Goal: Task Accomplishment & Management: Manage account settings

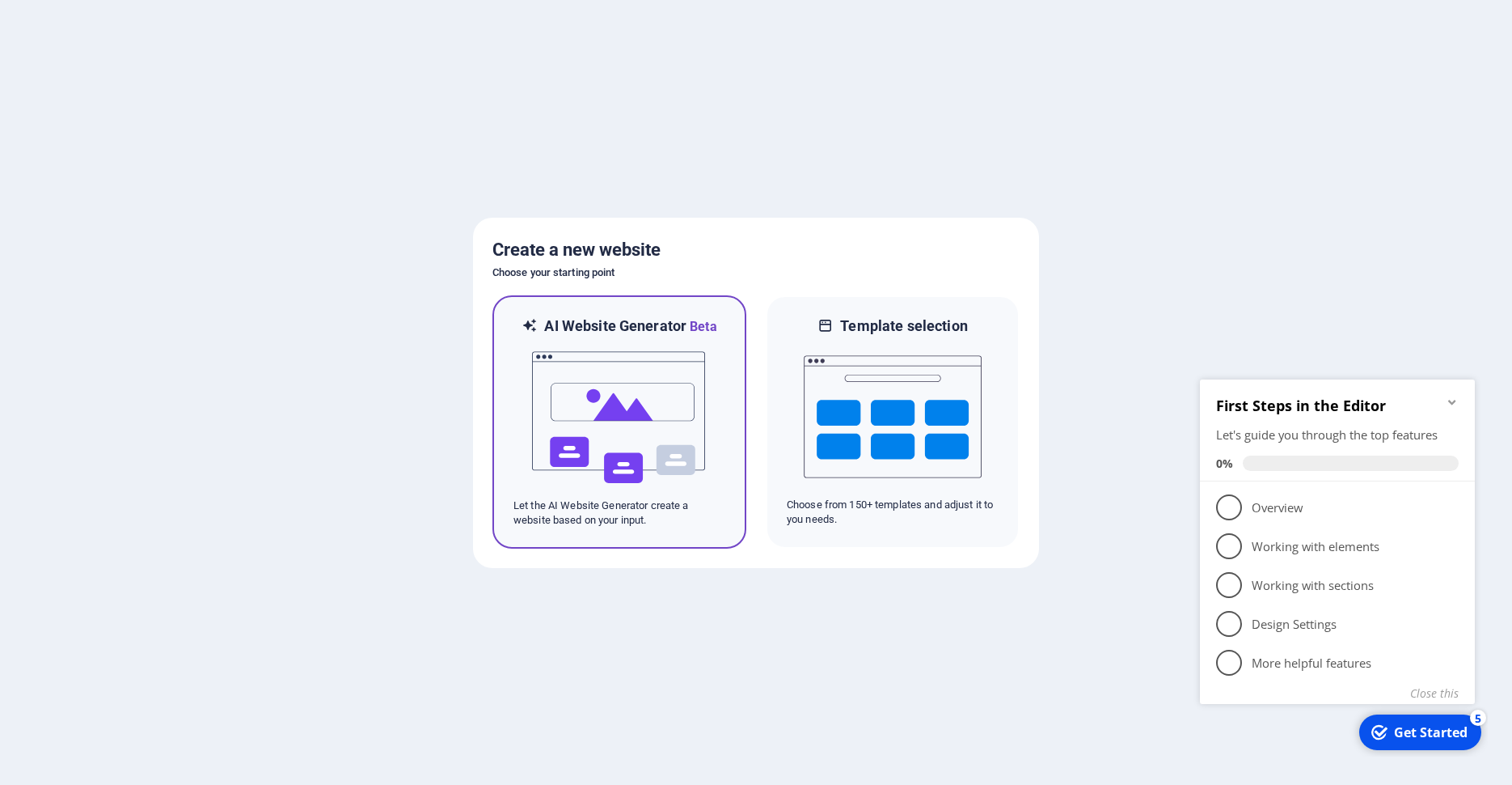
click at [674, 433] on img at bounding box center [619, 417] width 178 height 162
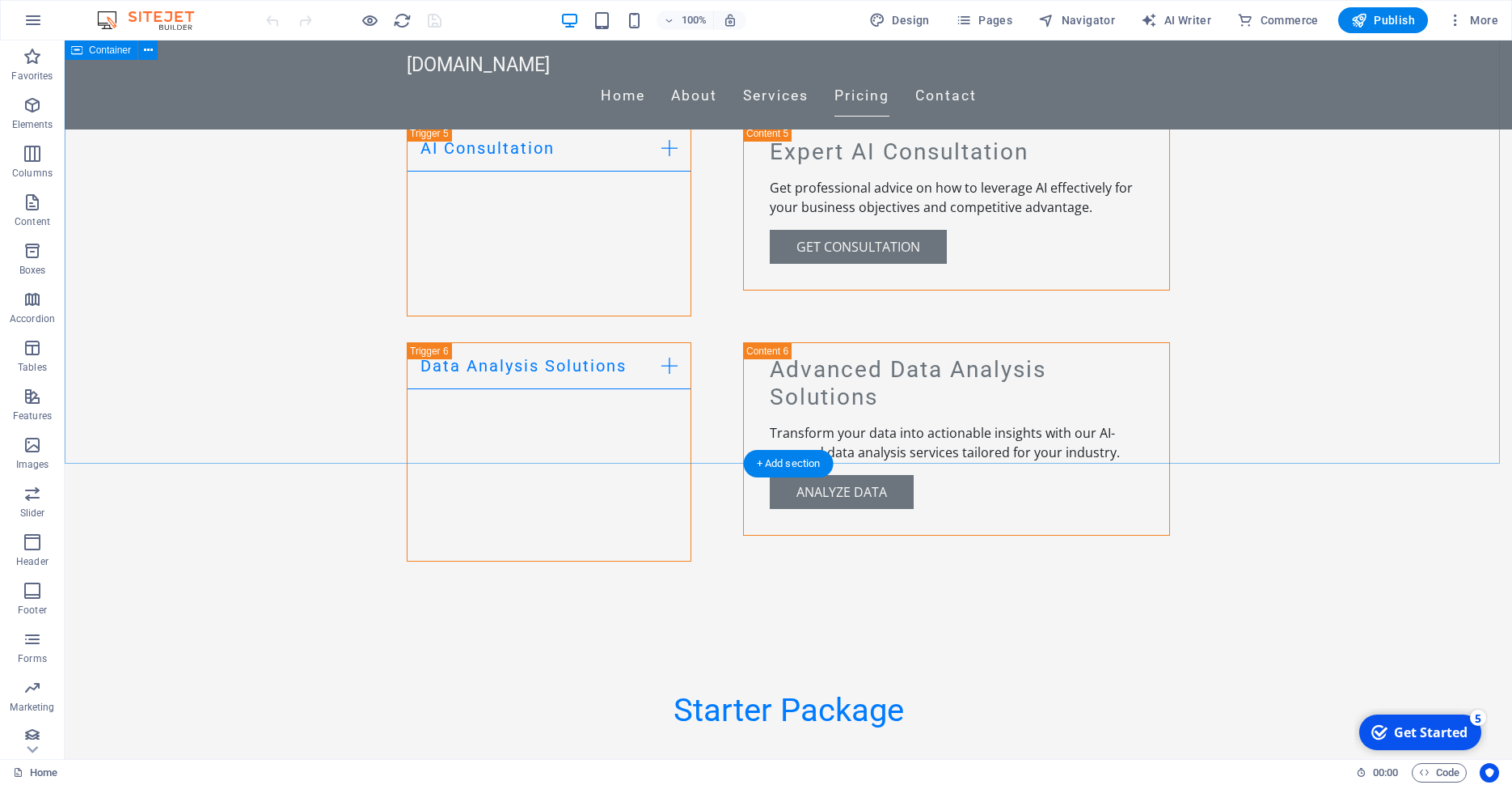
scroll to position [1942, 0]
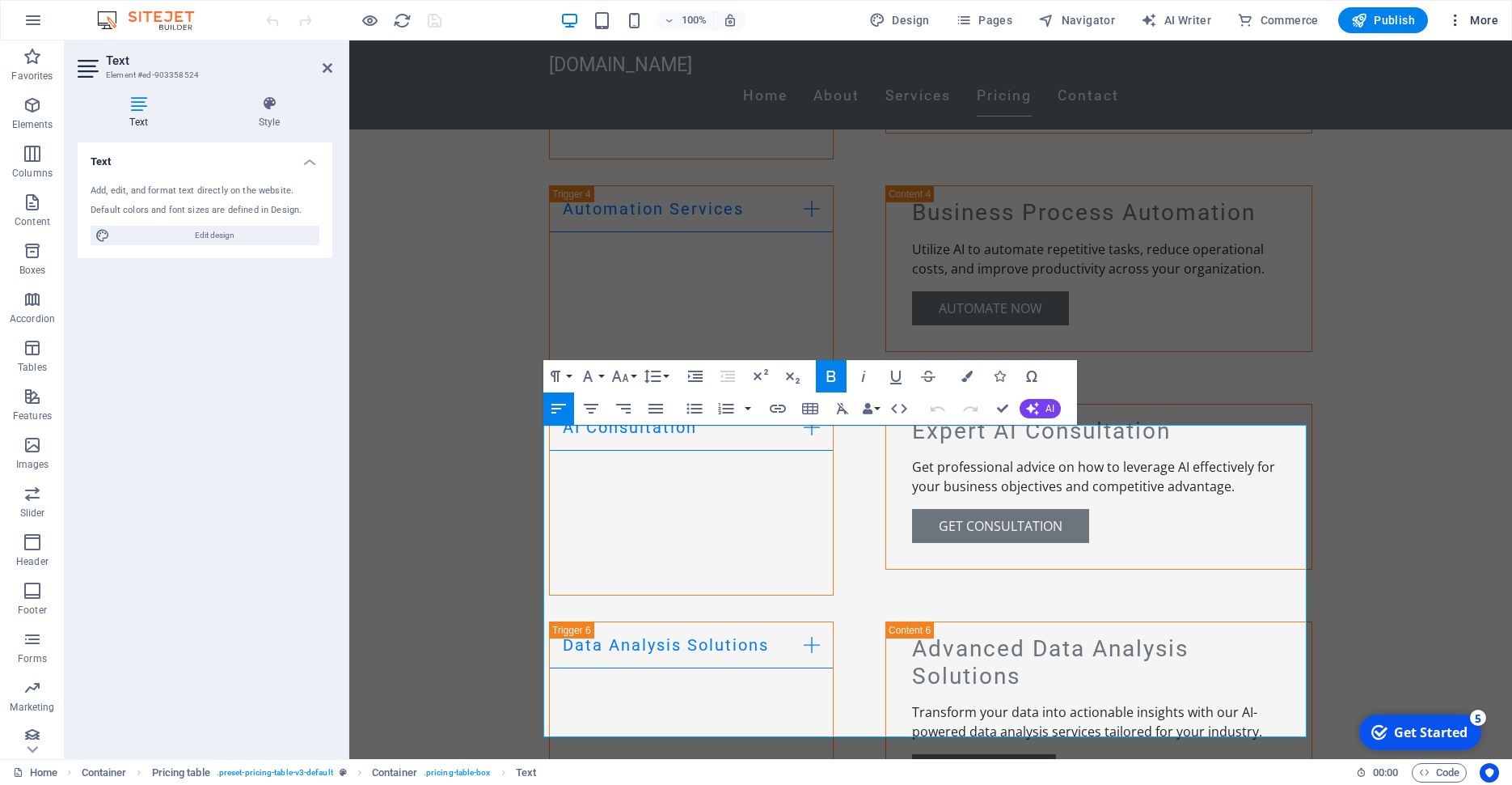
click at [1493, 22] on span "More" at bounding box center [1472, 20] width 50 height 16
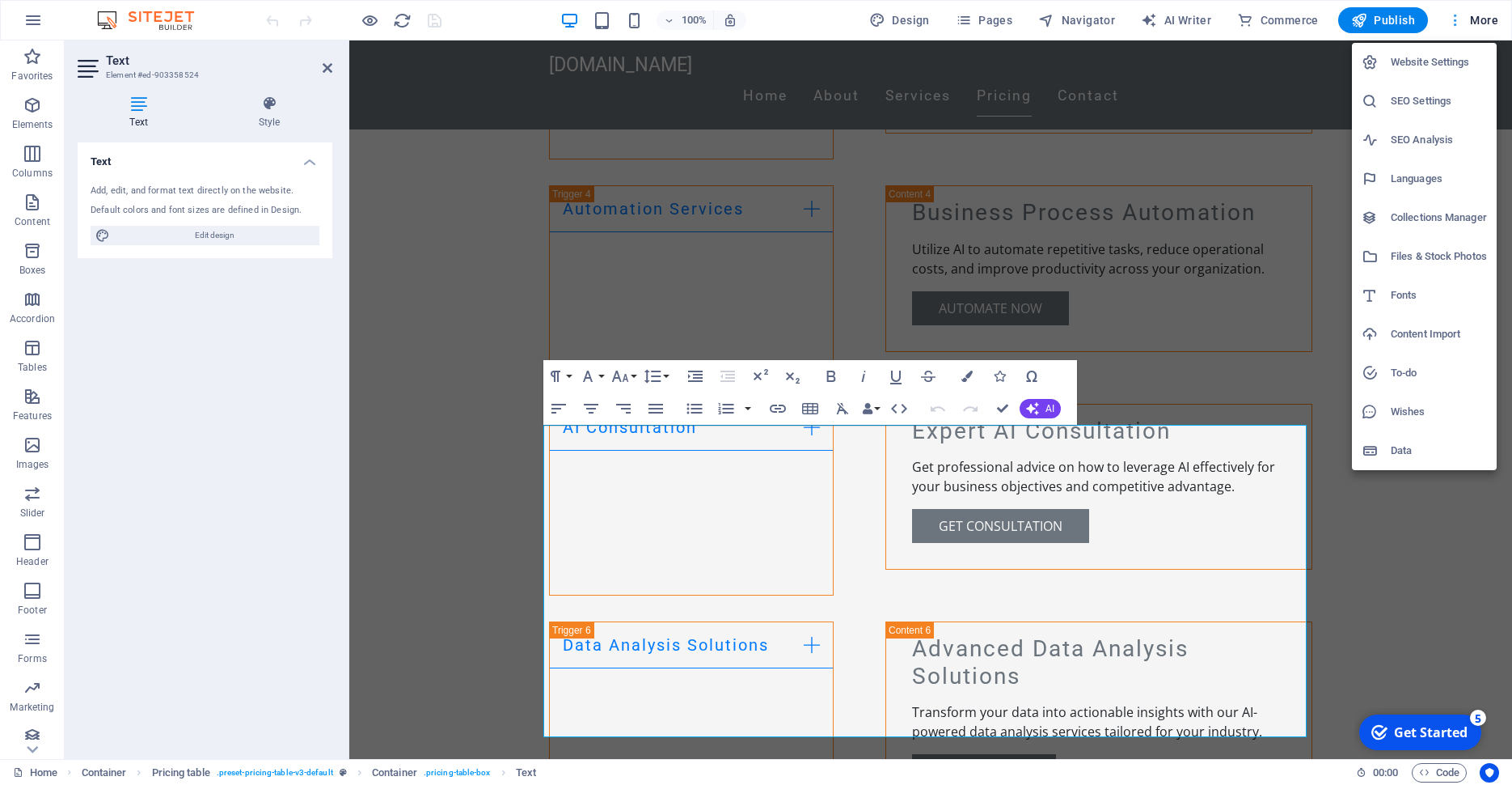
click at [1493, 22] on div at bounding box center [756, 392] width 1512 height 785
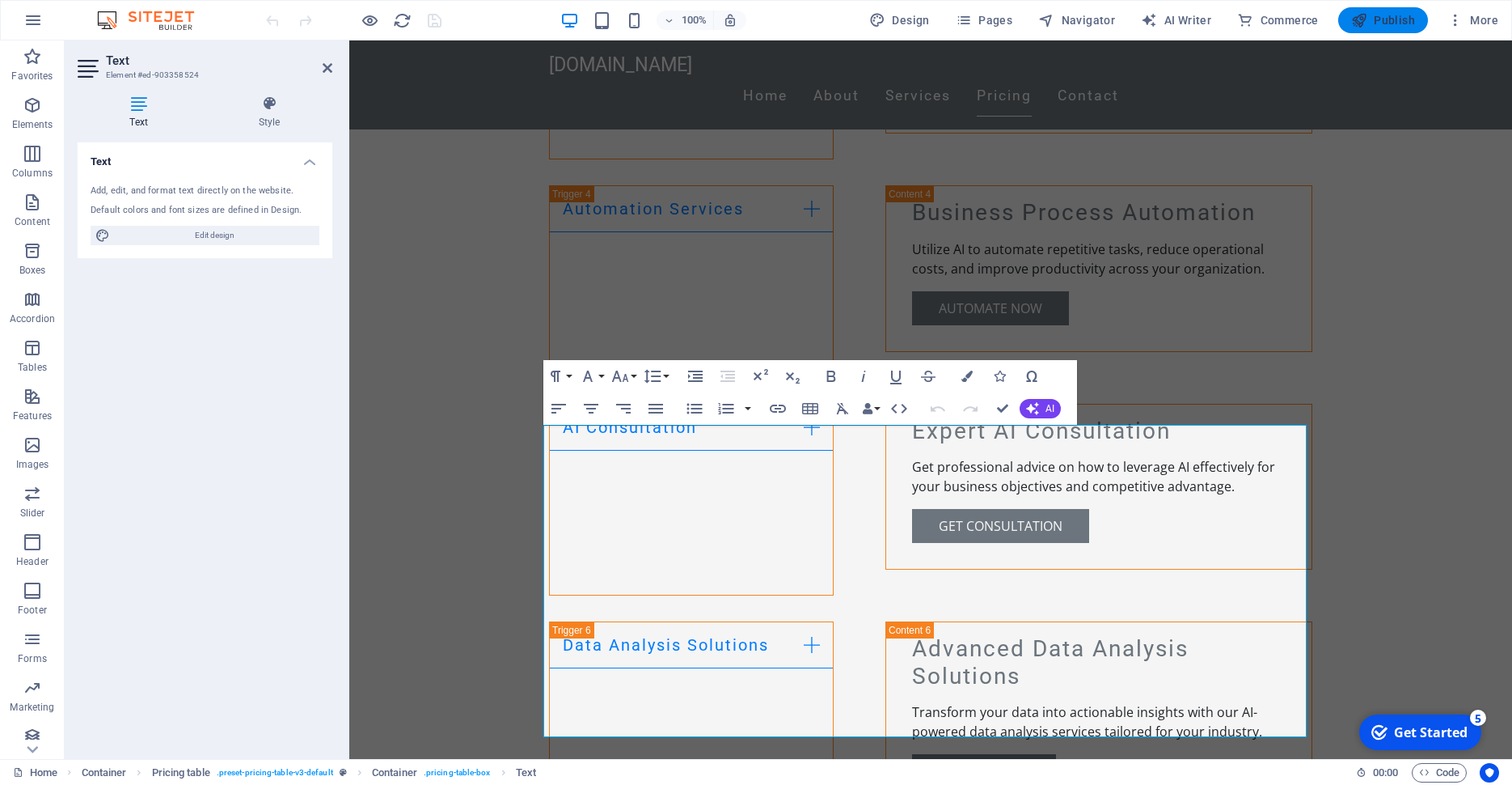
click at [1402, 16] on span "Publish" at bounding box center [1383, 20] width 64 height 16
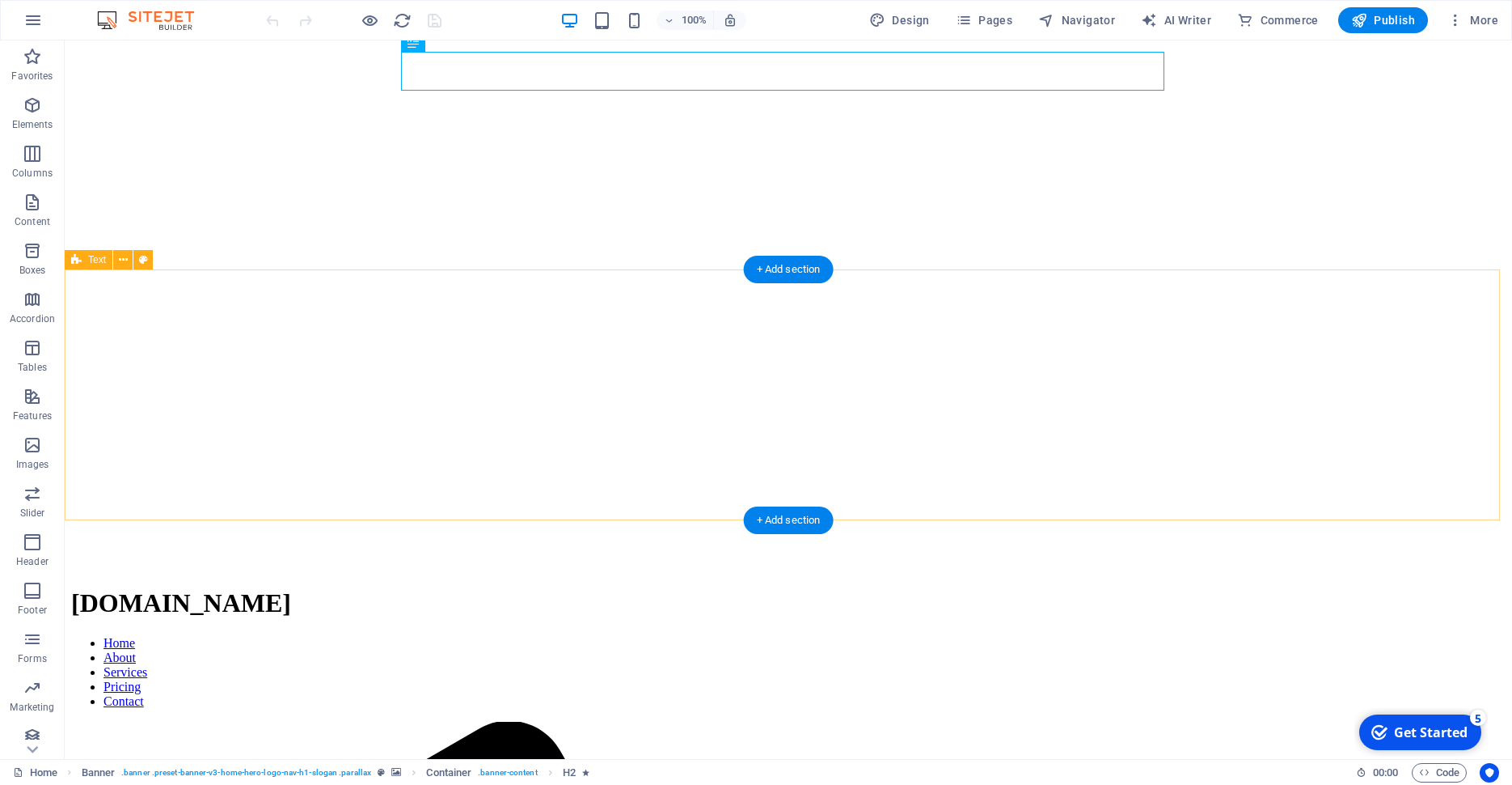
scroll to position [272, 0]
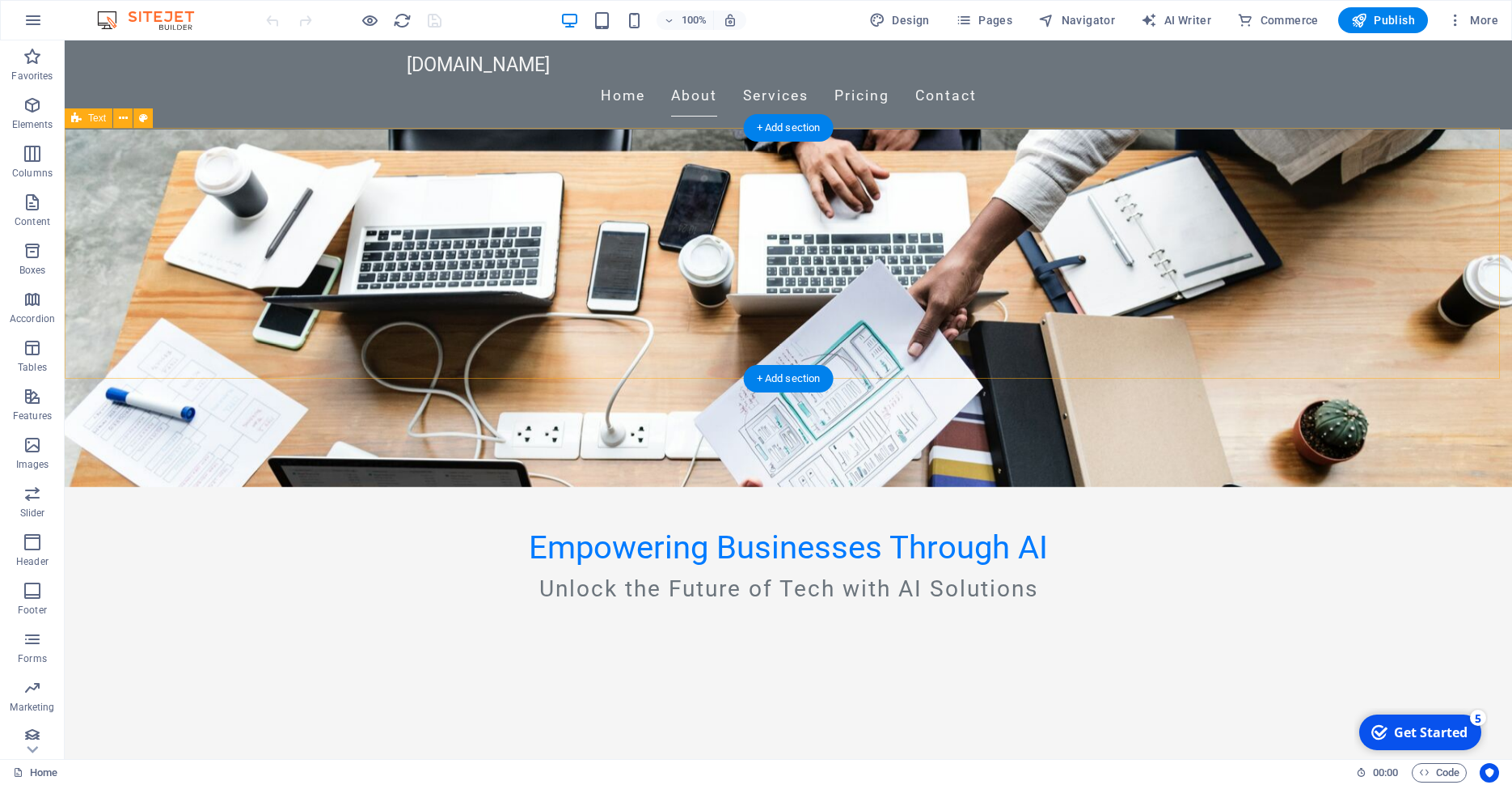
drag, startPoint x: 594, startPoint y: 378, endPoint x: 618, endPoint y: 137, distance: 242.2
drag, startPoint x: 170, startPoint y: 378, endPoint x: 224, endPoint y: 96, distance: 287.1
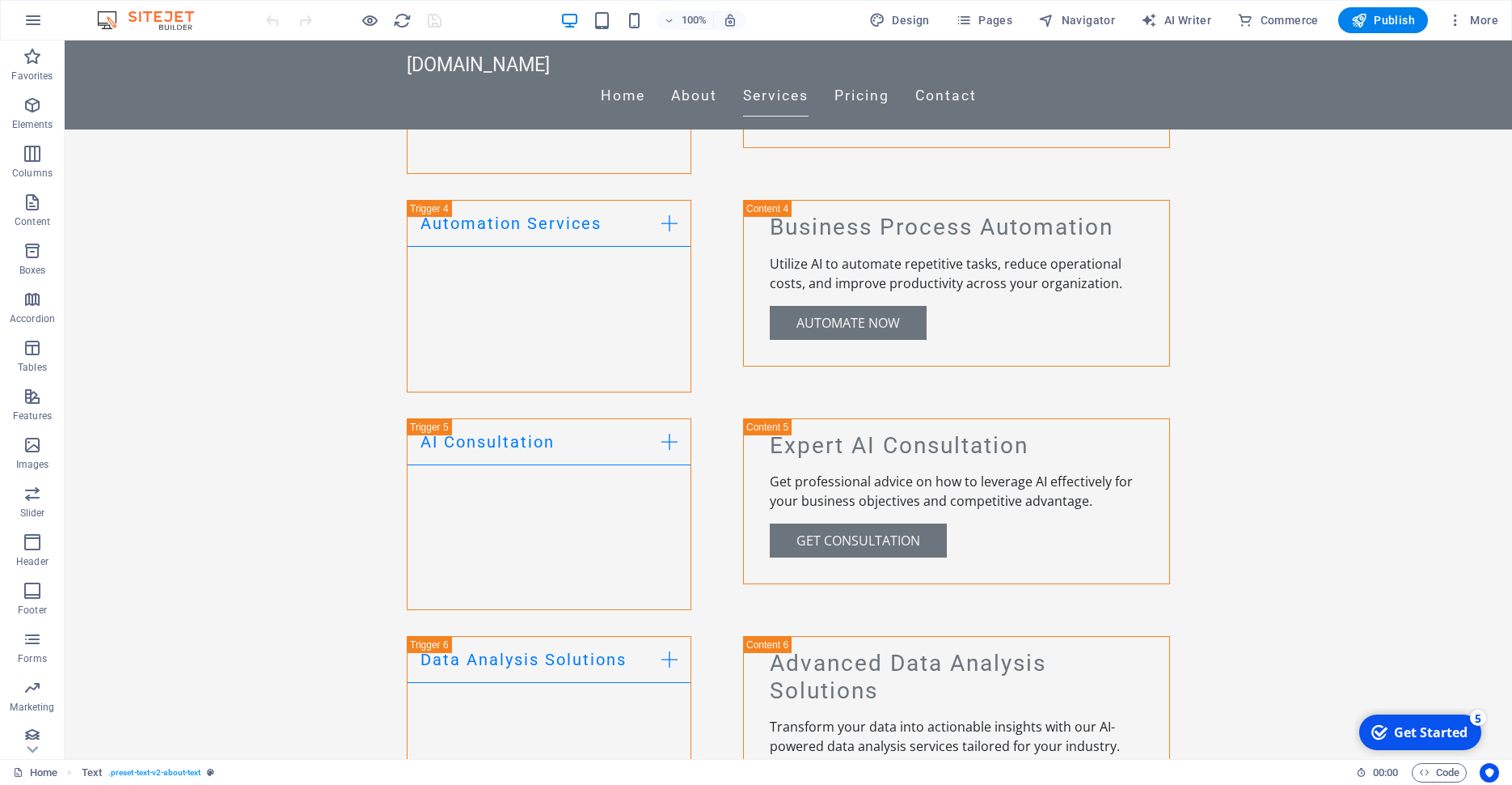
scroll to position [1938, 0]
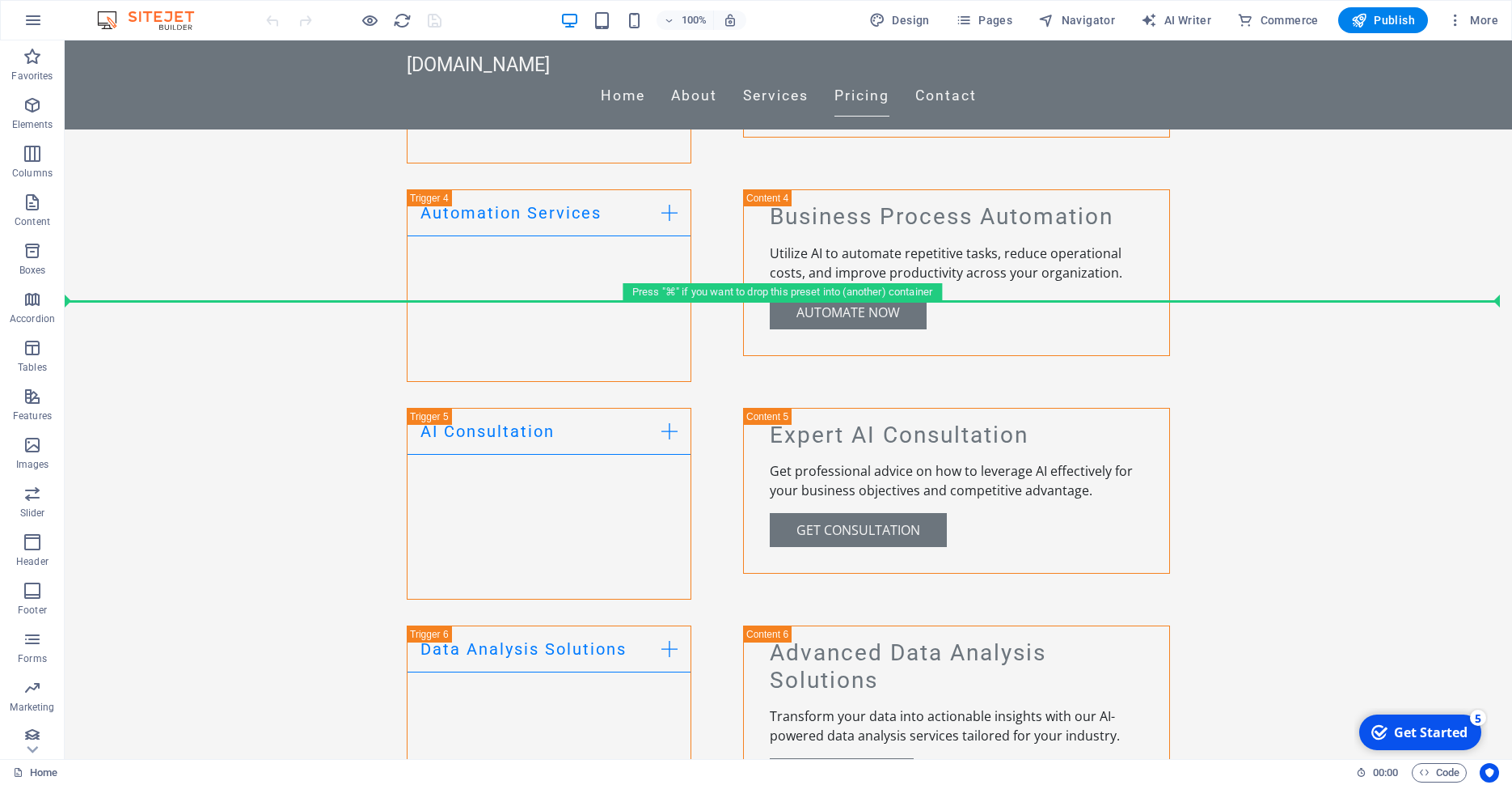
drag, startPoint x: 287, startPoint y: 432, endPoint x: 439, endPoint y: 336, distance: 179.8
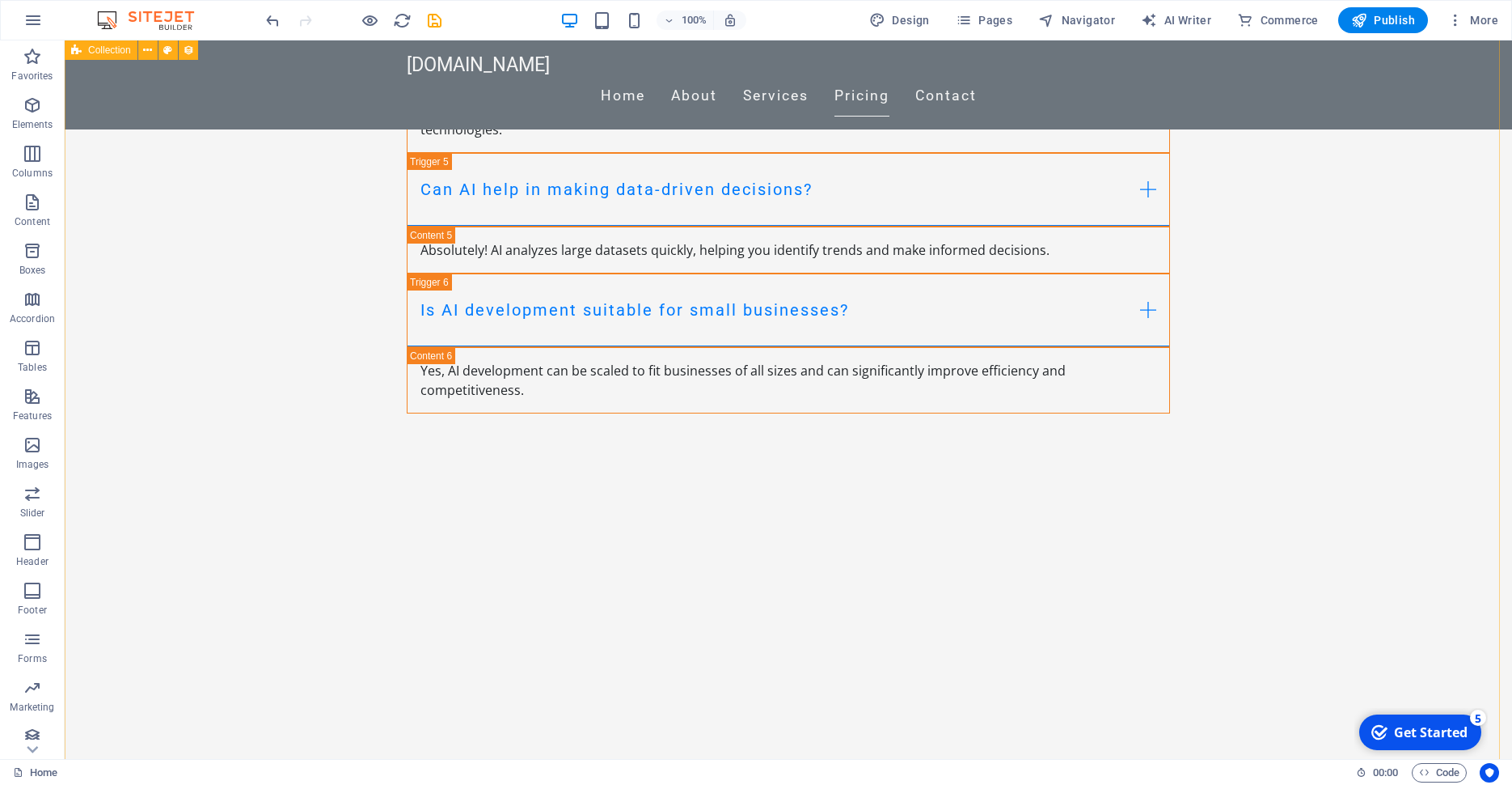
scroll to position [4038, 0]
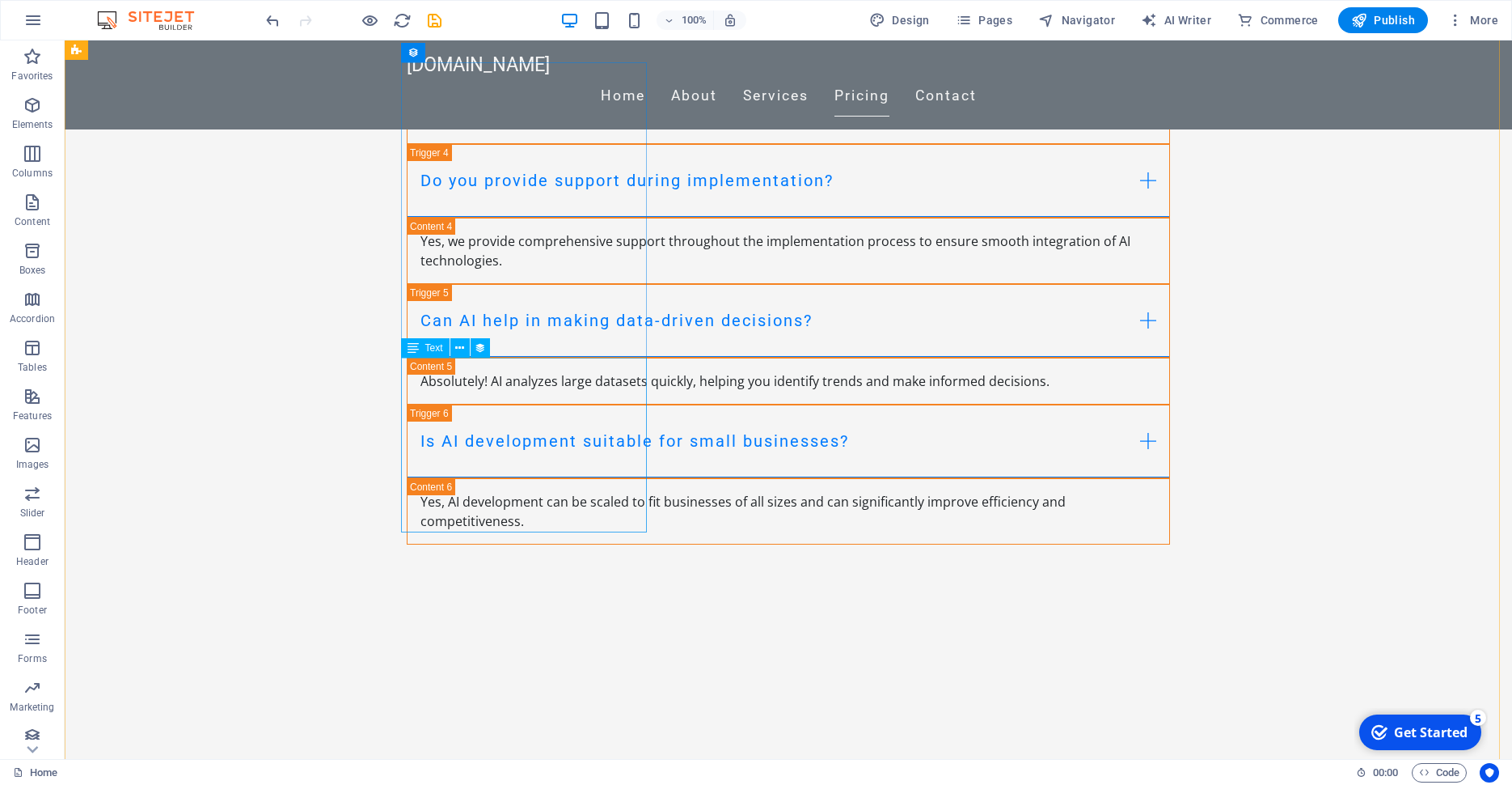
click at [439, 352] on span "Text" at bounding box center [434, 348] width 18 height 10
click at [410, 348] on icon at bounding box center [413, 348] width 11 height 19
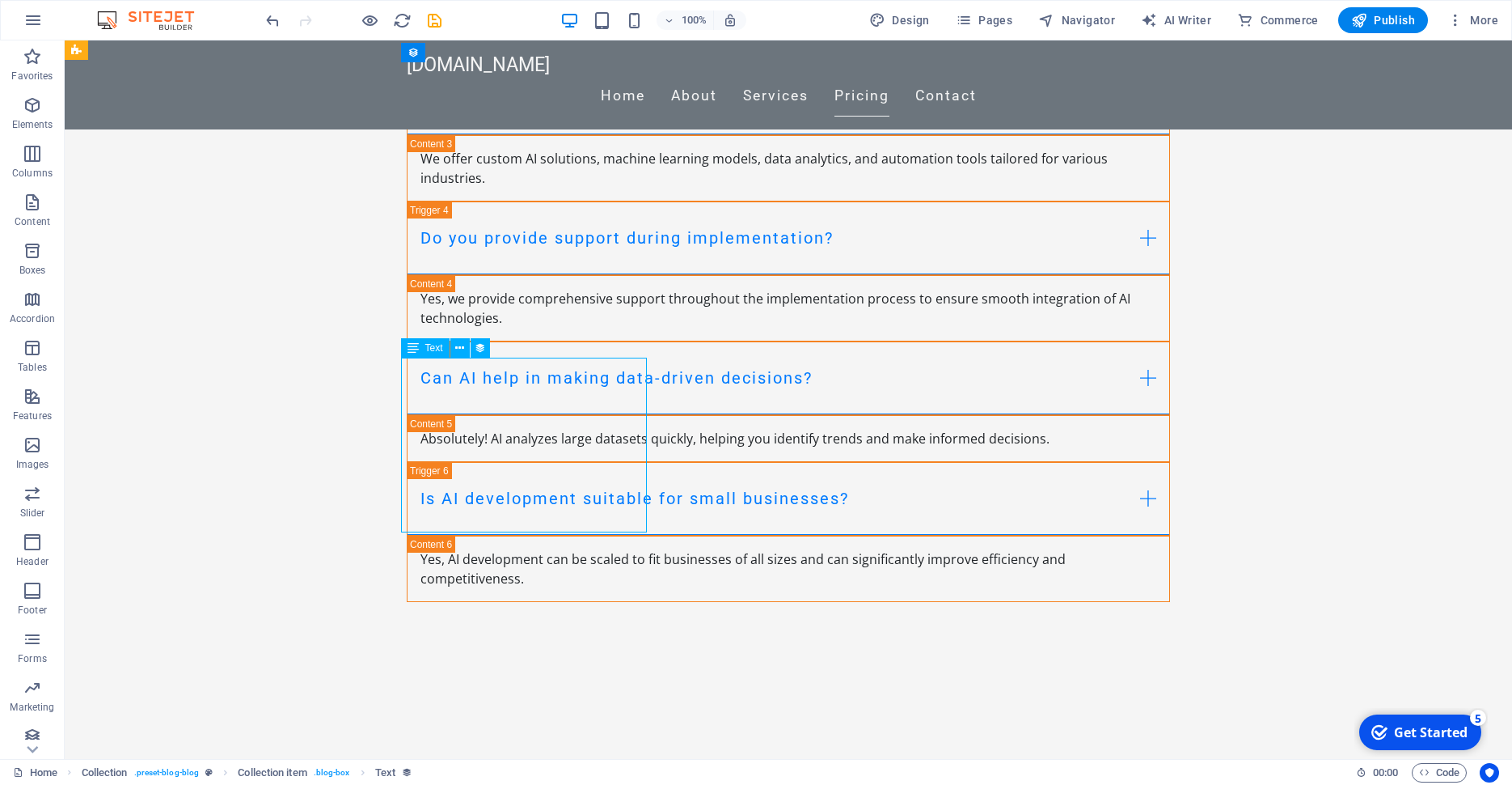
select select "description"
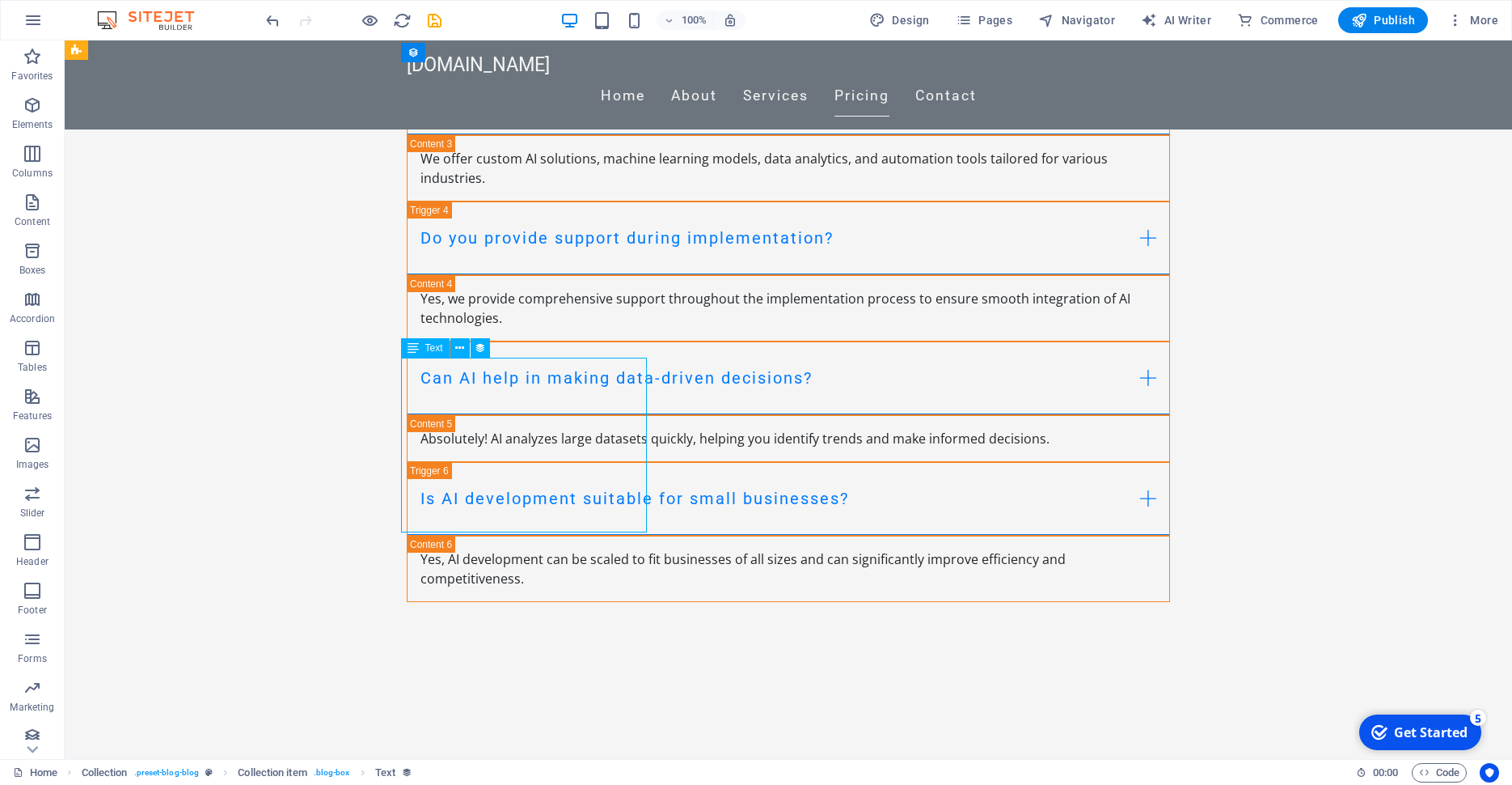
select select "description"
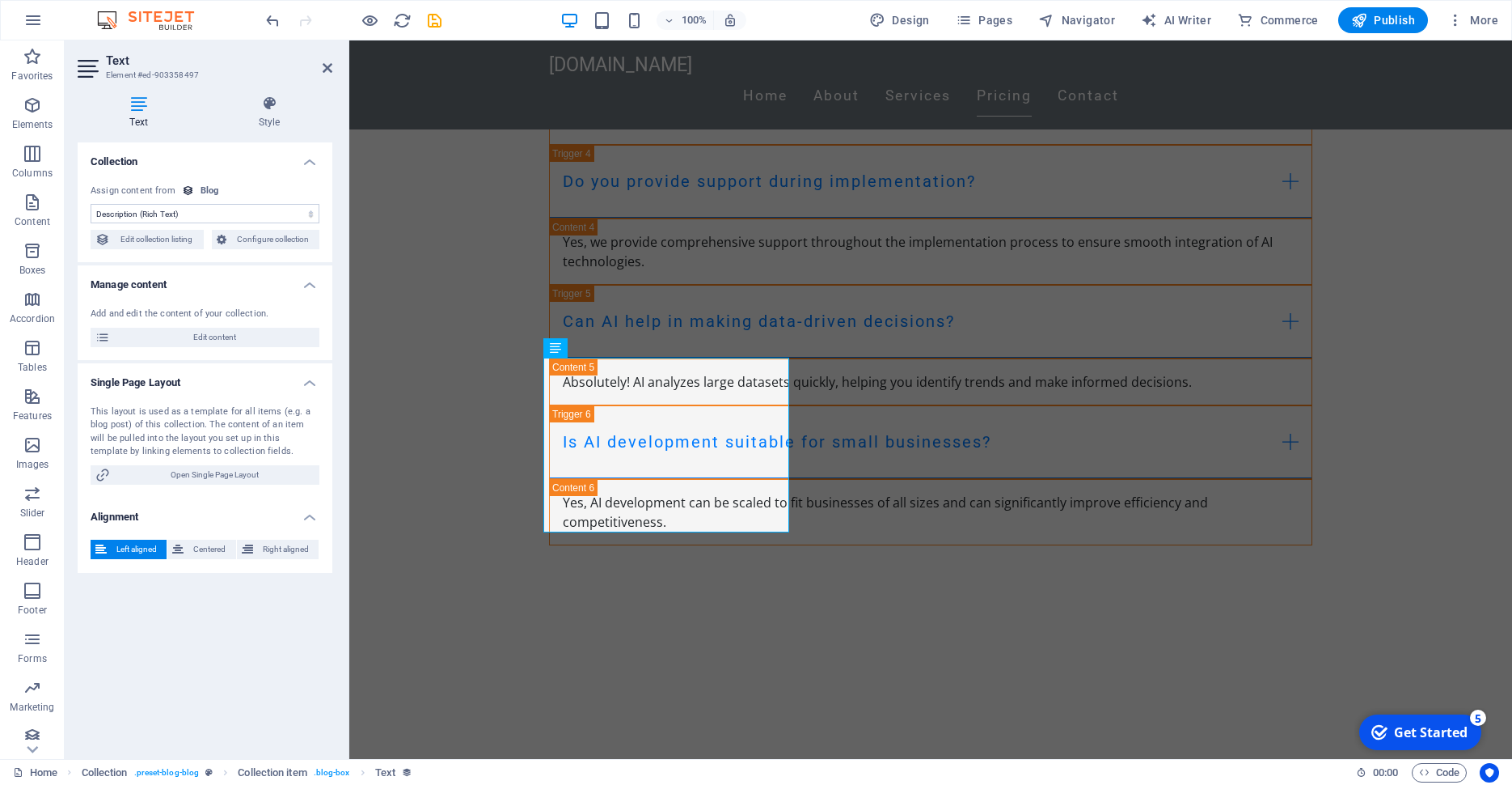
click at [1458, 734] on div "Get Started" at bounding box center [1430, 732] width 73 height 18
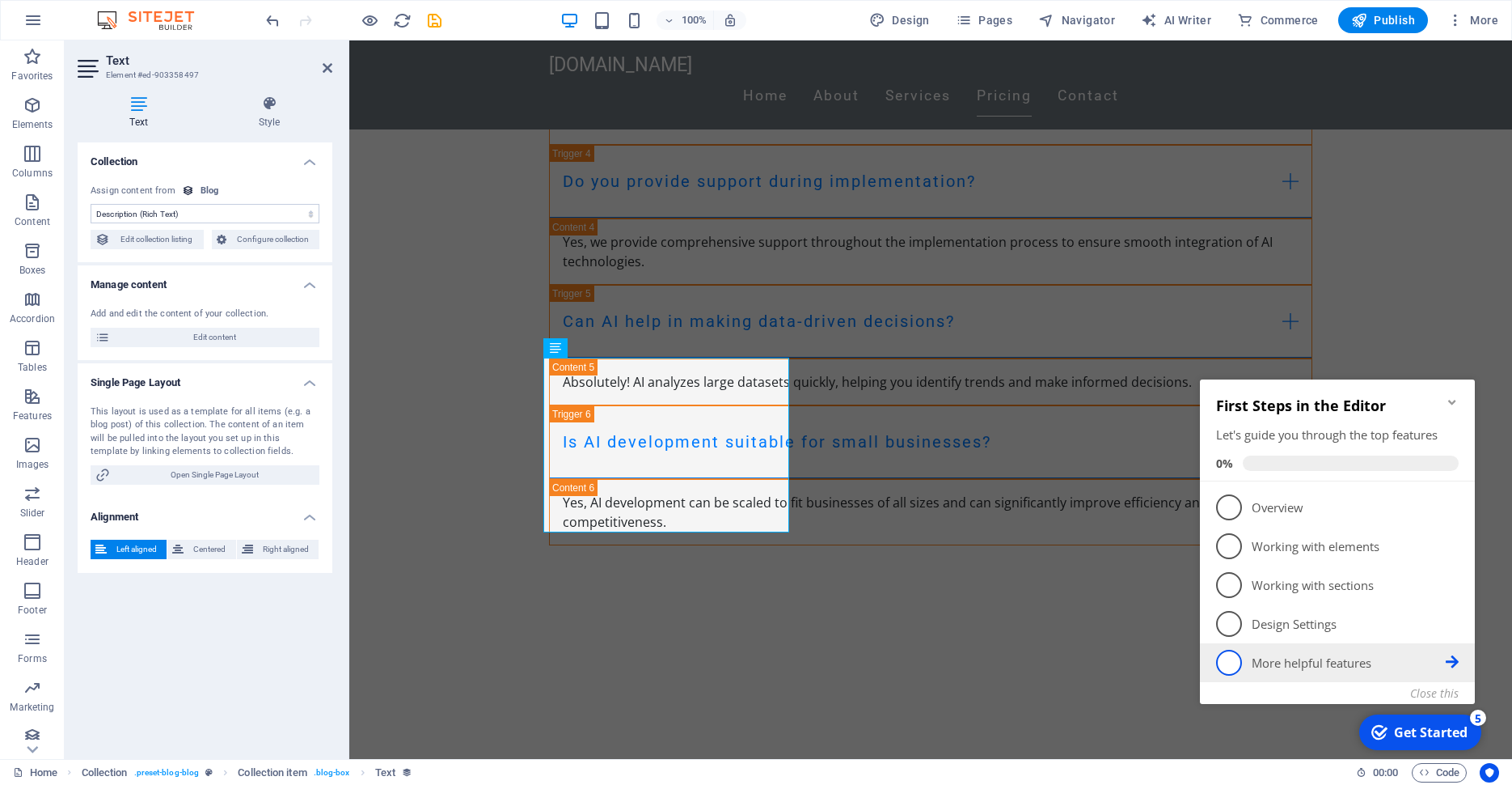
click at [1461, 665] on li "5 More helpful features - incomplete" at bounding box center [1337, 662] width 275 height 39
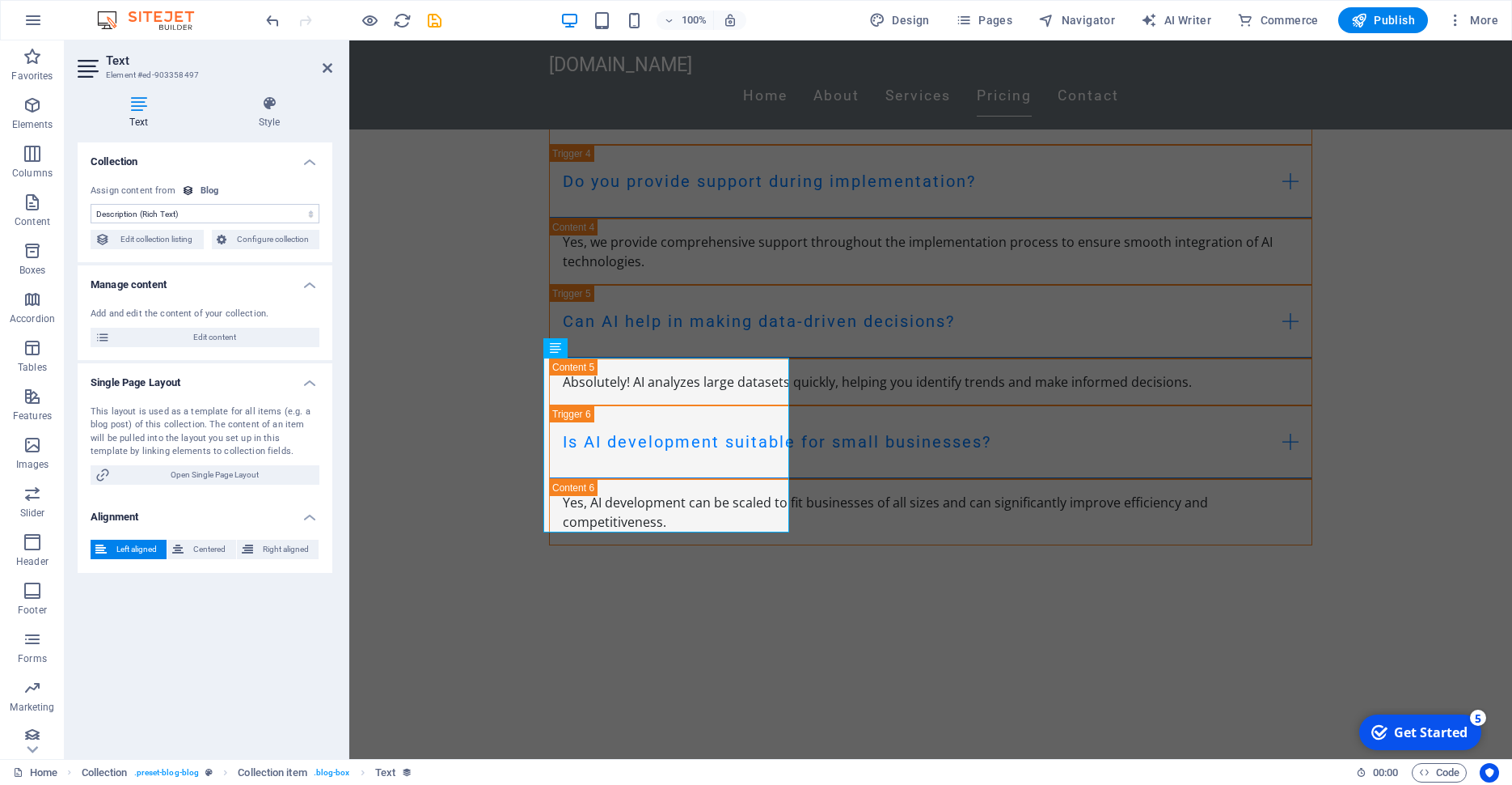
click at [1427, 732] on div "Get Started" at bounding box center [1430, 732] width 73 height 18
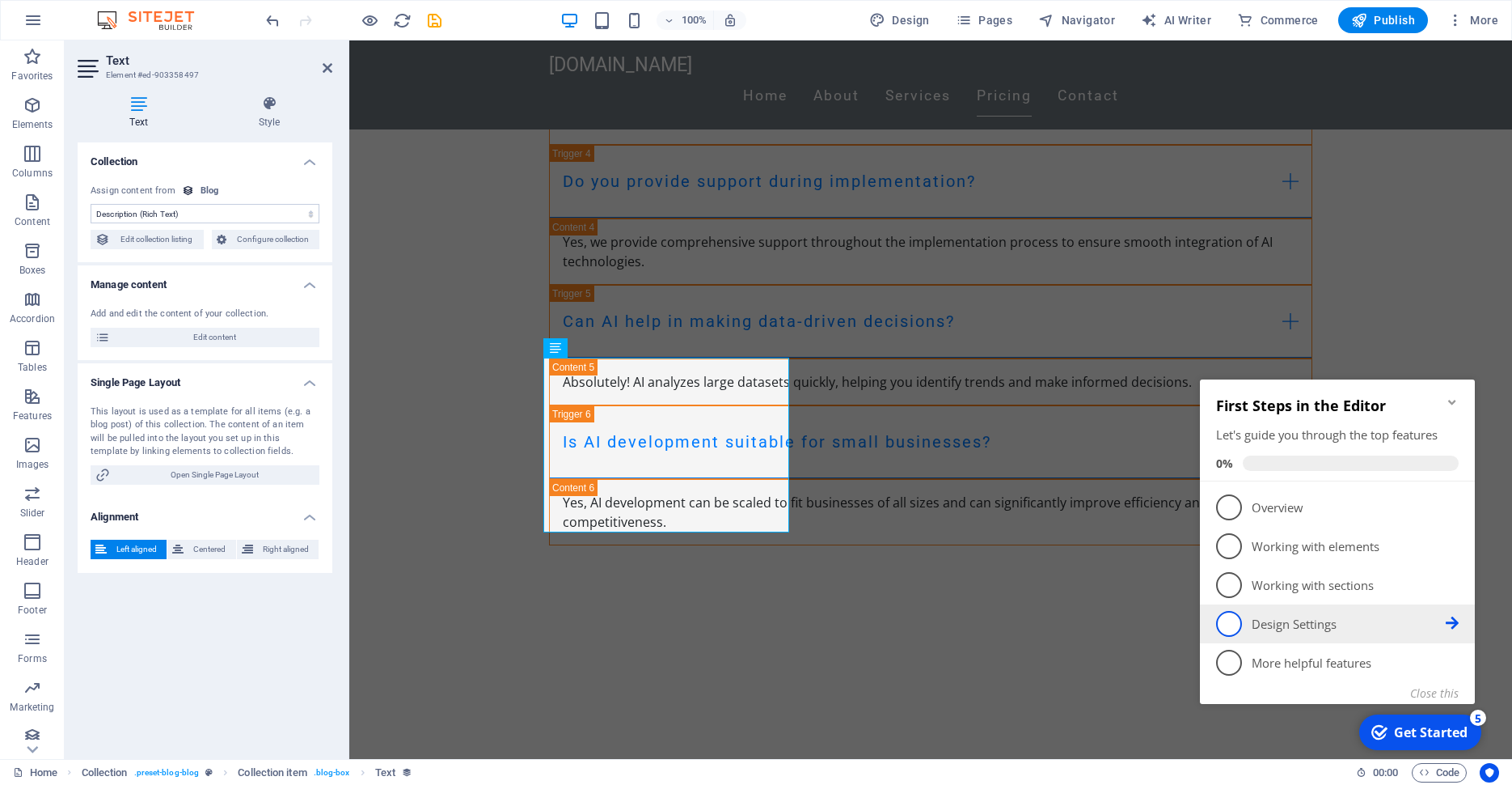
click at [1283, 635] on link "4 Design Settings - incomplete" at bounding box center [1337, 623] width 243 height 26
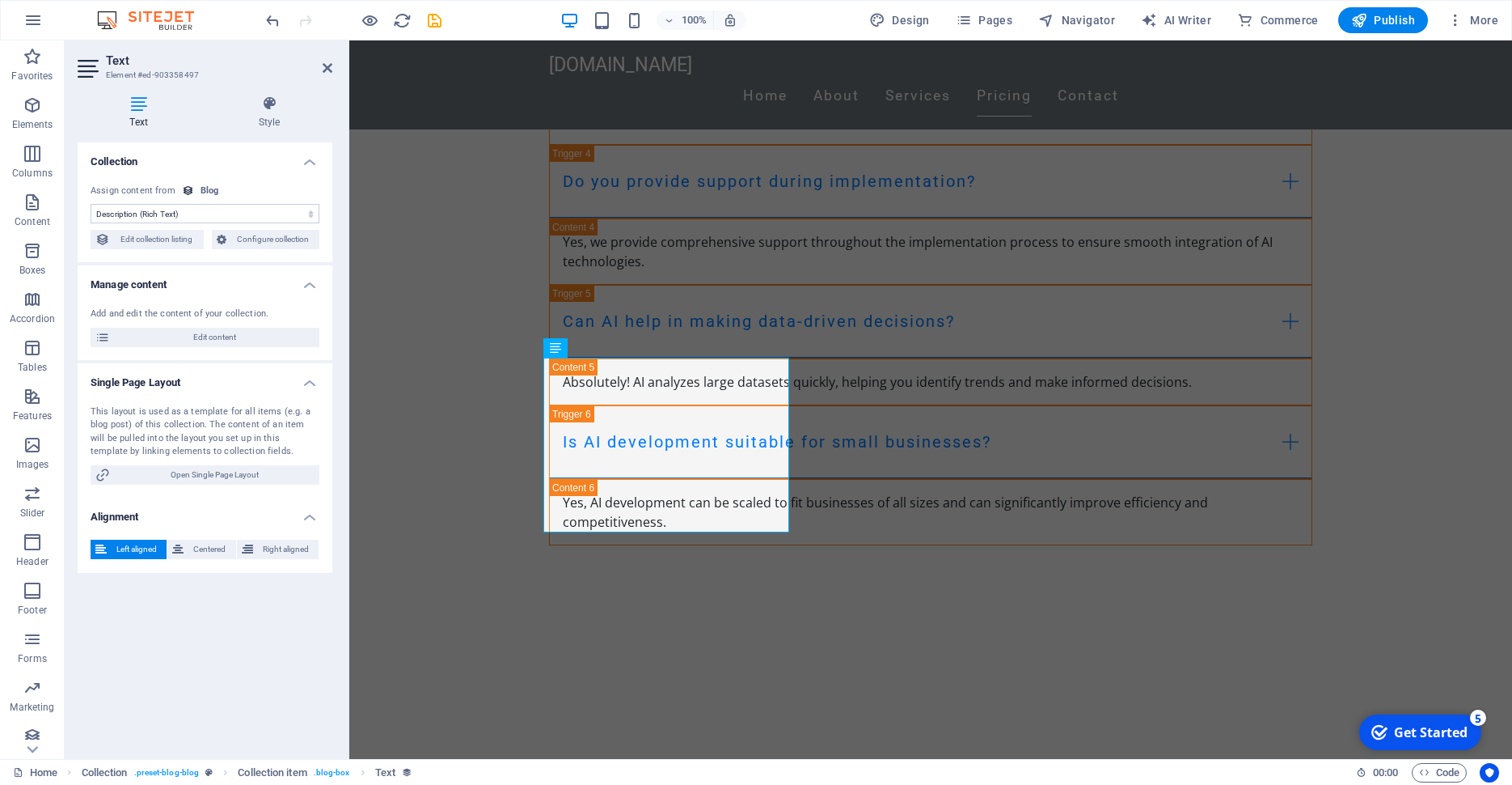
click at [1425, 732] on div "Get Started" at bounding box center [1430, 732] width 73 height 18
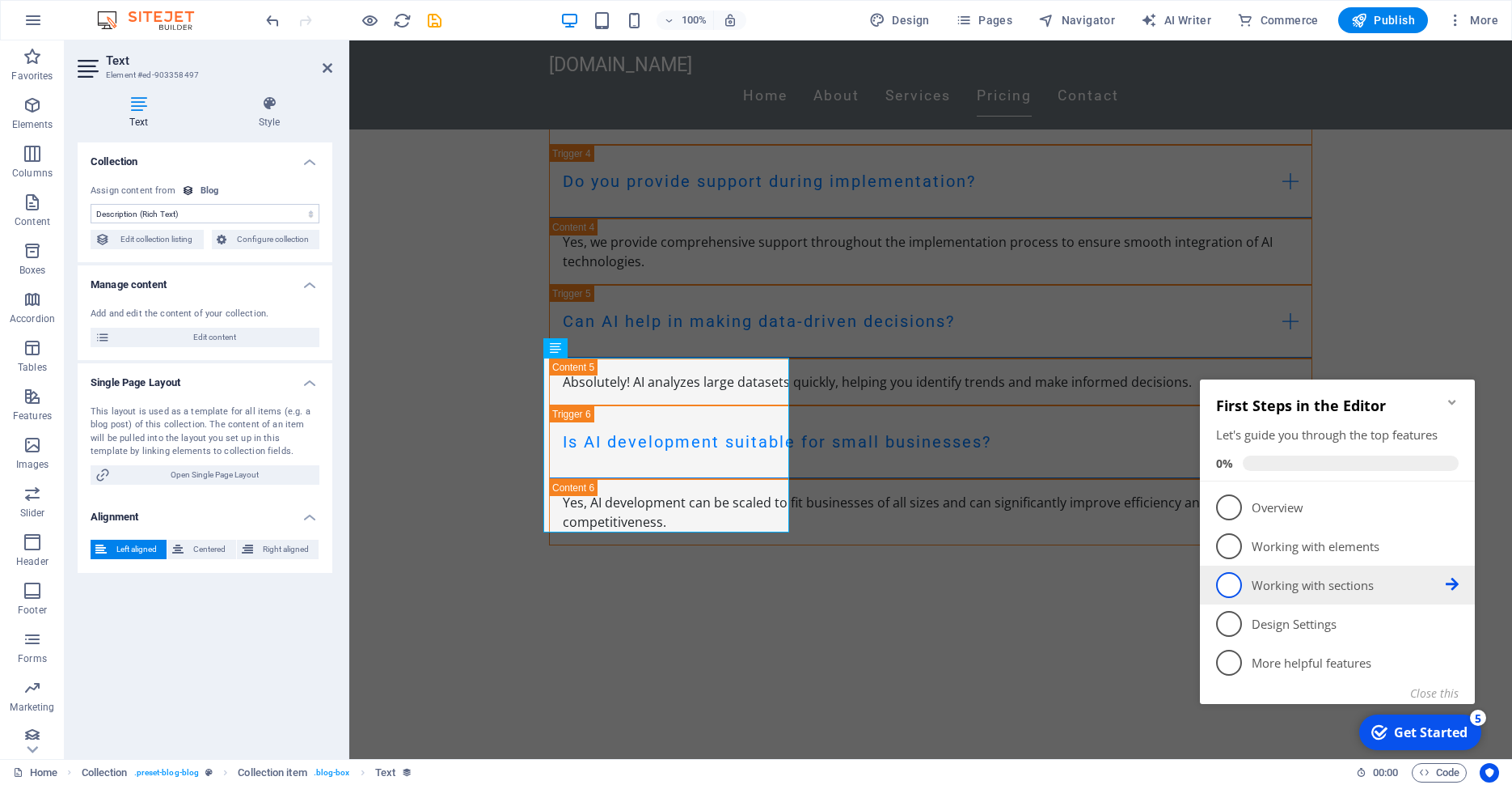
click at [1446, 581] on icon at bounding box center [1452, 584] width 13 height 13
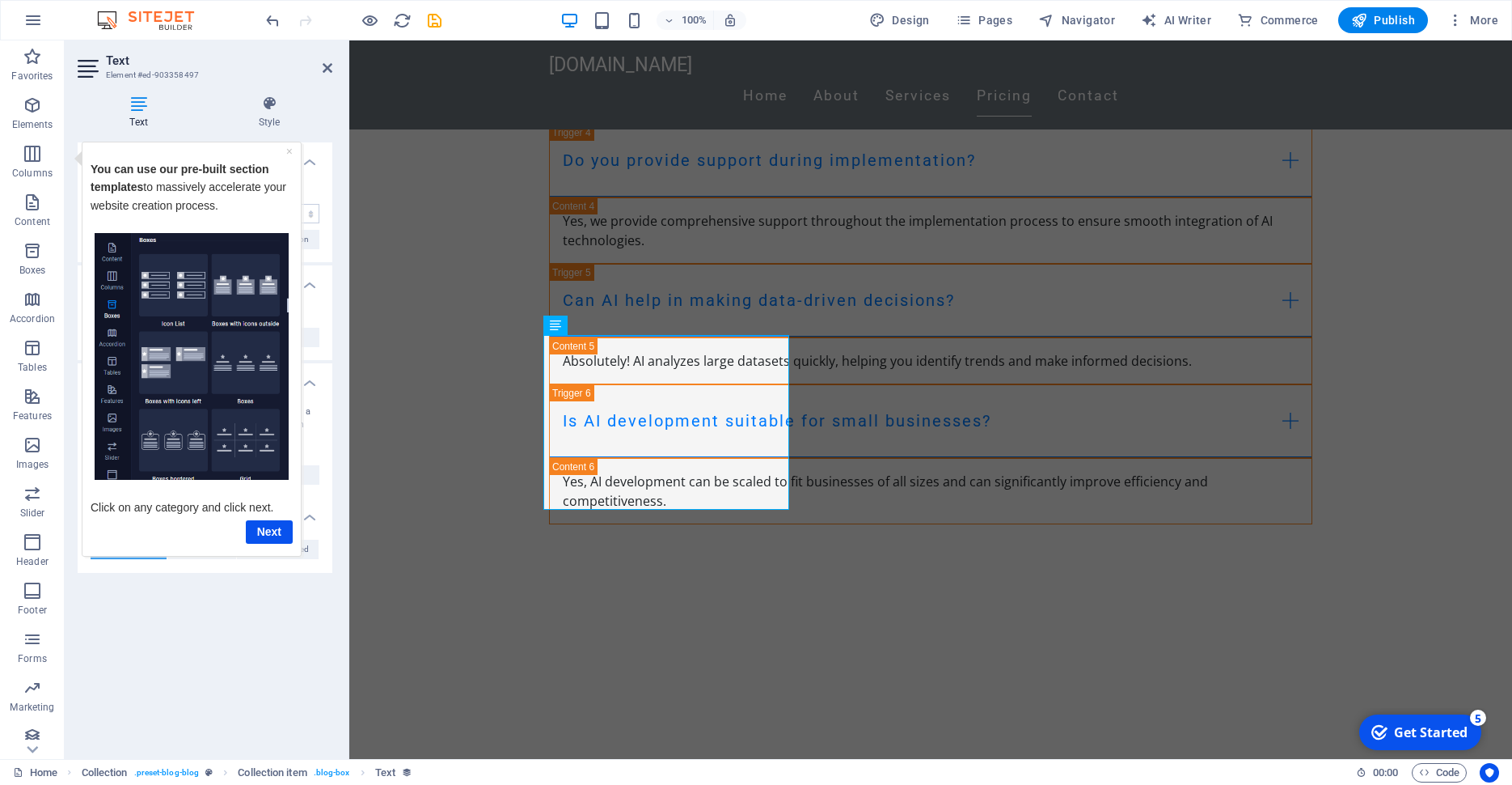
scroll to position [4007, 0]
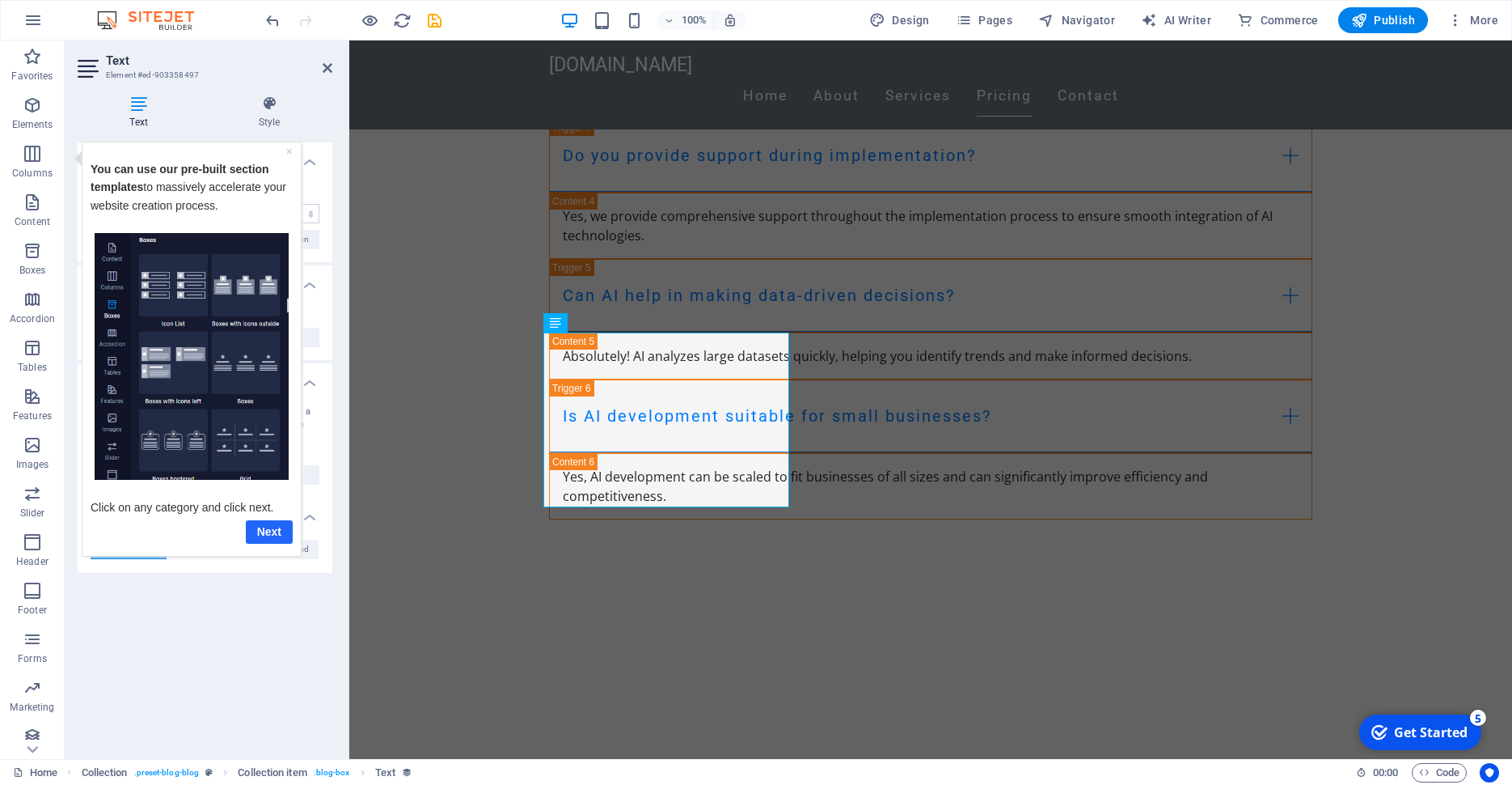
click at [260, 532] on link "Next" at bounding box center [269, 531] width 47 height 24
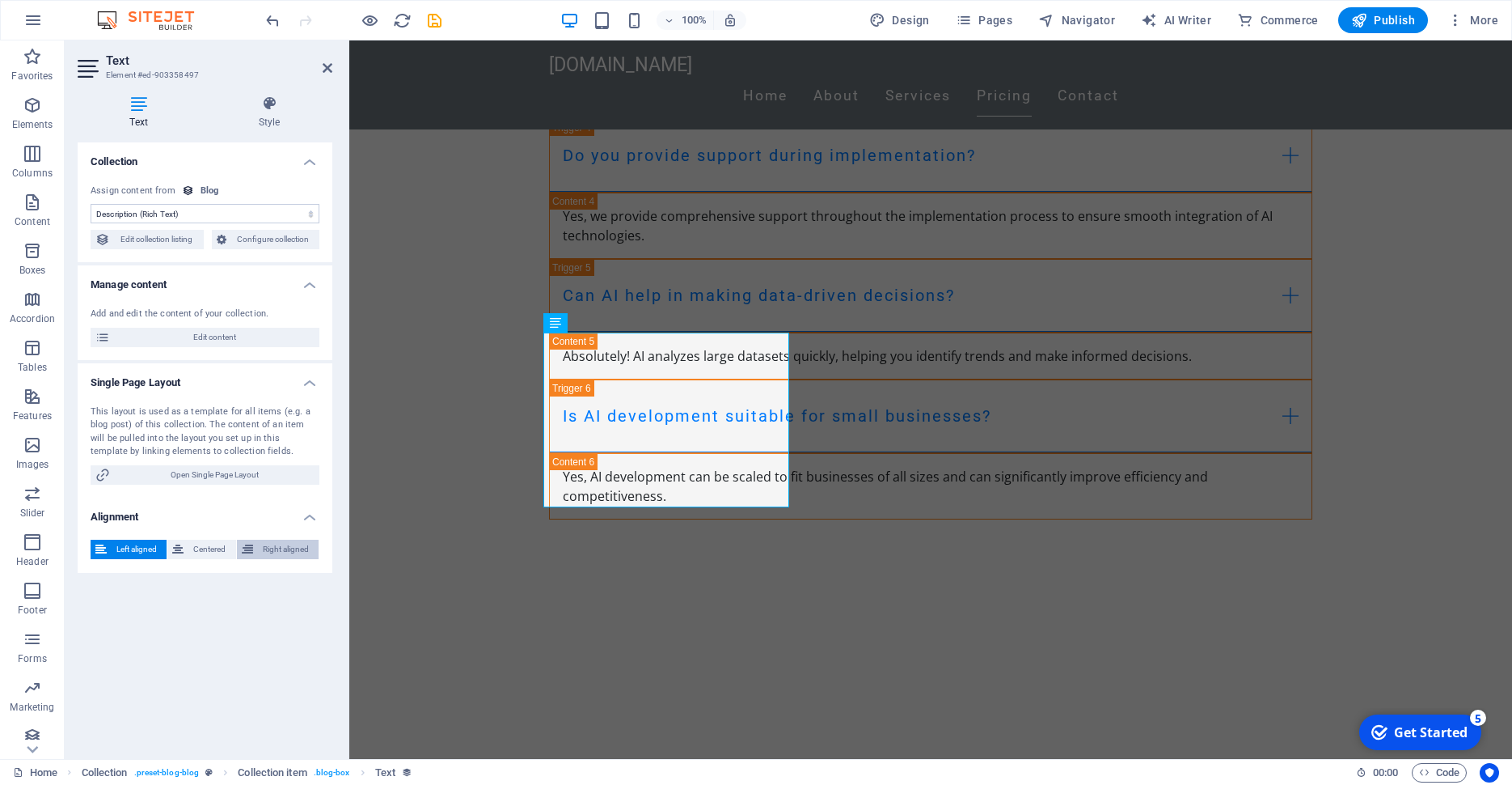
scroll to position [0, 0]
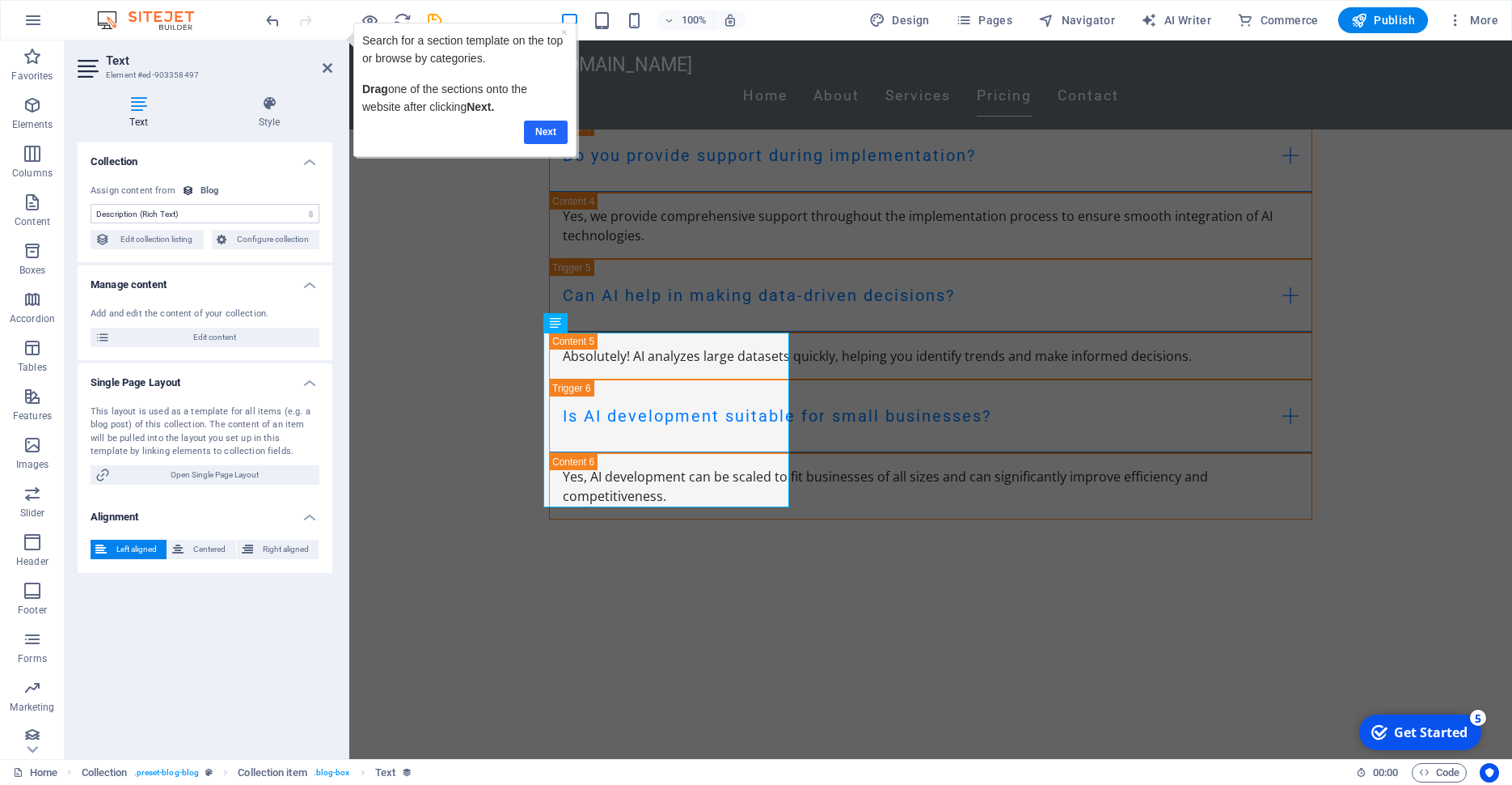
click at [555, 135] on link "Next" at bounding box center [546, 132] width 44 height 24
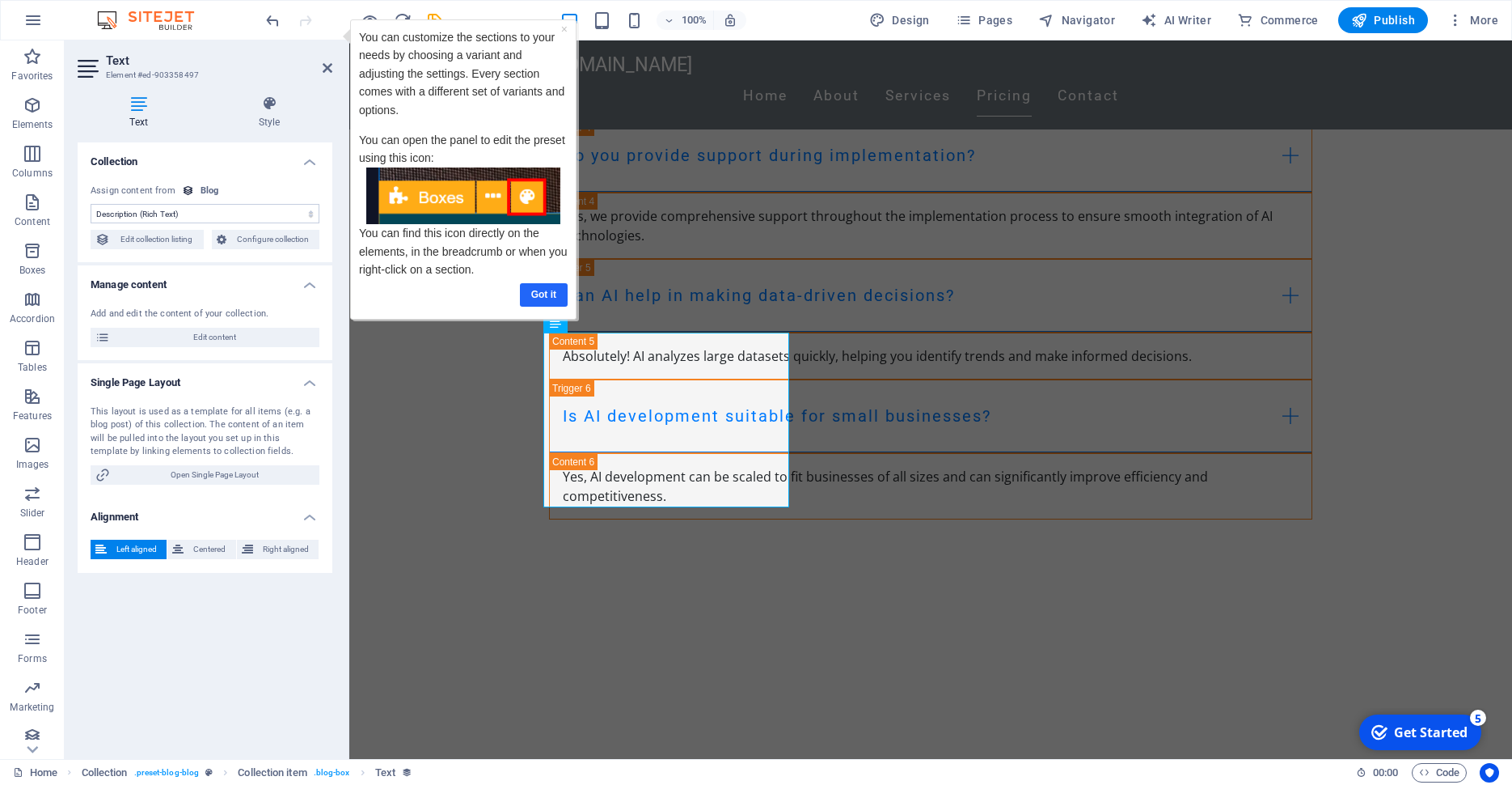
click at [535, 293] on link "Got it" at bounding box center [544, 294] width 48 height 24
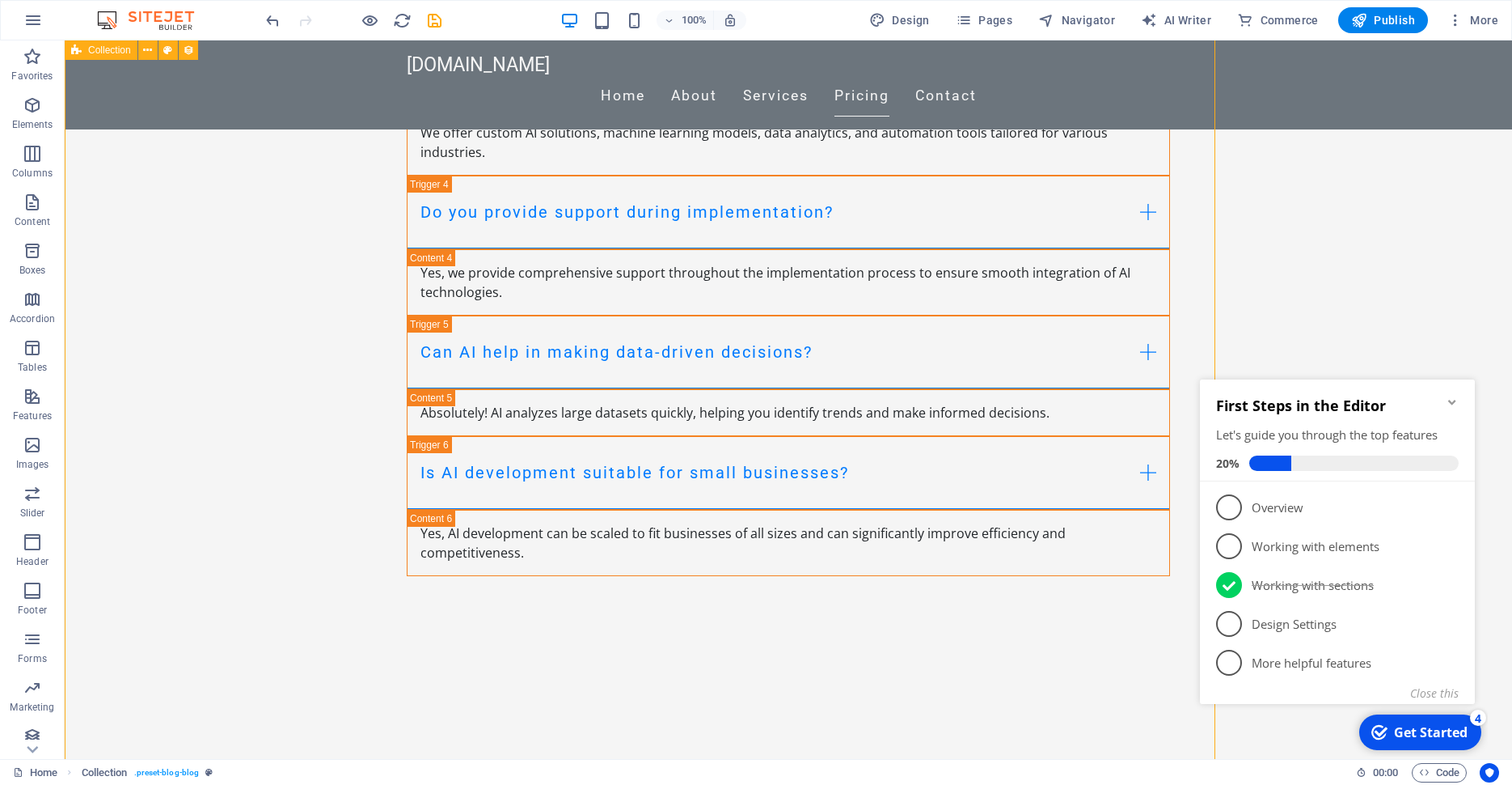
scroll to position [4064, 0]
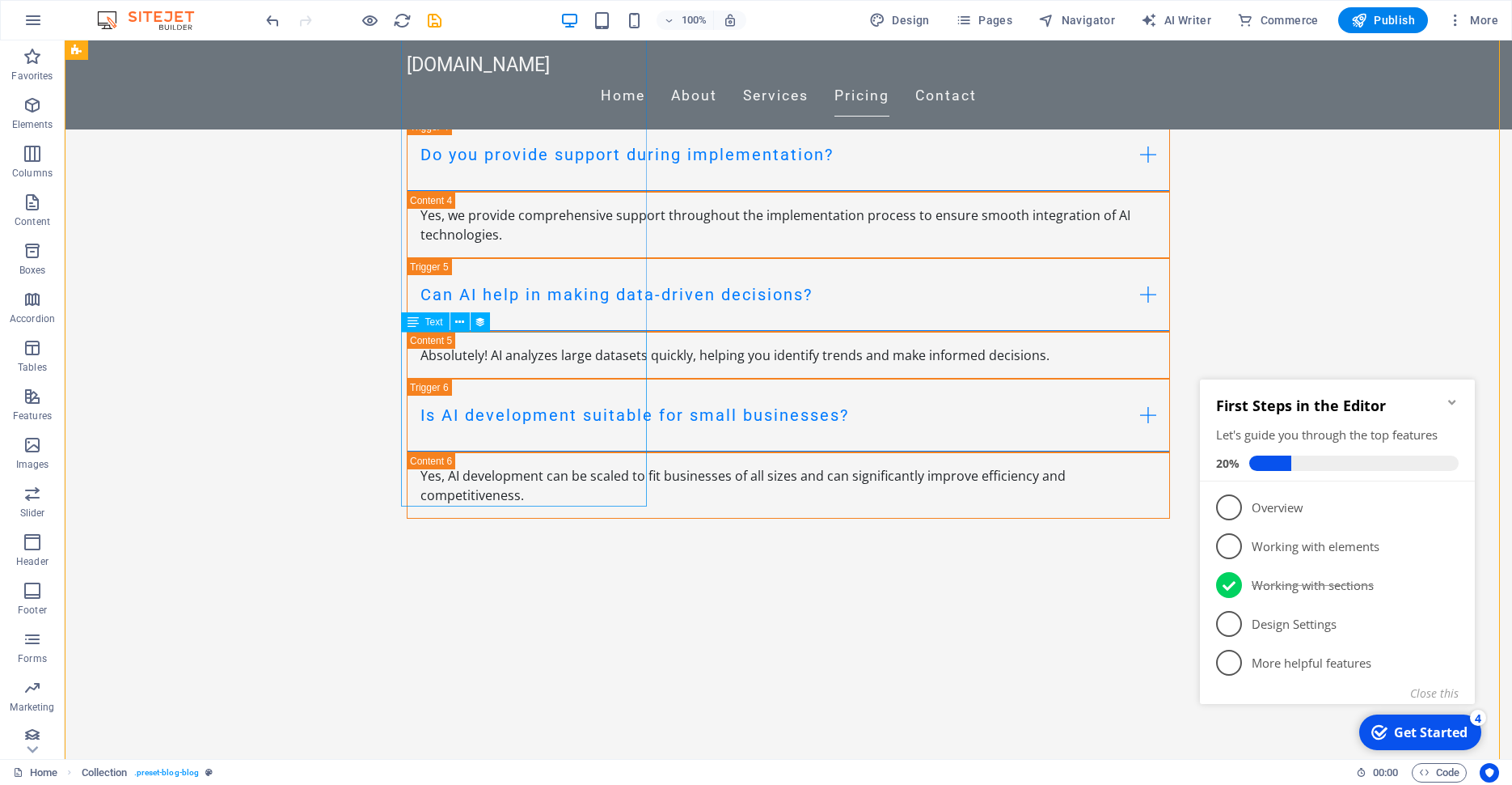
select select "description"
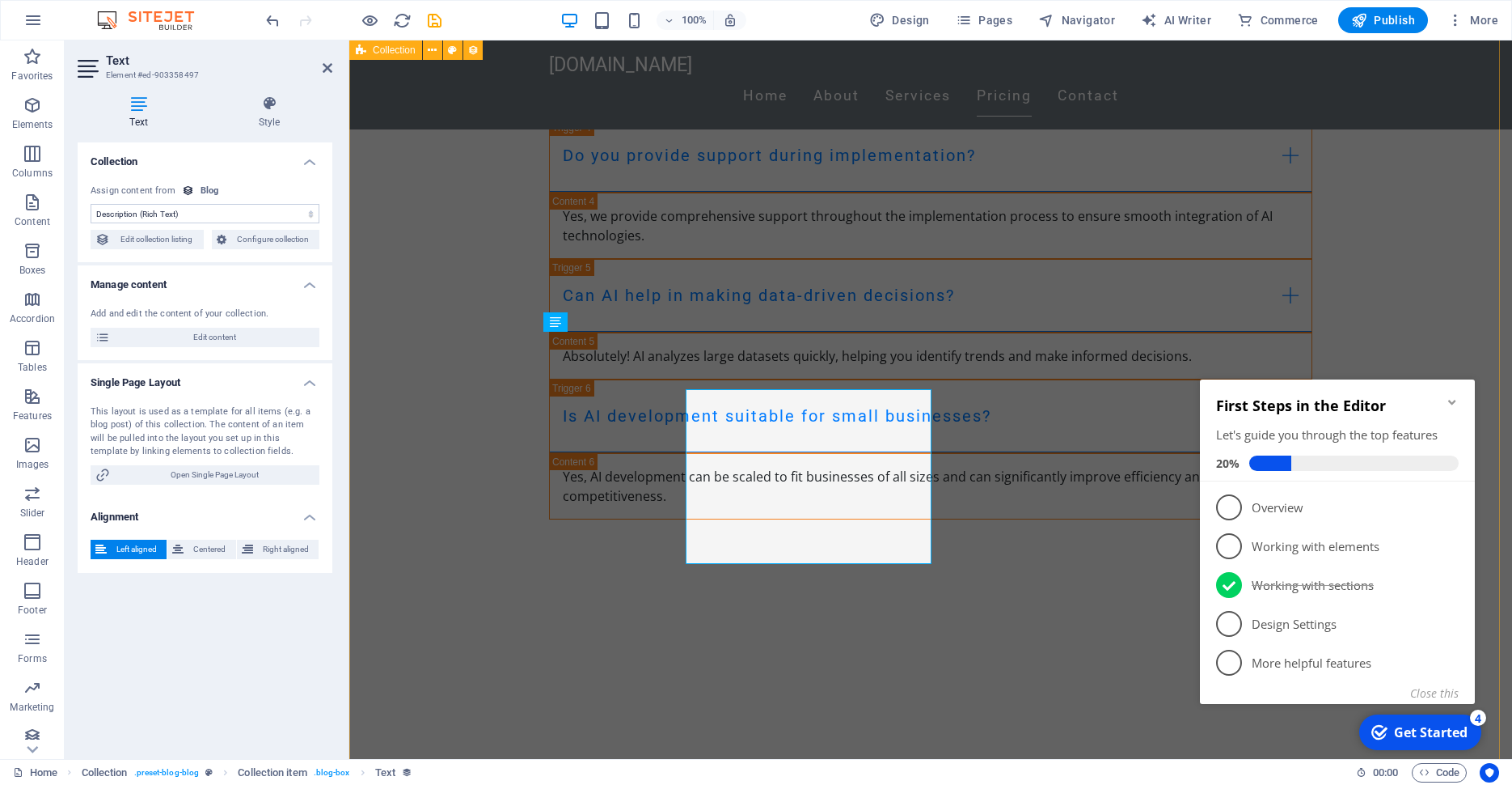
drag, startPoint x: 821, startPoint y: 394, endPoint x: 536, endPoint y: 394, distance: 285.0
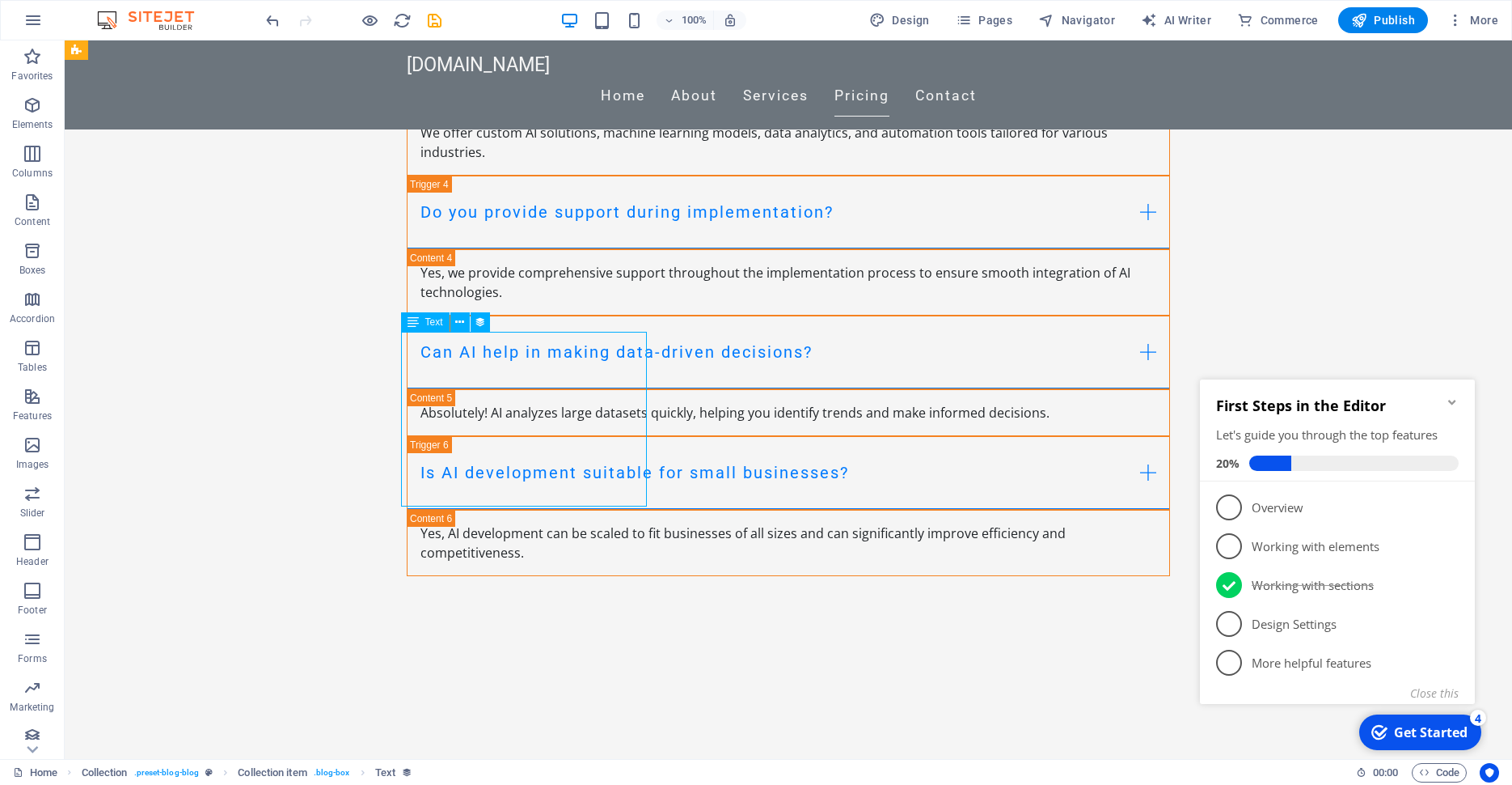
select select "description"
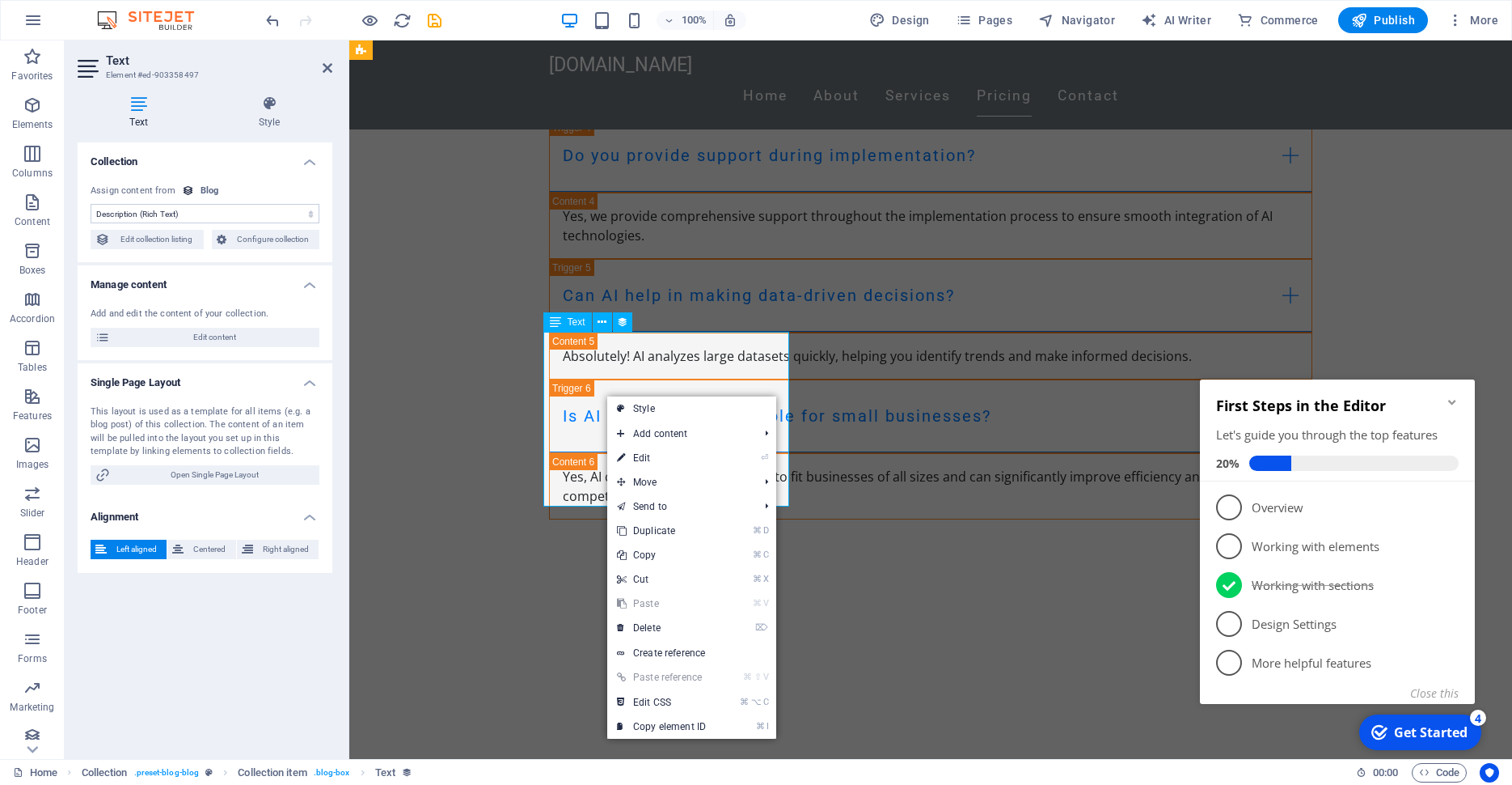
drag, startPoint x: 606, startPoint y: 394, endPoint x: 606, endPoint y: 405, distance: 11.0
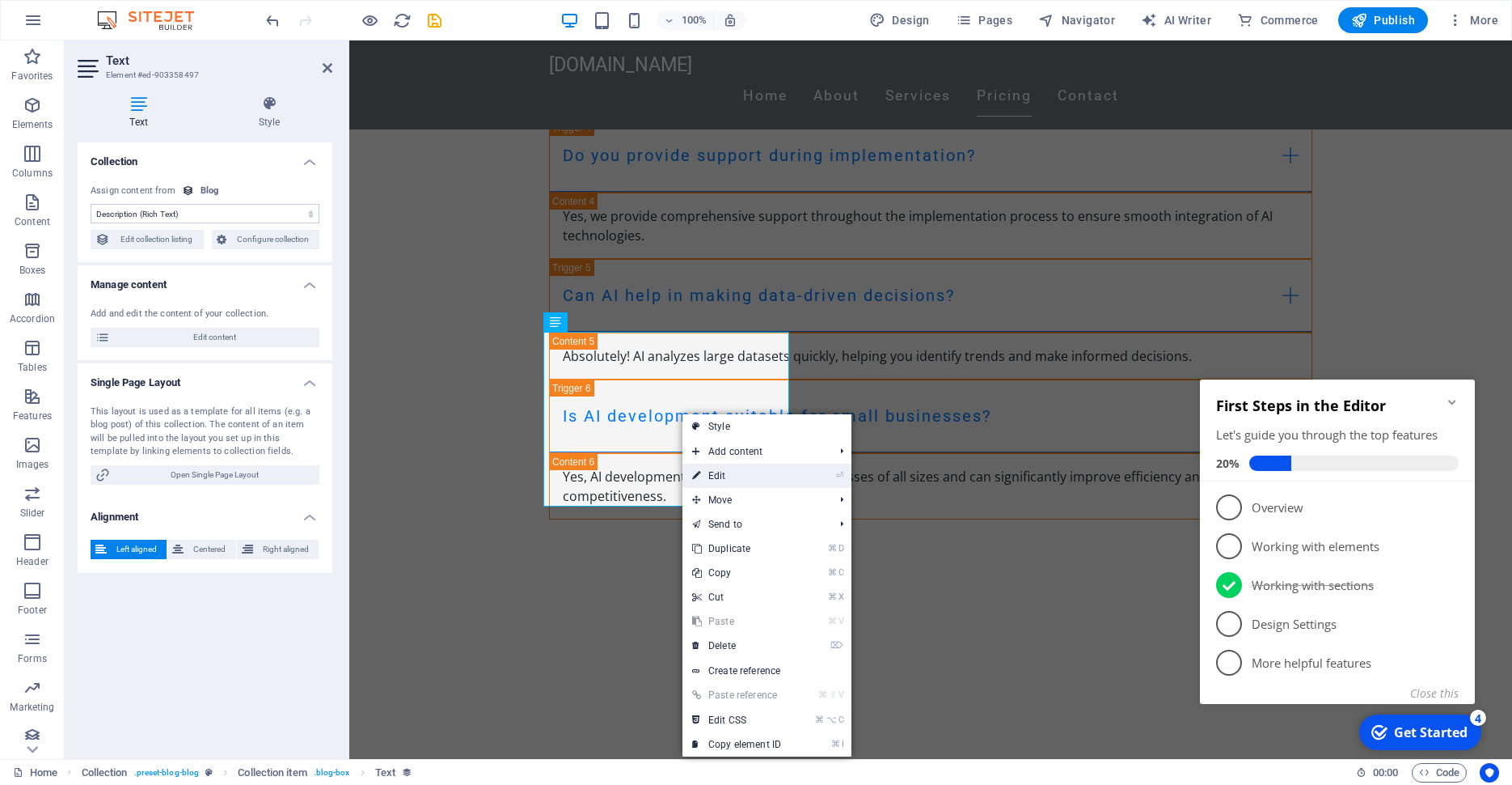
click at [728, 480] on link "⏎ Edit" at bounding box center [737, 475] width 109 height 24
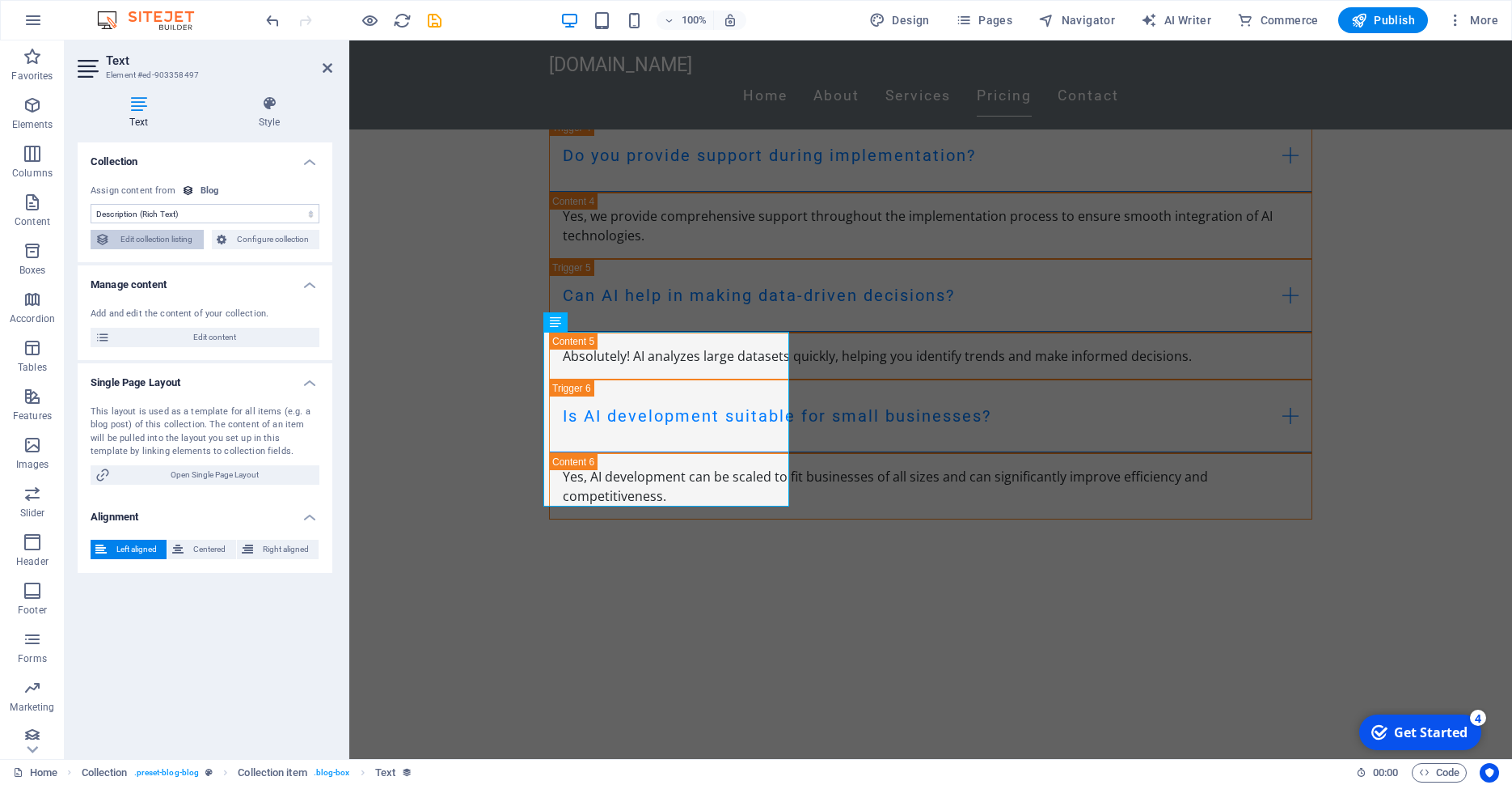
click at [190, 238] on span "Edit collection listing" at bounding box center [157, 239] width 84 height 19
select select "columns.publishing_date_DESC"
select select "columns.status"
select select "columns.publishing_date"
select select "past"
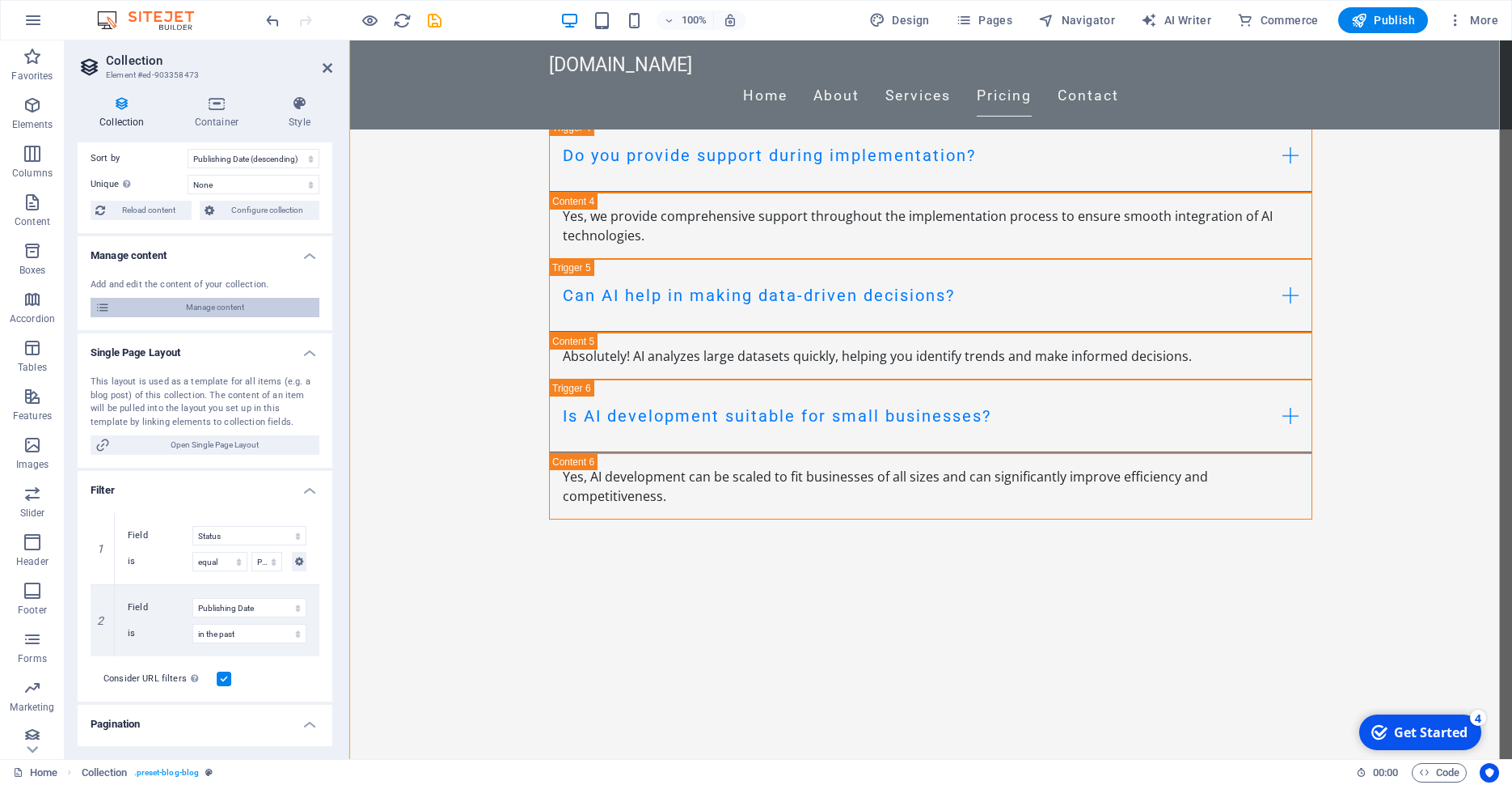
scroll to position [0, 0]
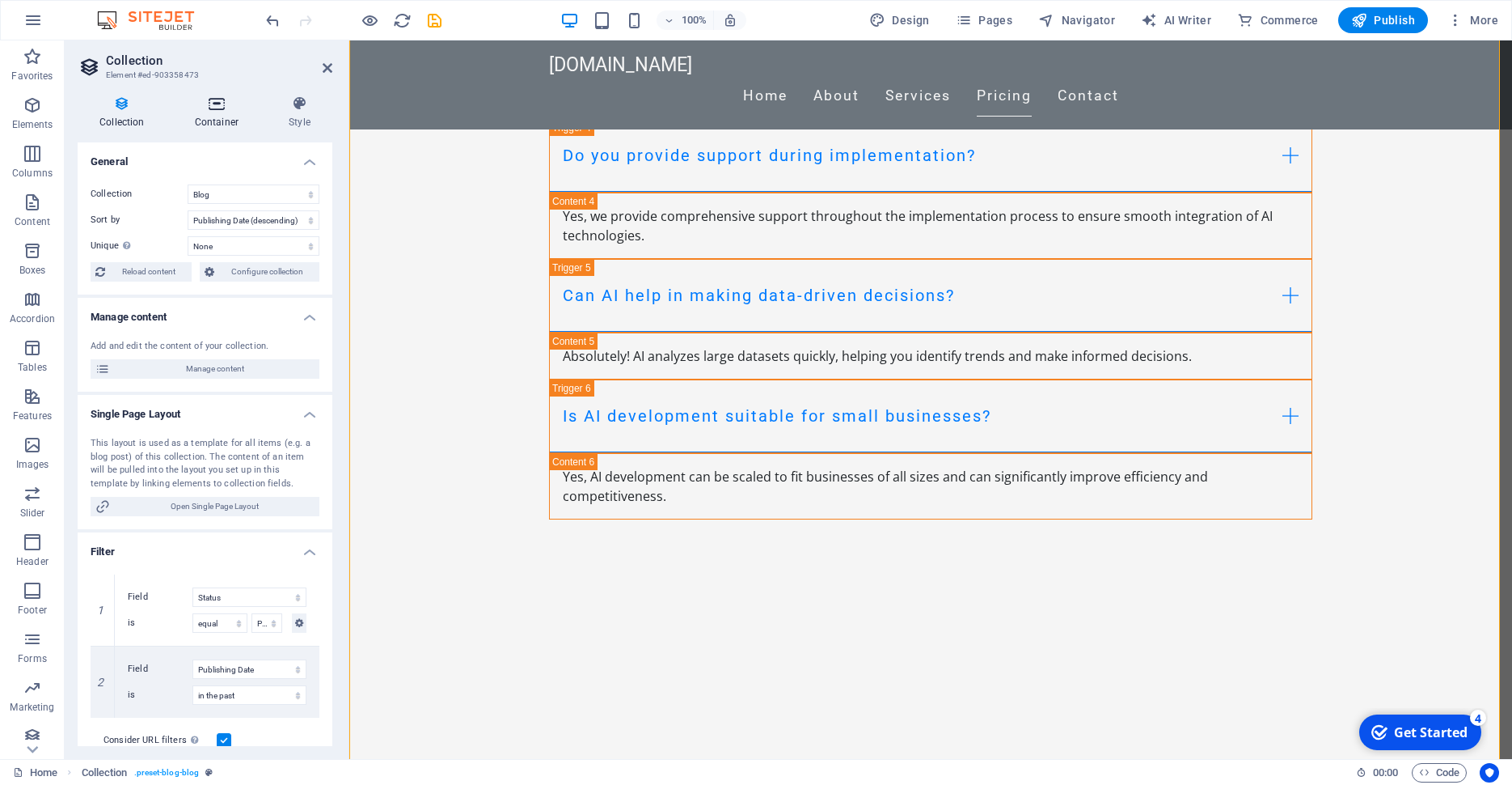
click at [217, 127] on h4 "Container" at bounding box center [220, 112] width 94 height 34
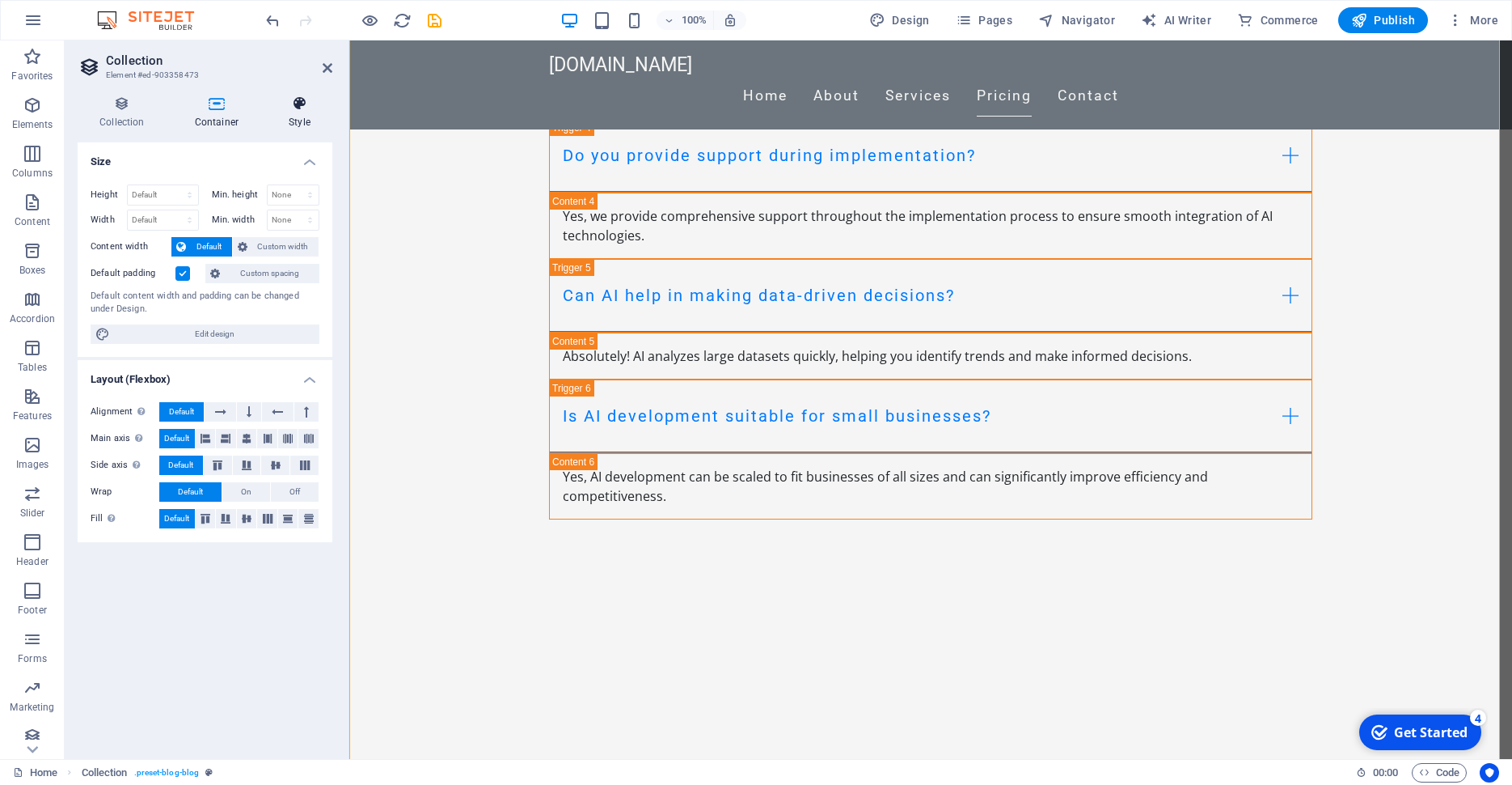
click at [290, 110] on icon at bounding box center [299, 103] width 66 height 16
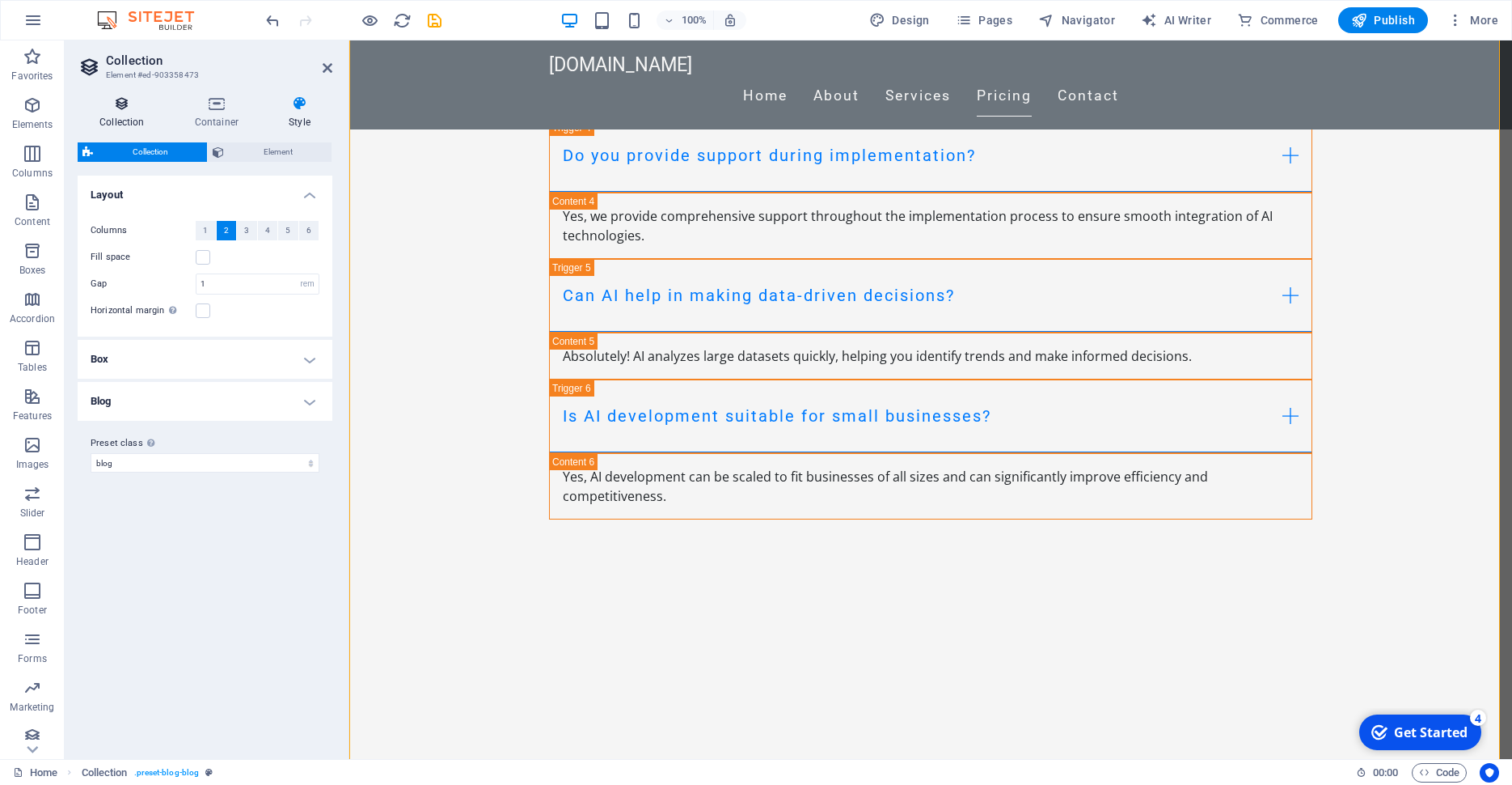
click at [103, 111] on icon at bounding box center [122, 103] width 89 height 16
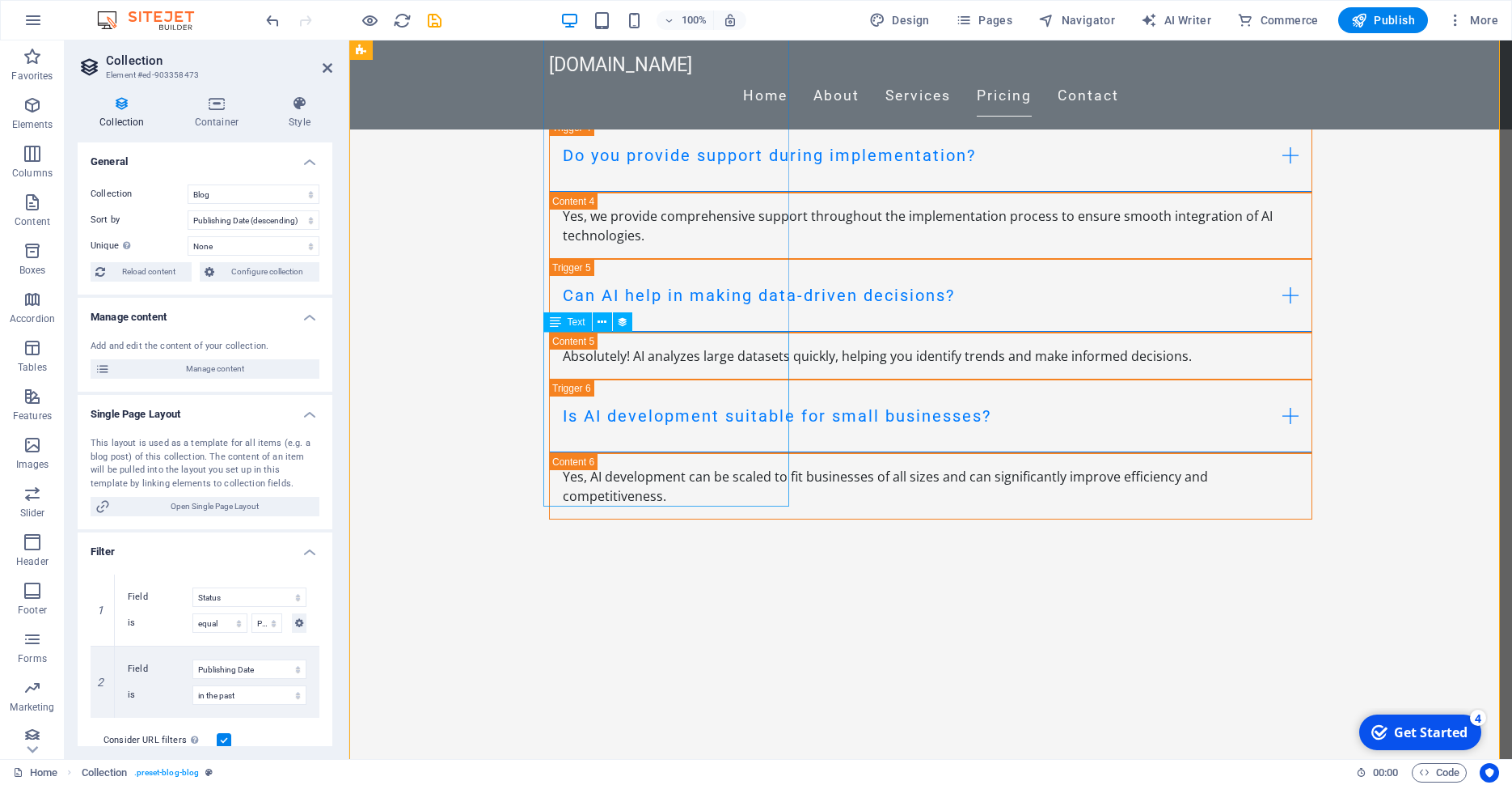
select select "description"
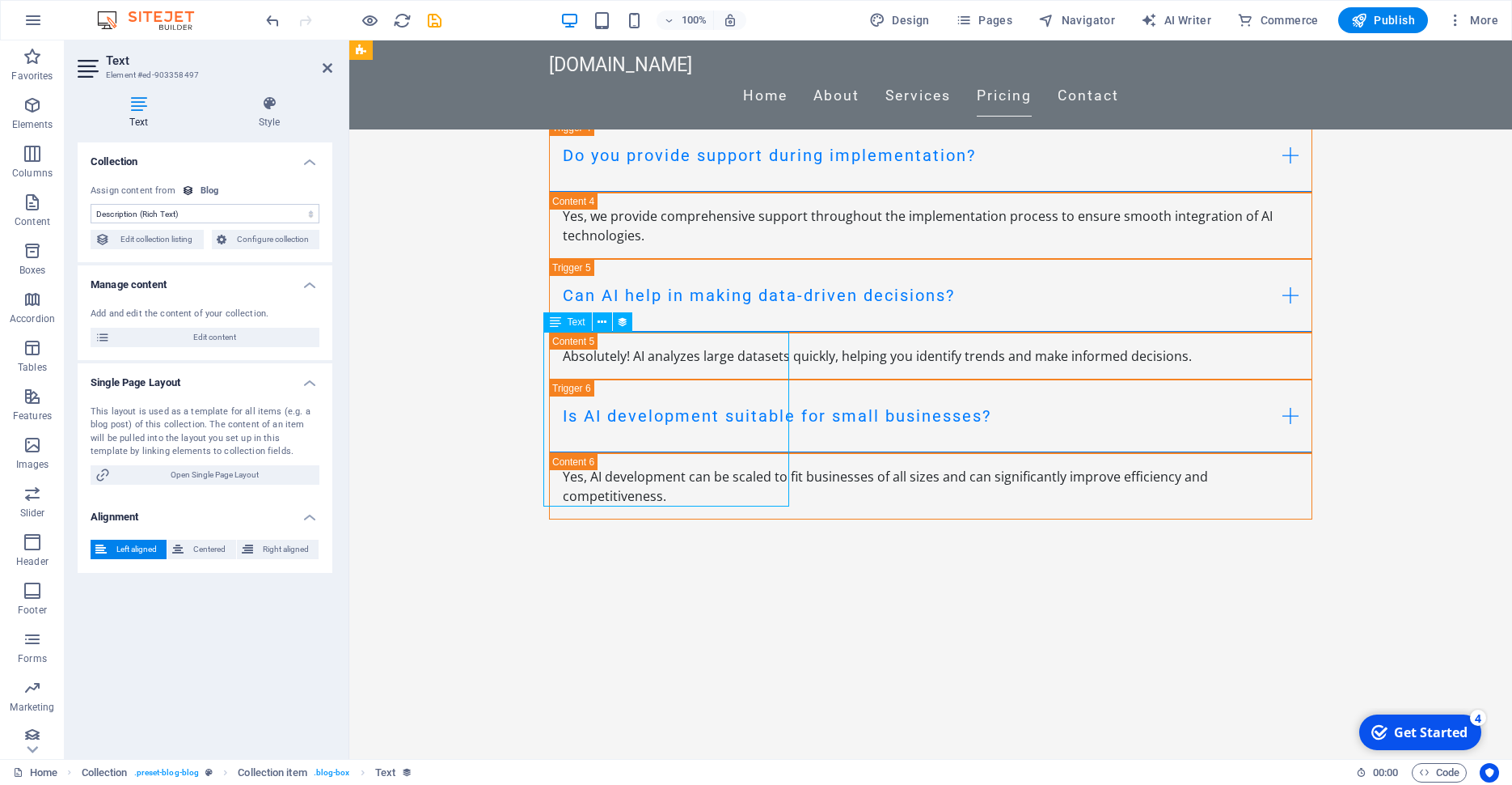
drag, startPoint x: 657, startPoint y: 501, endPoint x: 591, endPoint y: 408, distance: 114.0
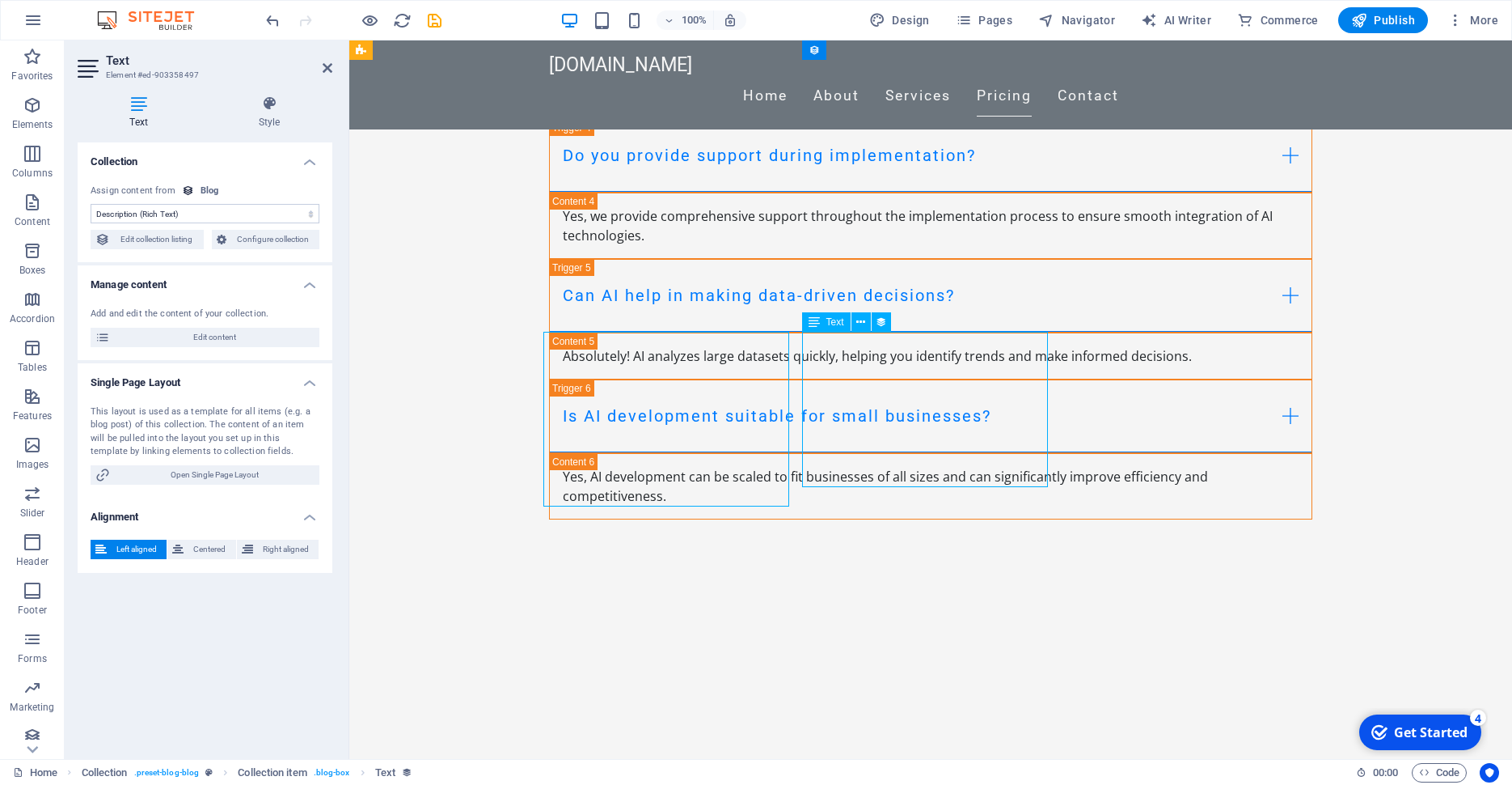
select select "description"
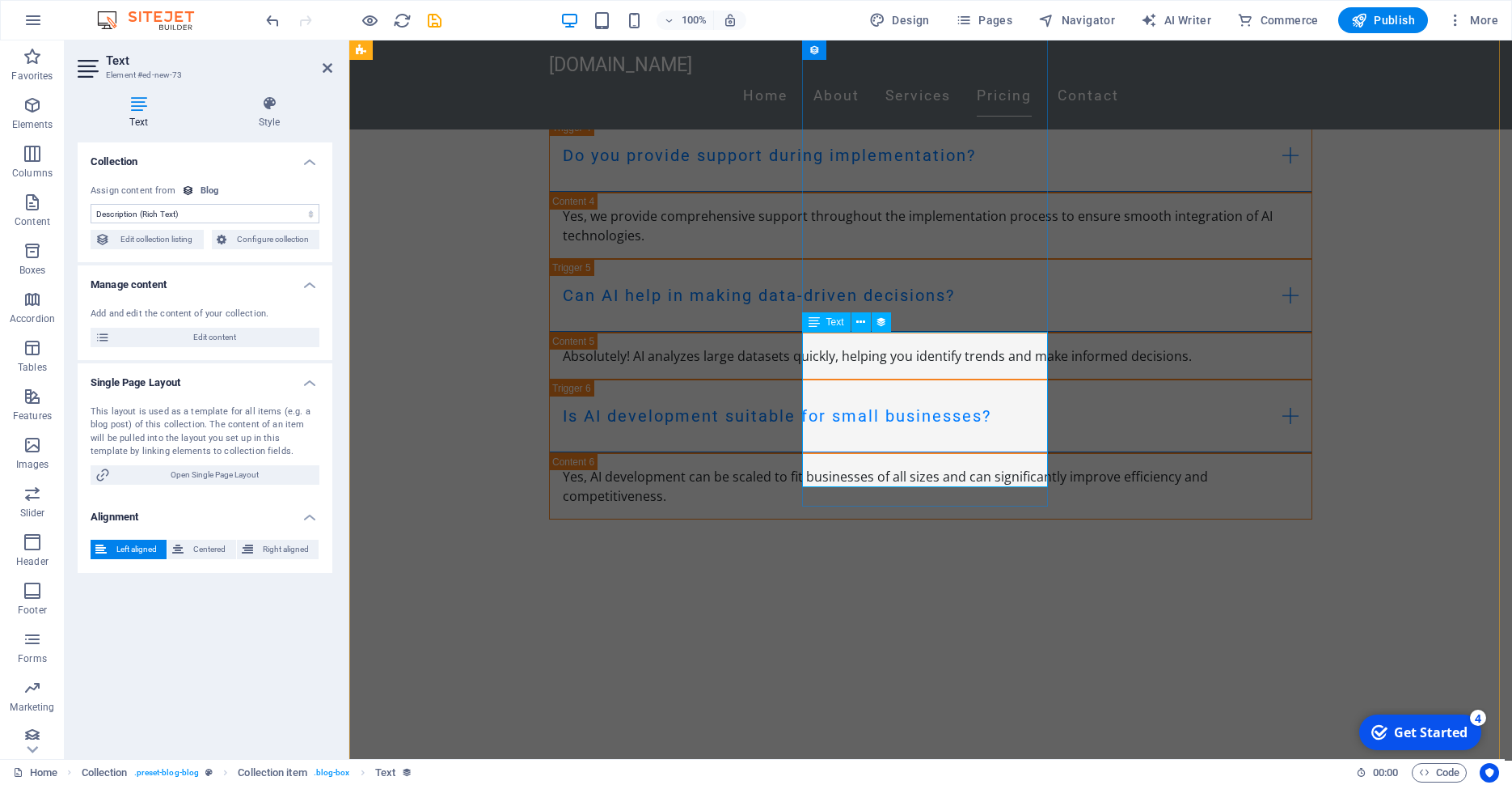
click at [841, 324] on span "Text" at bounding box center [835, 322] width 18 height 10
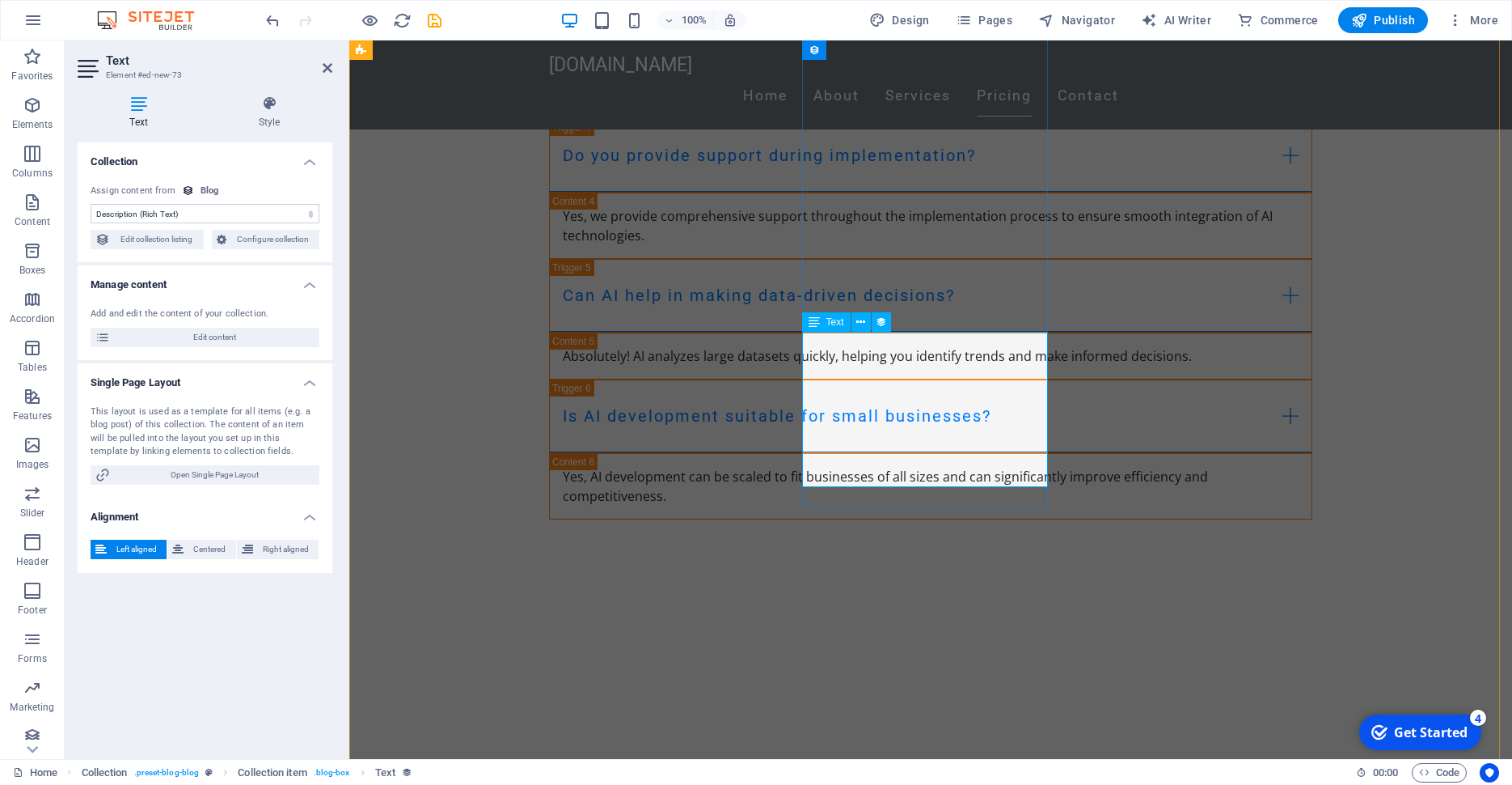
click at [812, 323] on icon at bounding box center [814, 322] width 11 height 19
click at [884, 321] on icon at bounding box center [882, 322] width 11 height 17
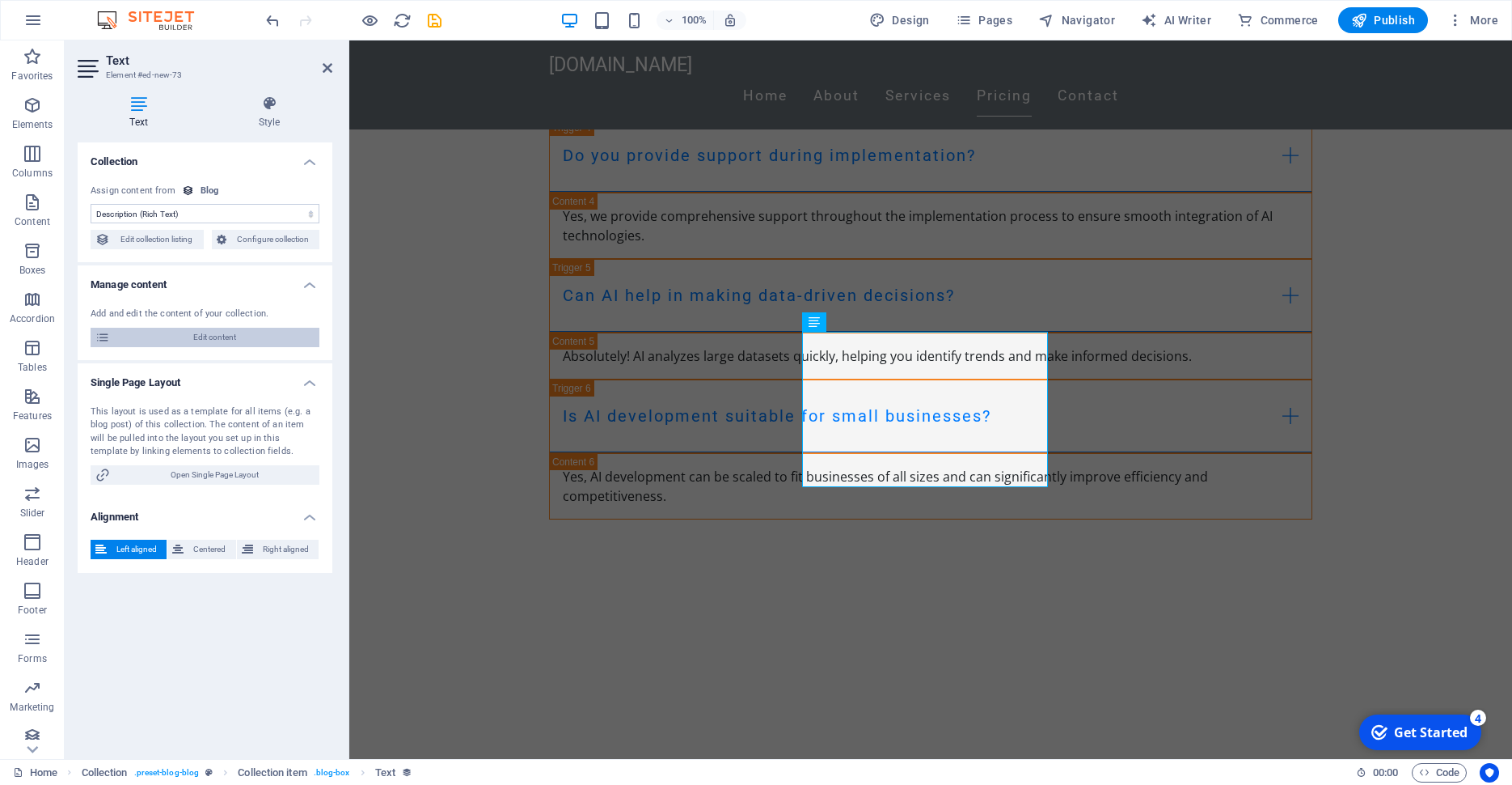
click at [189, 336] on span "Edit content" at bounding box center [215, 337] width 200 height 19
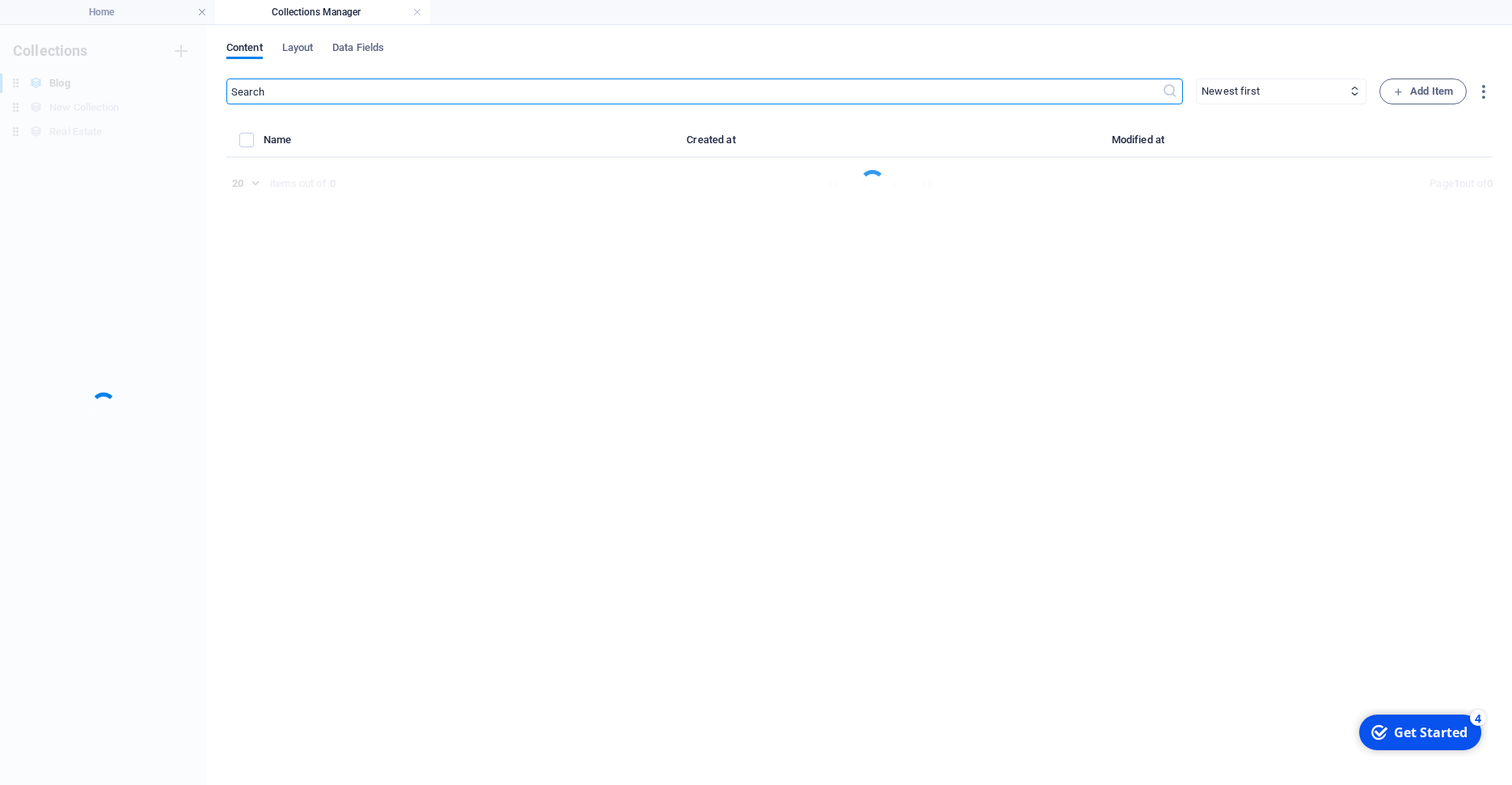
select select "Category 2"
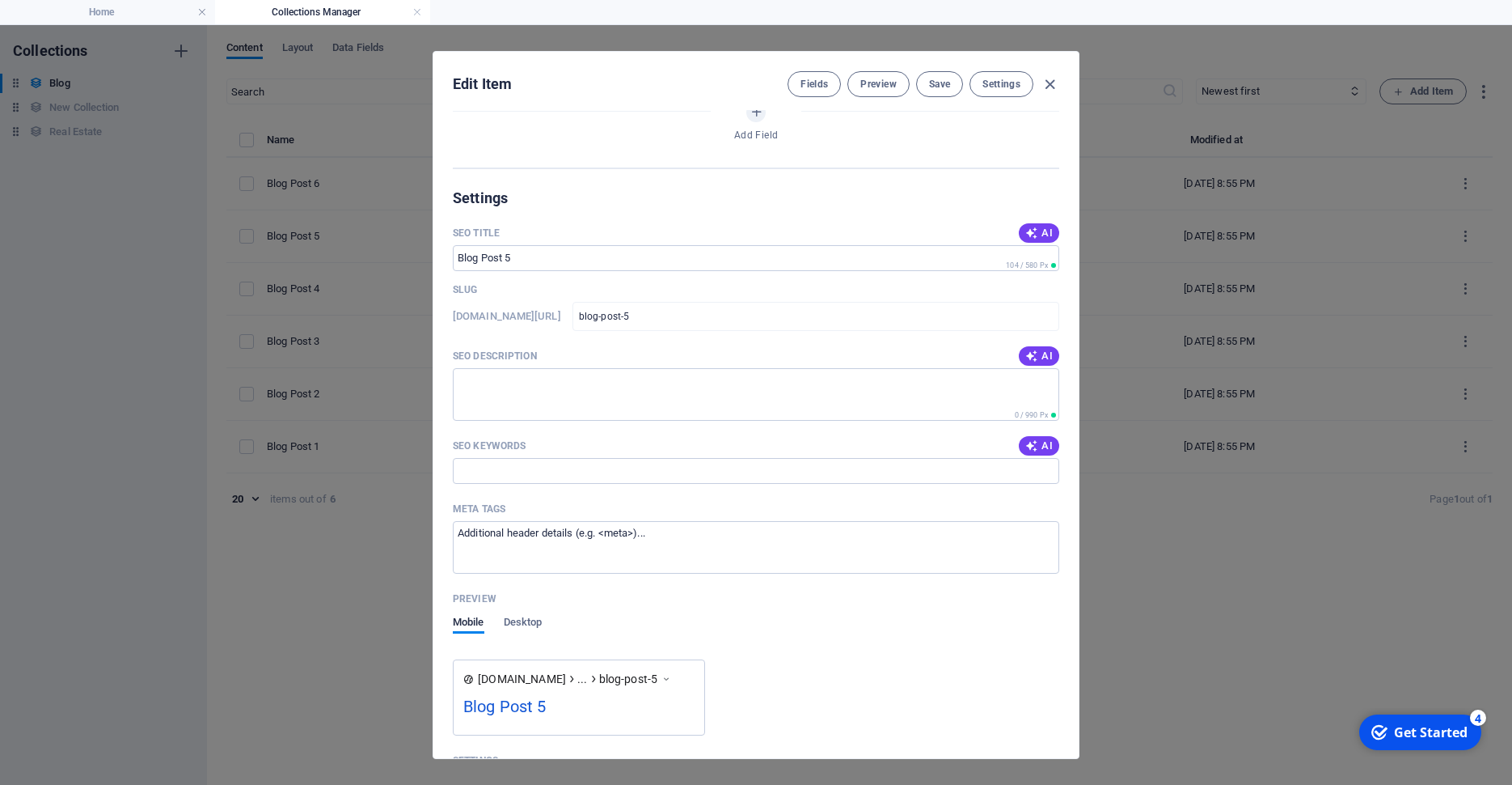
scroll to position [1017, 0]
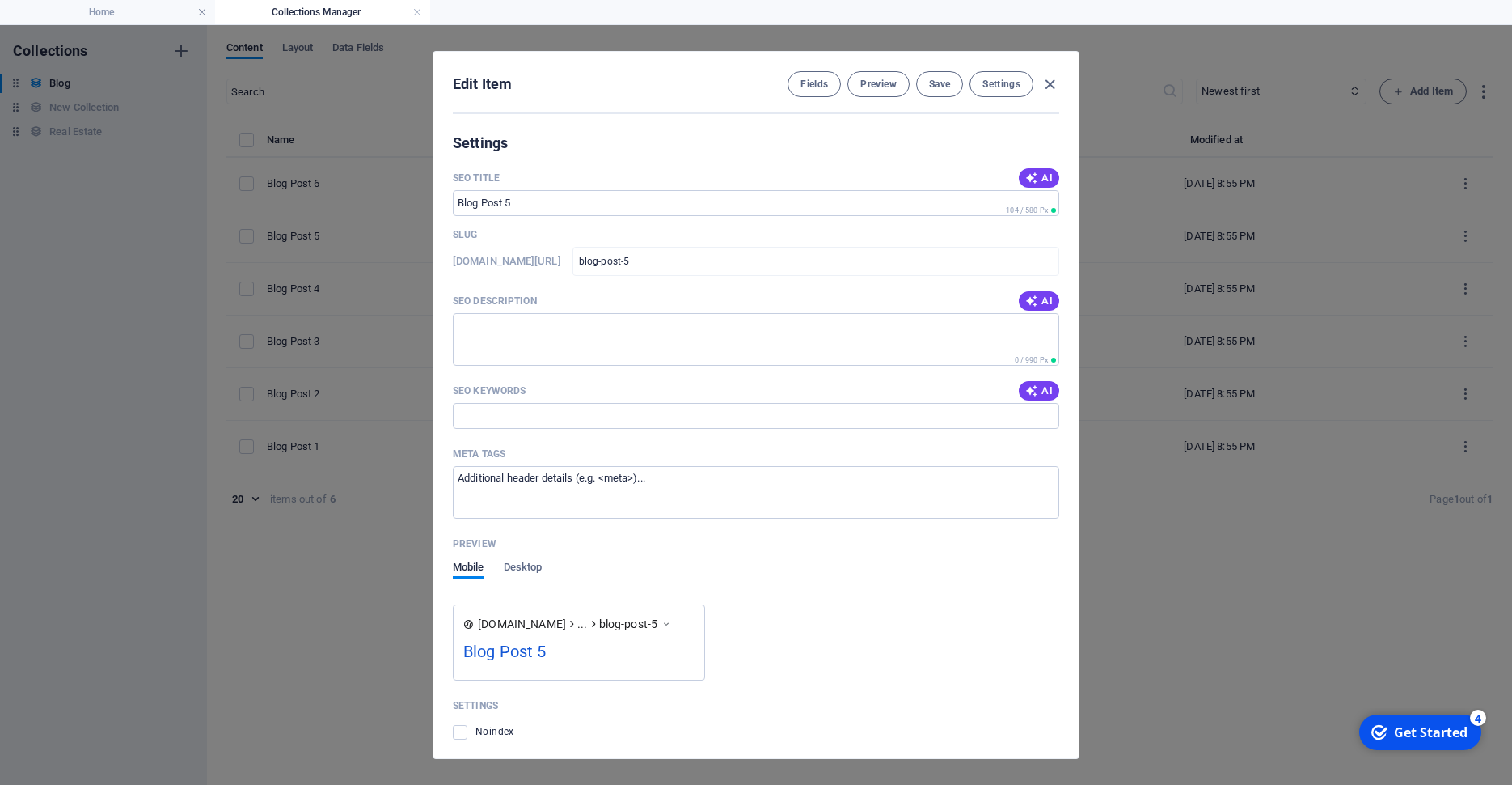
click at [1198, 539] on div "Edit Item Fields Preview Save Settings Name Blog Post 5 ​ Slug www.example.com/…" at bounding box center [756, 404] width 1512 height 759
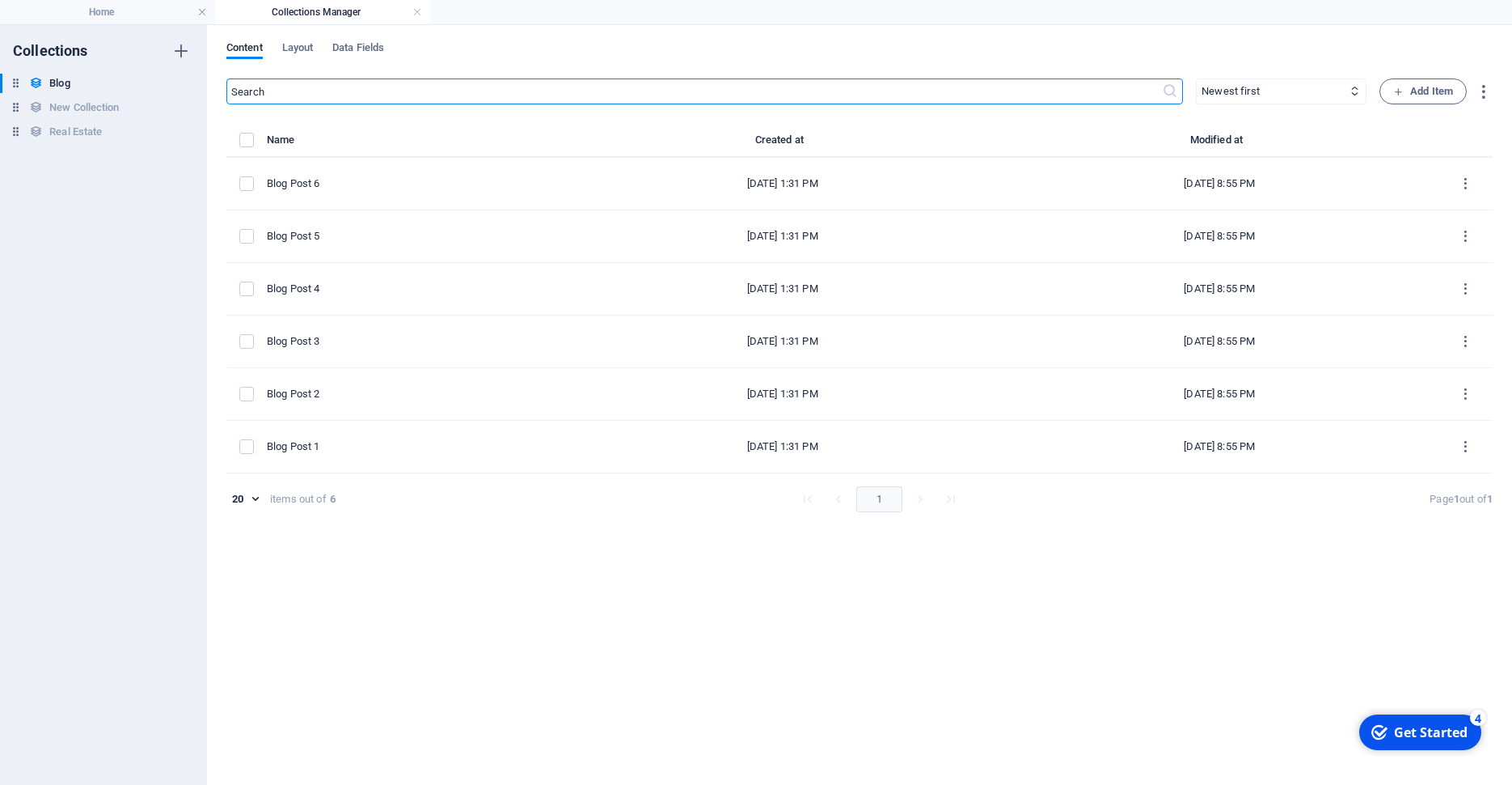
type input "2025-09-03"
type input "blog-post-5"
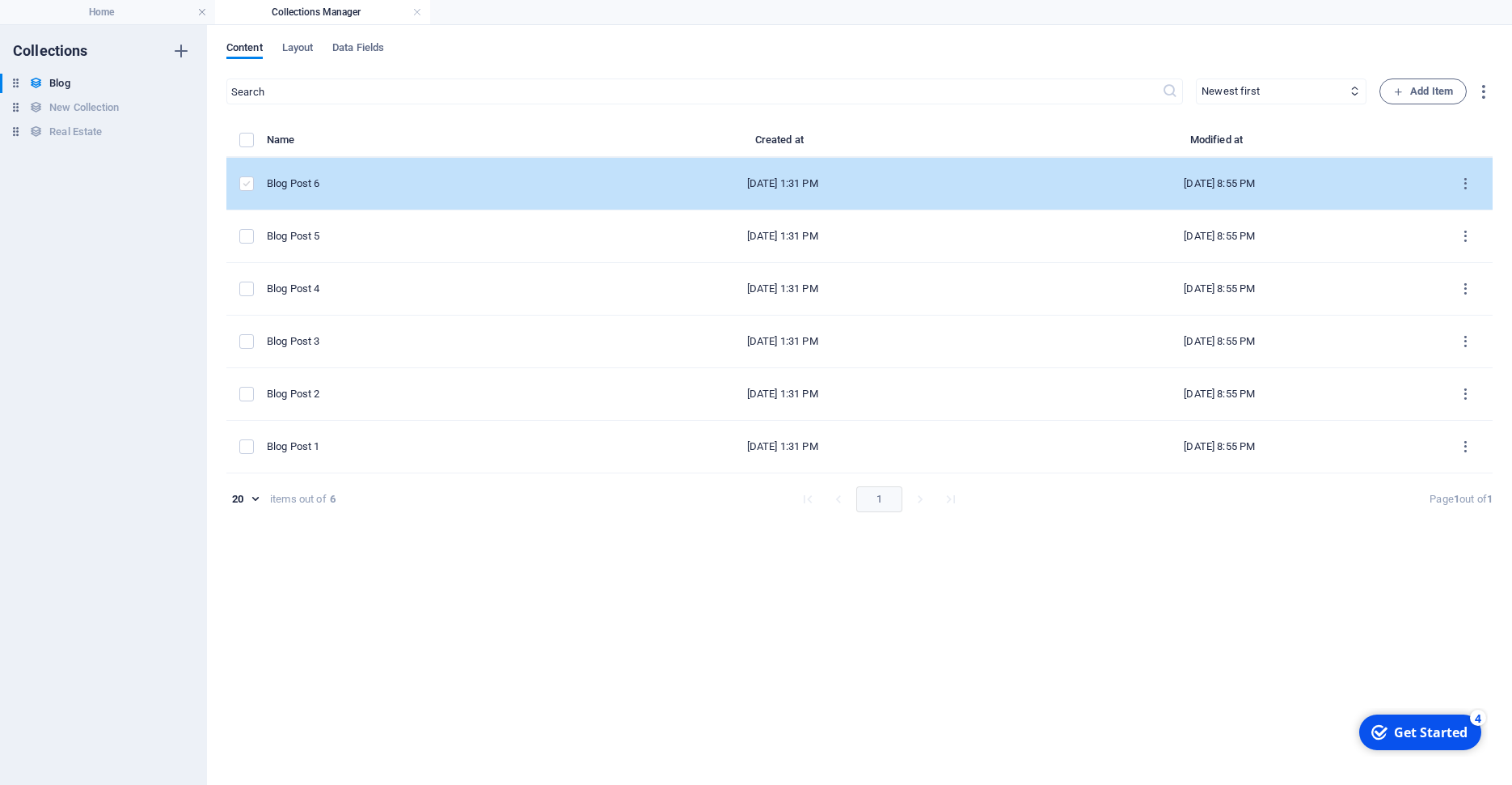
click at [245, 181] on label "items list" at bounding box center [246, 183] width 14 height 14
click at [0, 0] on input "items list" at bounding box center [0, 0] width 0 height 0
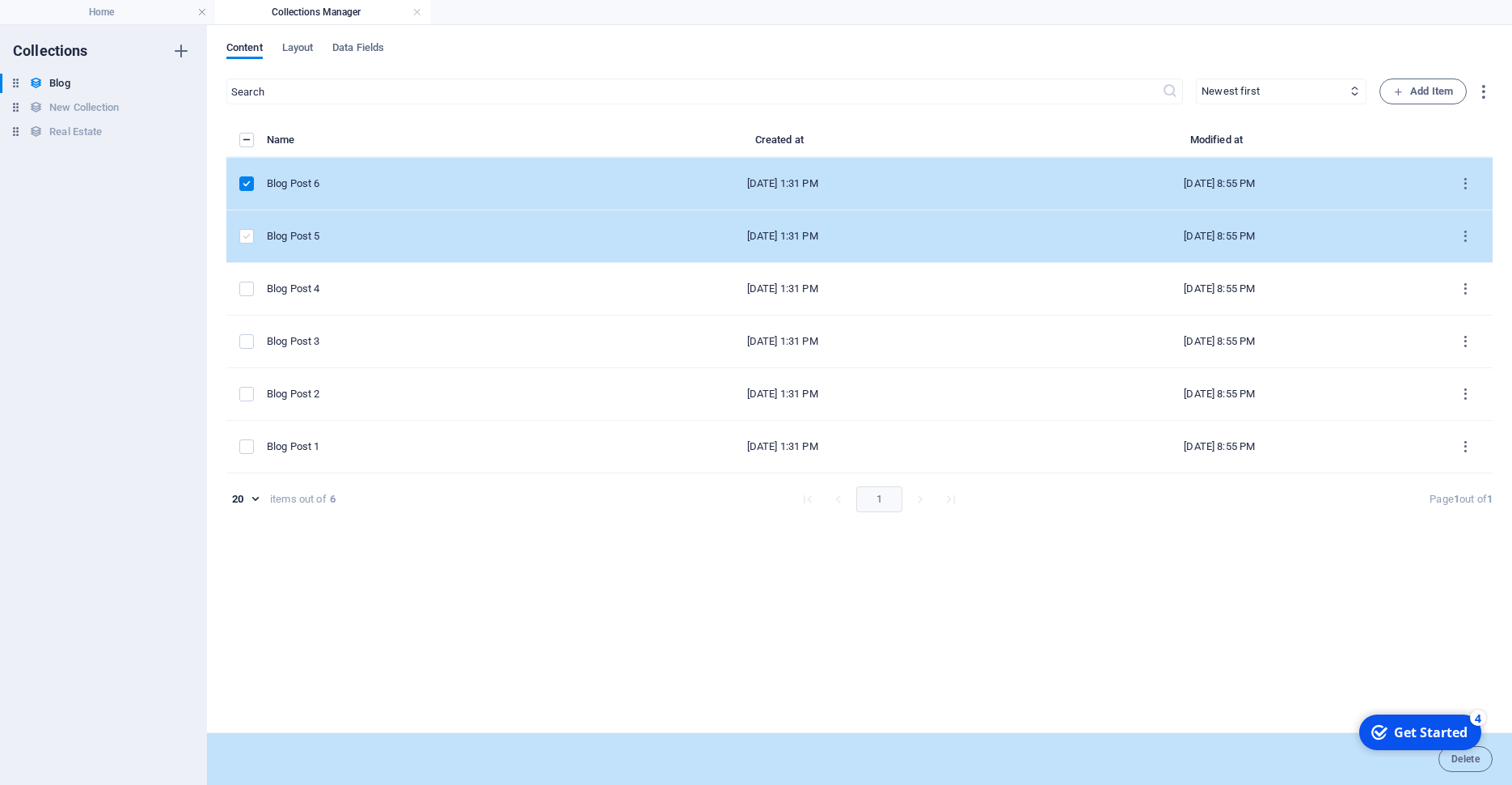
click at [247, 238] on label "items list" at bounding box center [246, 235] width 14 height 14
click at [0, 0] on input "items list" at bounding box center [0, 0] width 0 height 0
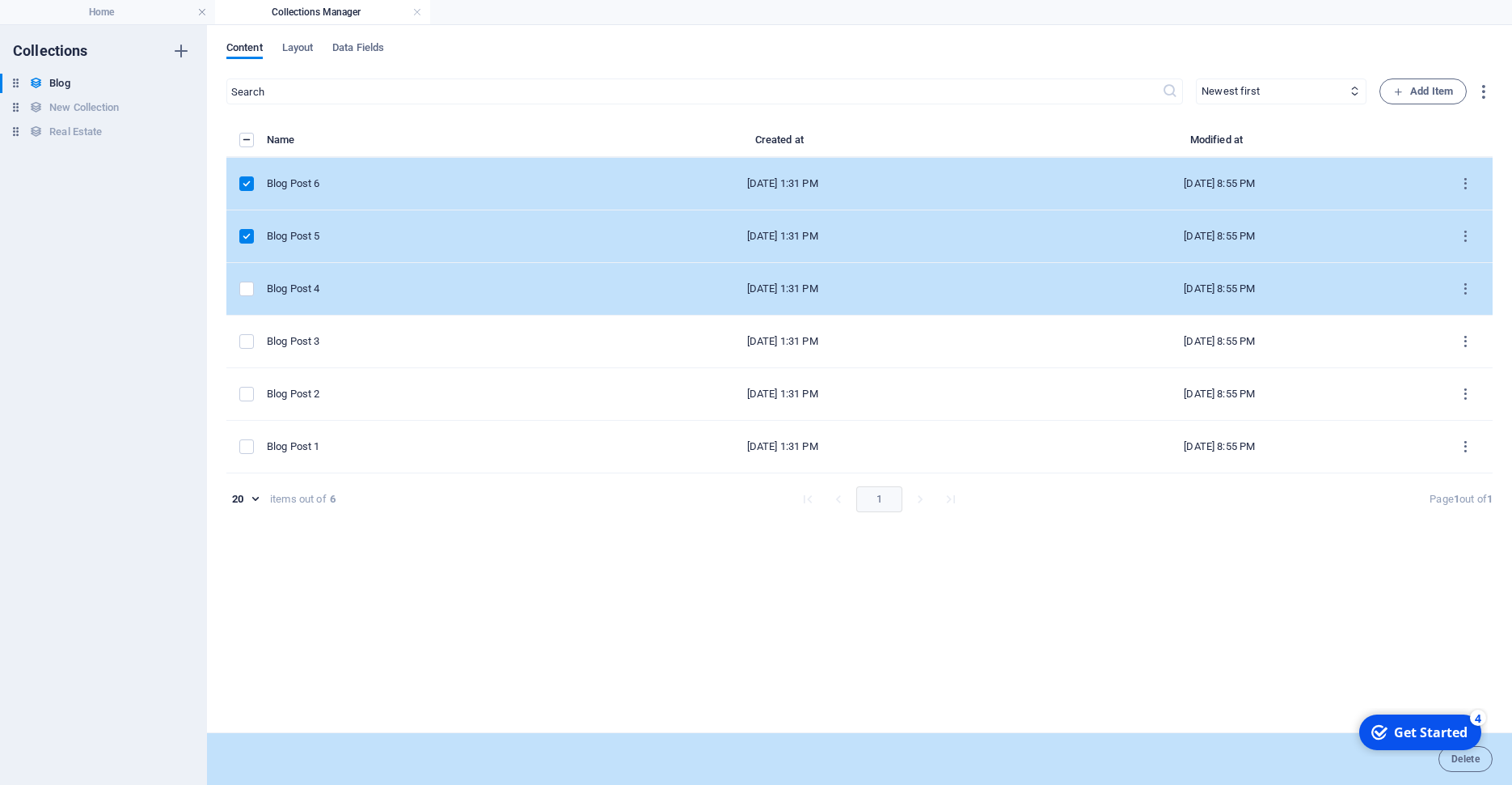
click at [249, 273] on td "items list" at bounding box center [247, 289] width 40 height 52
click at [244, 287] on label "items list" at bounding box center [246, 289] width 14 height 14
click at [0, 0] on input "items list" at bounding box center [0, 0] width 0 height 0
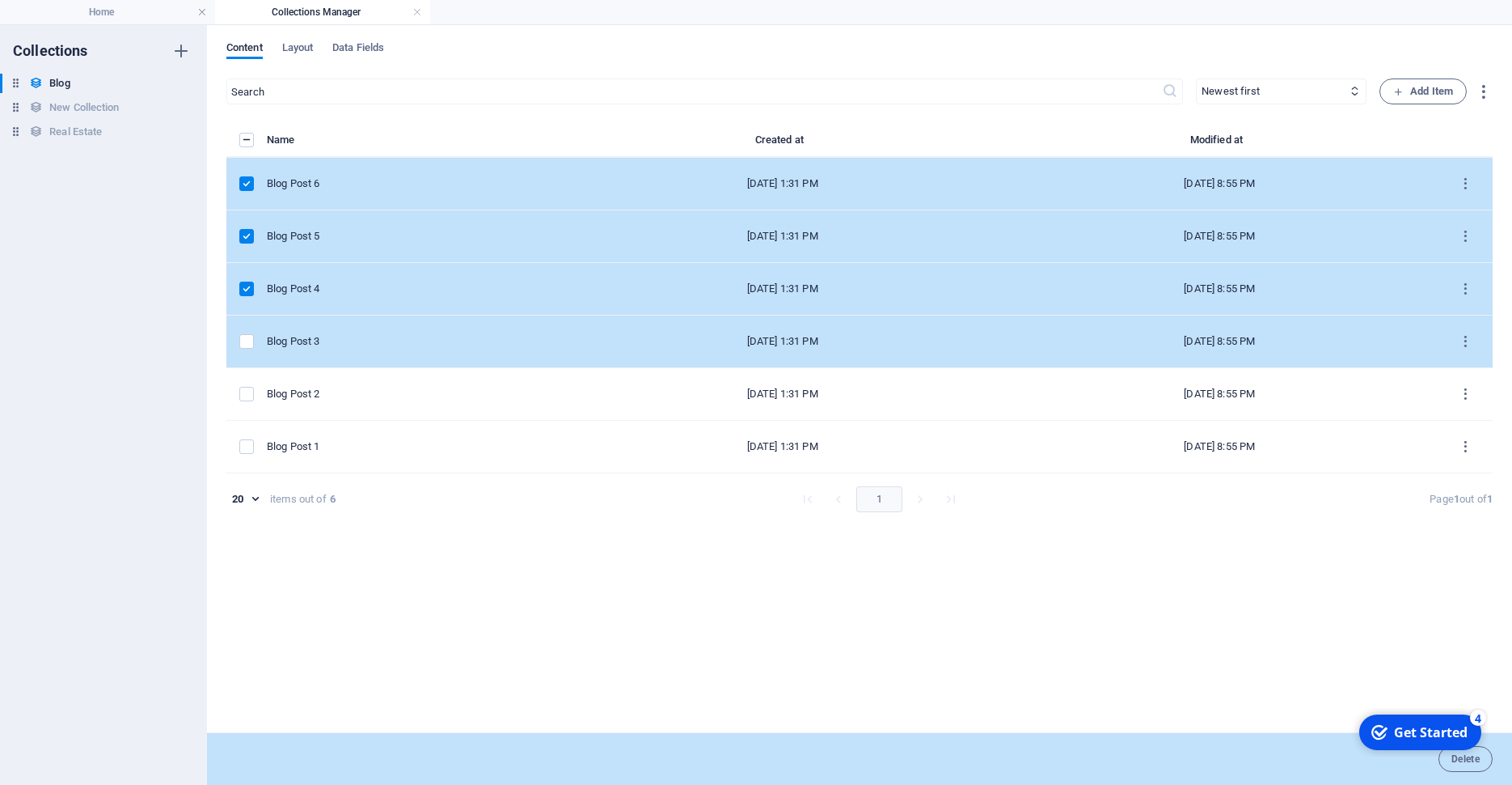
click at [252, 332] on td "items list" at bounding box center [247, 341] width 40 height 52
click at [253, 339] on label "items list" at bounding box center [246, 341] width 14 height 14
click at [0, 0] on input "items list" at bounding box center [0, 0] width 0 height 0
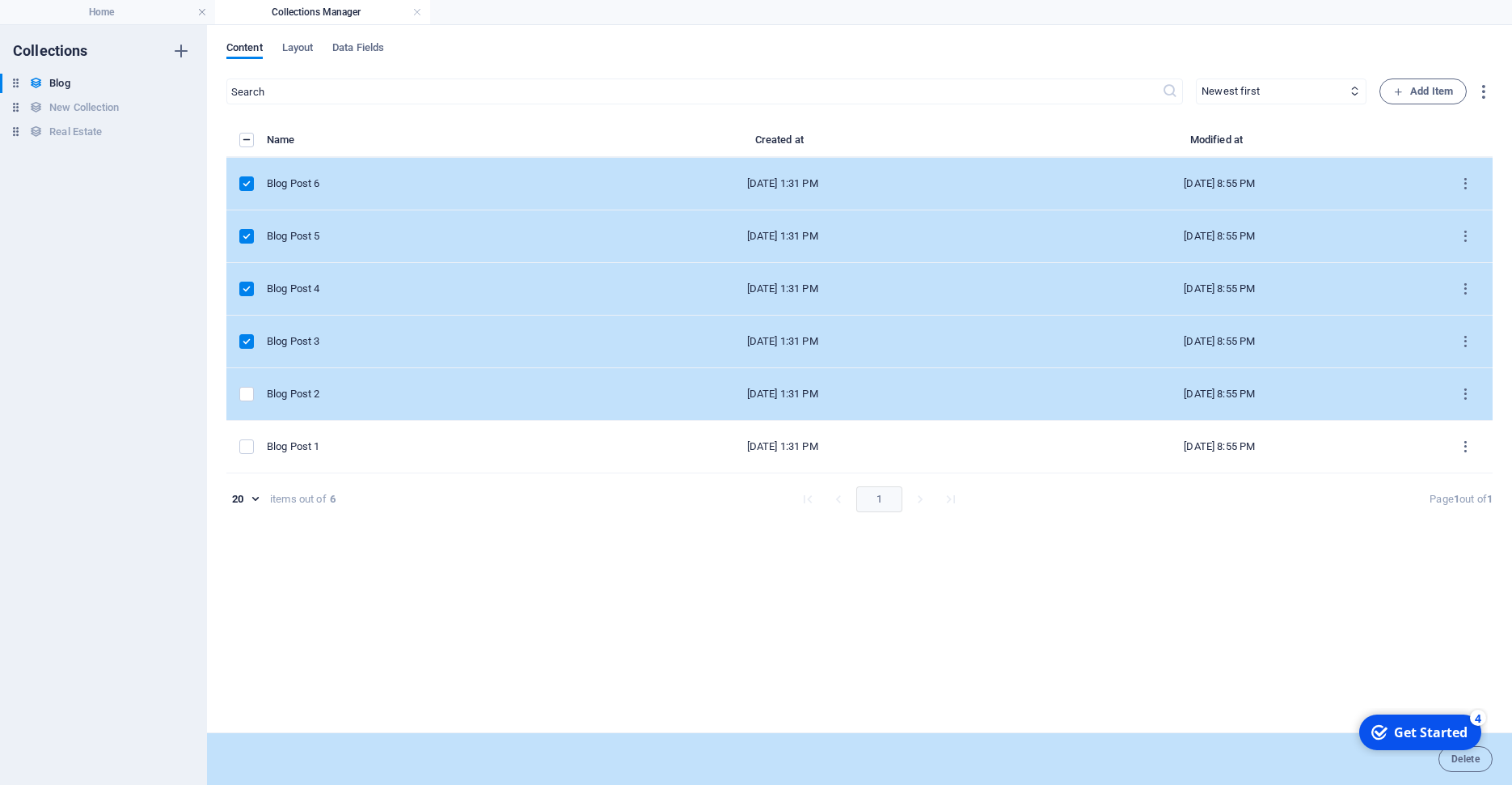
click at [255, 395] on td "items list" at bounding box center [247, 393] width 40 height 52
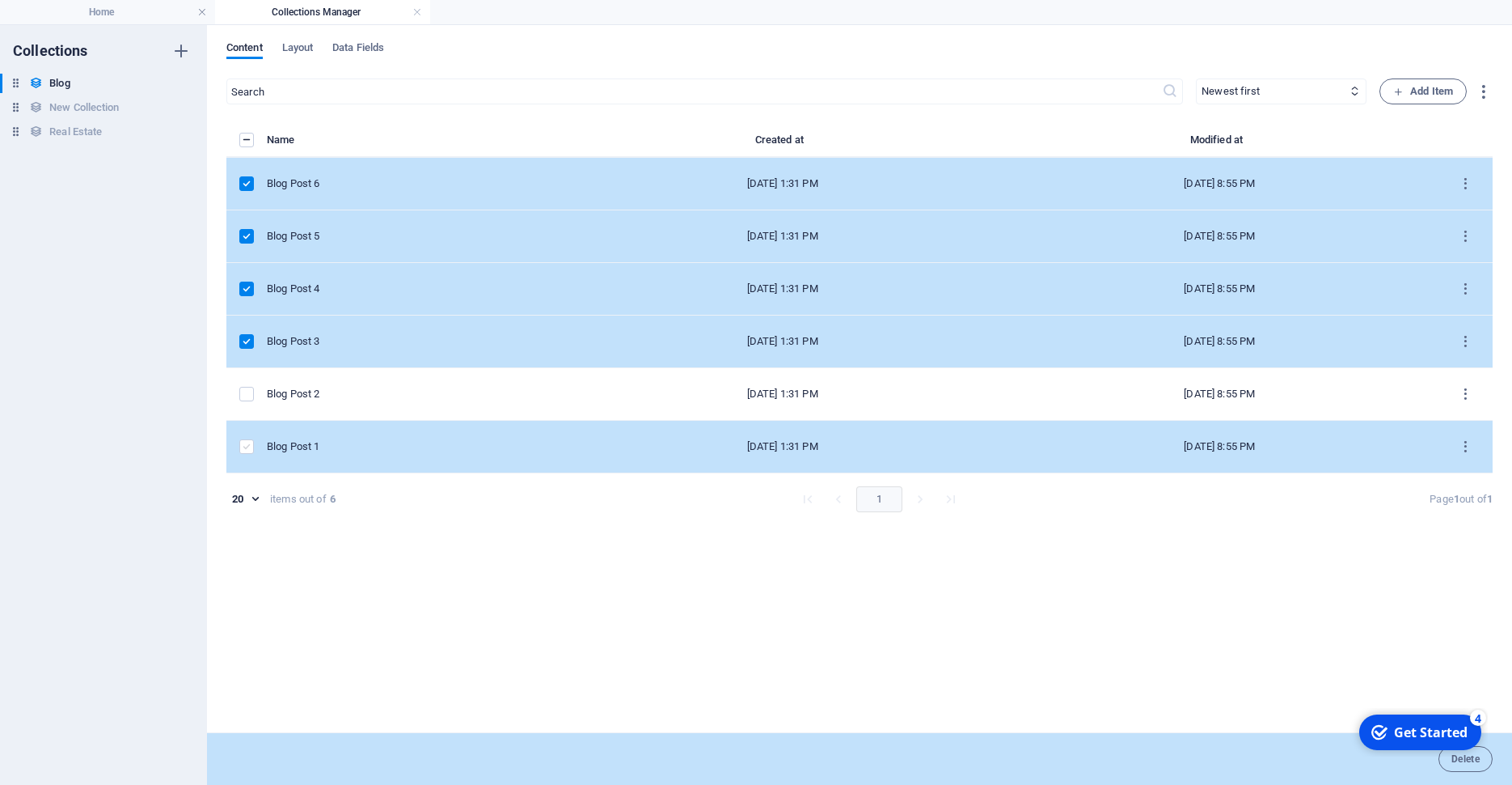
click at [249, 444] on label "items list" at bounding box center [246, 446] width 14 height 14
click at [0, 0] on input "items list" at bounding box center [0, 0] width 0 height 0
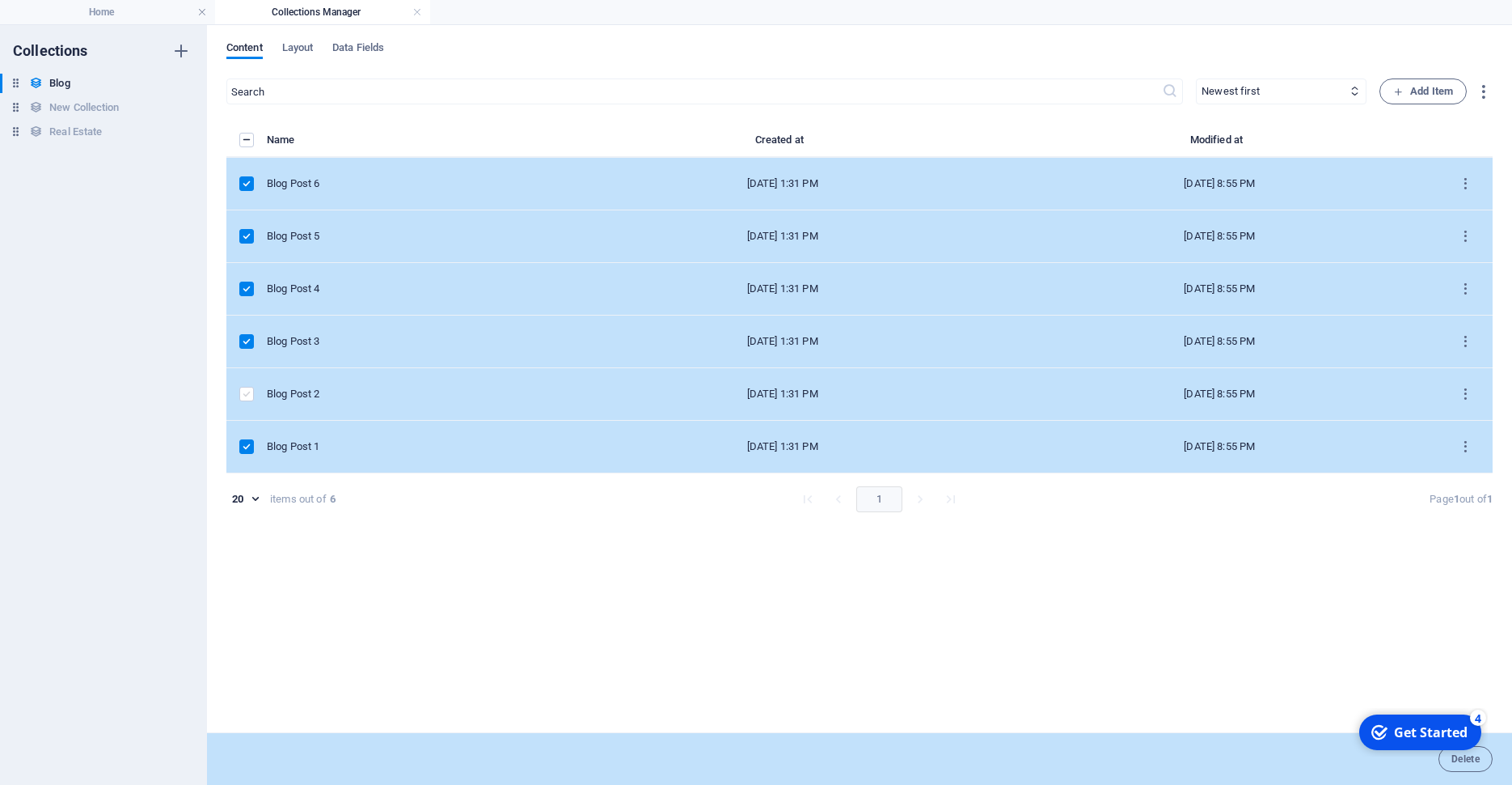
click at [248, 395] on label "items list" at bounding box center [246, 393] width 14 height 14
click at [0, 0] on input "items list" at bounding box center [0, 0] width 0 height 0
click at [1482, 94] on icon "button" at bounding box center [1483, 92] width 19 height 19
click at [1343, 513] on div at bounding box center [756, 392] width 1512 height 785
click at [1455, 766] on button "Delete" at bounding box center [1465, 758] width 54 height 26
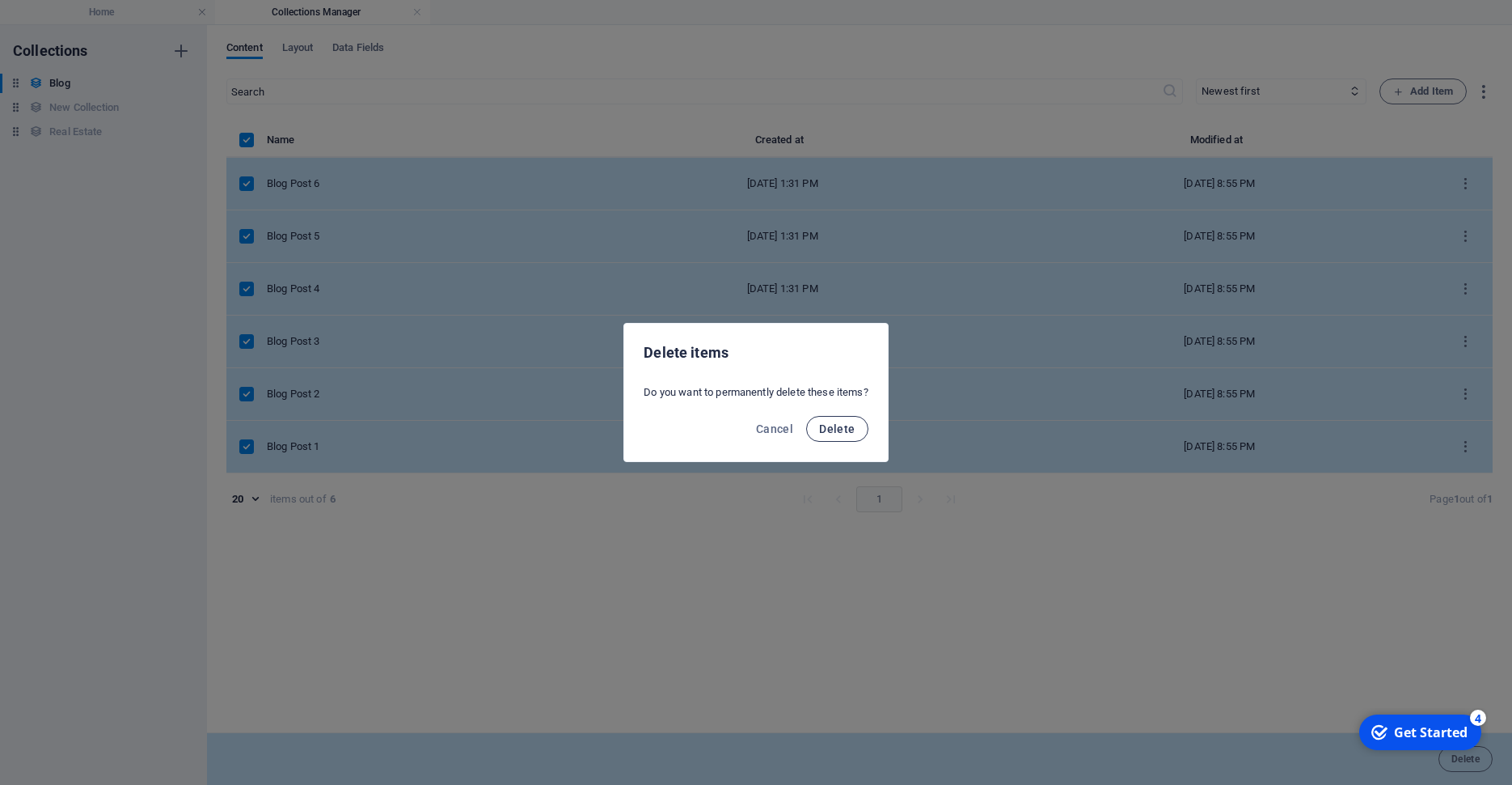
click at [828, 441] on button "Delete" at bounding box center [837, 428] width 62 height 26
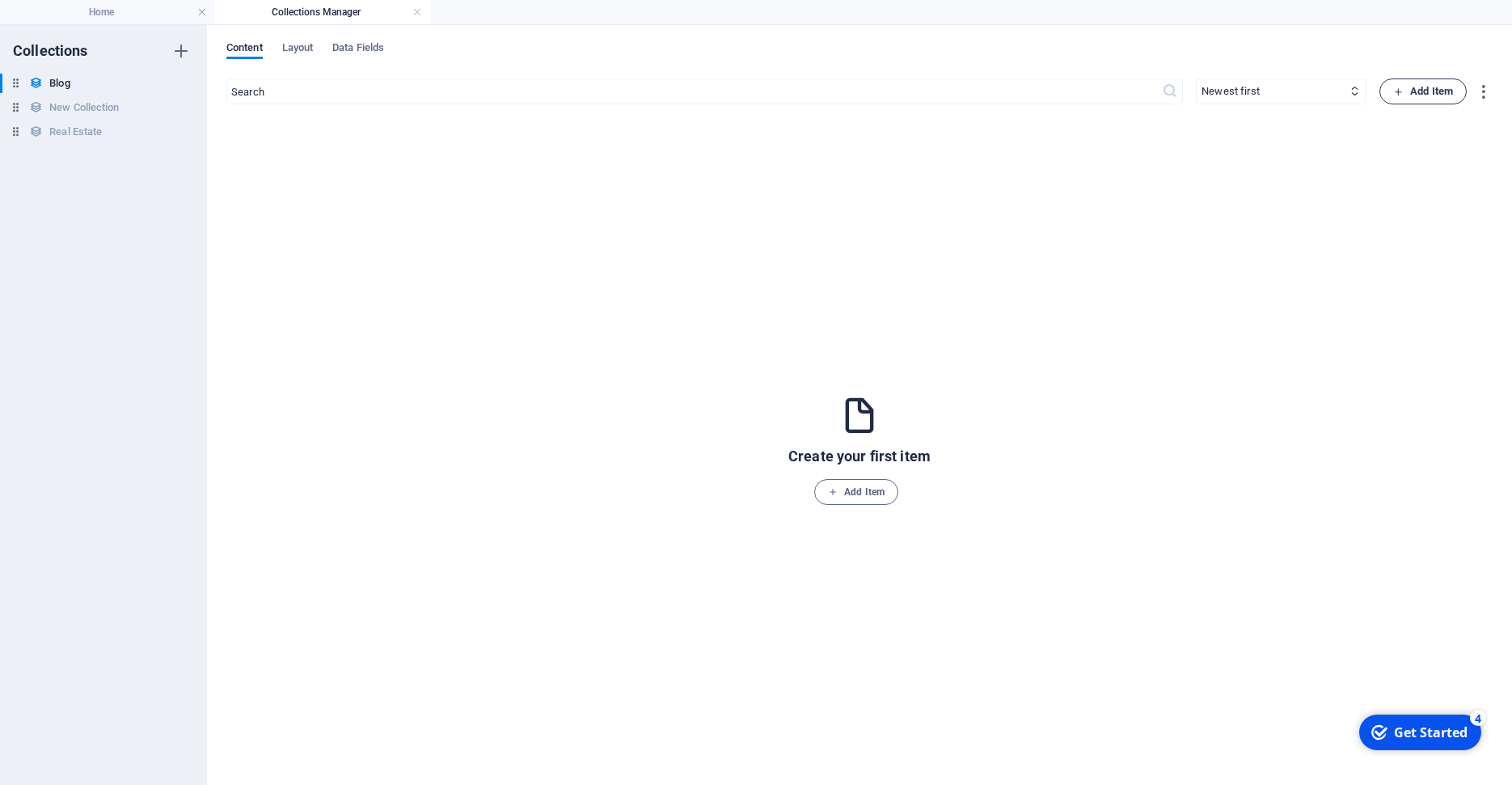
click at [1430, 91] on span "Add Item" at bounding box center [1422, 91] width 60 height 19
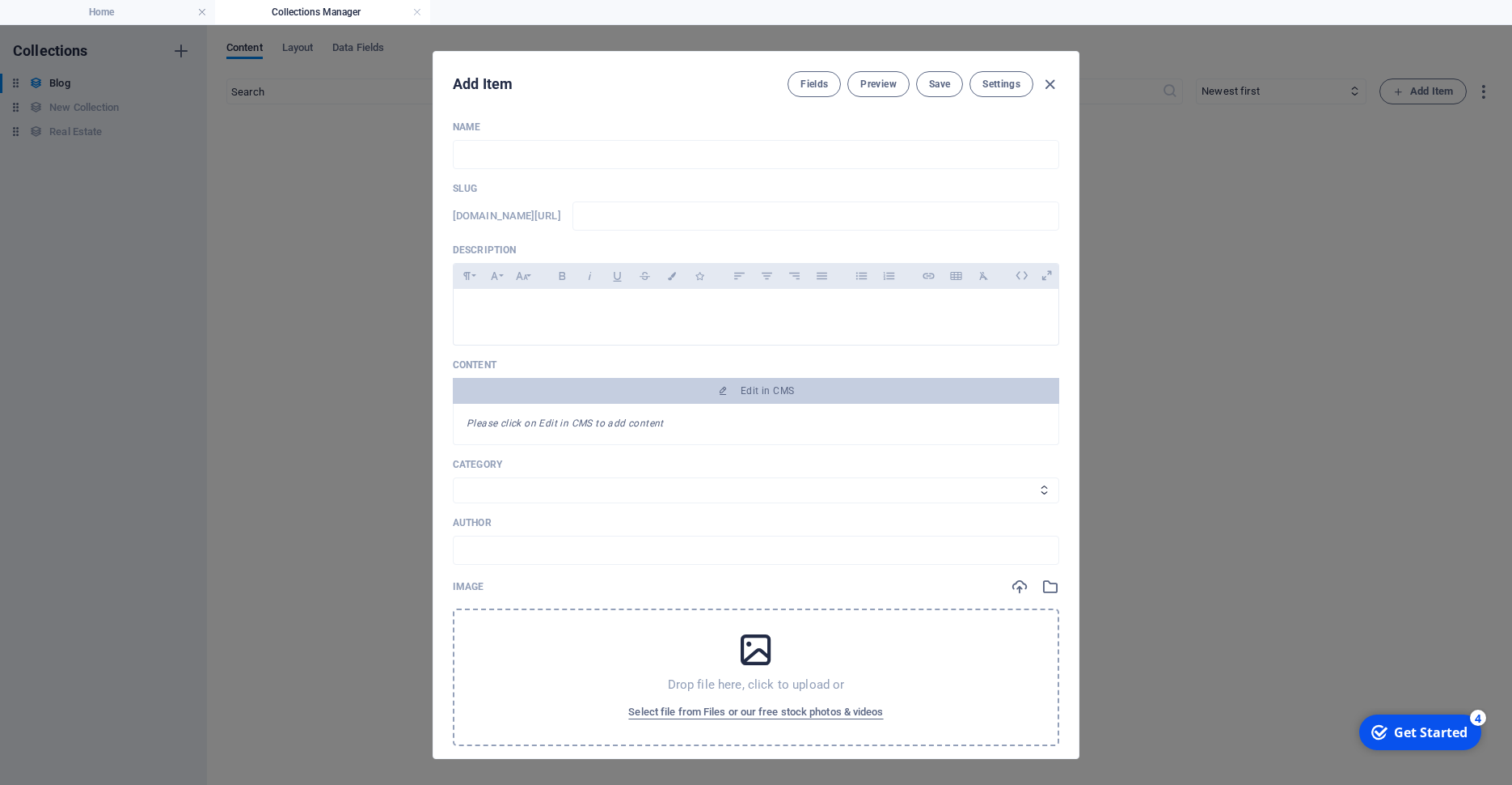
scroll to position [0, 0]
click at [296, 201] on div "Add Item Fields Preview Save Settings Name ​ Slug www.example.com/example-page/…" at bounding box center [756, 404] width 1512 height 759
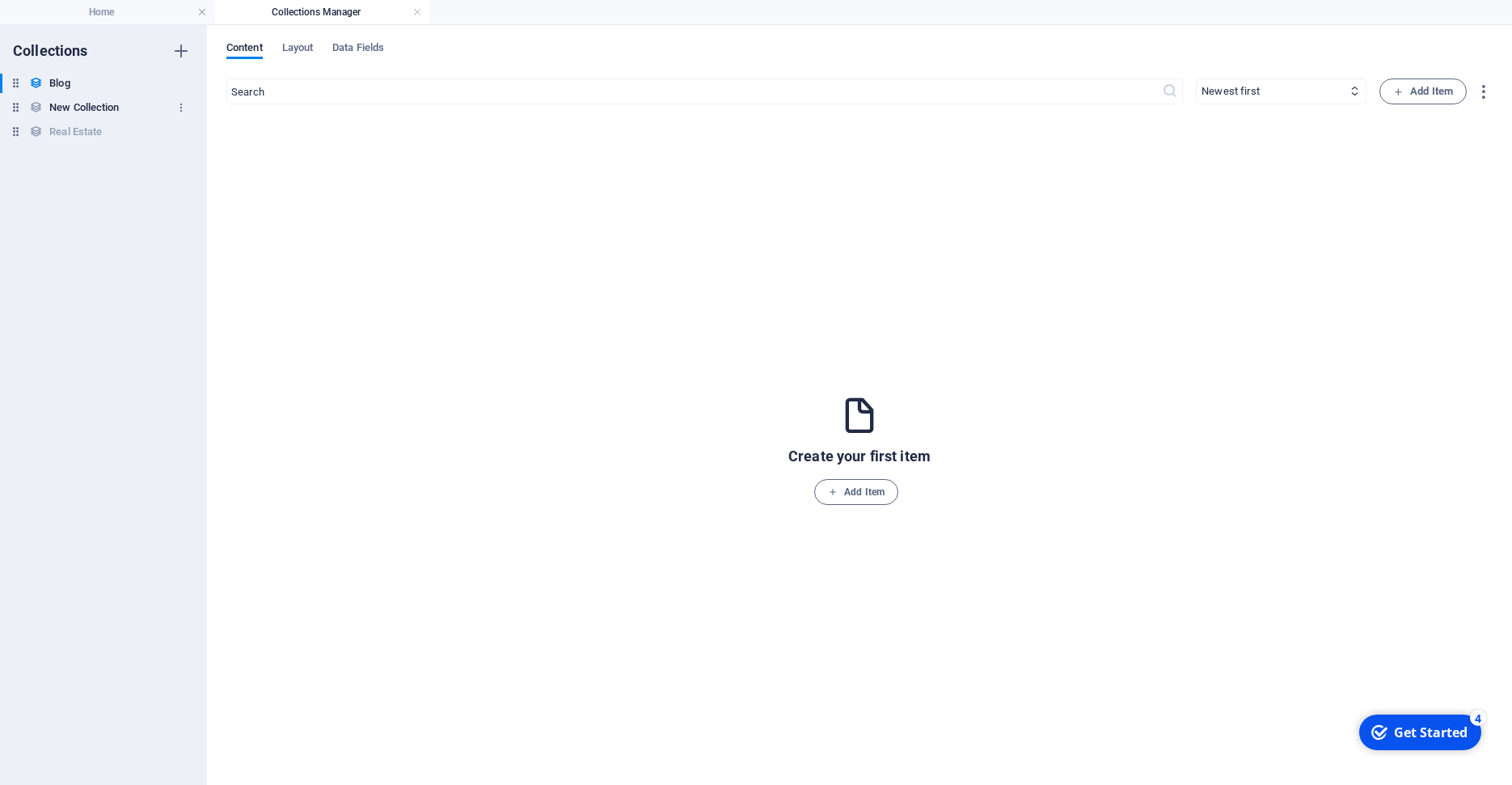
click at [85, 110] on h6 "New Collection" at bounding box center [84, 108] width 70 height 19
click at [61, 78] on h6 "Blog" at bounding box center [59, 83] width 20 height 19
click at [835, 495] on icon "button" at bounding box center [833, 492] width 10 height 10
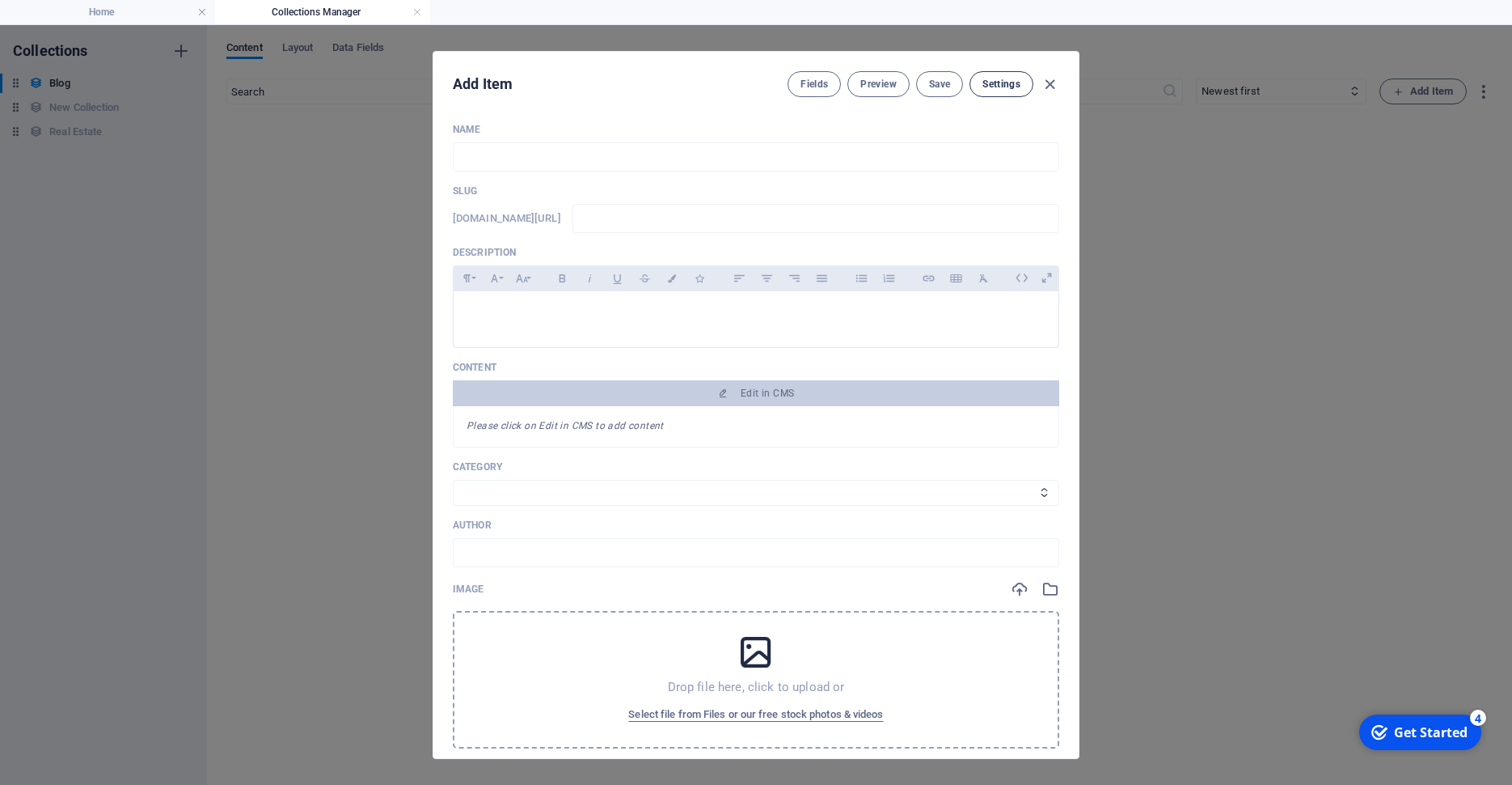
click at [987, 88] on span "Settings" at bounding box center [1002, 85] width 38 height 13
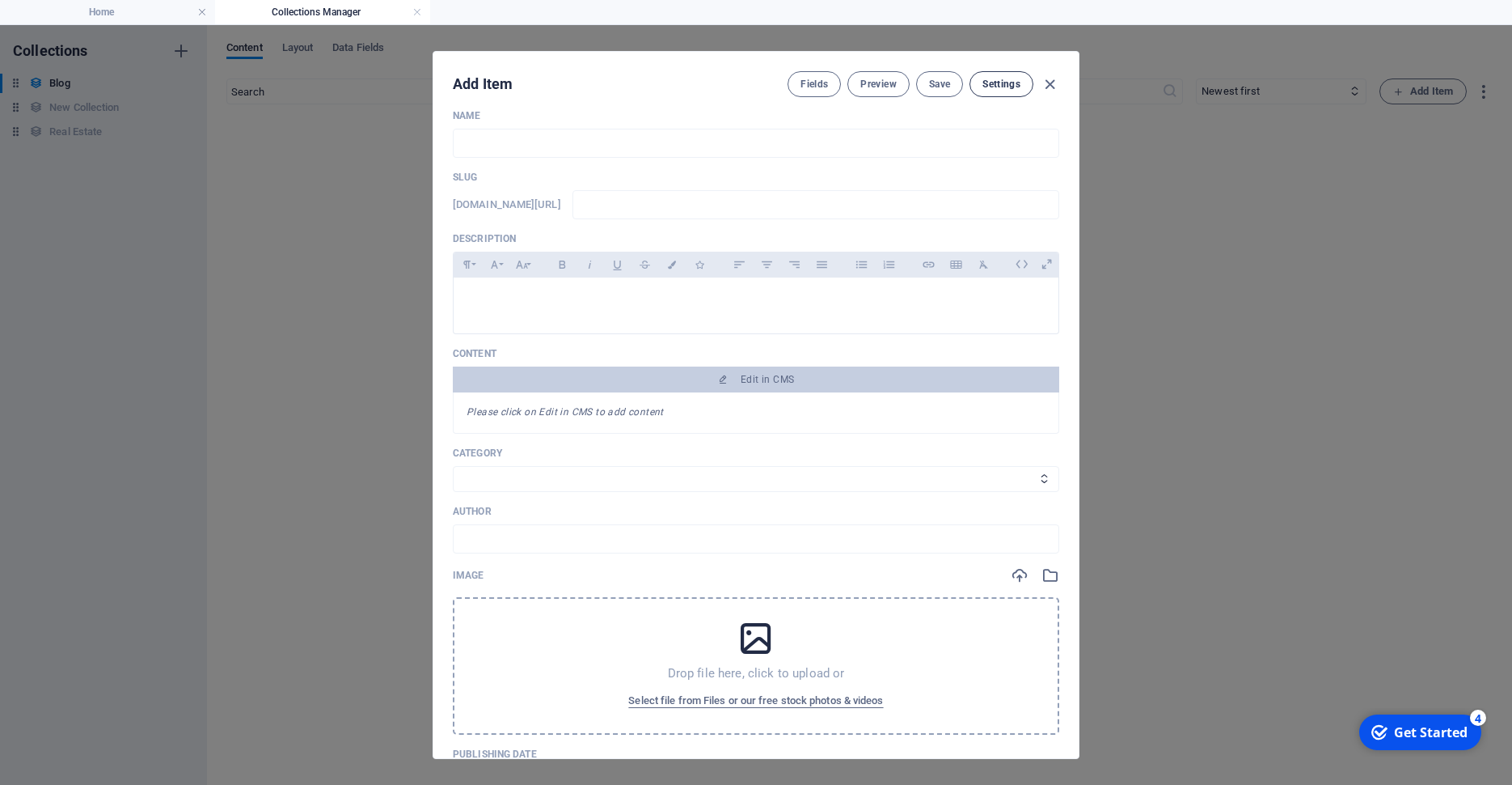
click at [1001, 85] on span "Settings" at bounding box center [1002, 85] width 38 height 13
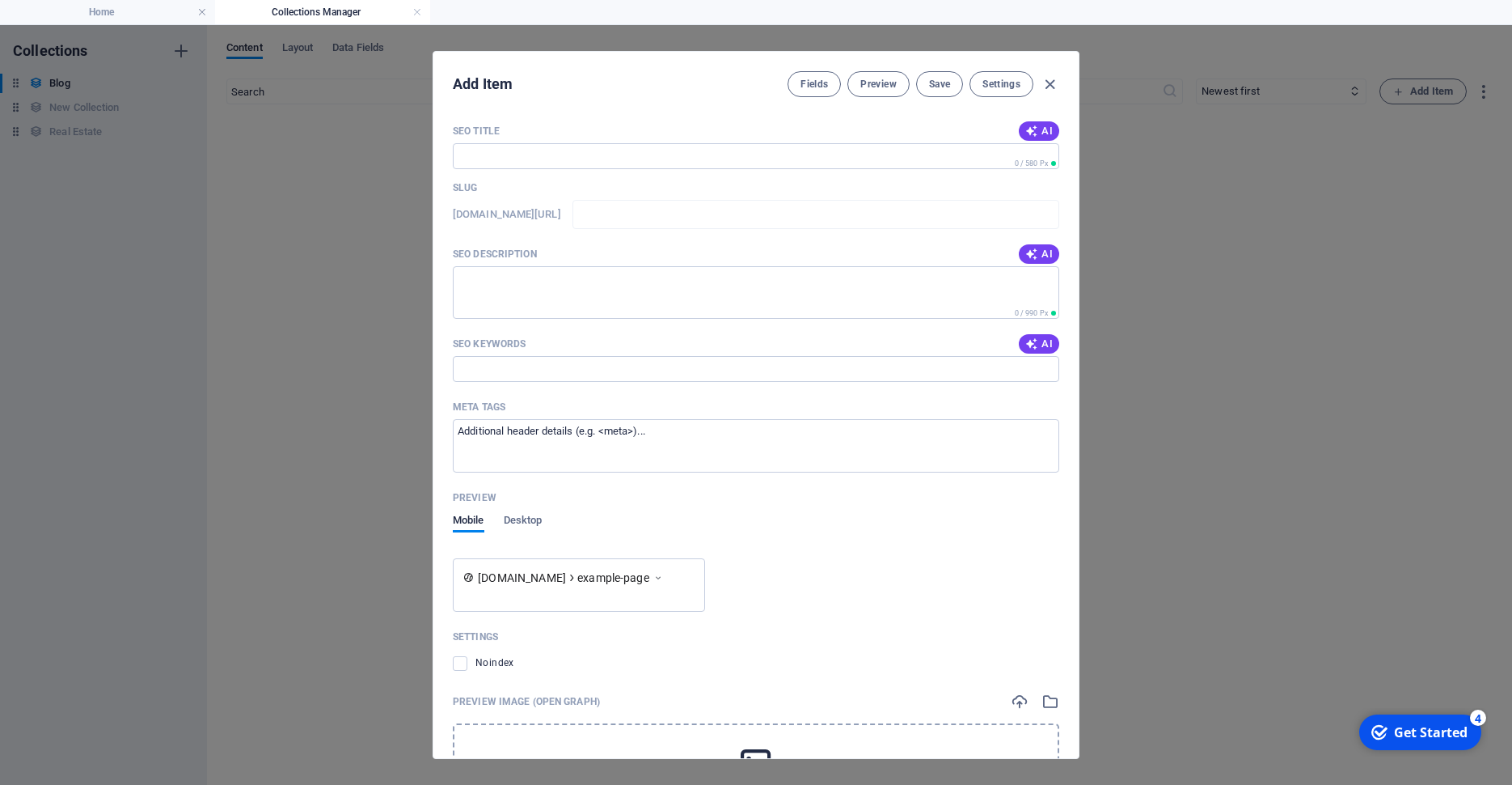
scroll to position [881, 0]
click at [632, 301] on textarea "SEO Description" at bounding box center [756, 292] width 607 height 52
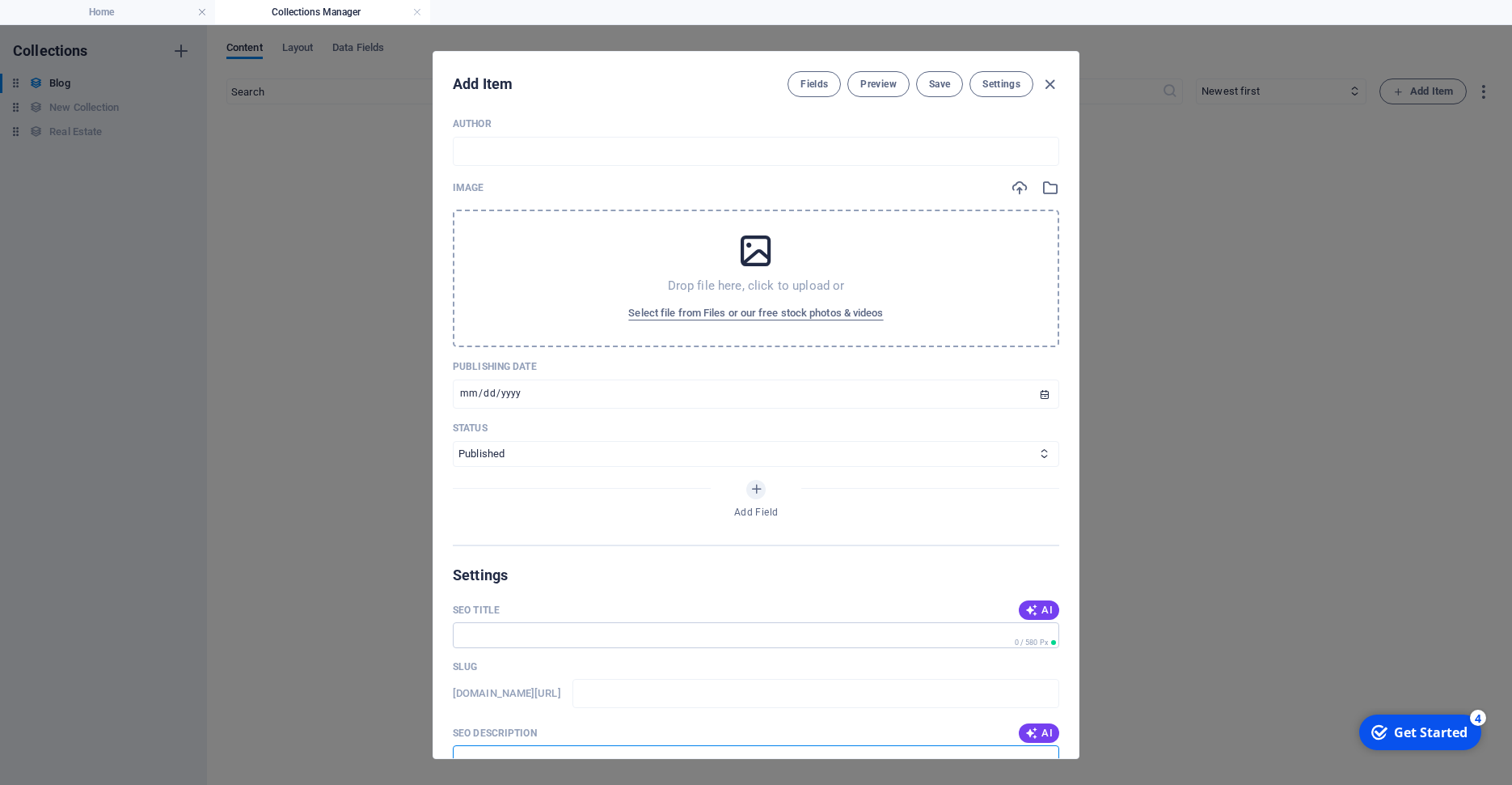
scroll to position [468, 0]
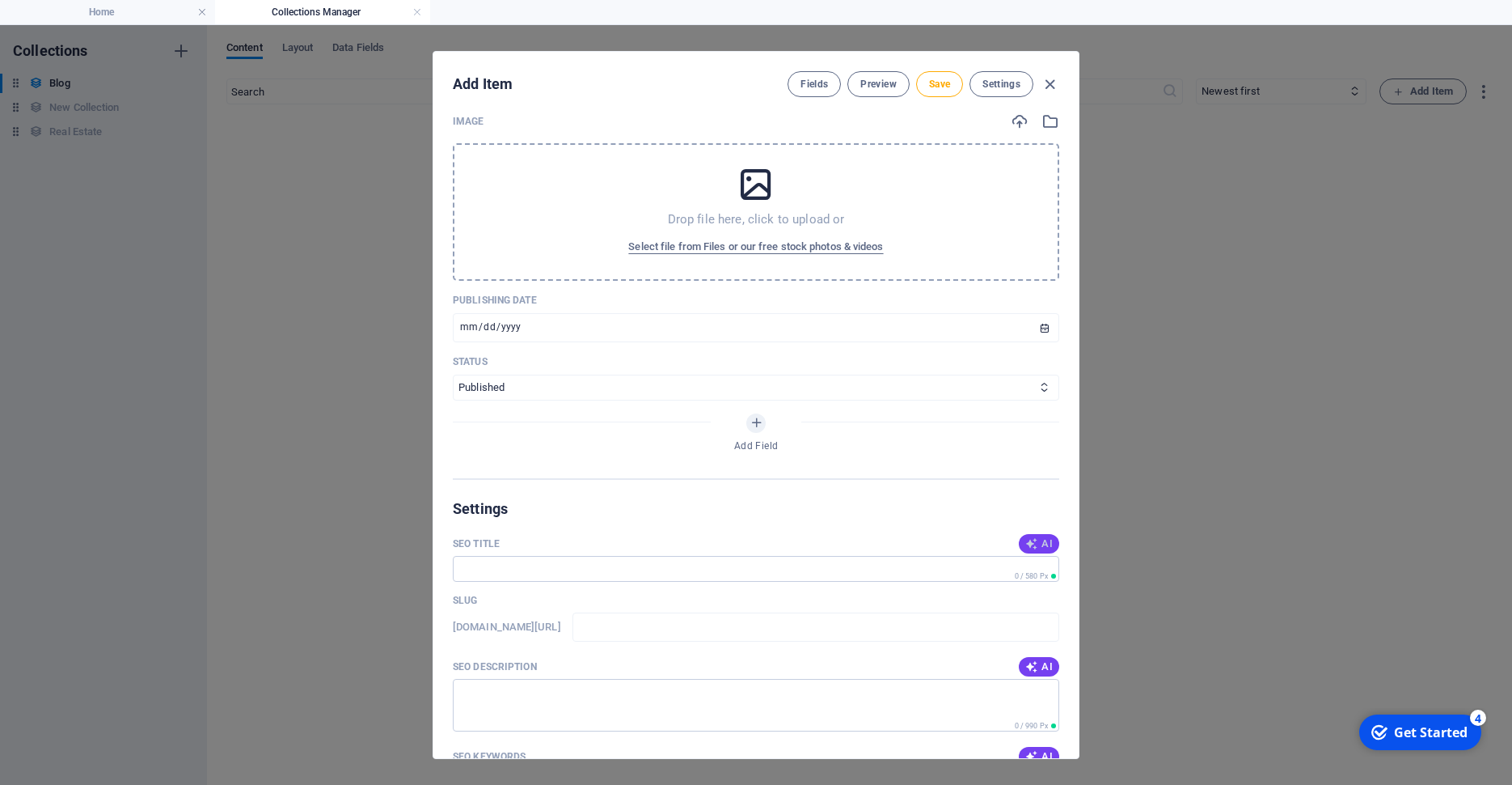
click at [1042, 554] on button "AI" at bounding box center [1039, 543] width 40 height 19
click at [1031, 550] on span "AI" at bounding box center [1039, 544] width 28 height 13
type input "Update Your CMS Content Now!"
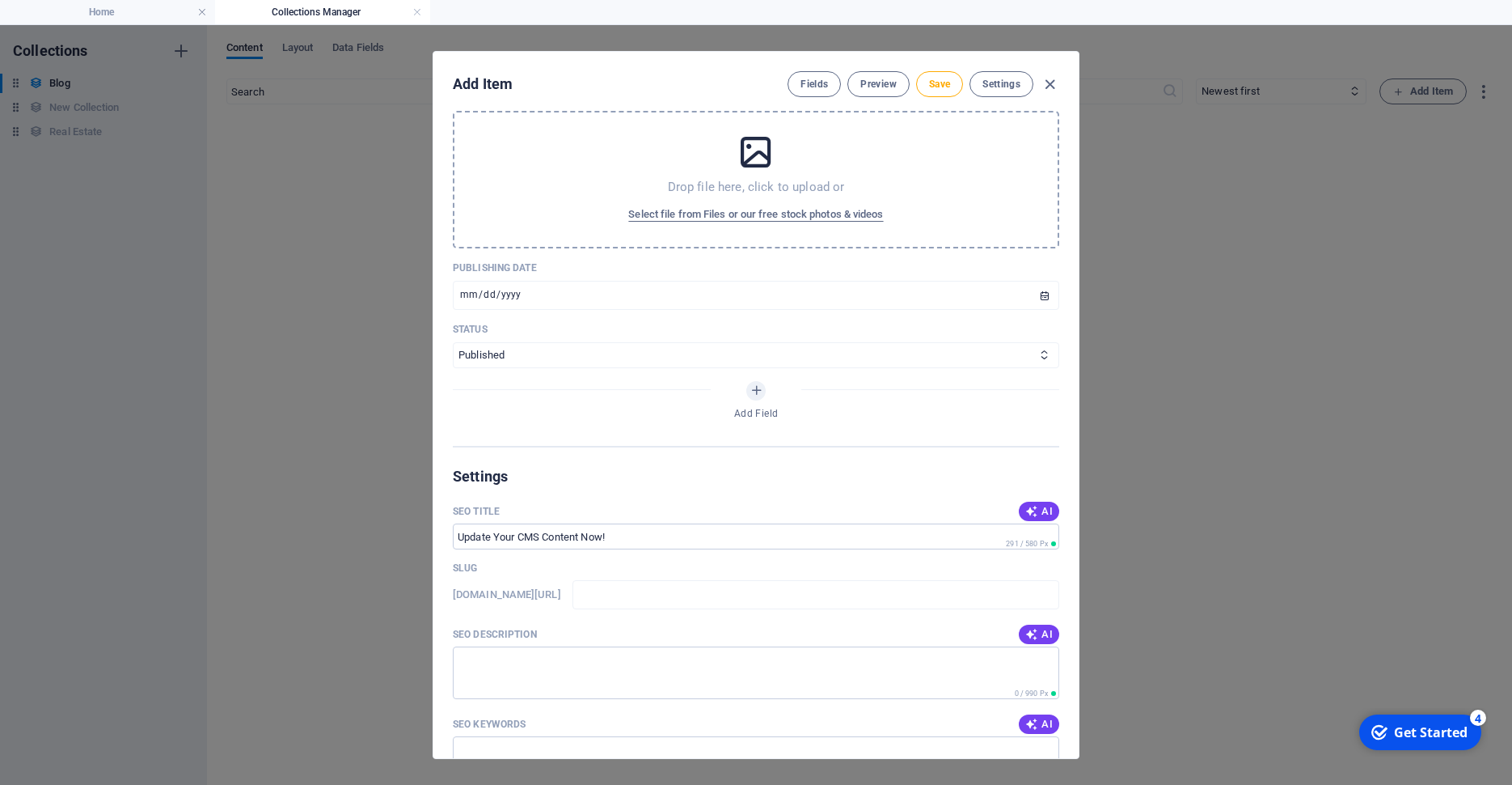
scroll to position [605, 0]
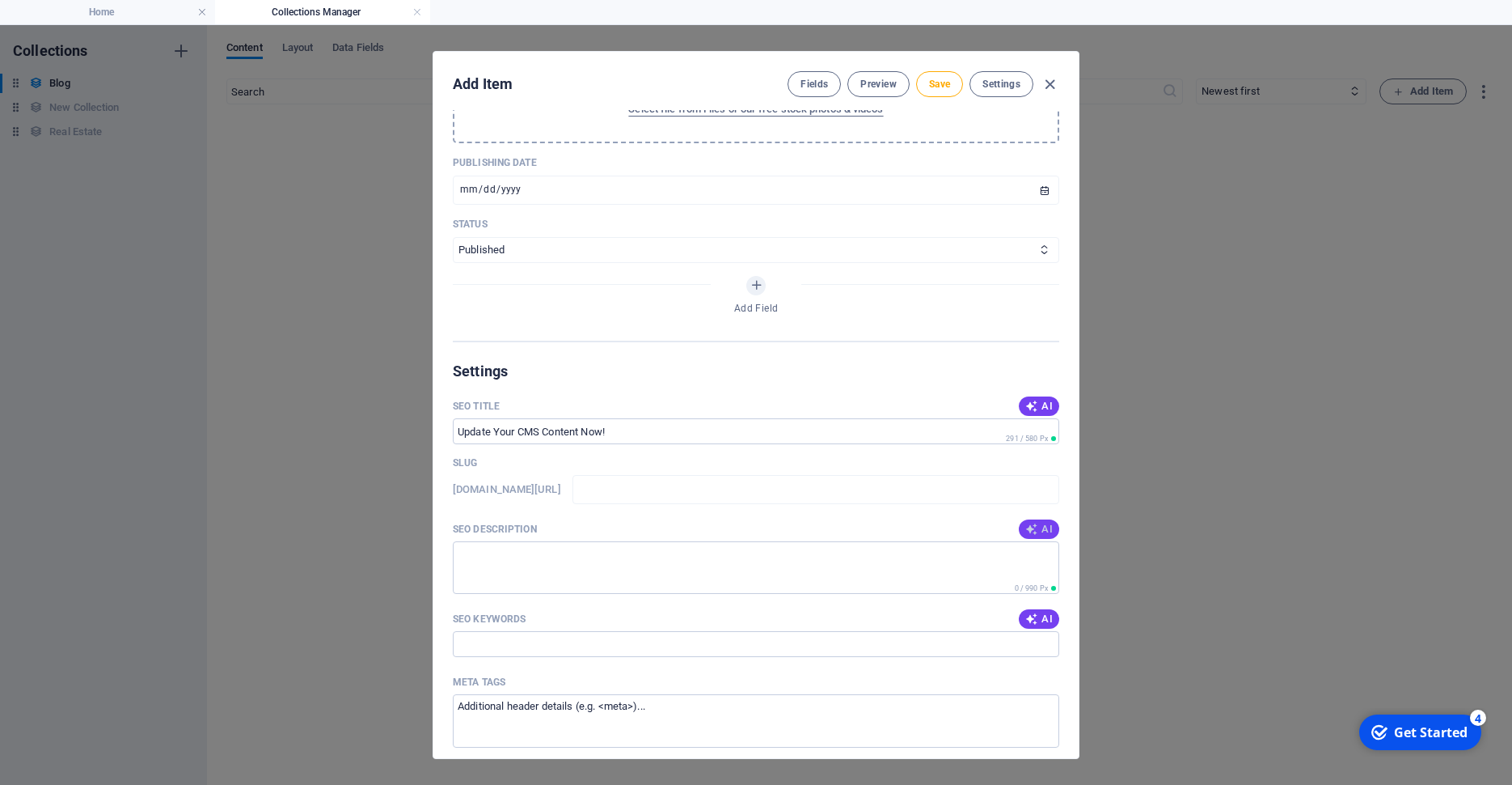
click at [1030, 535] on span "AI" at bounding box center [1039, 530] width 28 height 13
click at [1045, 539] on button "AI" at bounding box center [1039, 529] width 40 height 19
click at [1044, 539] on button "AI" at bounding box center [1039, 529] width 40 height 19
type textarea "Discover our latest offerings and updates! Click to find out more about excitin…"
click at [1029, 625] on span "AI" at bounding box center [1039, 619] width 28 height 13
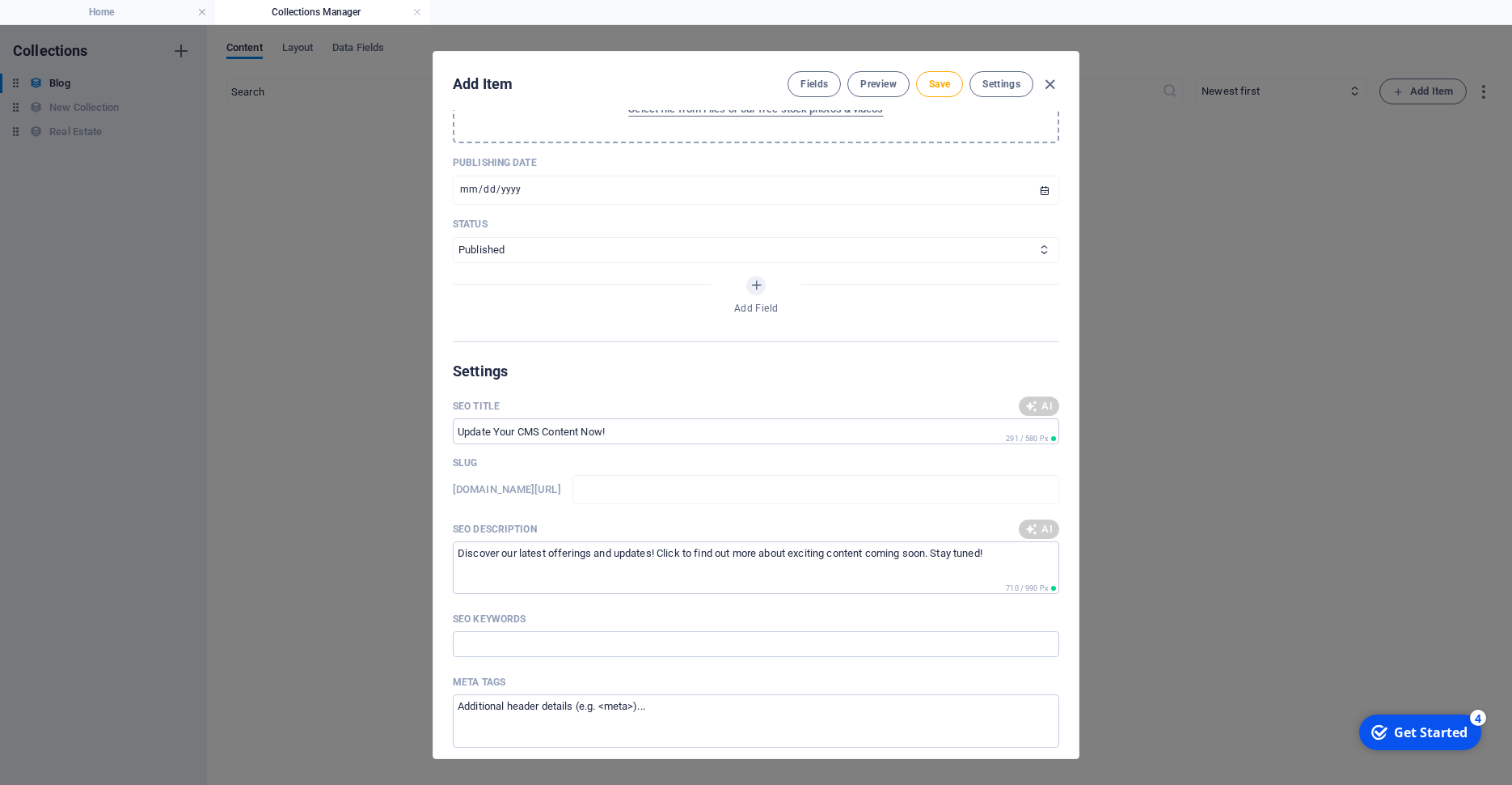
type input "edit CMS, content management system, website content editing, publish content o…"
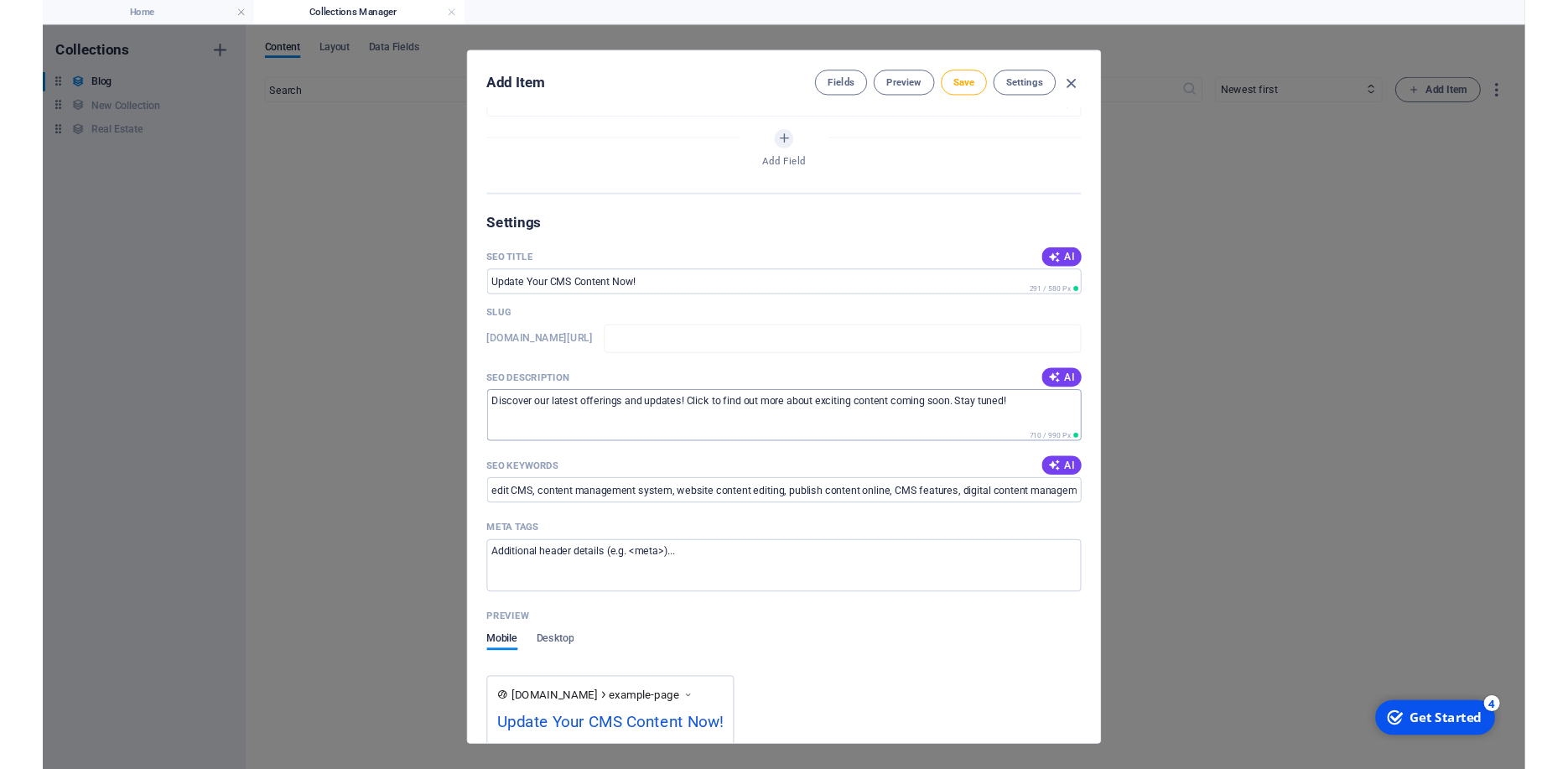
scroll to position [784, 0]
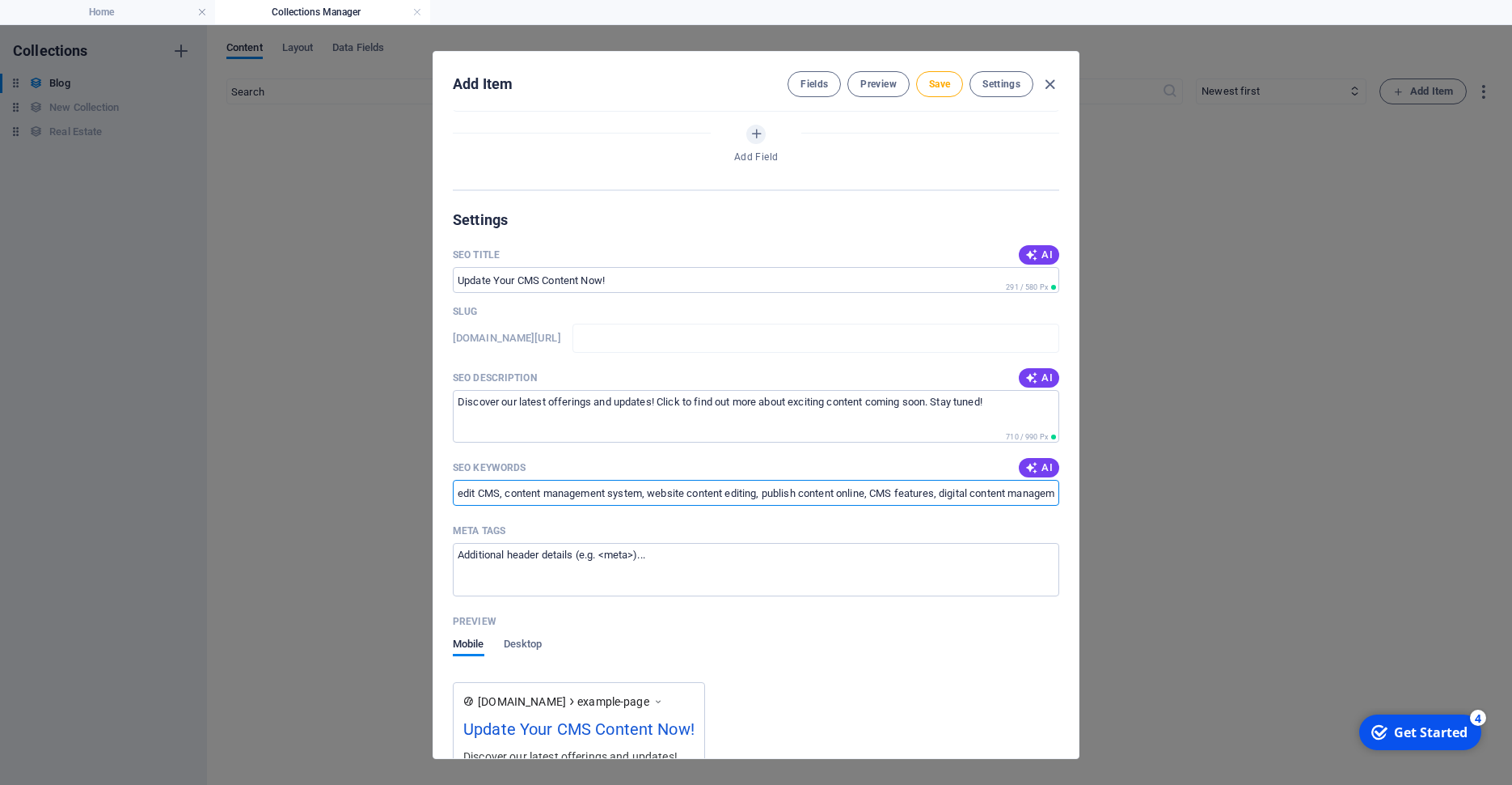
drag, startPoint x: 627, startPoint y: 514, endPoint x: 1032, endPoint y: 530, distance: 405.3
click at [1032, 506] on input "edit CMS, content management system, website content editing, publish content o…" at bounding box center [756, 493] width 607 height 26
click at [625, 292] on input "Update Your CMS Content Now!" at bounding box center [756, 279] width 607 height 26
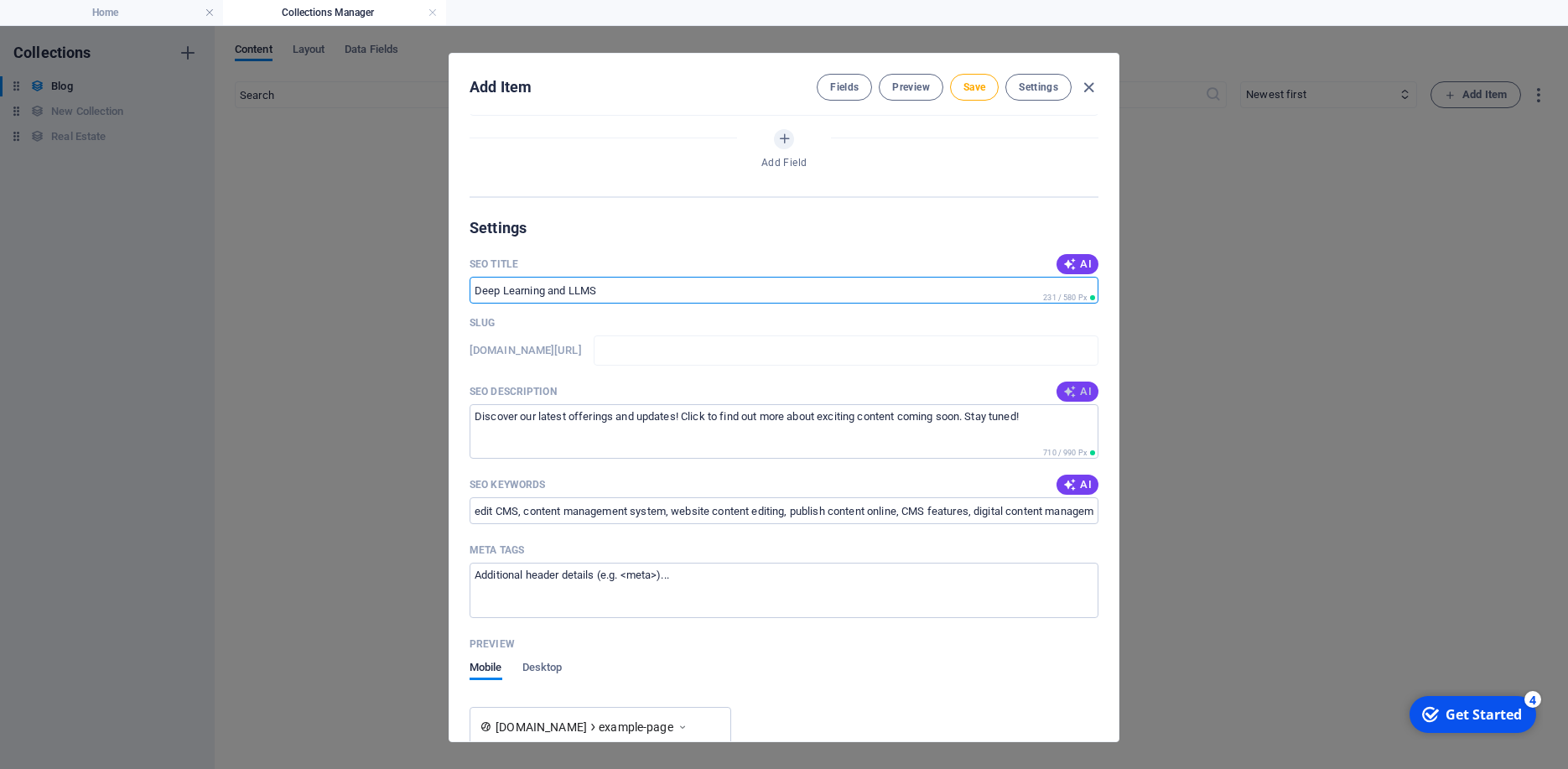
type input "Deep Learning and LLMS"
click at [1063, 398] on icon "button" at bounding box center [1070, 392] width 14 height 14
type textarea "Explore our latest offerings! Click to edit and discover new content that enhan…"
click at [1057, 274] on button "AI" at bounding box center [1077, 264] width 41 height 20
type input "CMS Content Update Instructions"
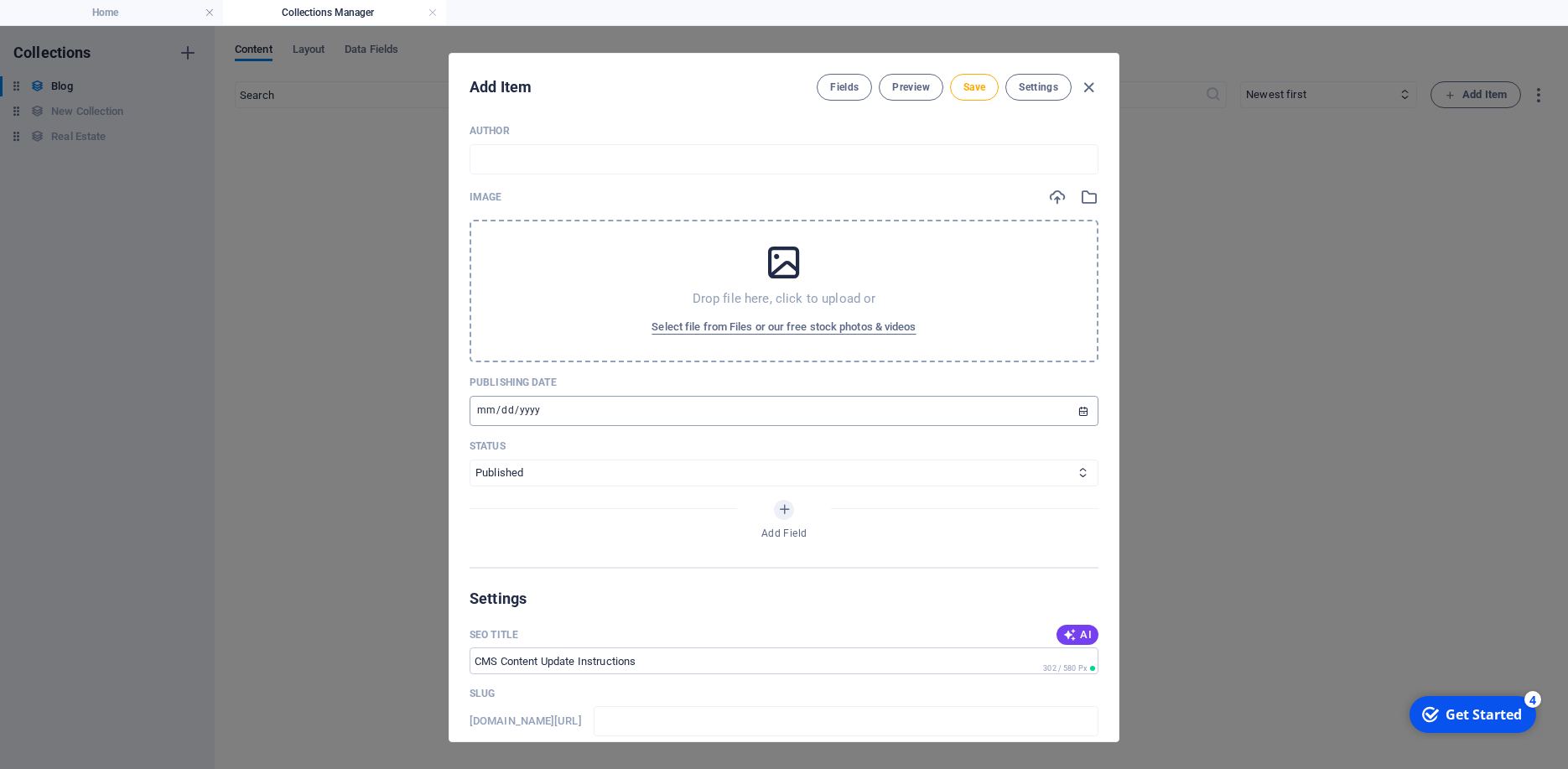
scroll to position [299, 0]
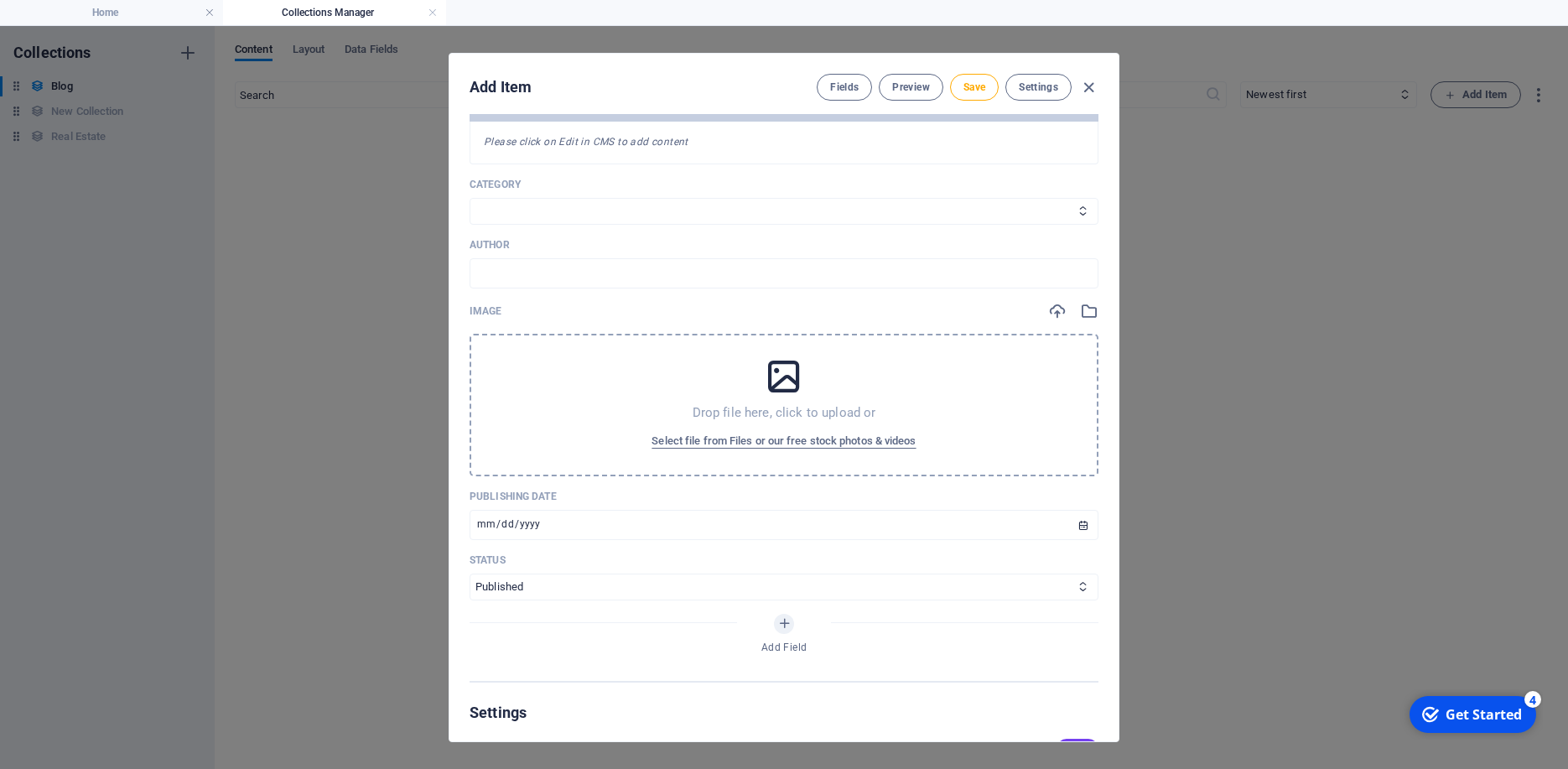
click at [340, 315] on div "Add Item Fields Preview Save Settings Name ​ Slug www.example.com/example-page/…" at bounding box center [784, 397] width 1568 height 742
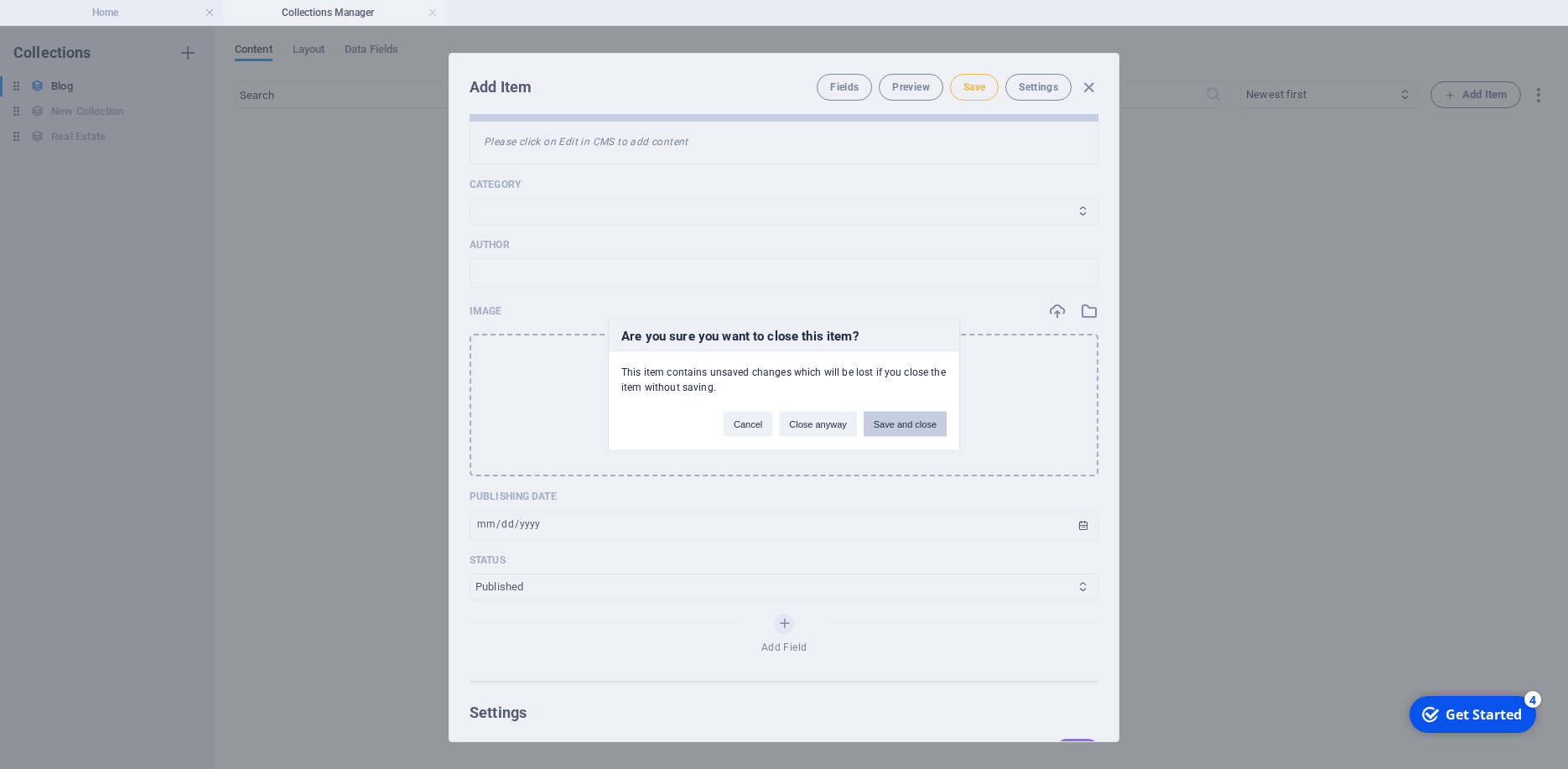
click at [864, 425] on button "Save and close" at bounding box center [905, 423] width 83 height 25
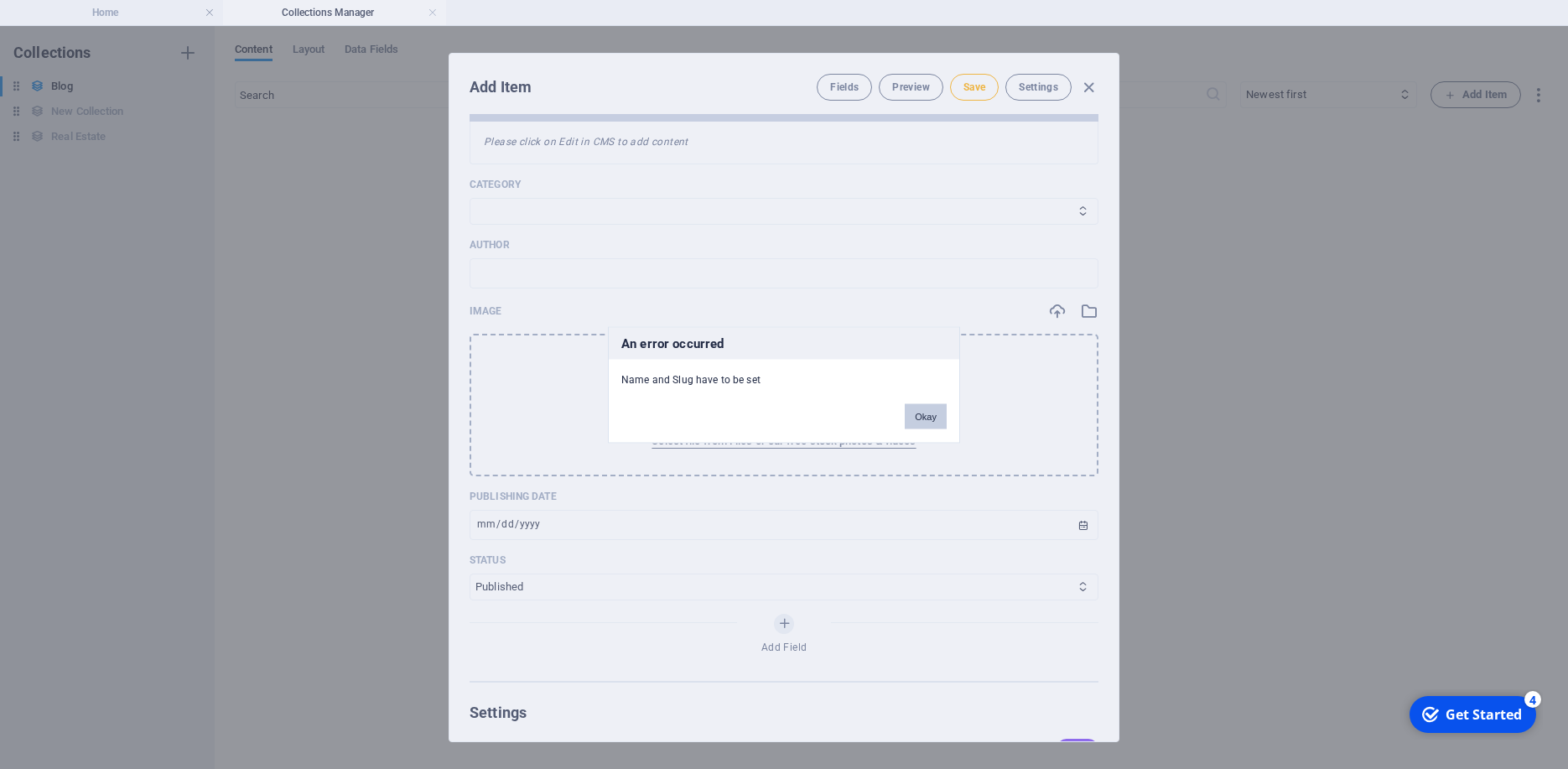
click at [932, 413] on button "Okay" at bounding box center [925, 415] width 41 height 25
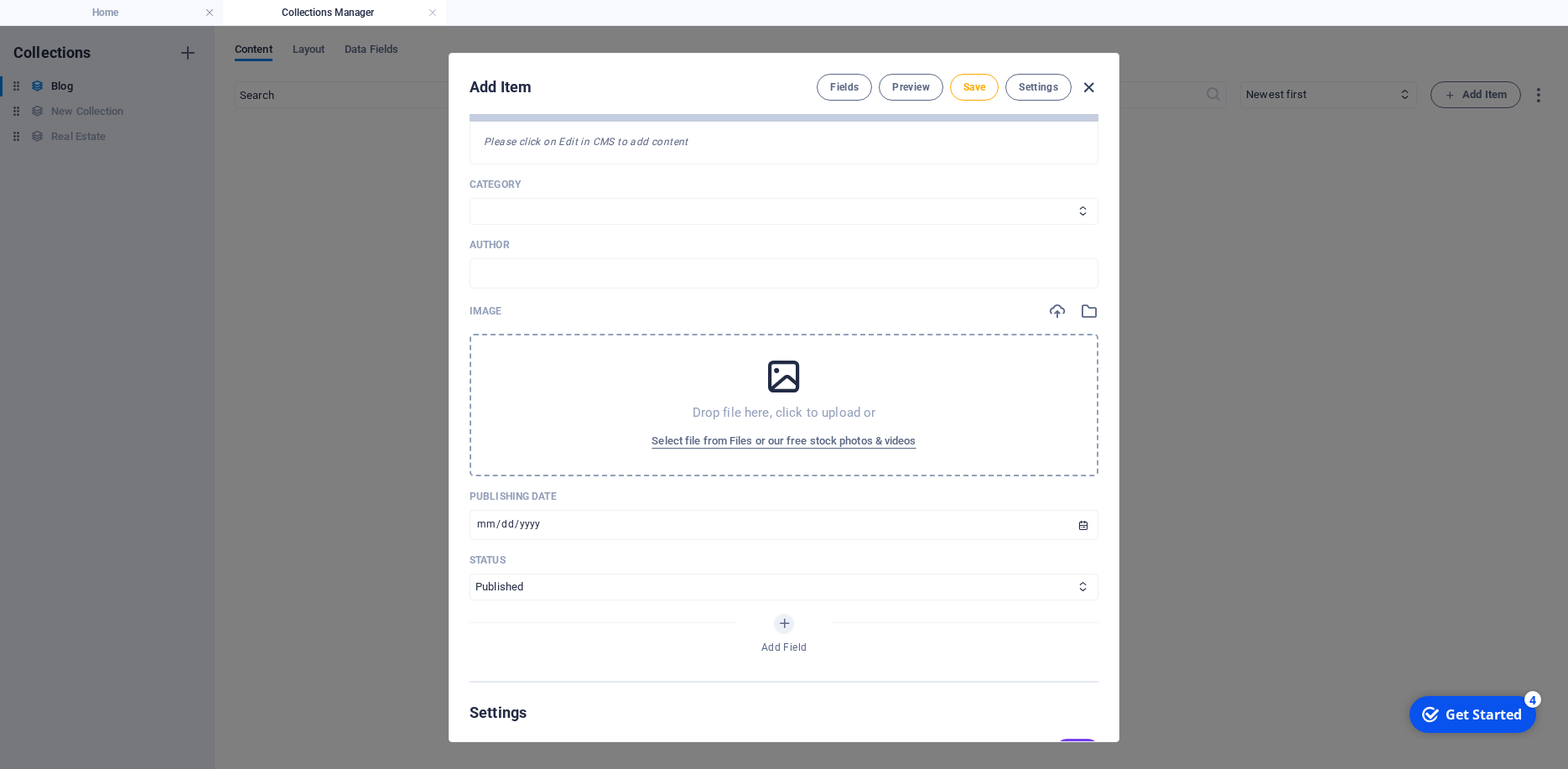
click at [1091, 82] on icon "button" at bounding box center [1089, 88] width 20 height 20
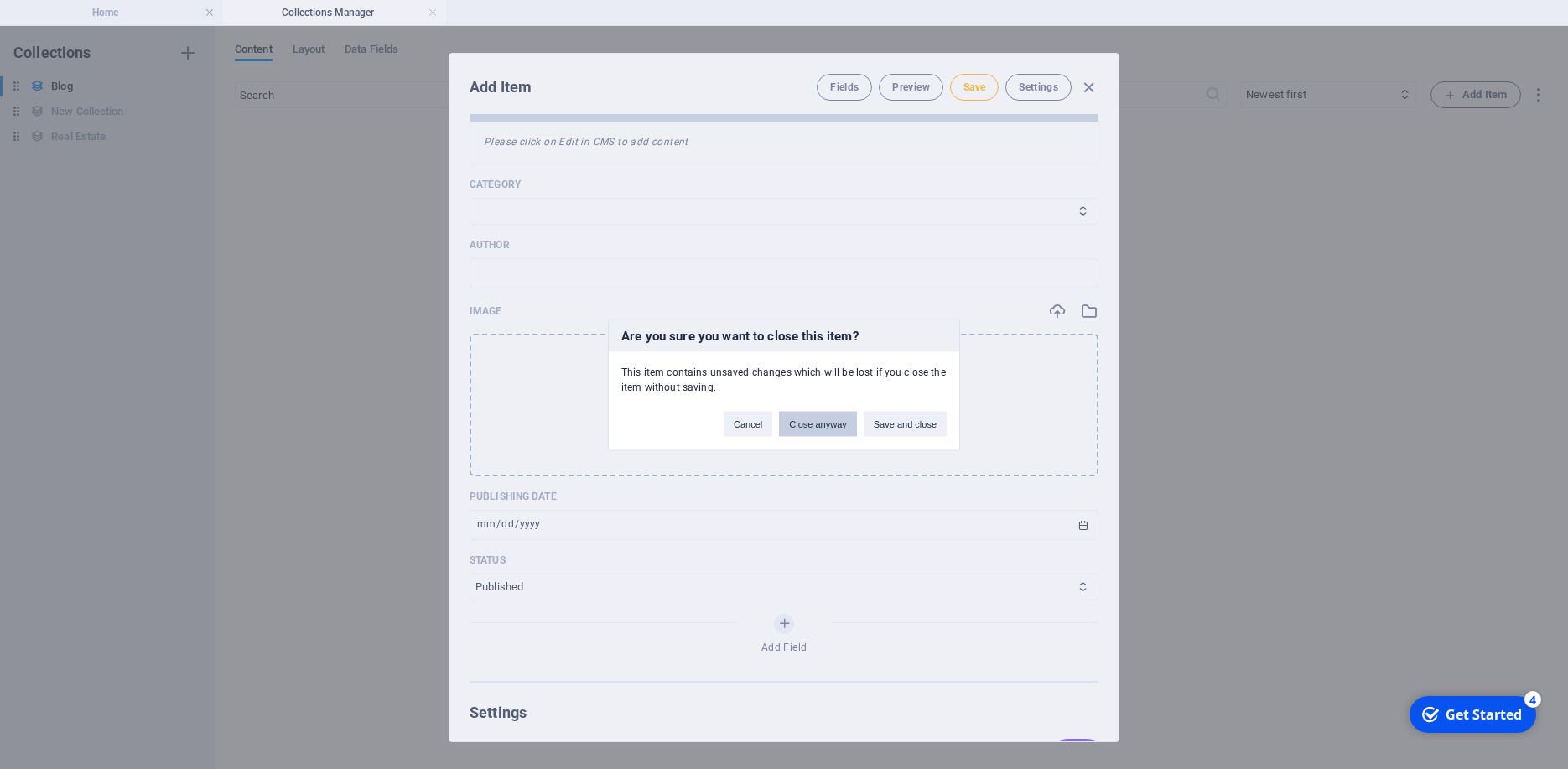
click at [818, 417] on button "Close anyway" at bounding box center [818, 423] width 77 height 25
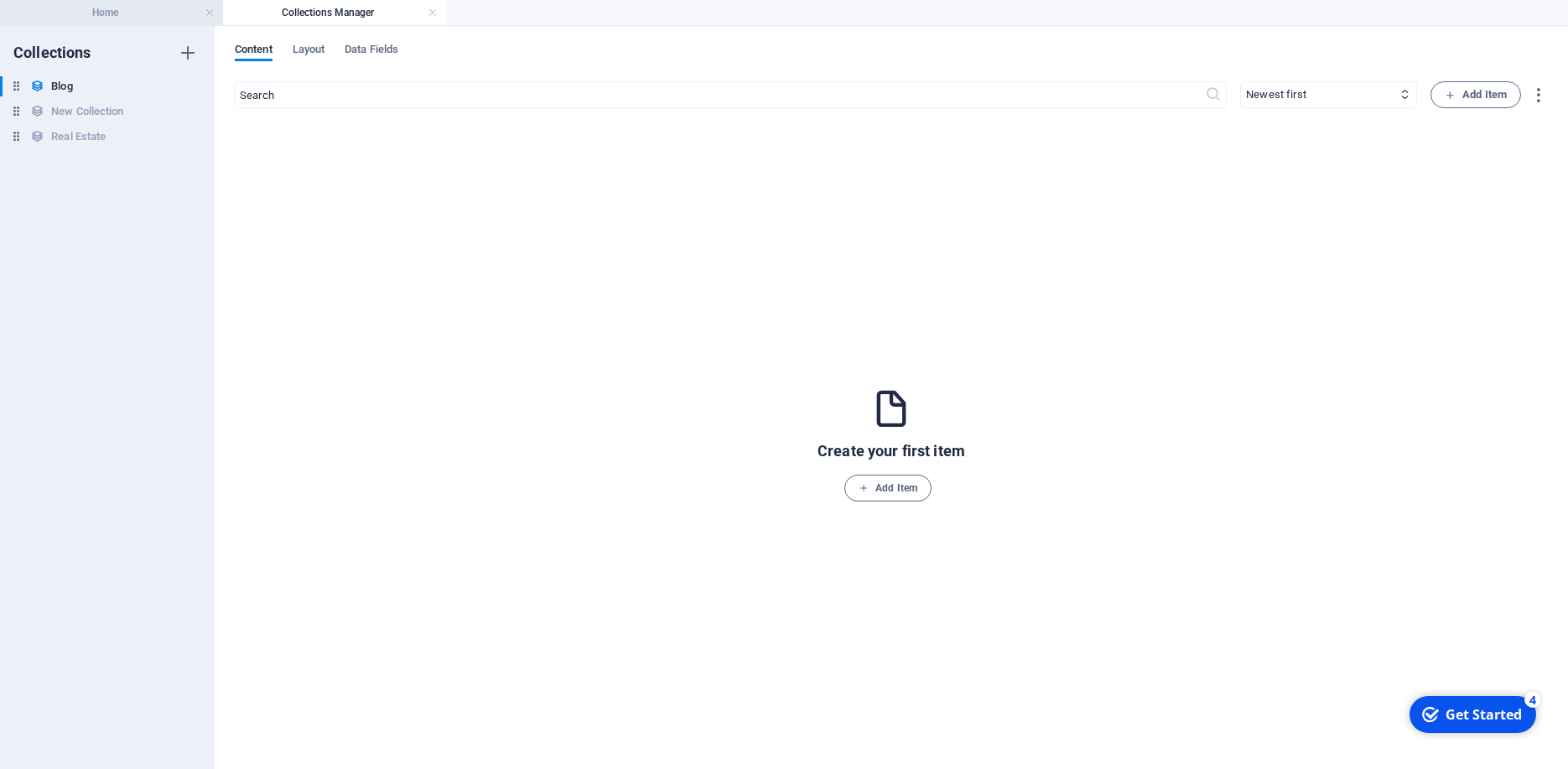
click at [142, 19] on h4 "Home" at bounding box center [112, 12] width 223 height 19
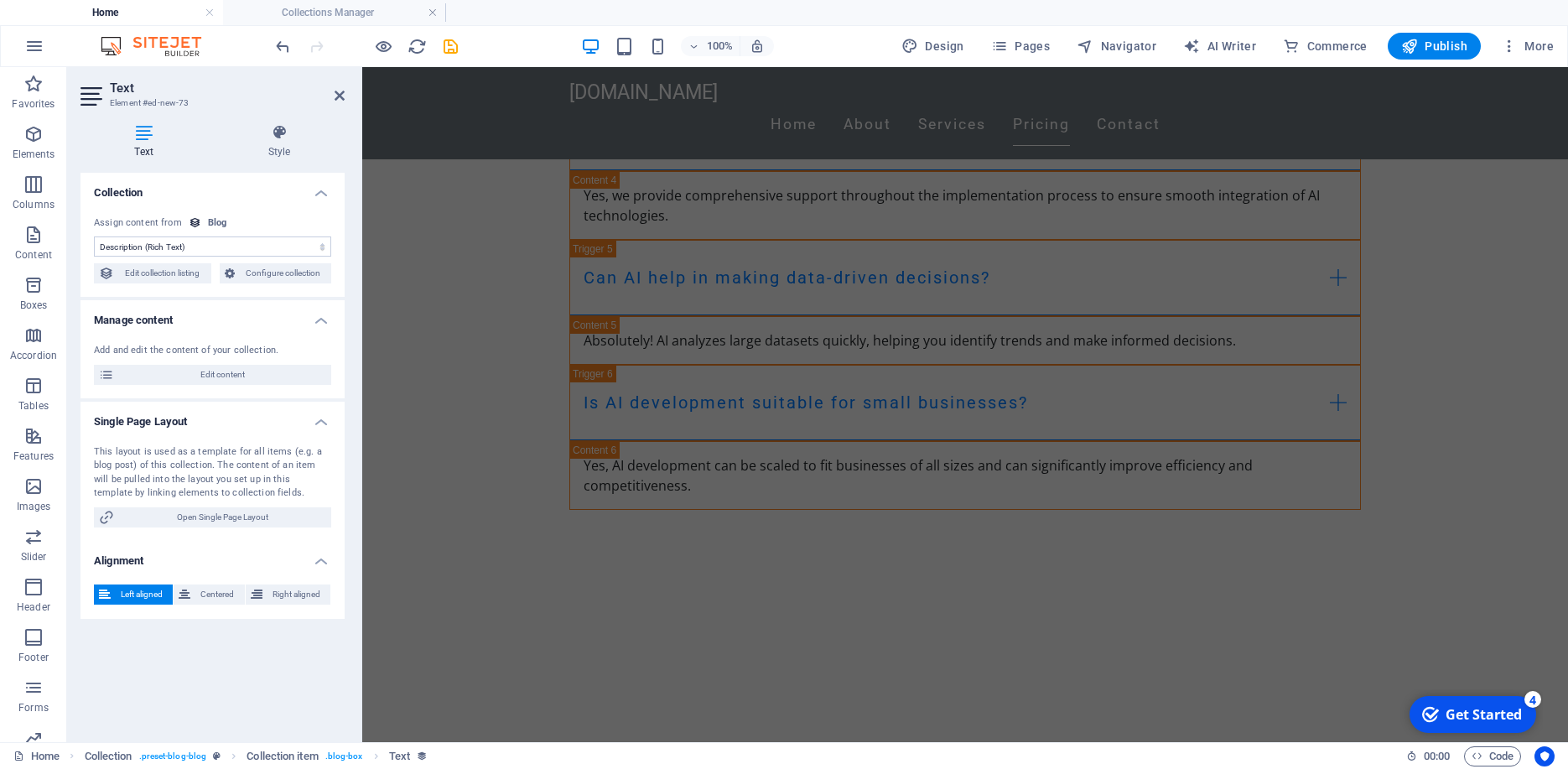
scroll to position [4174, 0]
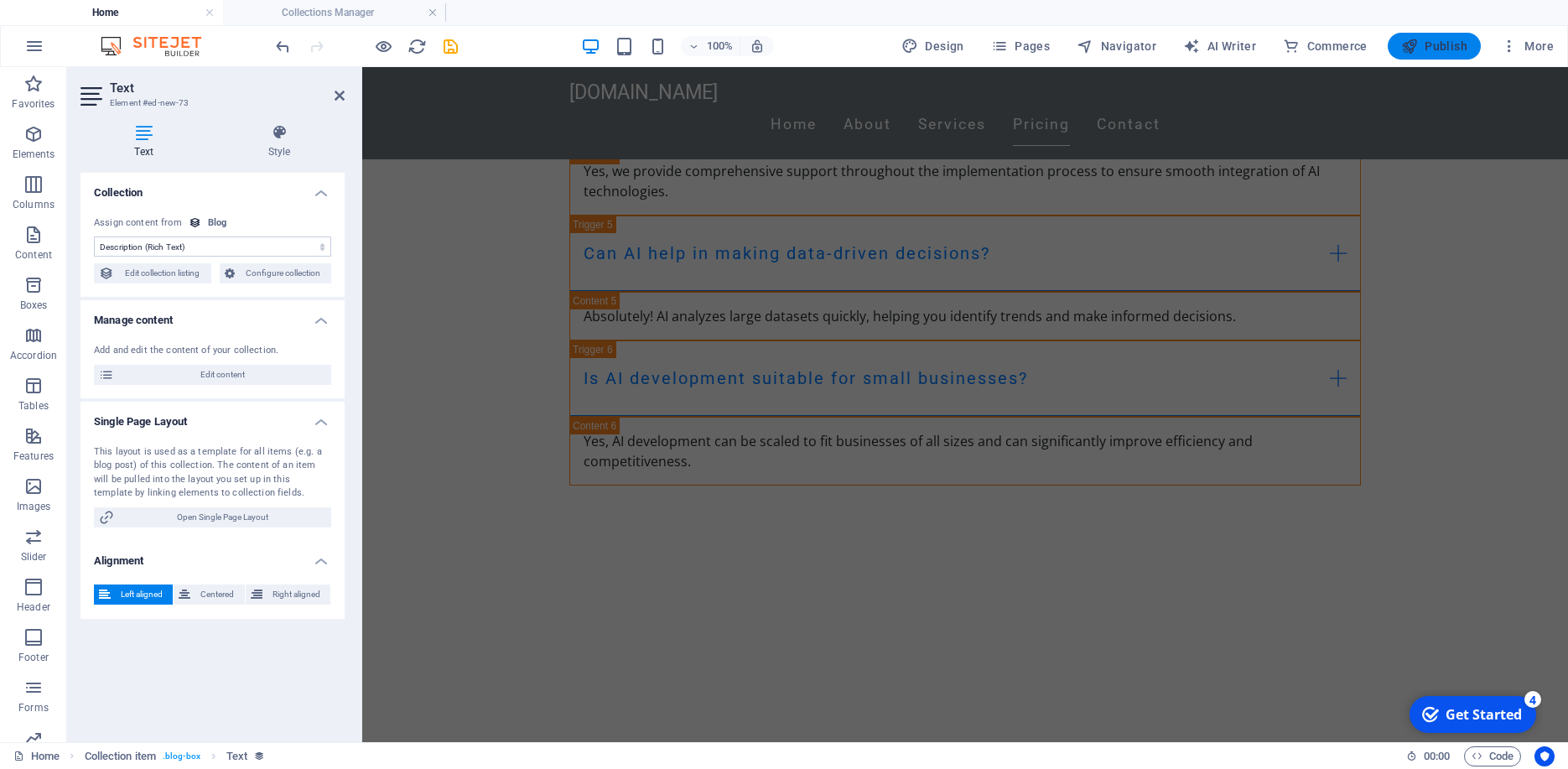
click at [1425, 45] on span "Publish" at bounding box center [1434, 45] width 66 height 17
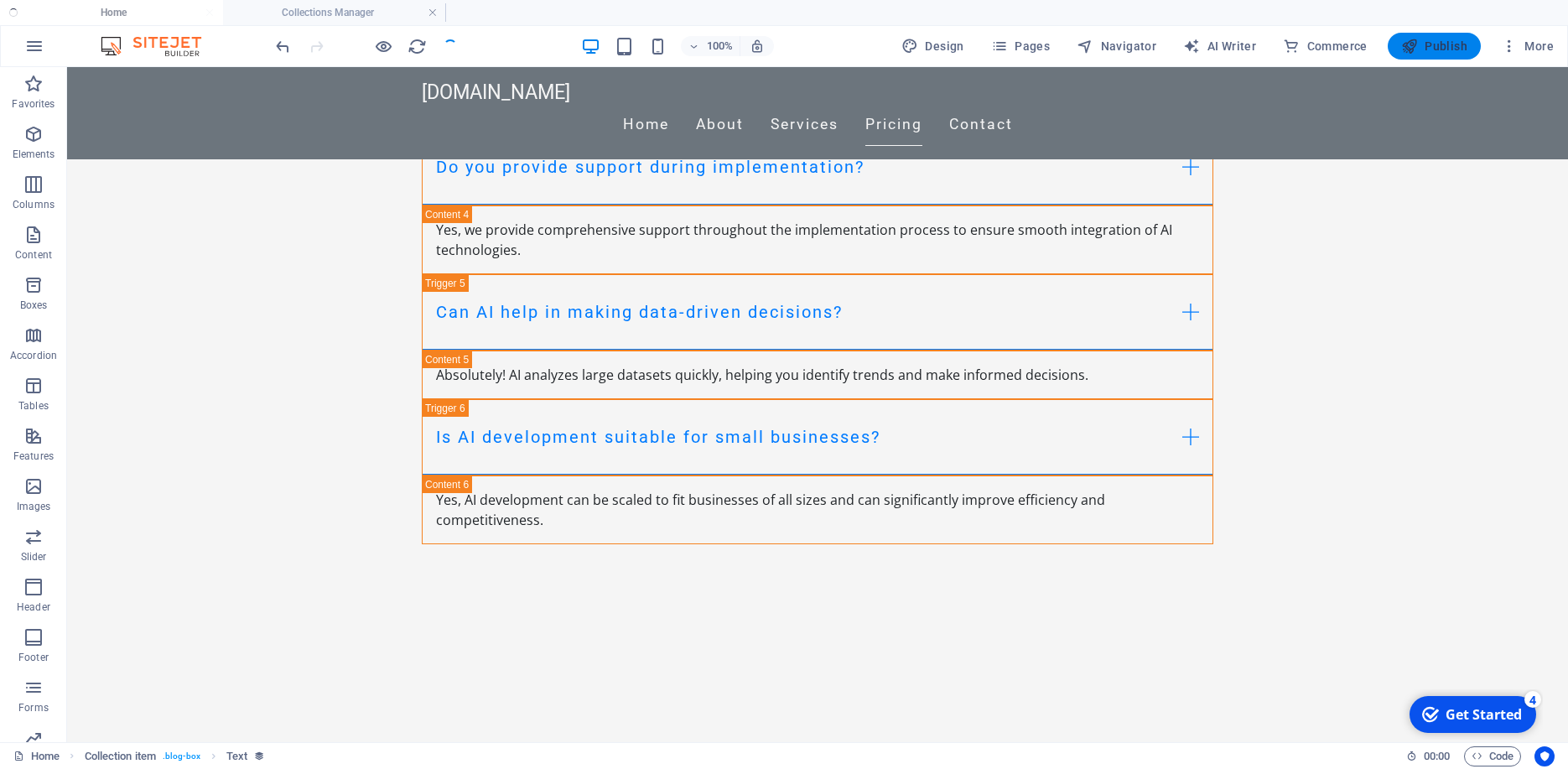
scroll to position [4232, 0]
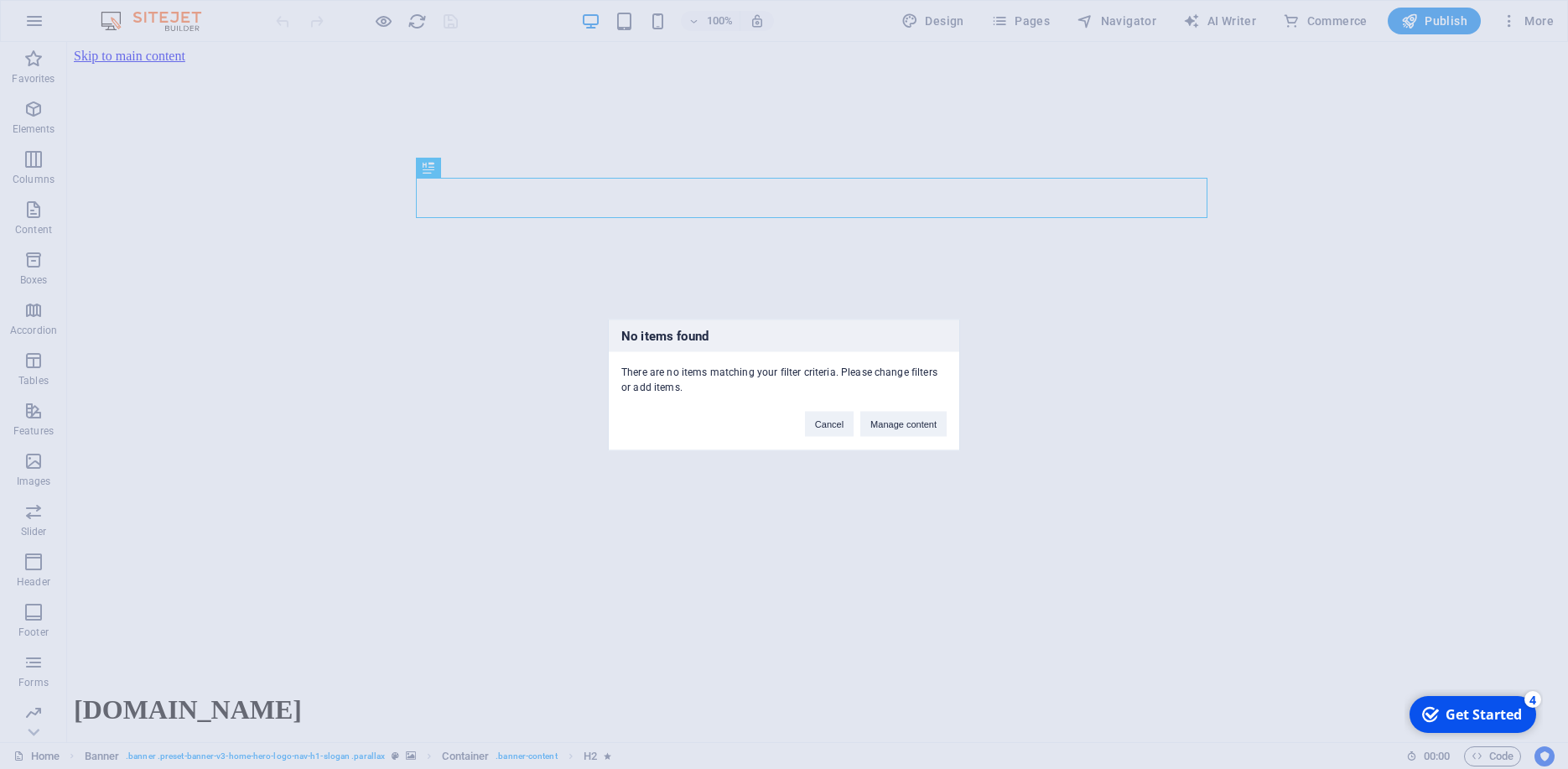
click at [749, 211] on div "No items found There are no items matching your filter criteria. Please change …" at bounding box center [784, 384] width 1568 height 769
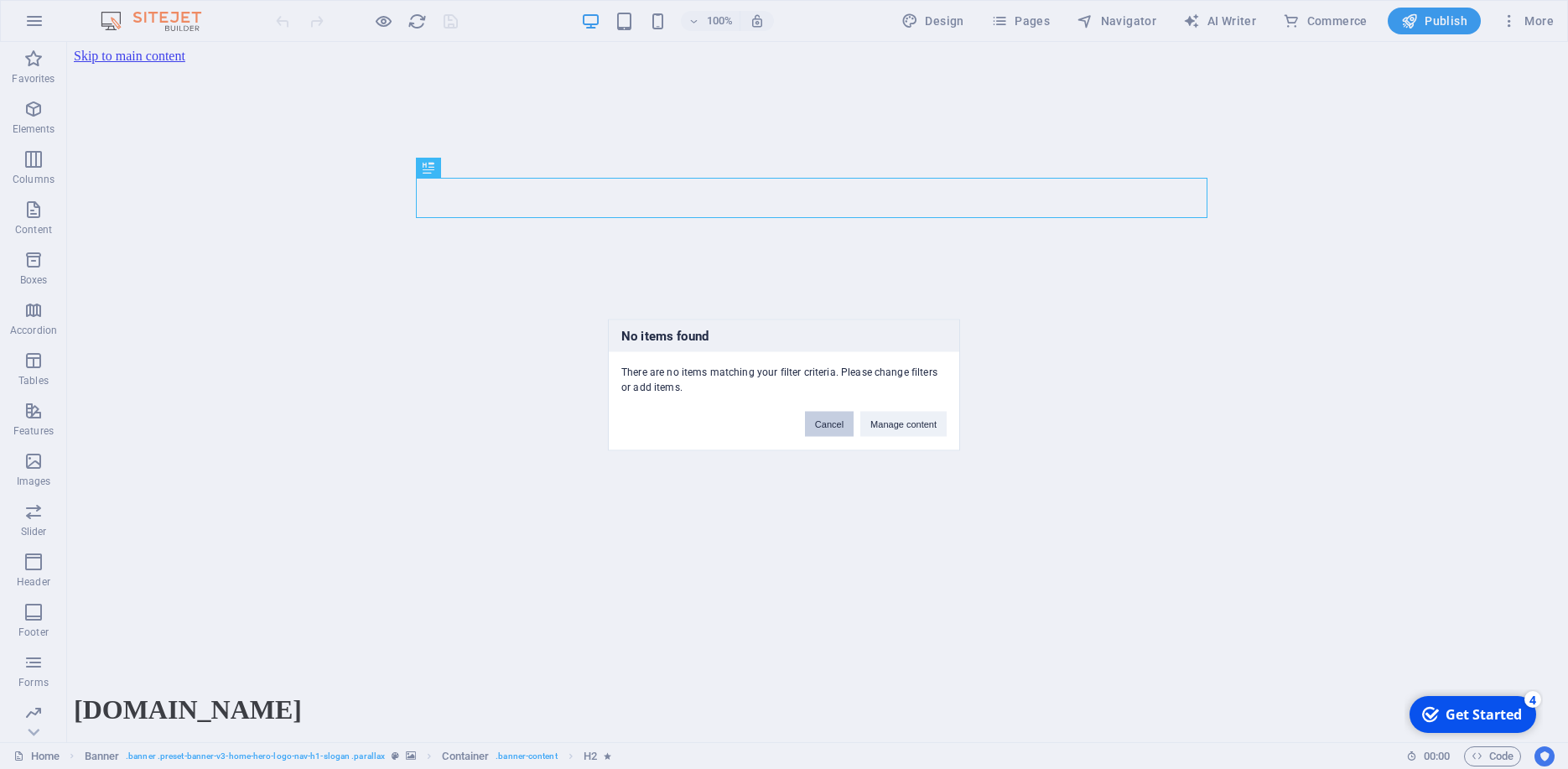
click at [840, 428] on button "Cancel" at bounding box center [828, 423] width 48 height 25
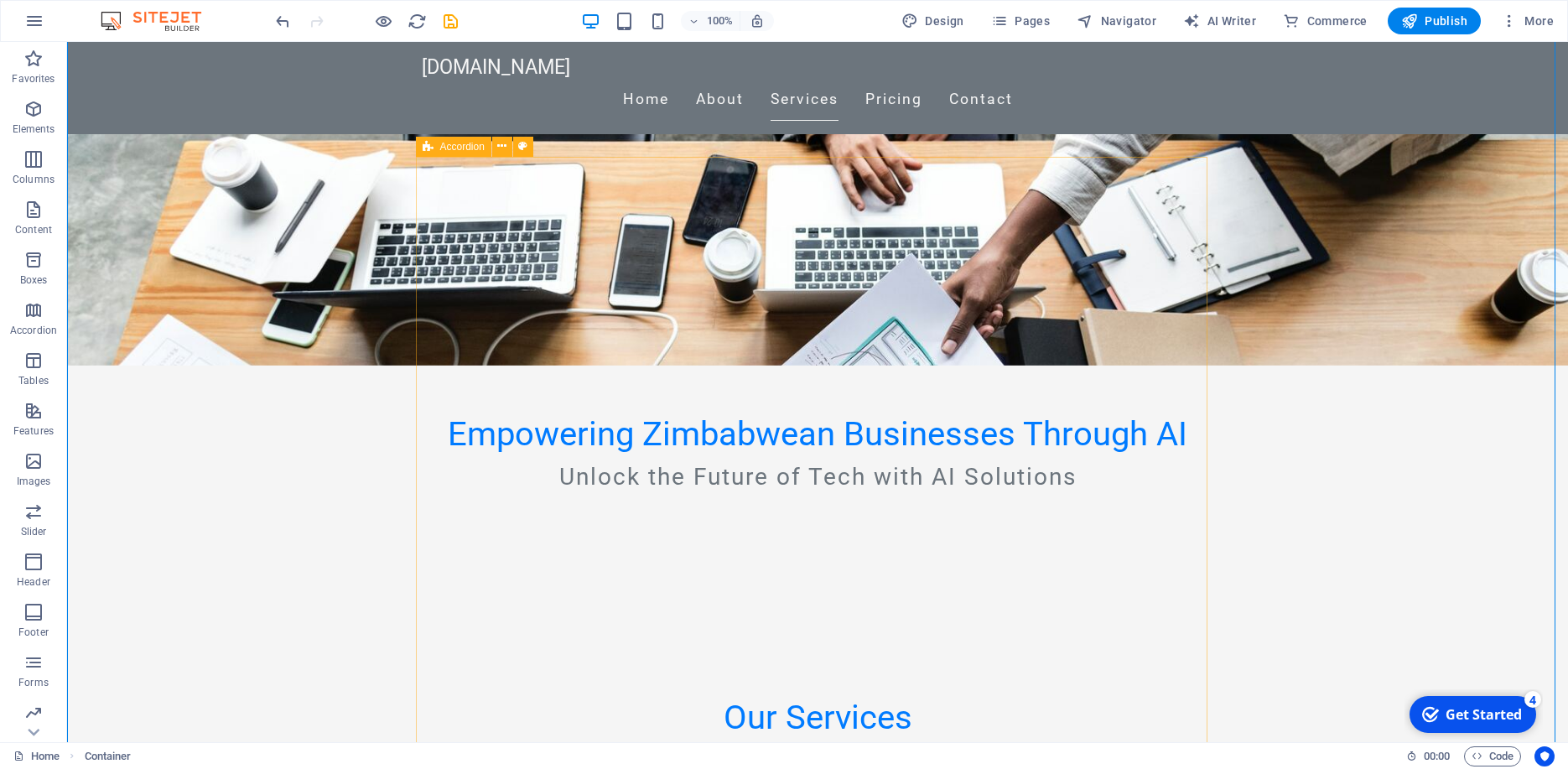
scroll to position [389, 0]
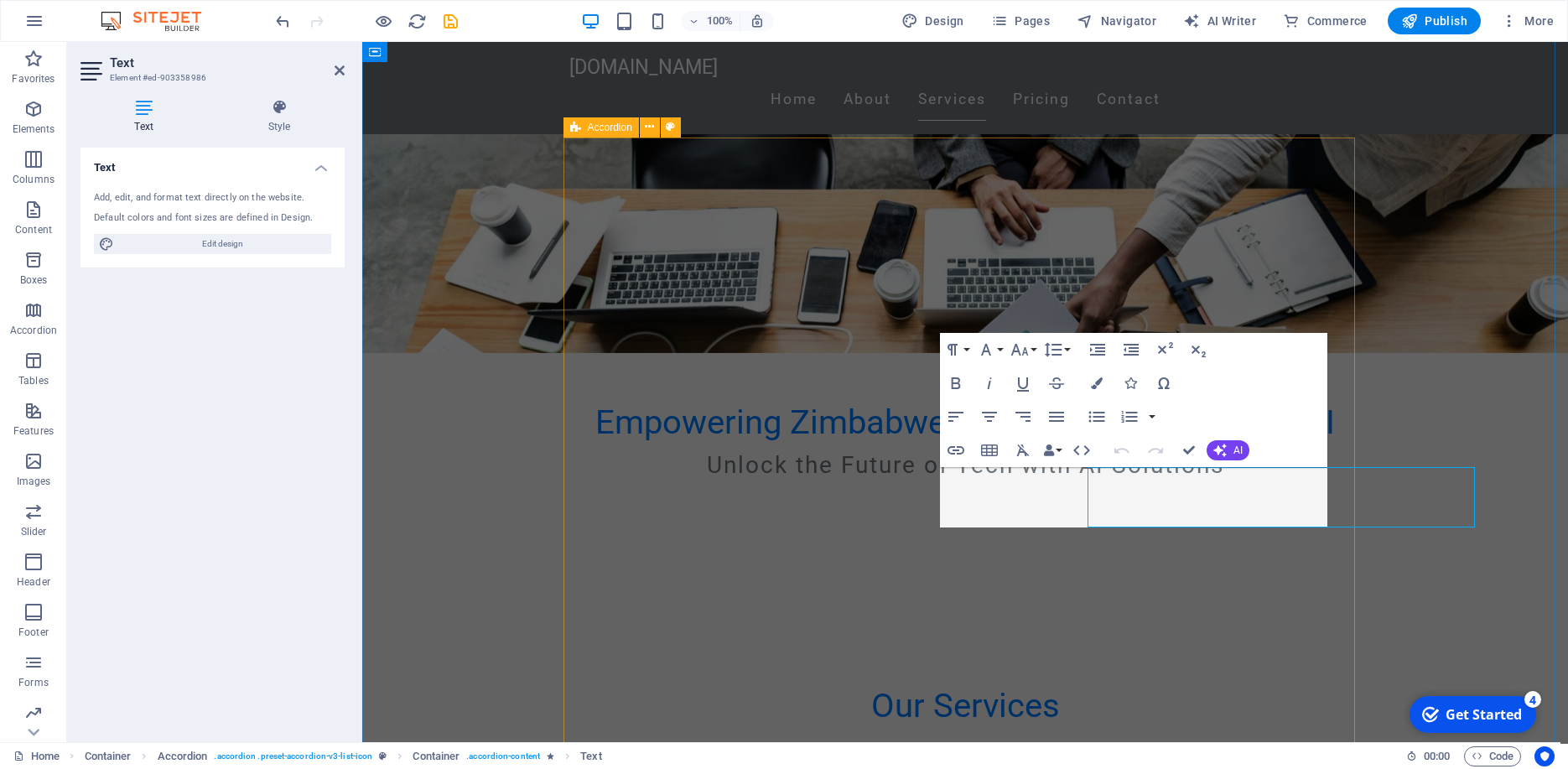
drag, startPoint x: 1194, startPoint y: 502, endPoint x: 898, endPoint y: 502, distance: 296.0
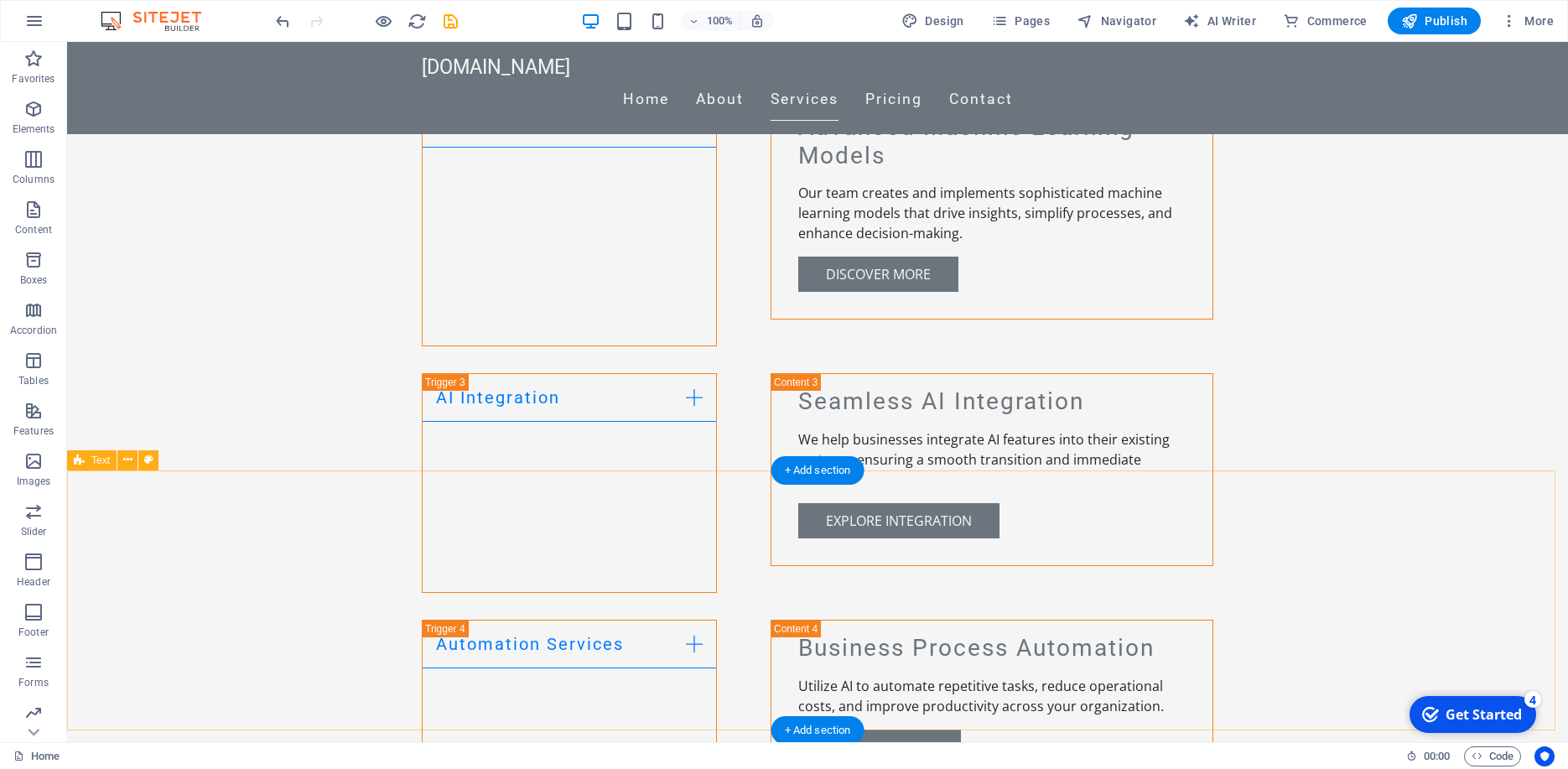
scroll to position [1207, 0]
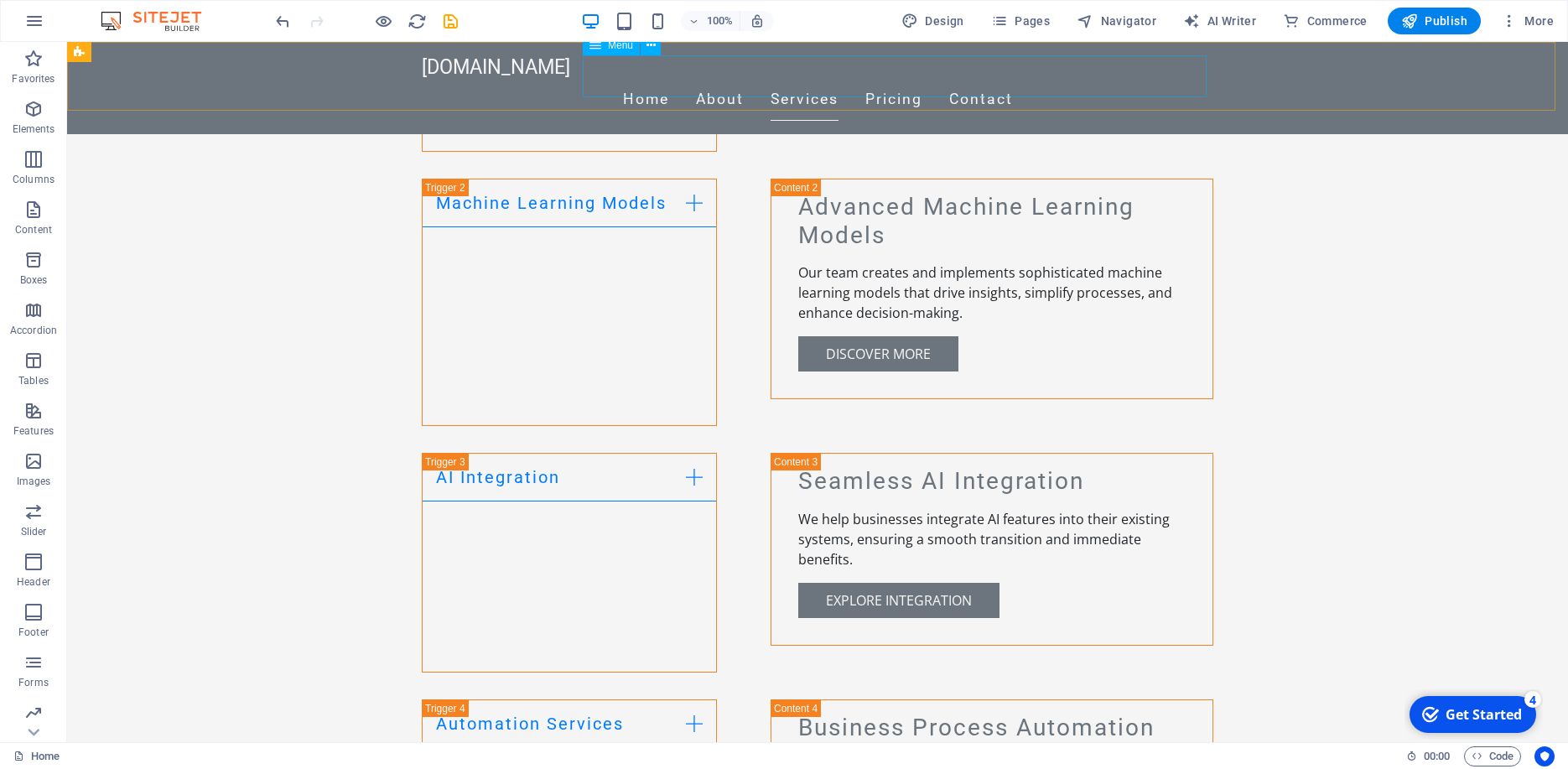
click at [601, 49] on div "Menu" at bounding box center [611, 45] width 57 height 20
click at [671, 79] on nav "Home About Services Pricing Contact" at bounding box center [818, 100] width 792 height 41
click at [677, 79] on nav "Home About Services Pricing Contact" at bounding box center [818, 100] width 792 height 41
click at [676, 79] on nav "Home About Services Pricing Contact" at bounding box center [818, 100] width 792 height 41
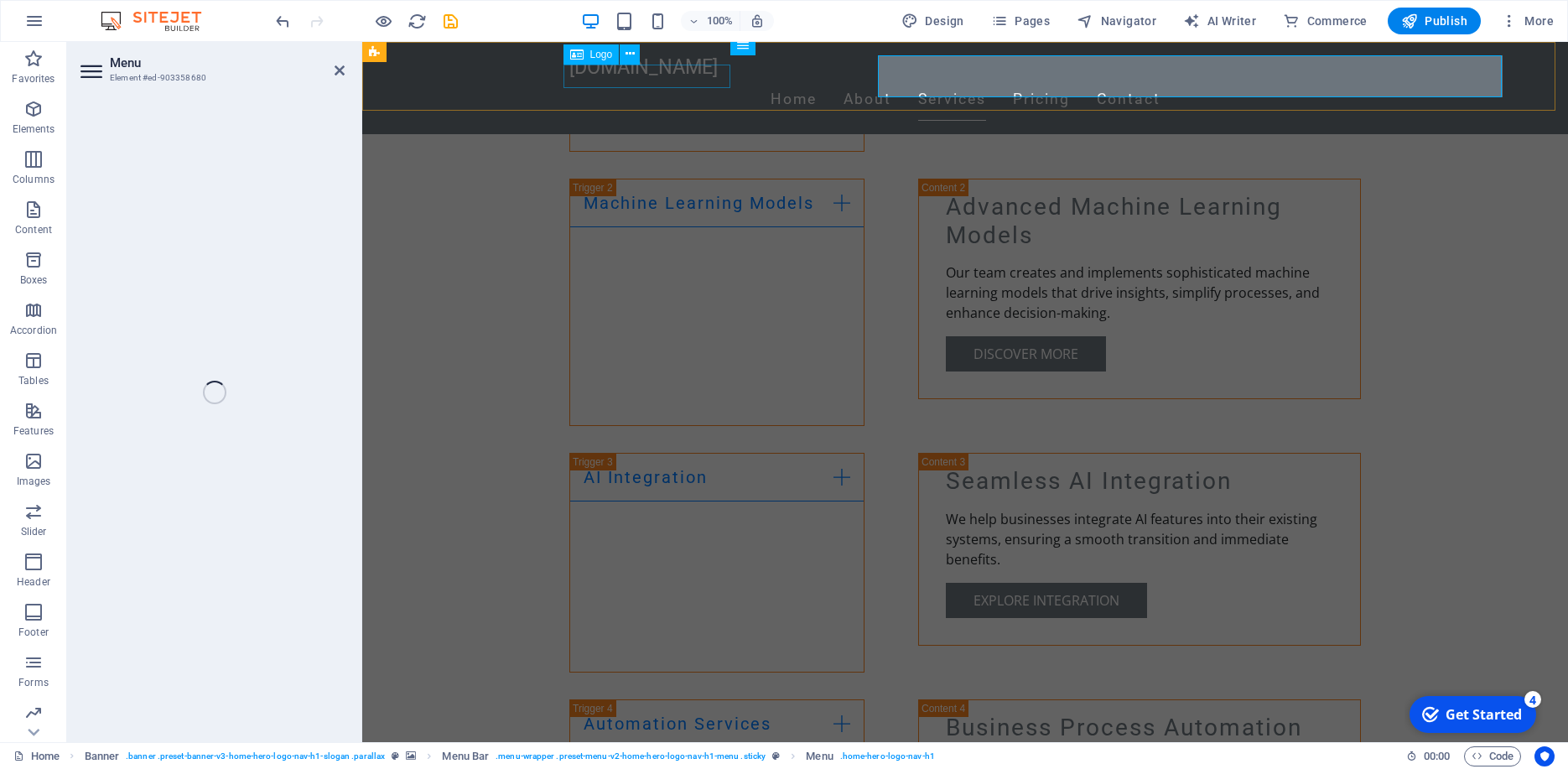
select select
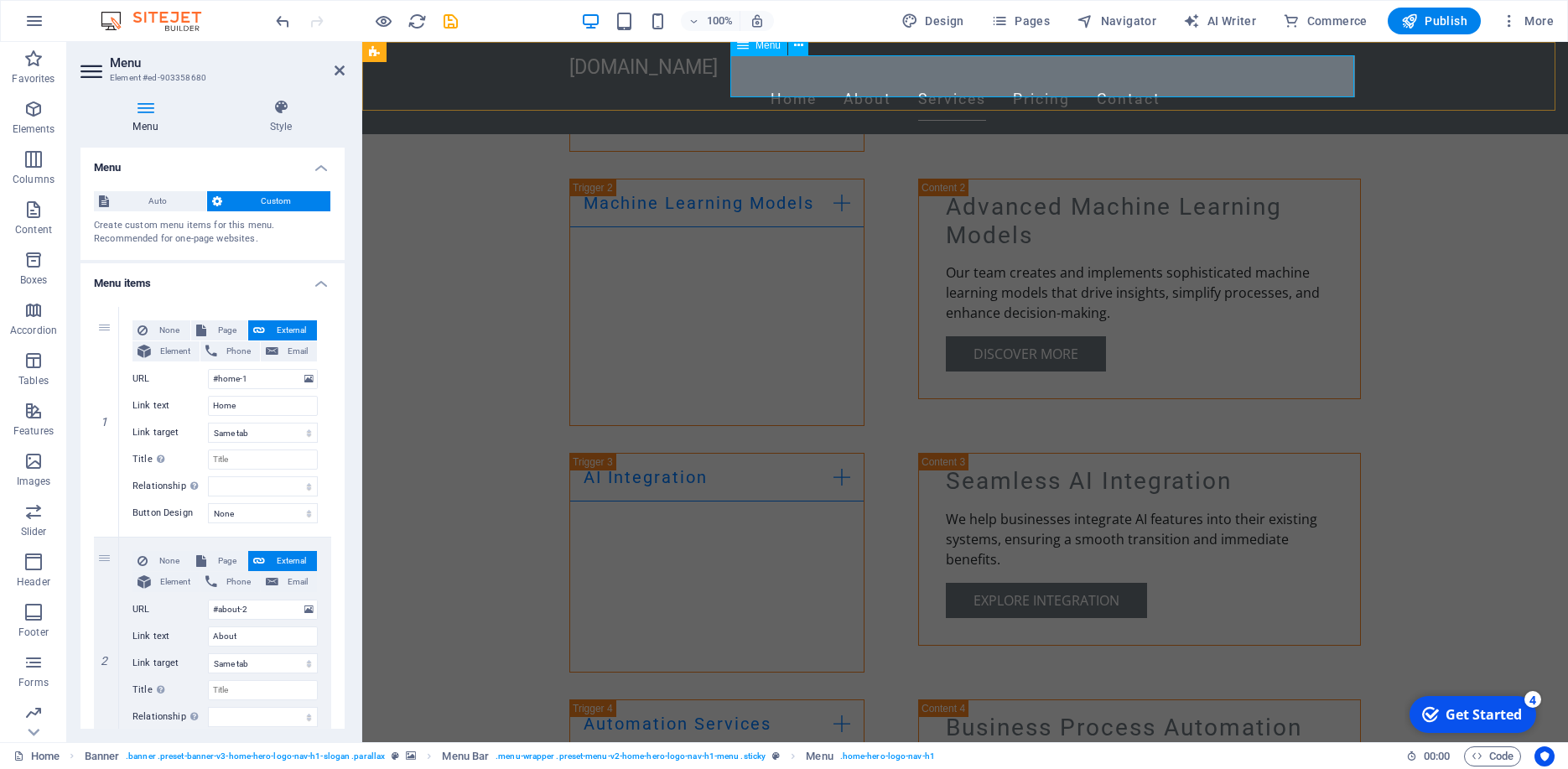
click at [823, 80] on nav "Home About Services Pricing Contact" at bounding box center [966, 100] width 792 height 41
click at [144, 198] on span "Auto" at bounding box center [157, 201] width 87 height 20
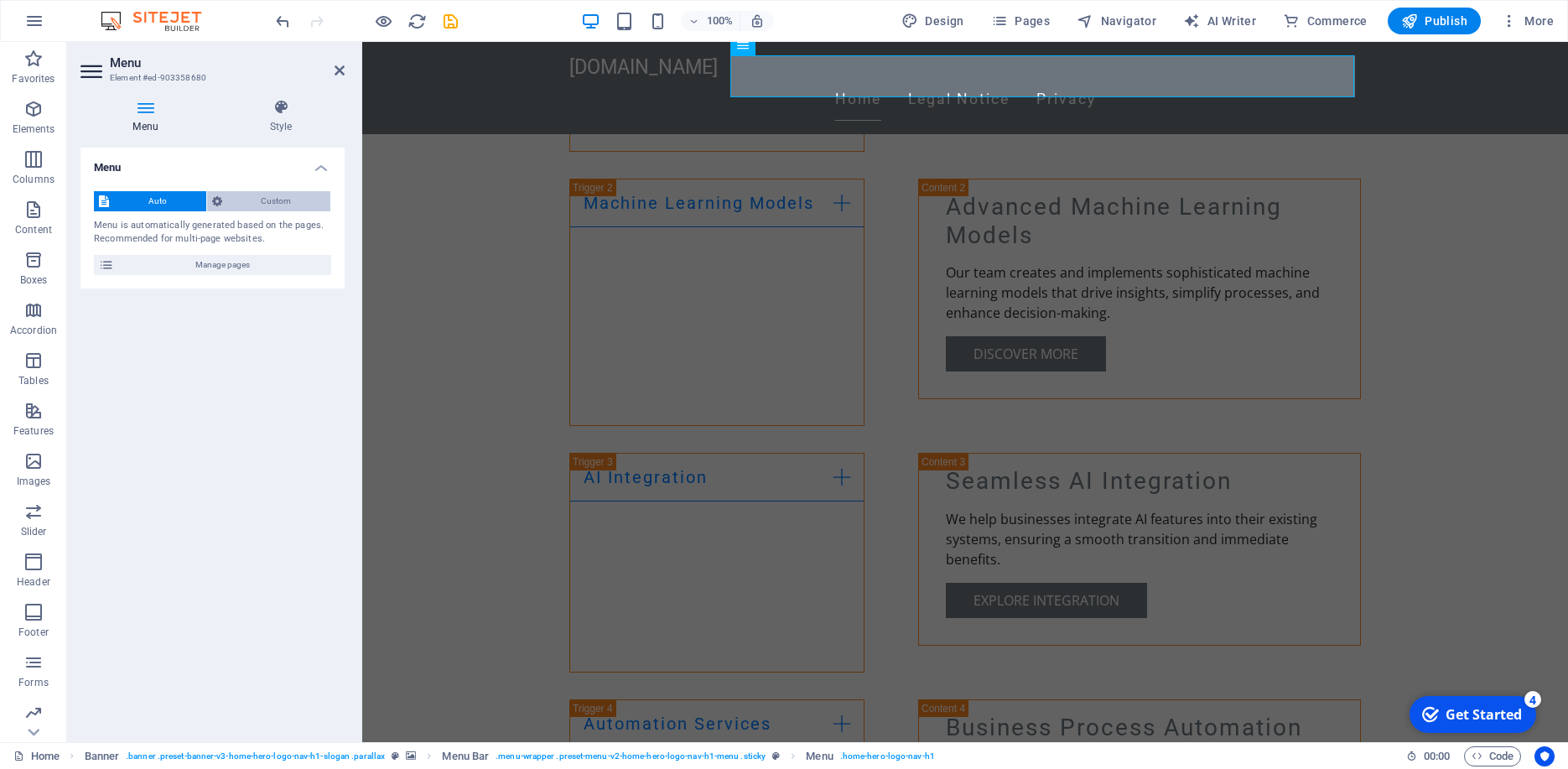
click at [243, 202] on span "Custom" at bounding box center [276, 201] width 99 height 20
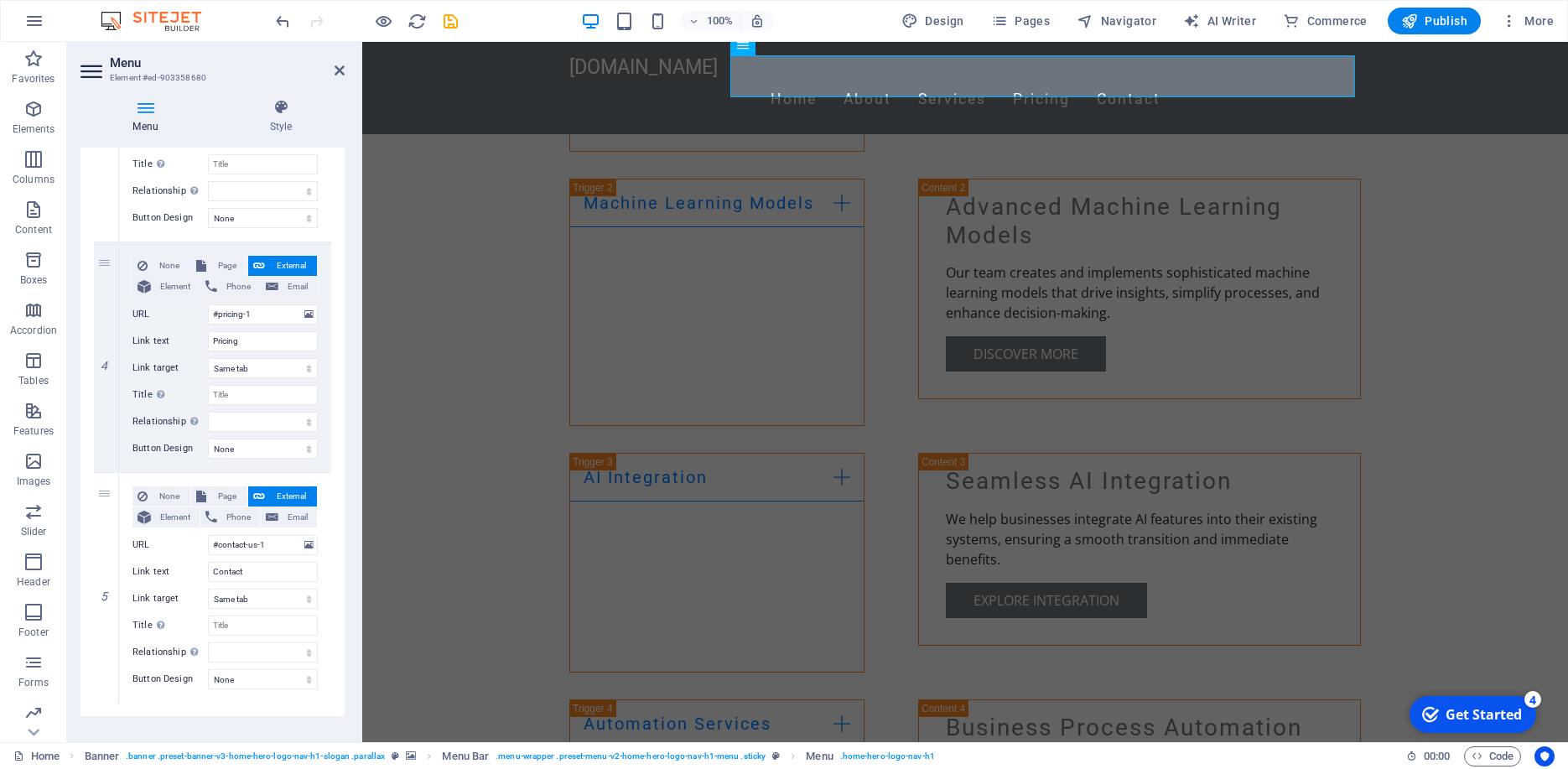
scroll to position [778, 0]
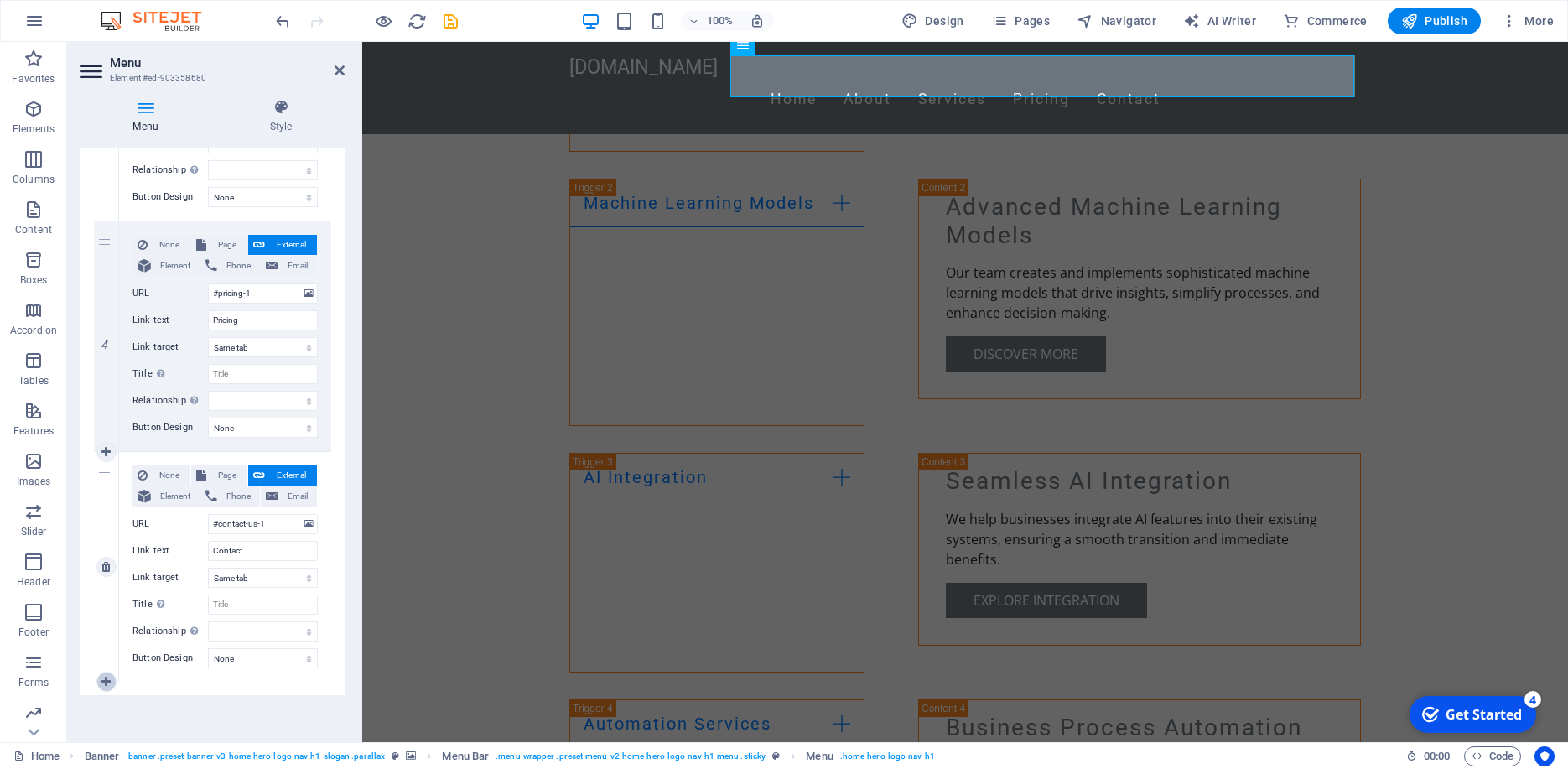
click at [107, 675] on icon at bounding box center [106, 681] width 9 height 12
select select
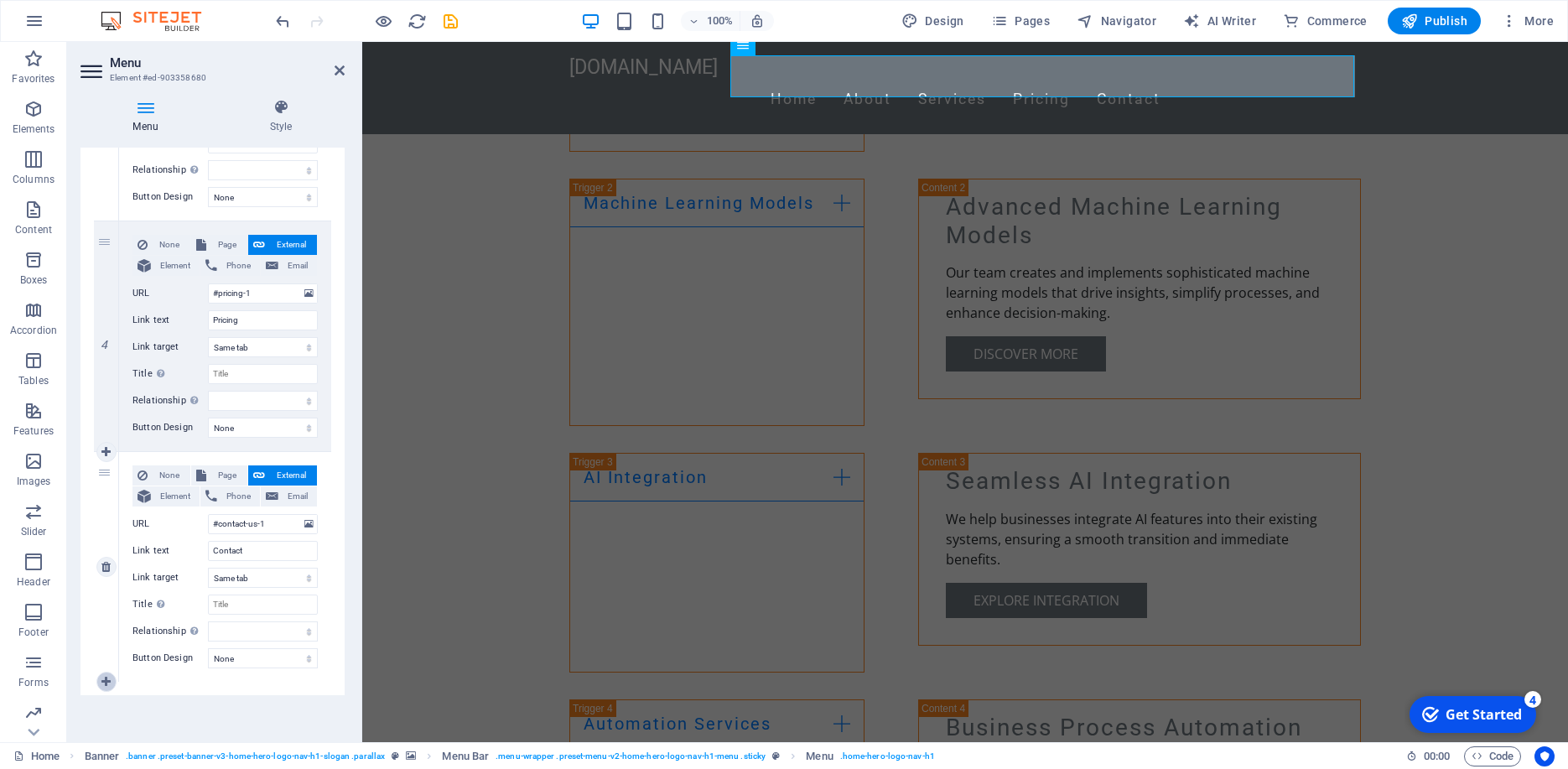
select select
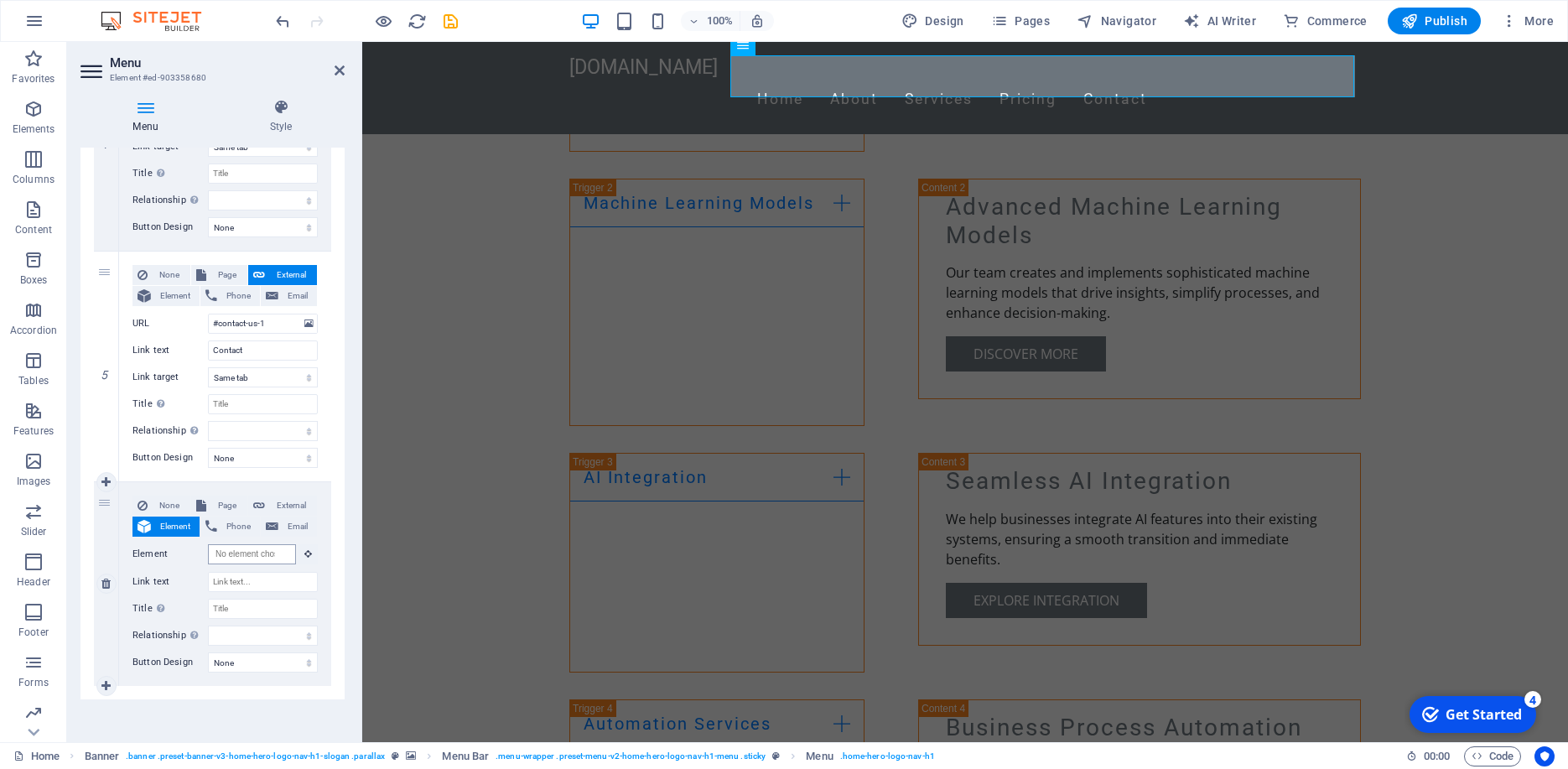
scroll to position [0, 0]
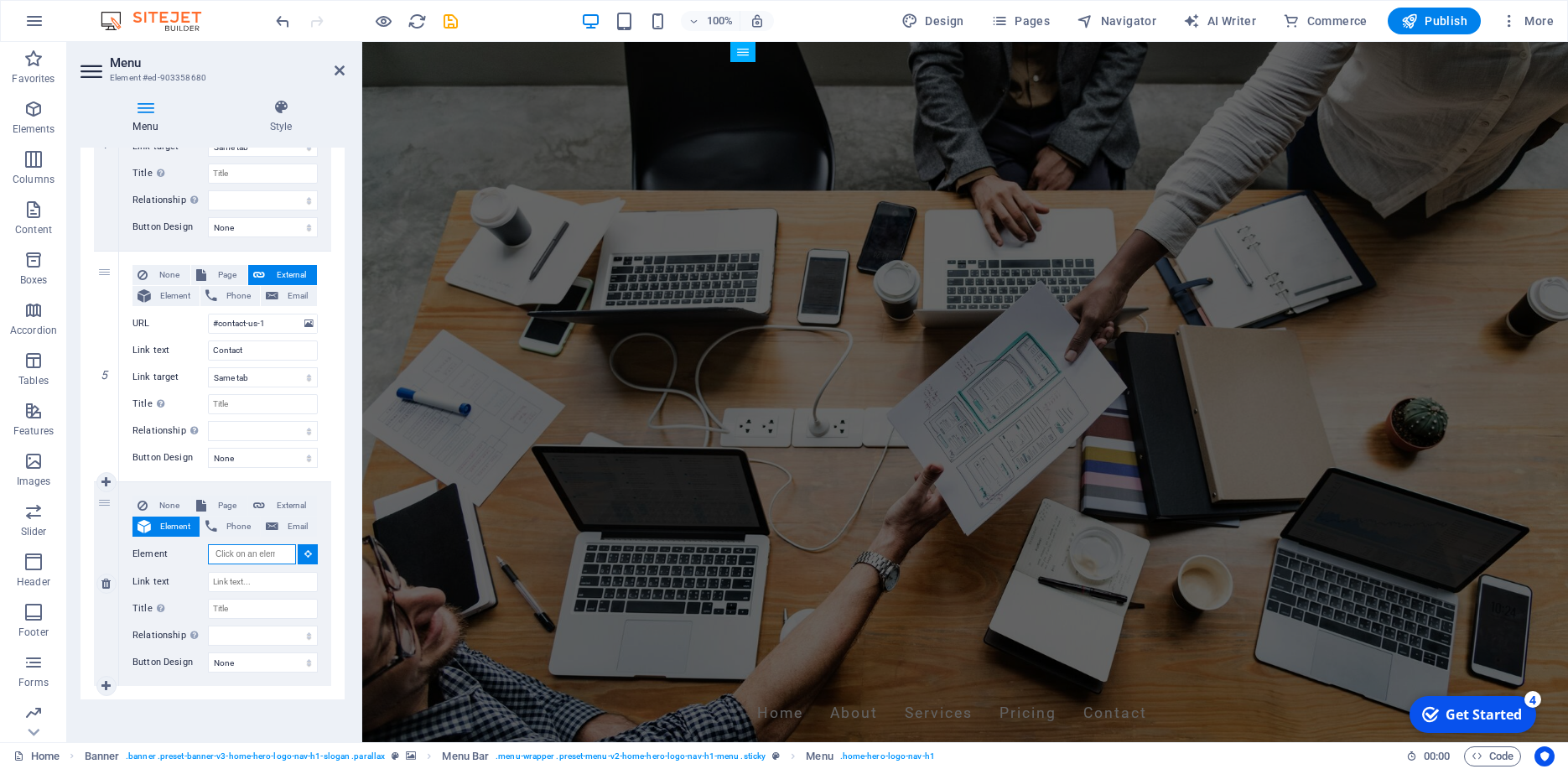
click at [276, 558] on input "Element" at bounding box center [252, 554] width 88 height 20
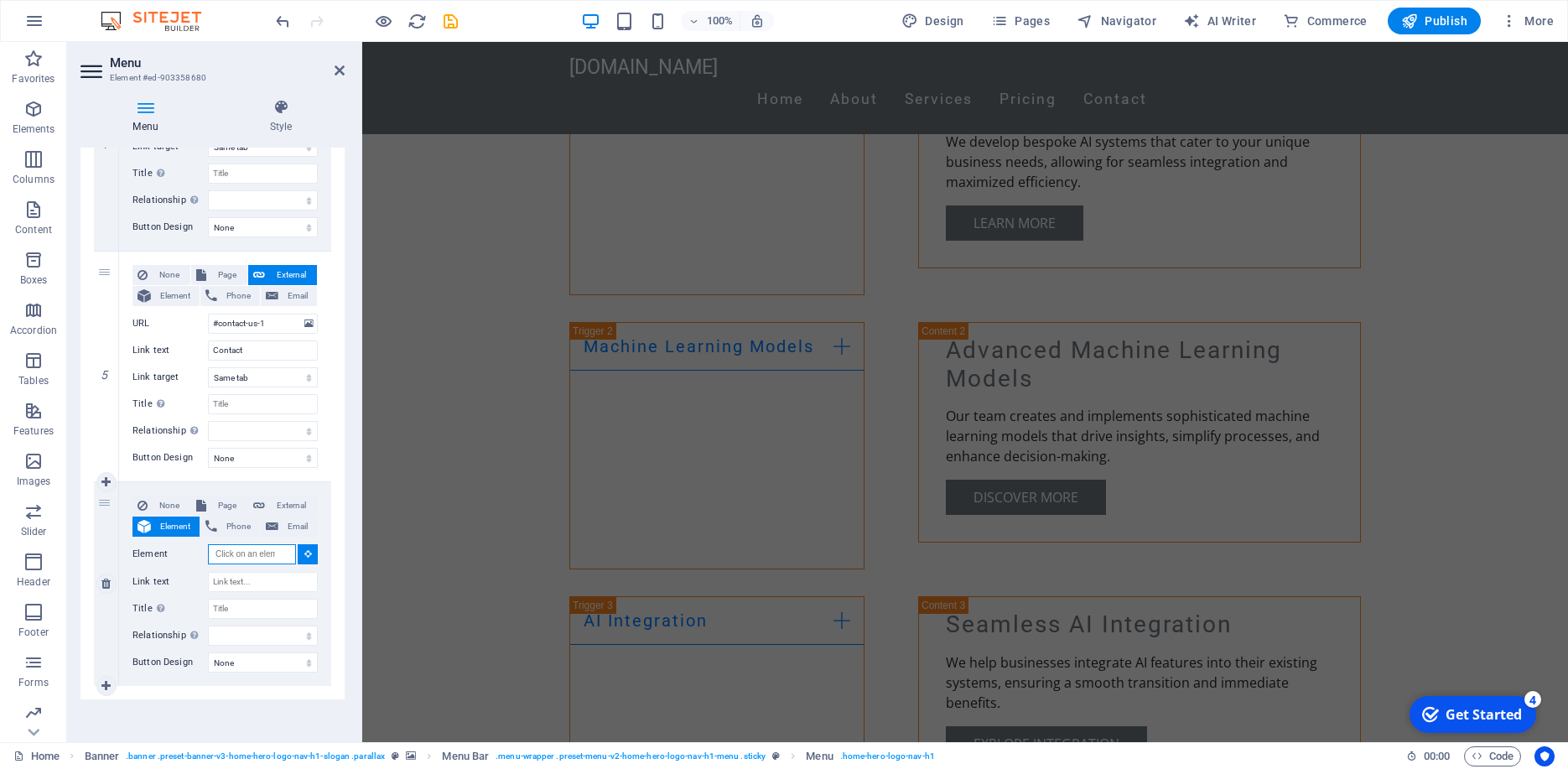
scroll to position [1138, 0]
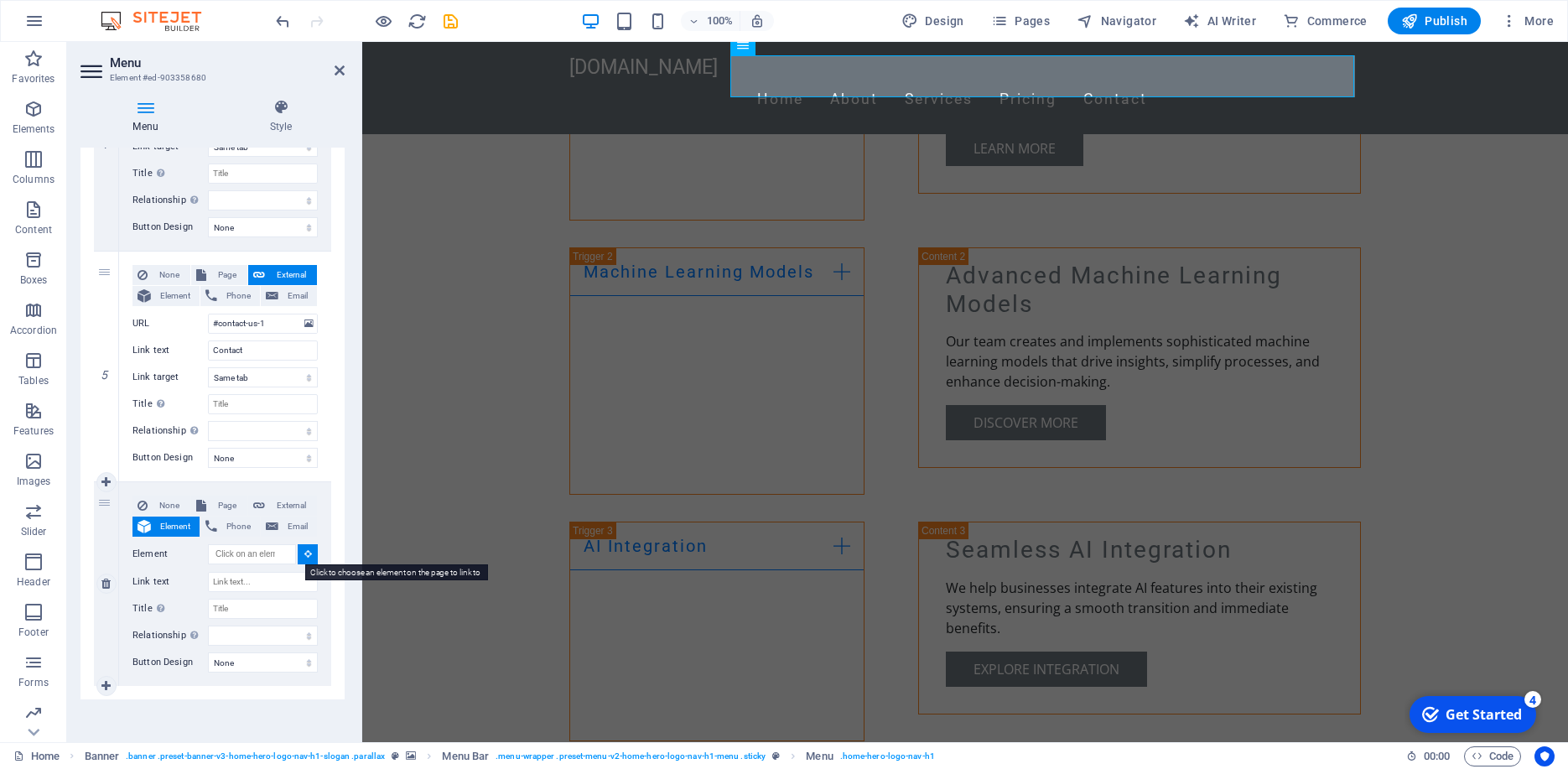
click at [297, 559] on button at bounding box center [307, 554] width 20 height 20
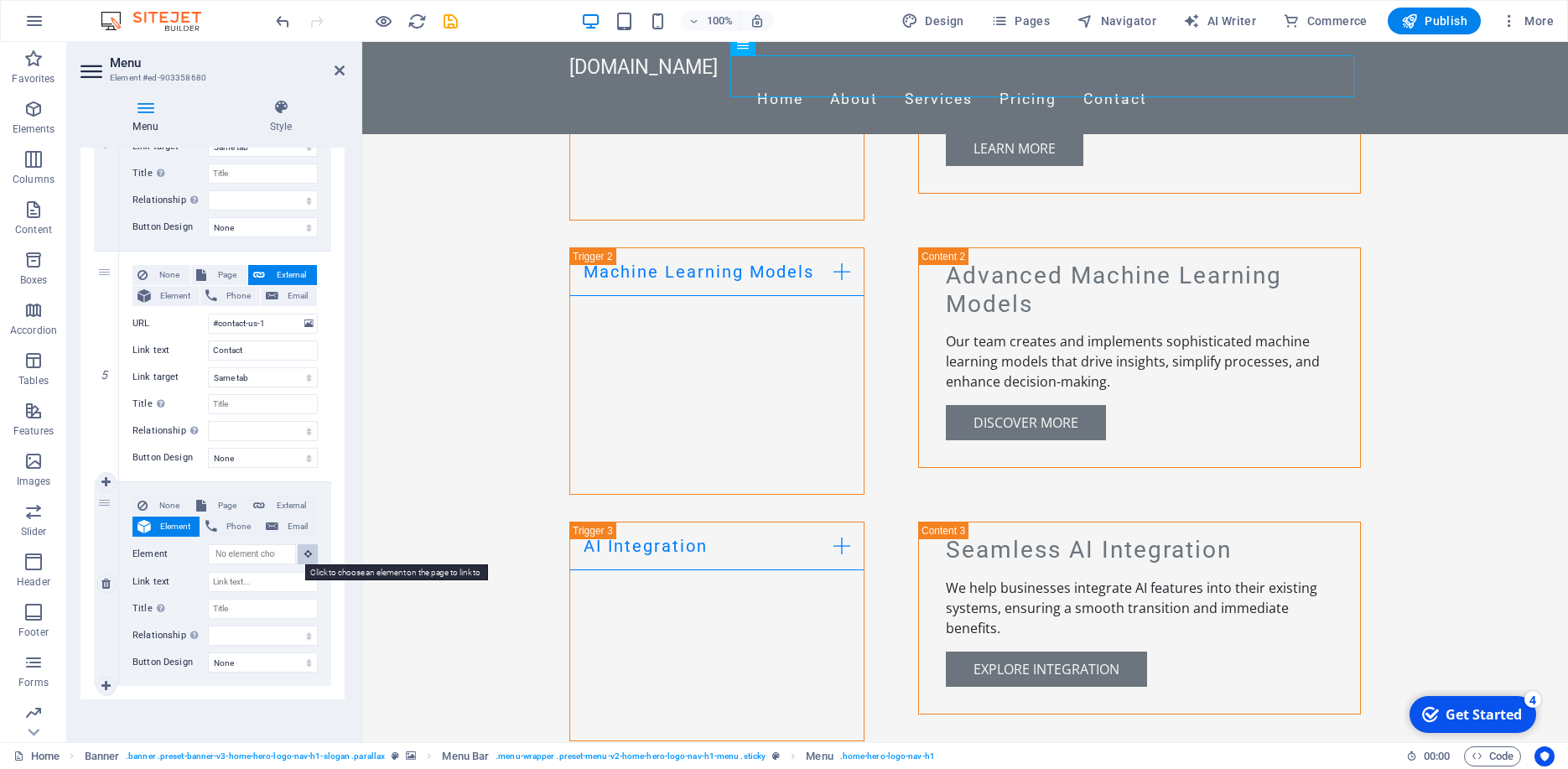
click at [297, 559] on button at bounding box center [307, 554] width 20 height 20
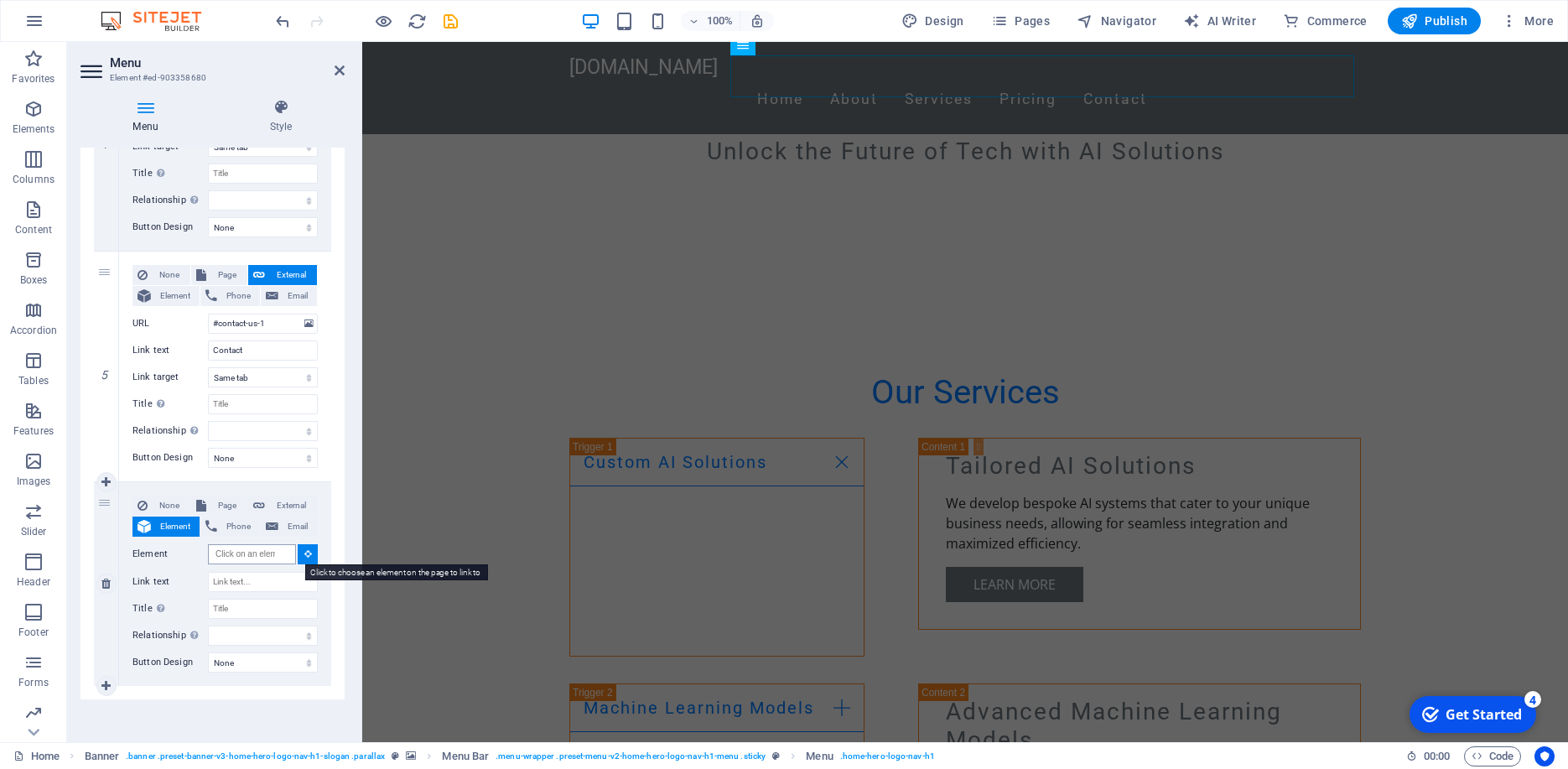
scroll to position [0, 0]
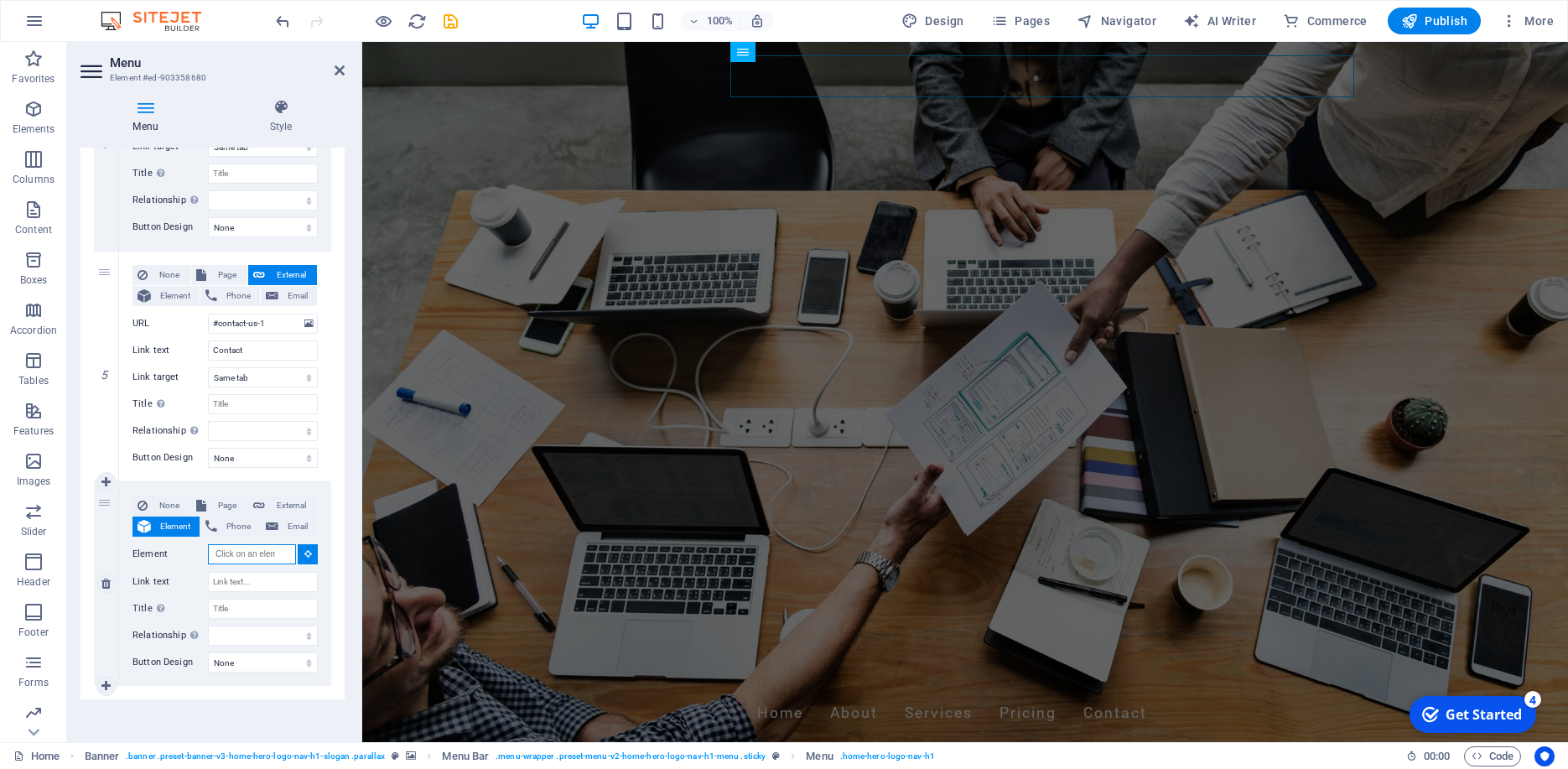
click at [252, 554] on input "Element" at bounding box center [252, 554] width 88 height 20
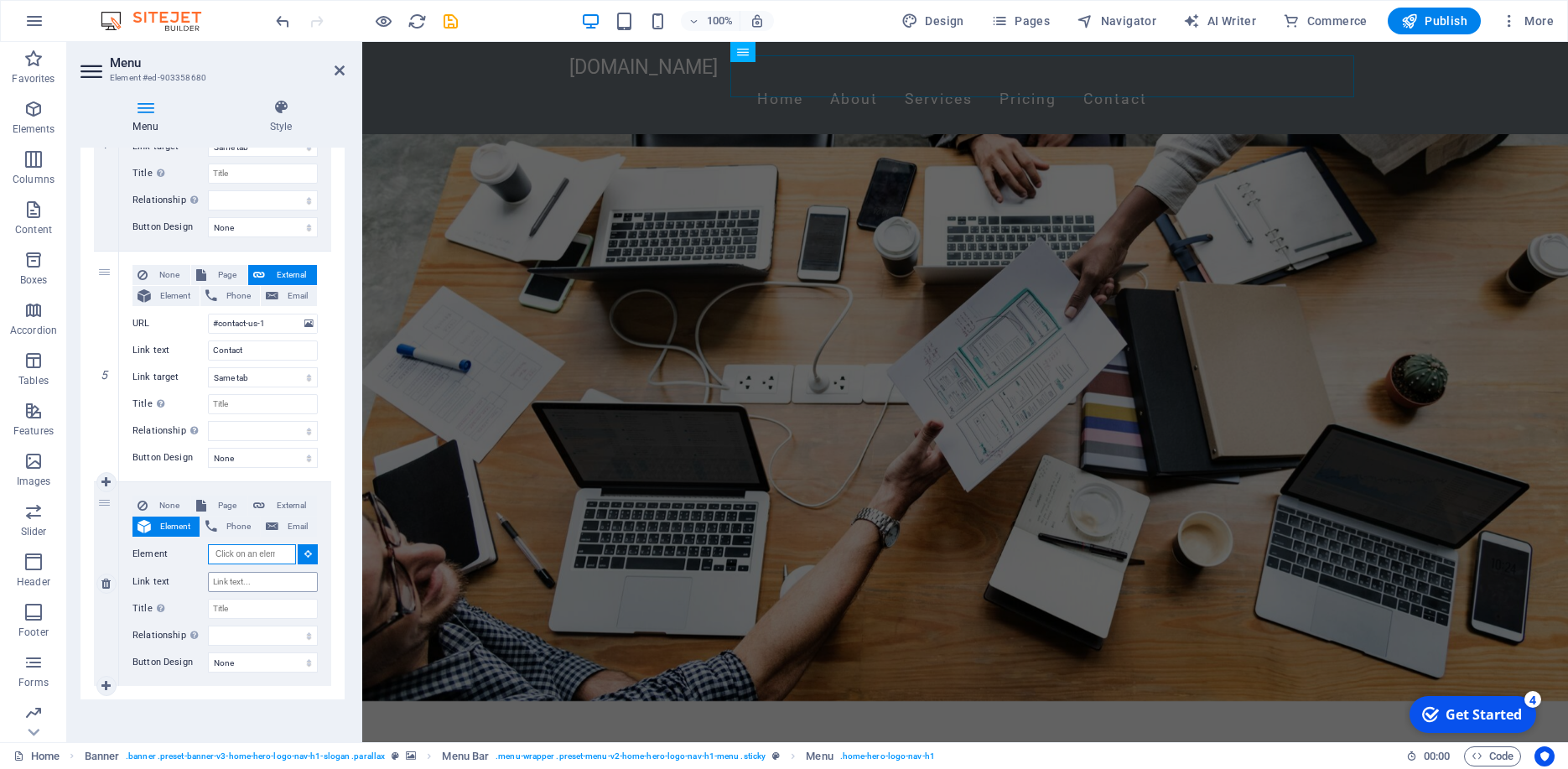
scroll to position [1070, 0]
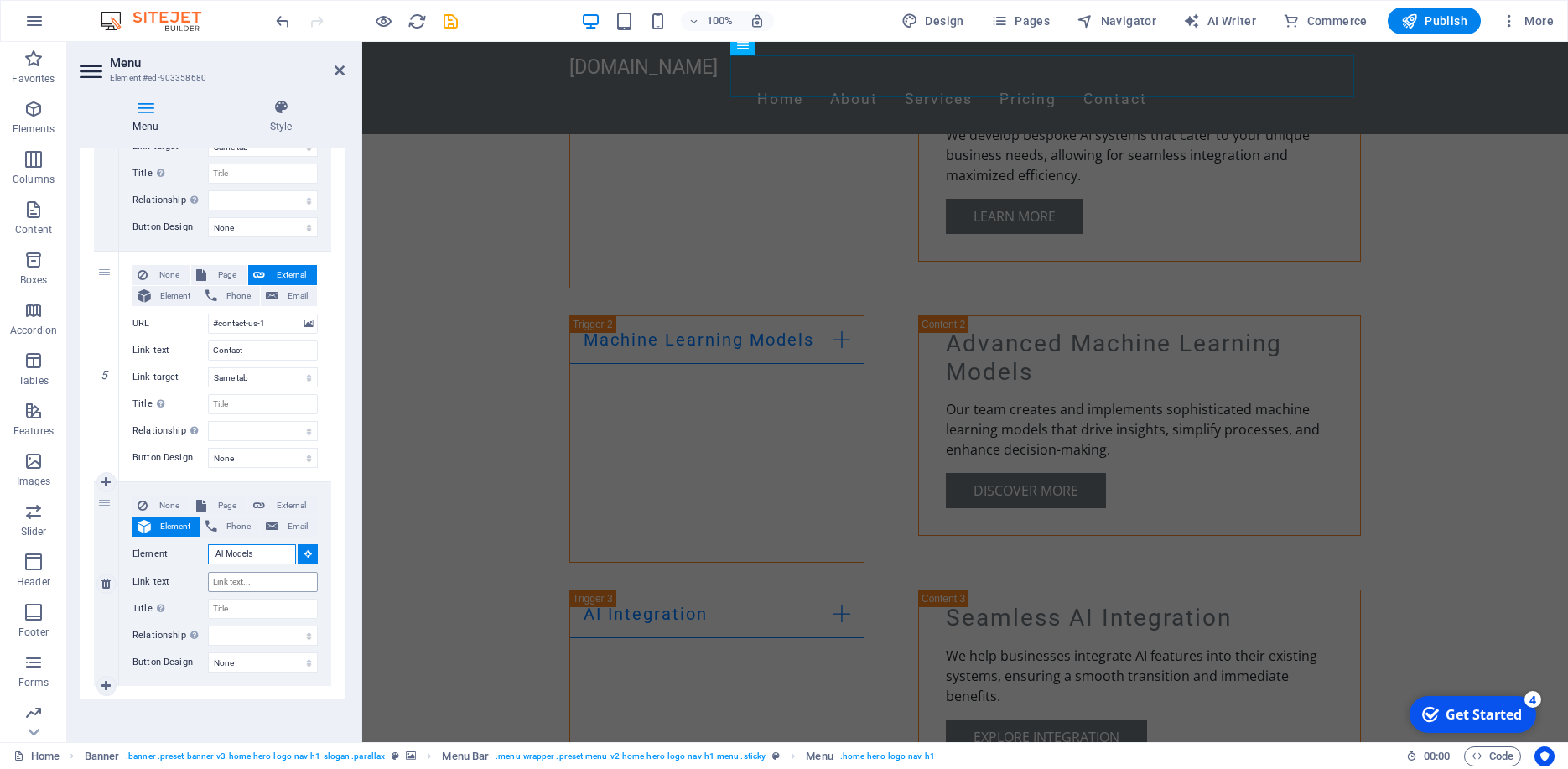
type input "AI Models"
click at [248, 583] on input "Link text" at bounding box center [263, 581] width 110 height 20
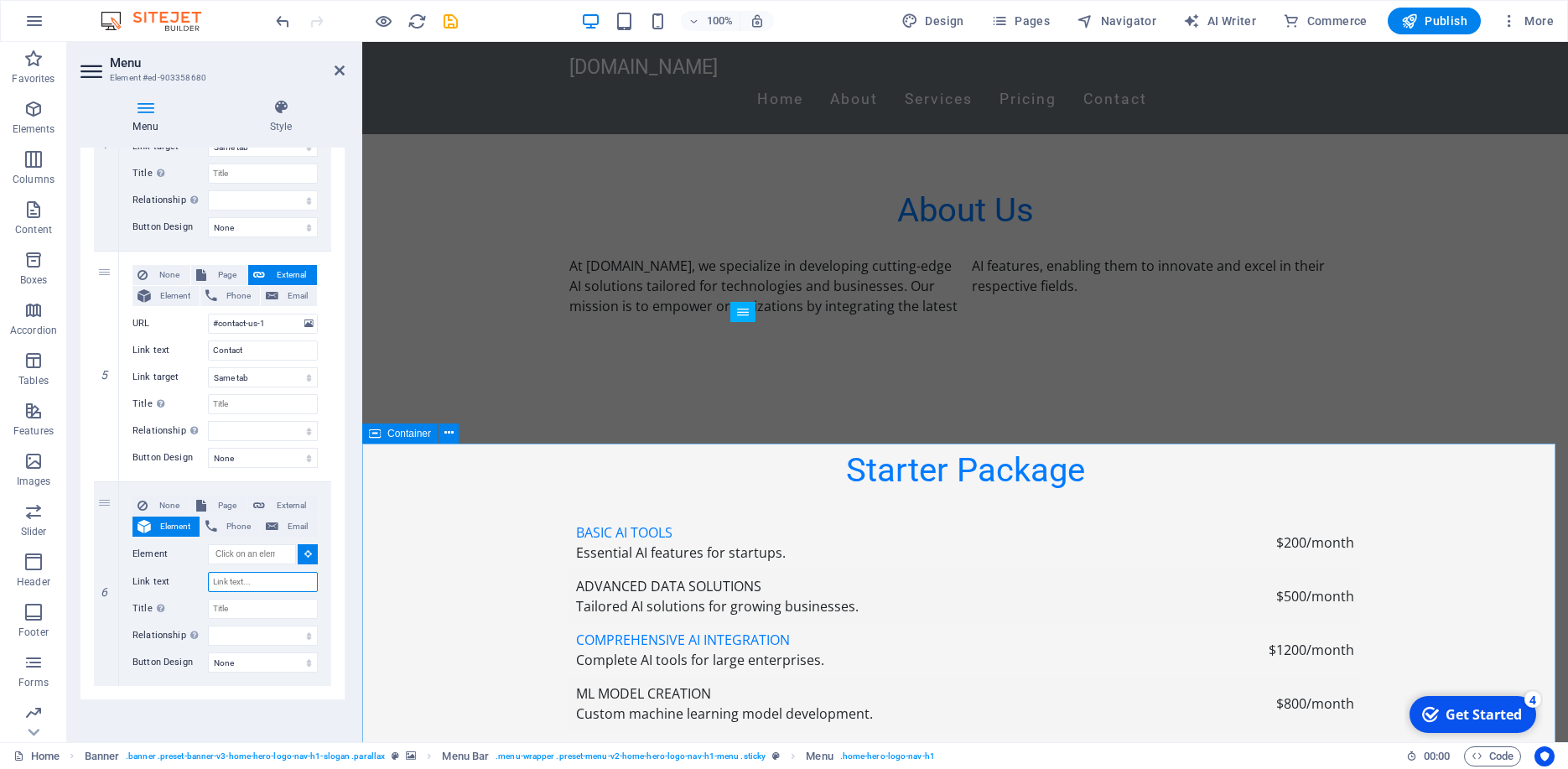
scroll to position [2528, 0]
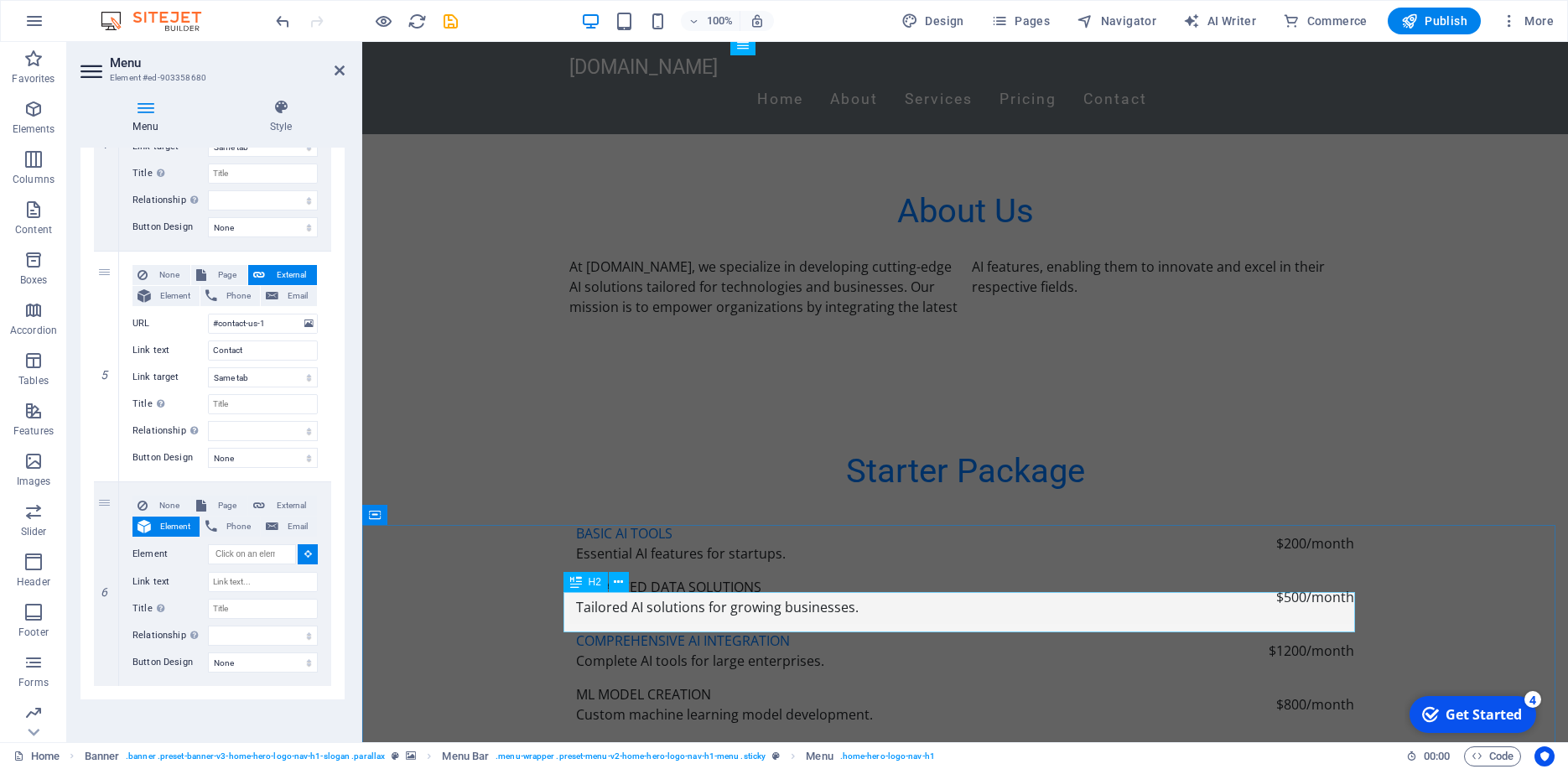
select select
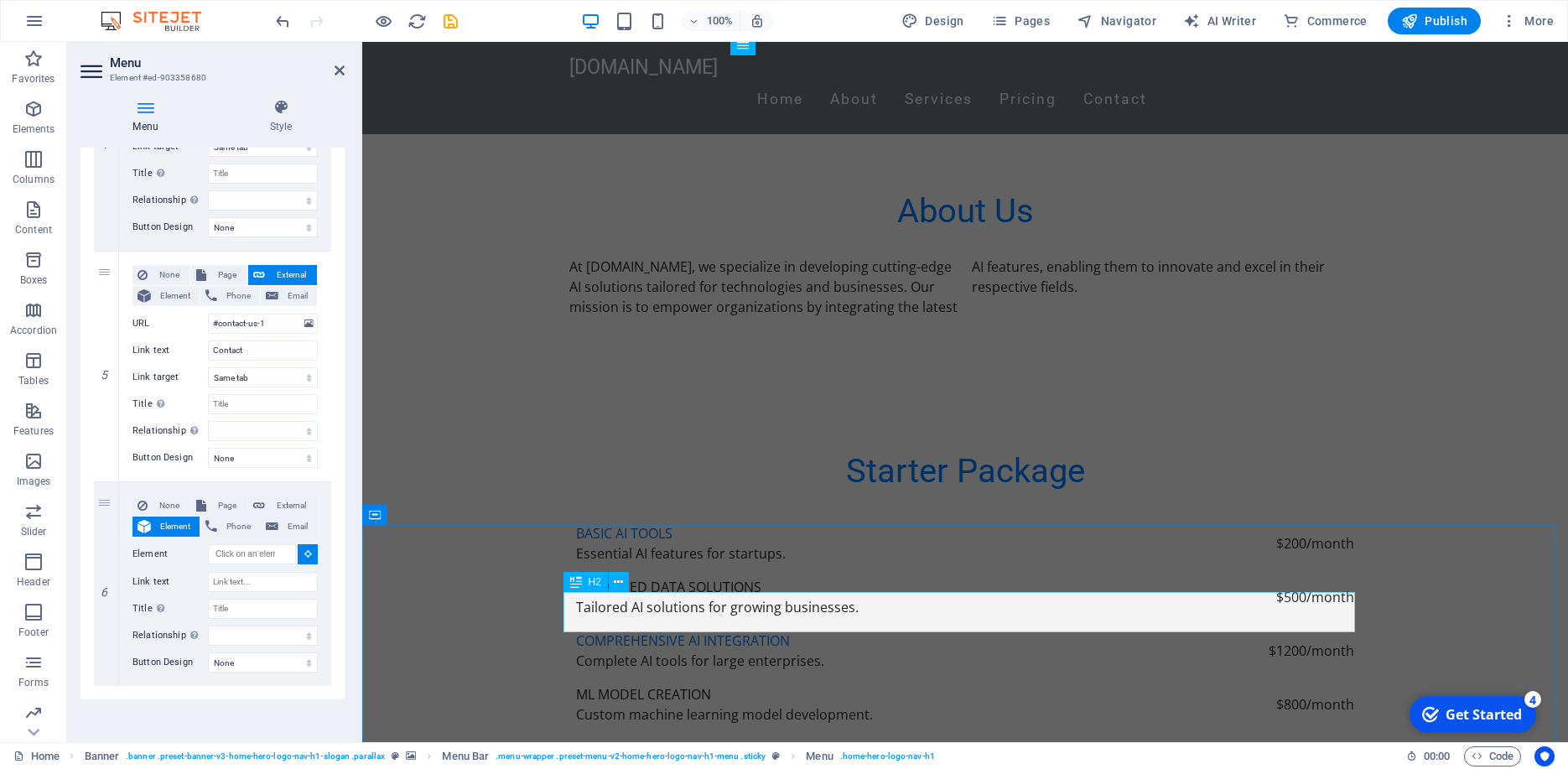
select select
type input "#ed-903357990"
select select
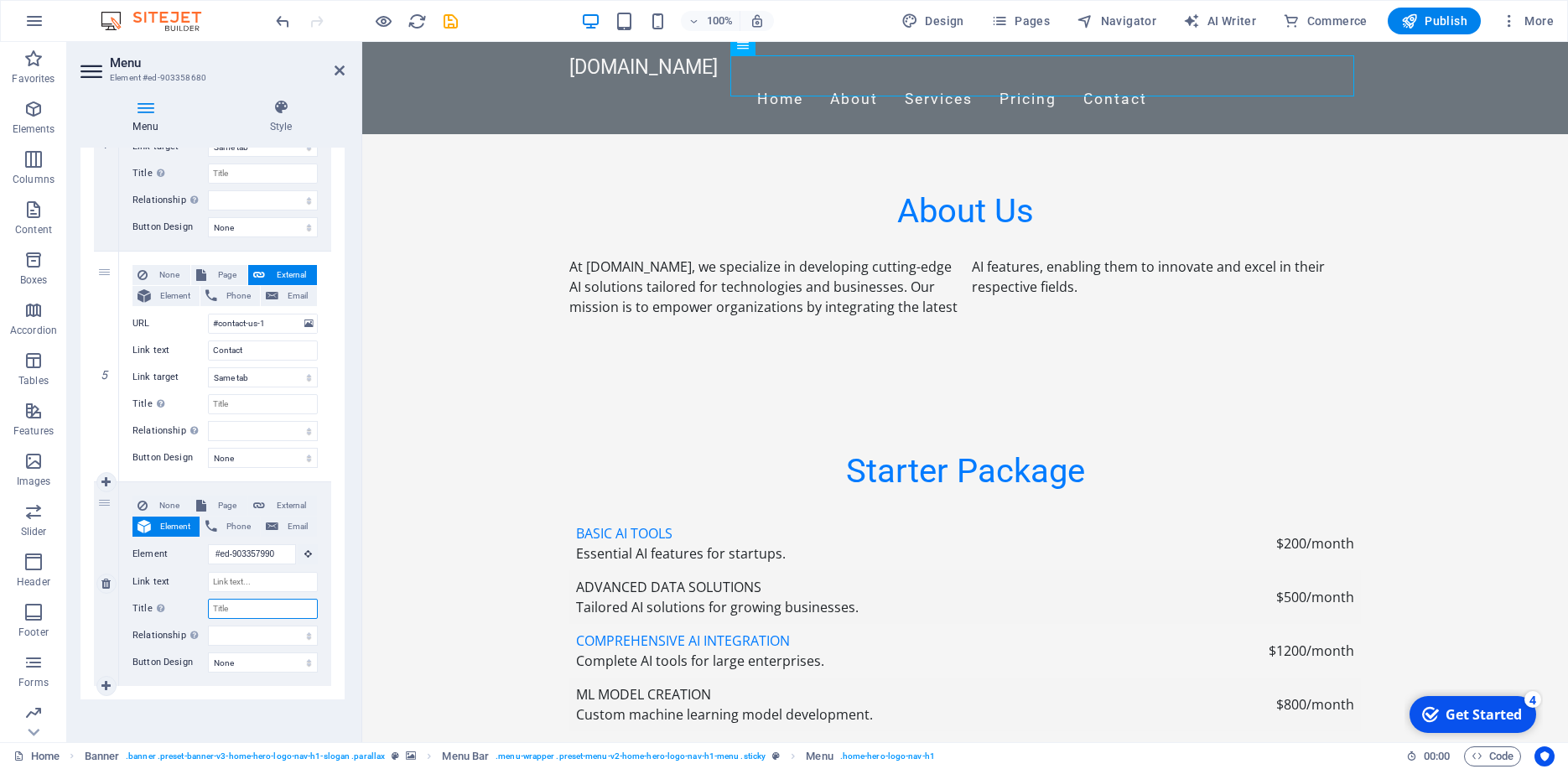
click at [239, 612] on input "Title Additional link description, should not be the same as the link text. The…" at bounding box center [263, 608] width 110 height 20
type input "F"
type input "A"
select select
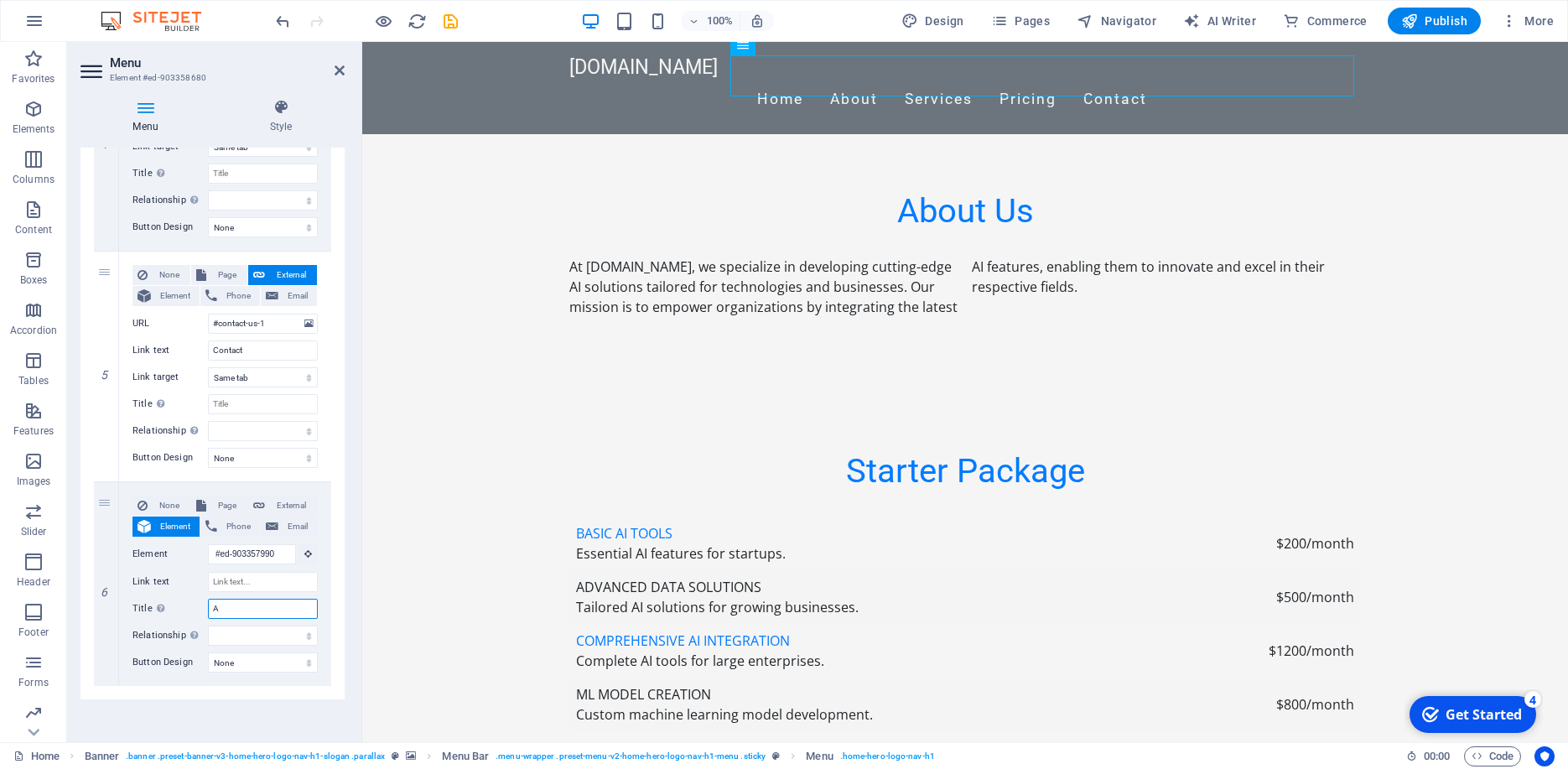
select select
type input "AI"
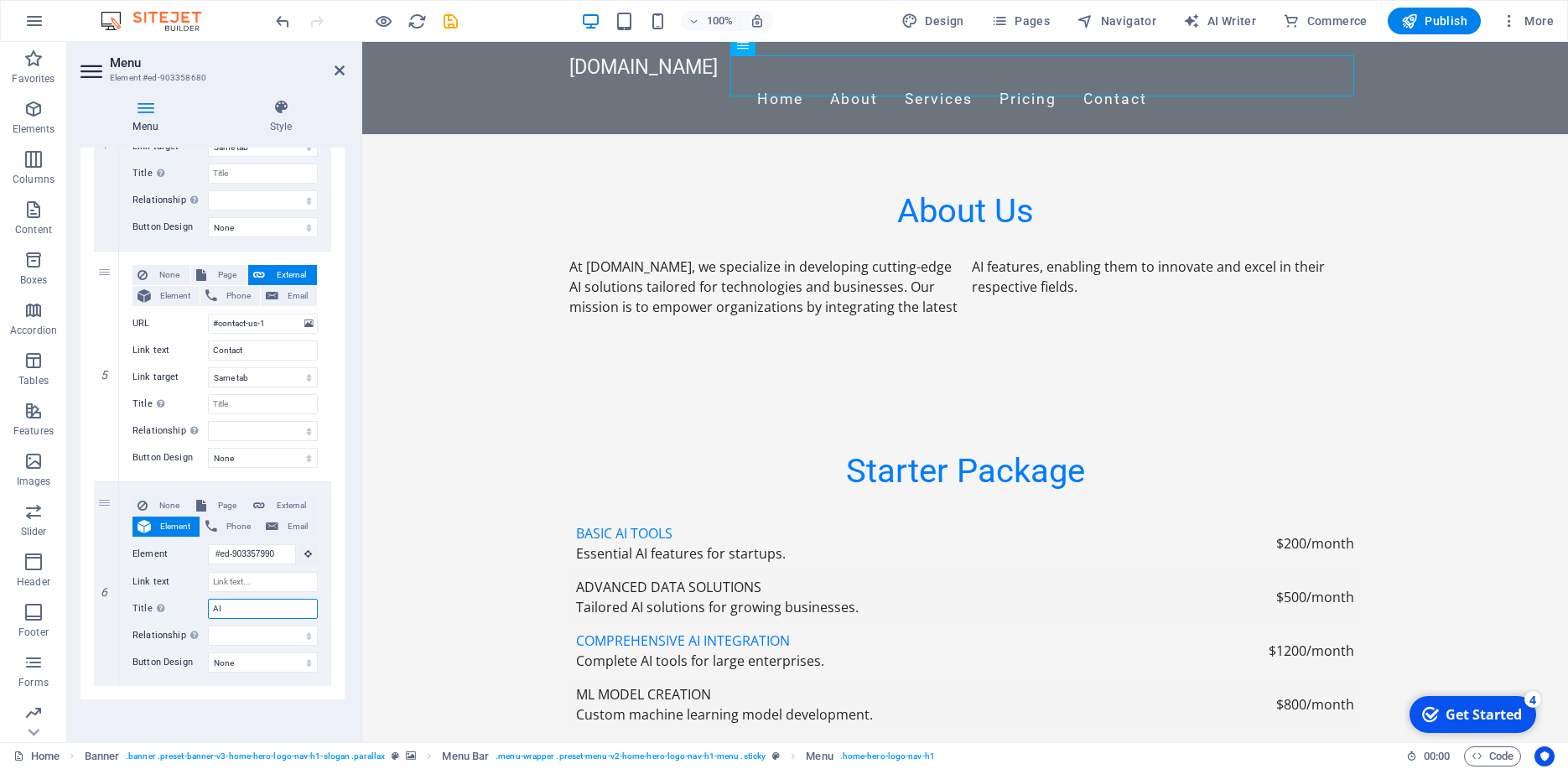
select select
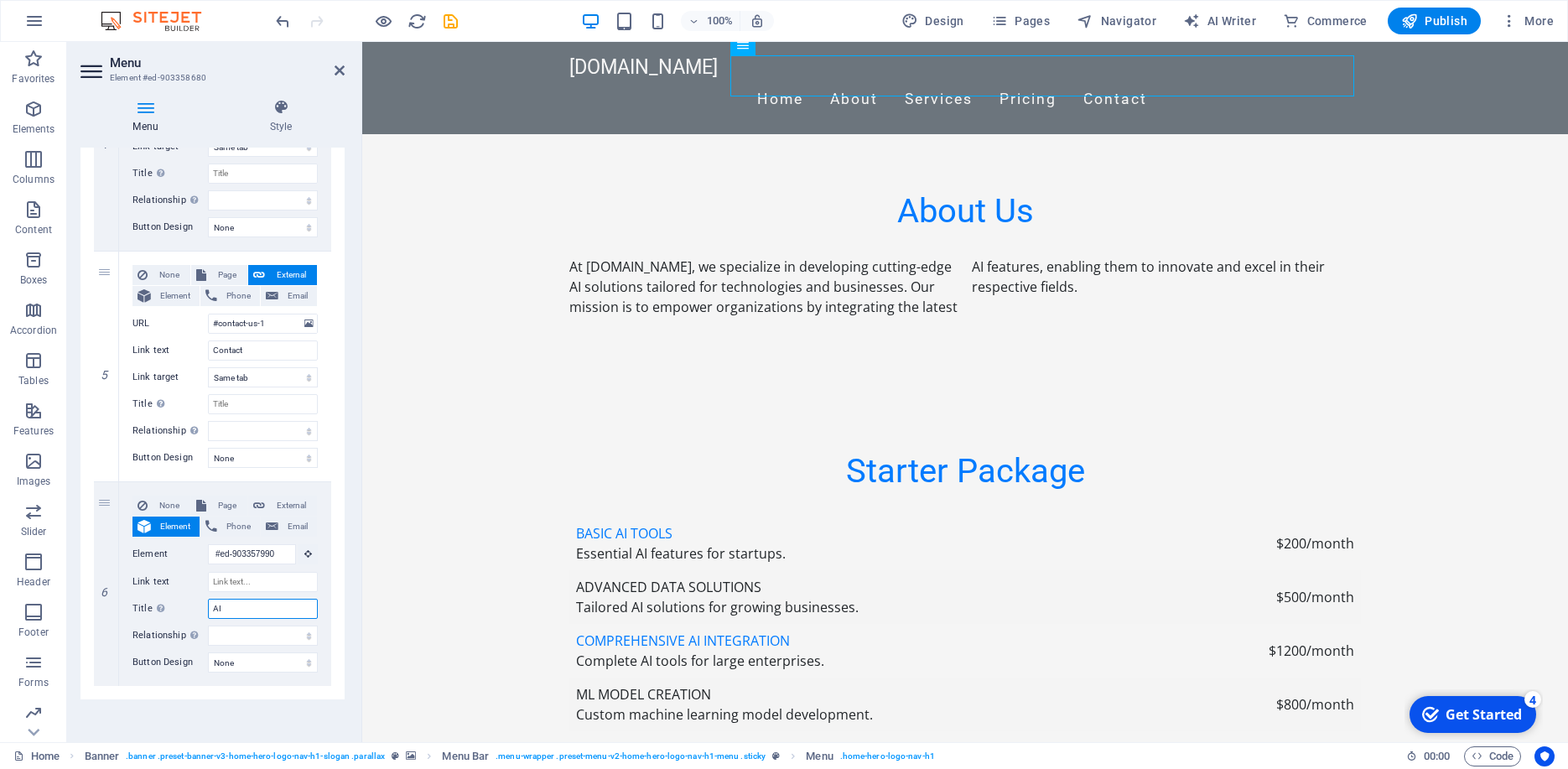
select select
type input "AI Model"
select select
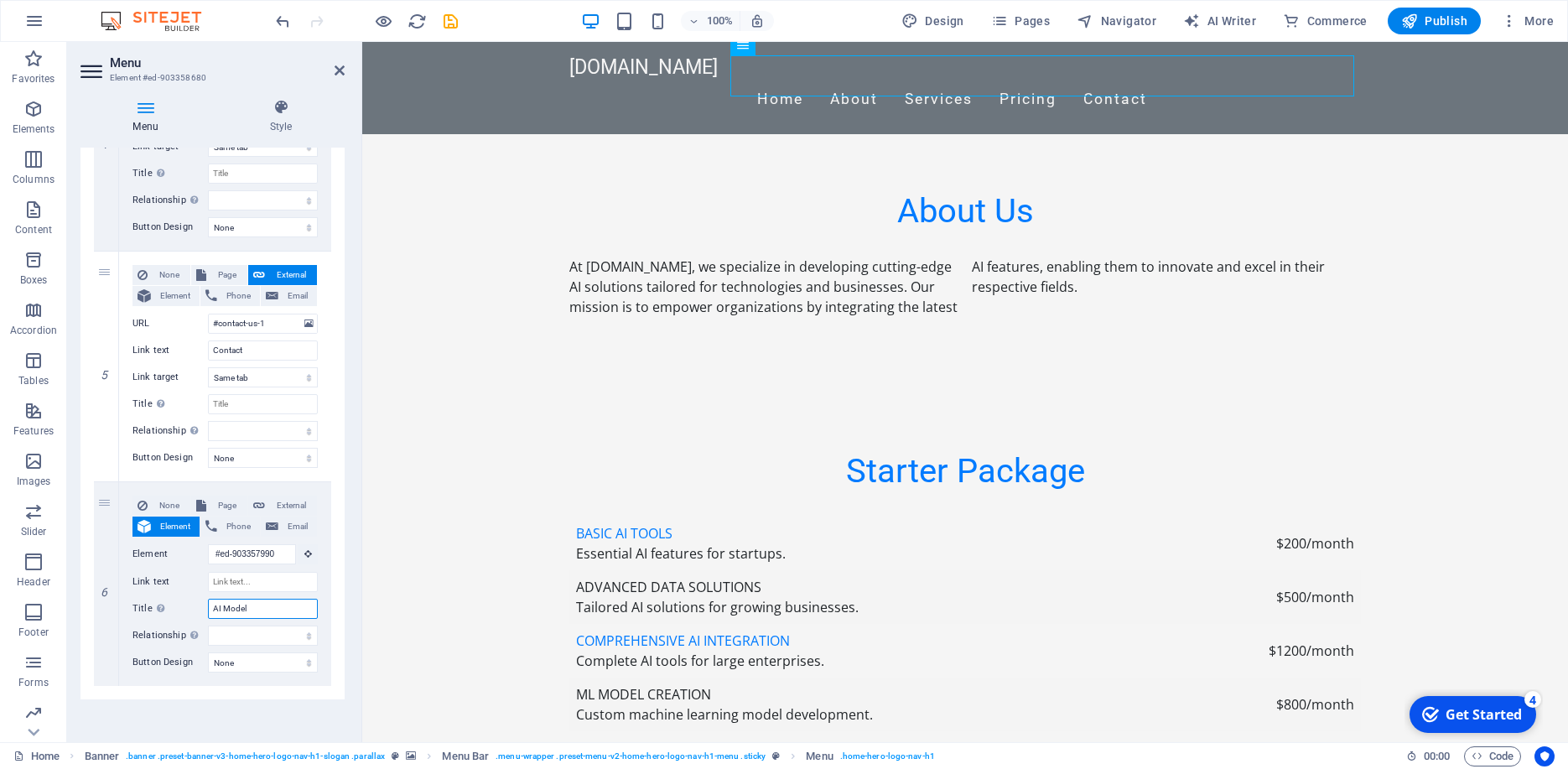
select select
type input "AI Model Ques"
select select
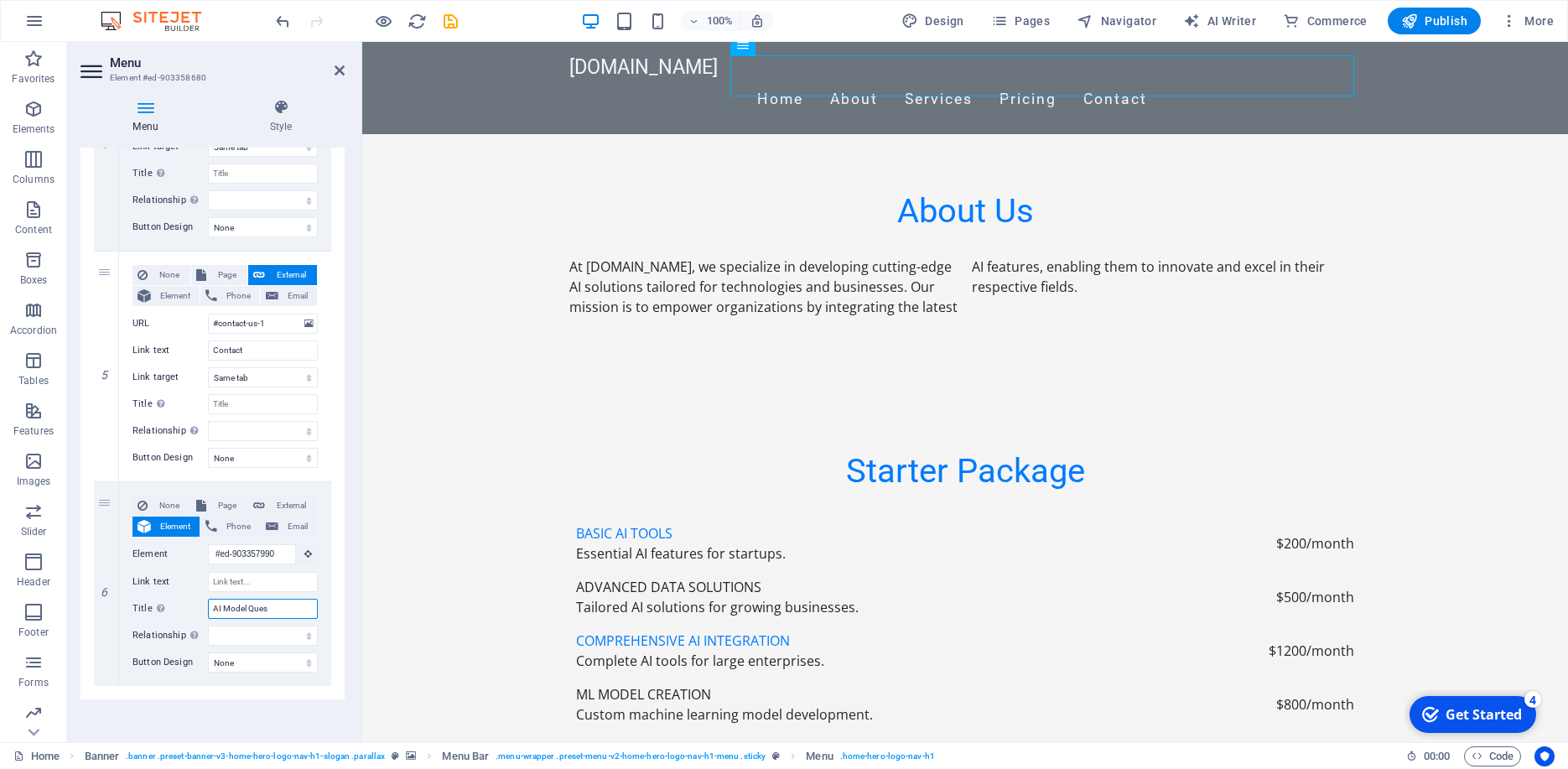
select select
type input "AI Model Quest"
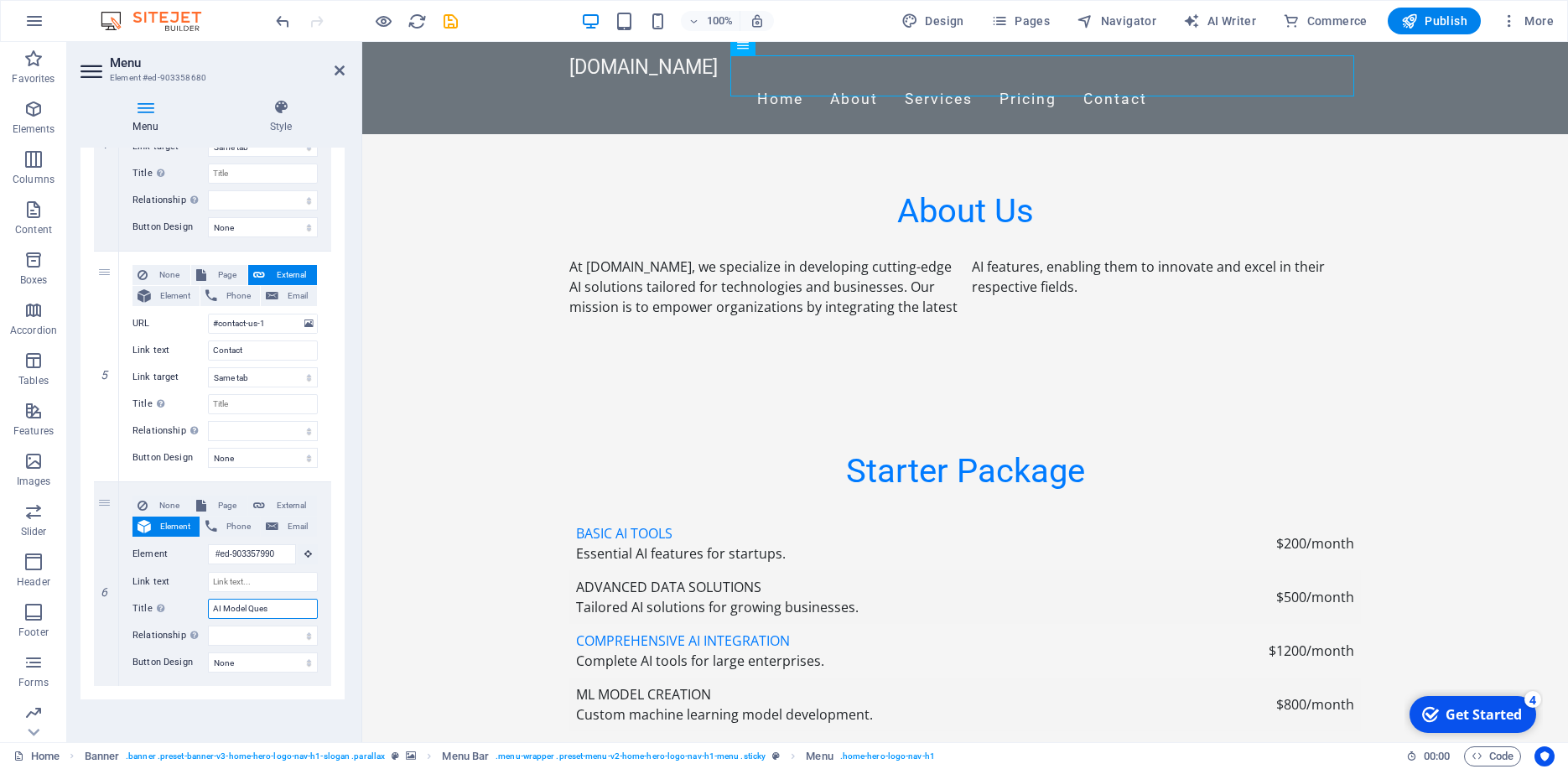
select select
type input "AI Model Questions"
select select
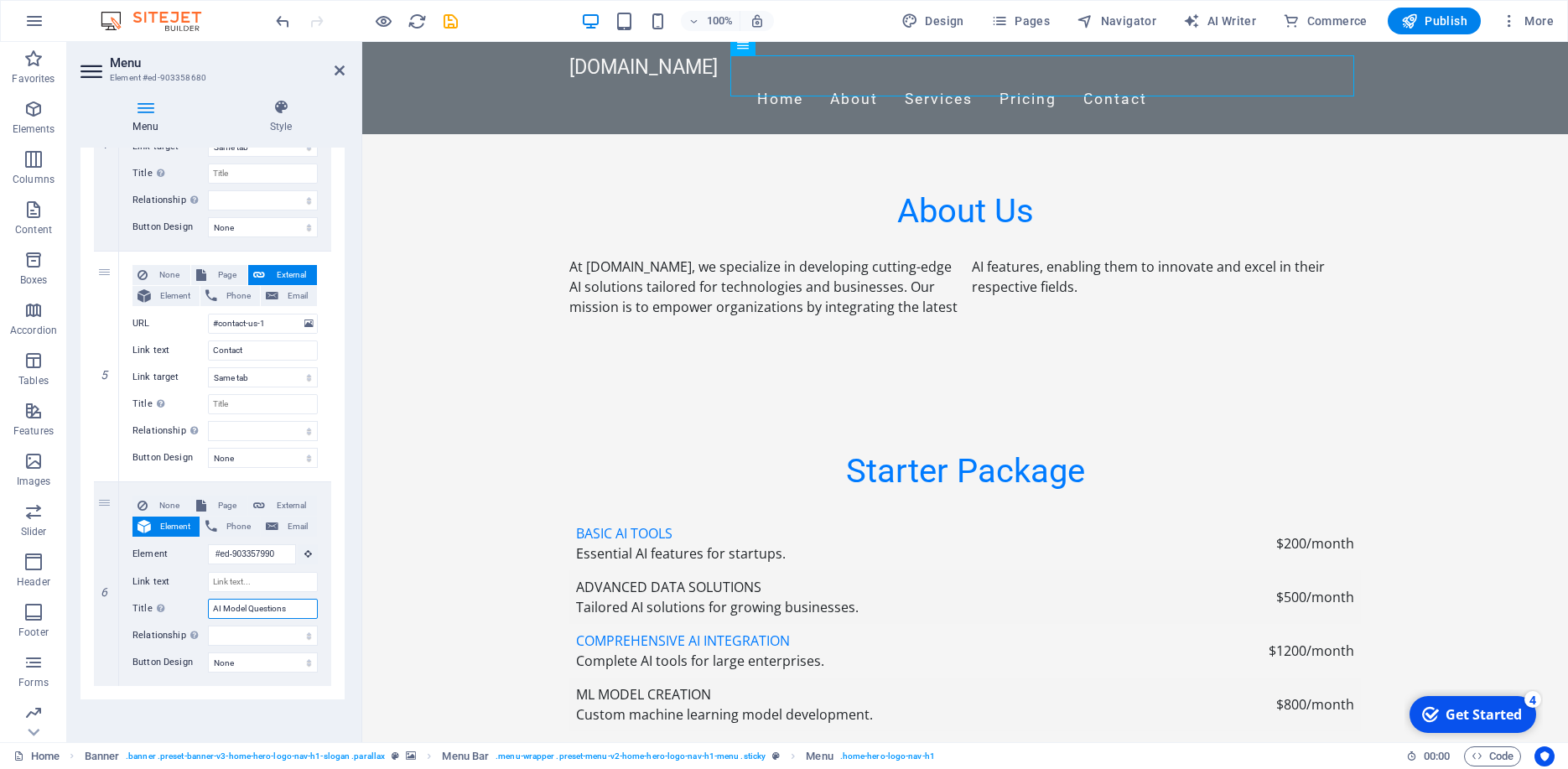
select select
type input "AI Model Questions"
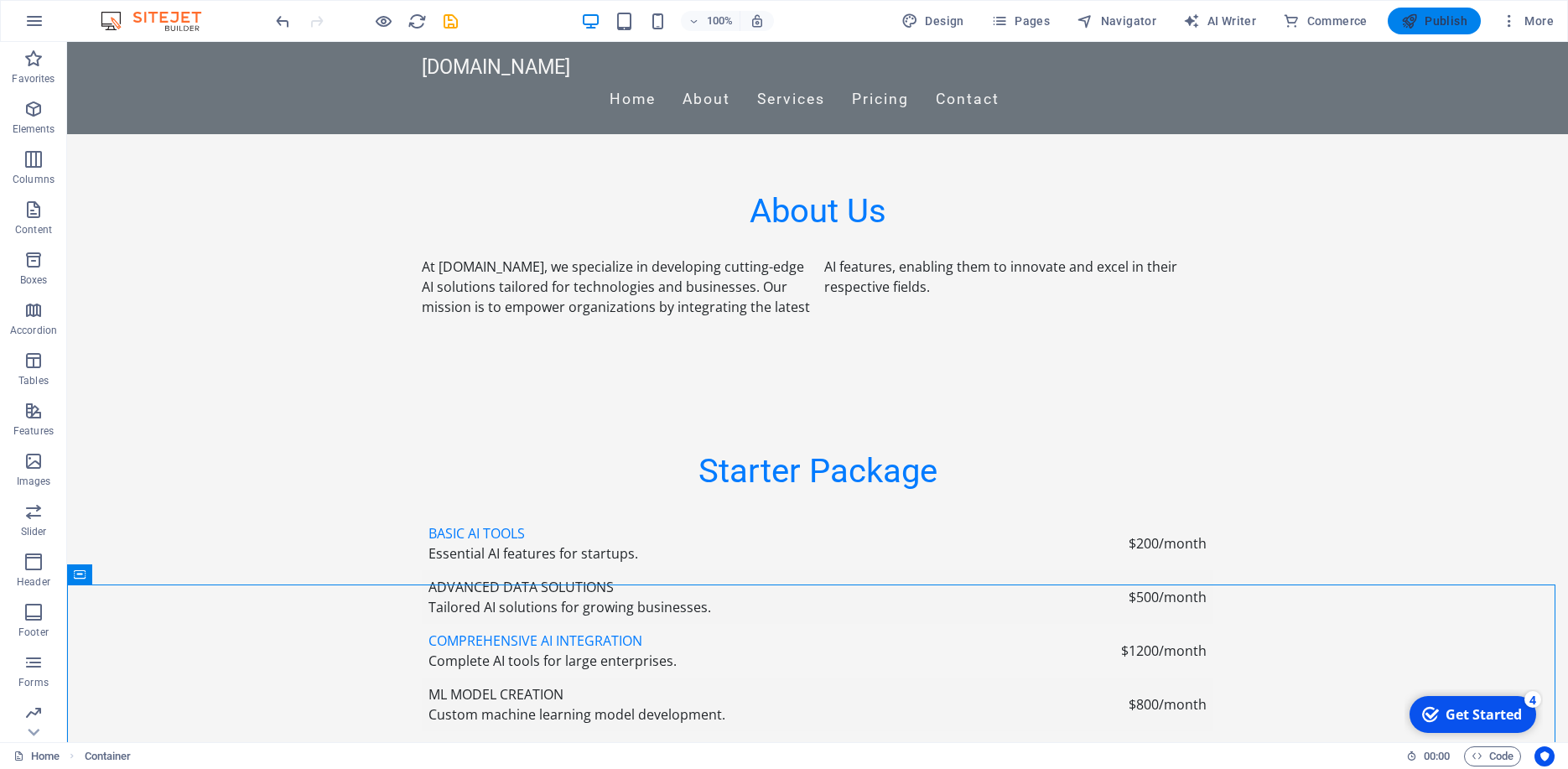
click at [1425, 14] on span "Publish" at bounding box center [1434, 21] width 66 height 17
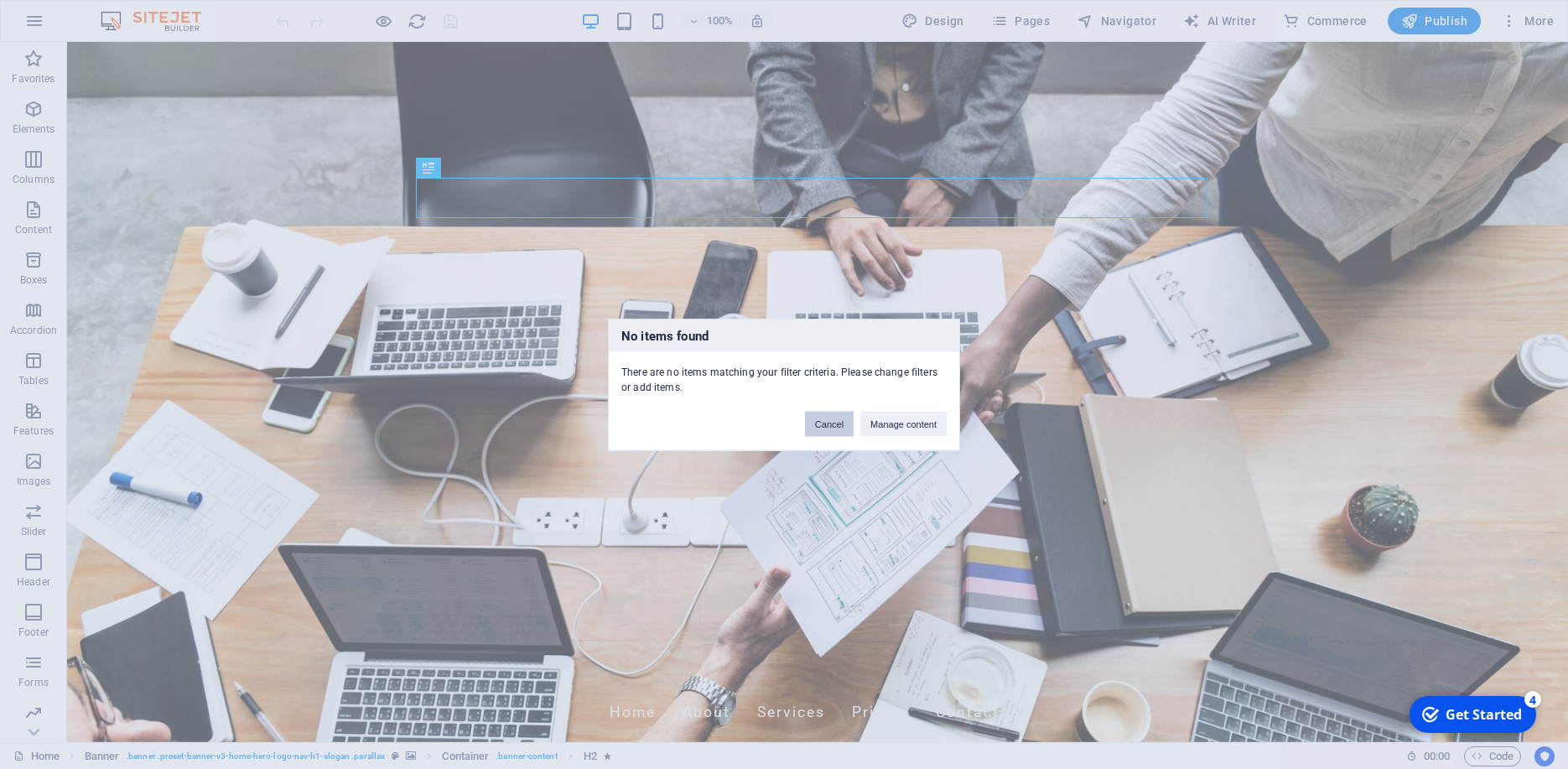
click at [815, 428] on button "Cancel" at bounding box center [828, 423] width 48 height 25
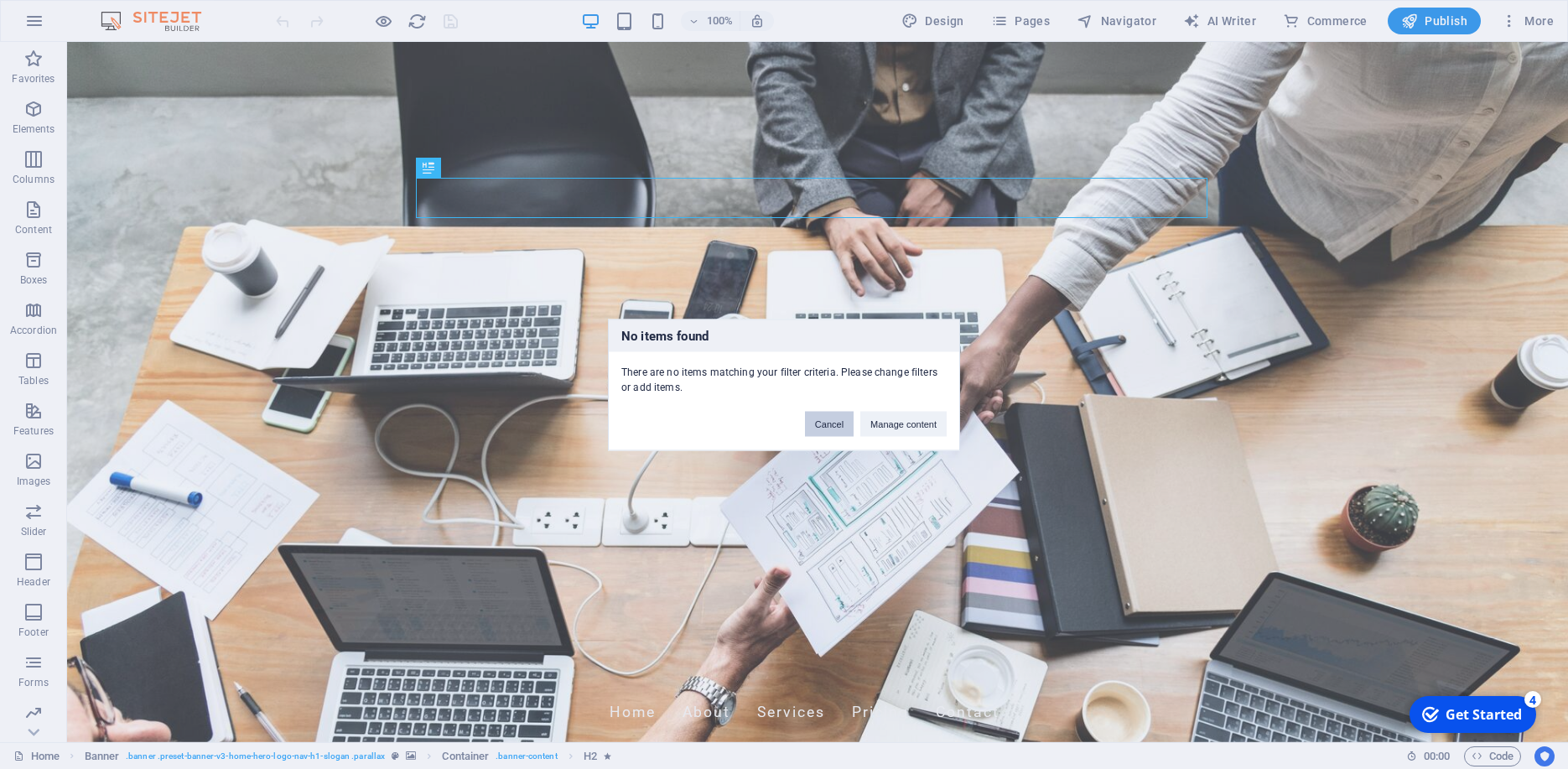
click at [828, 428] on button "Cancel" at bounding box center [828, 423] width 48 height 25
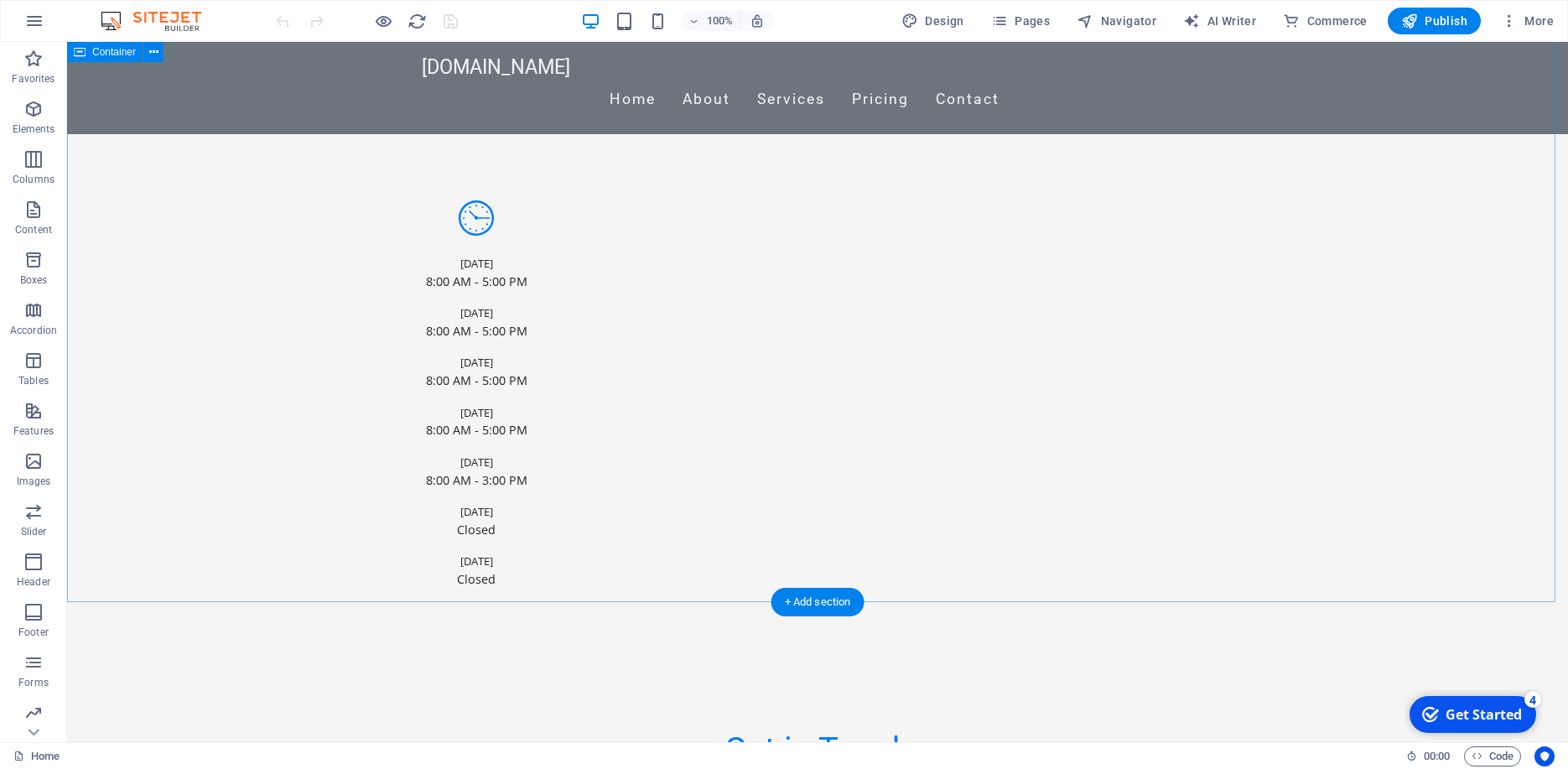
scroll to position [5191, 0]
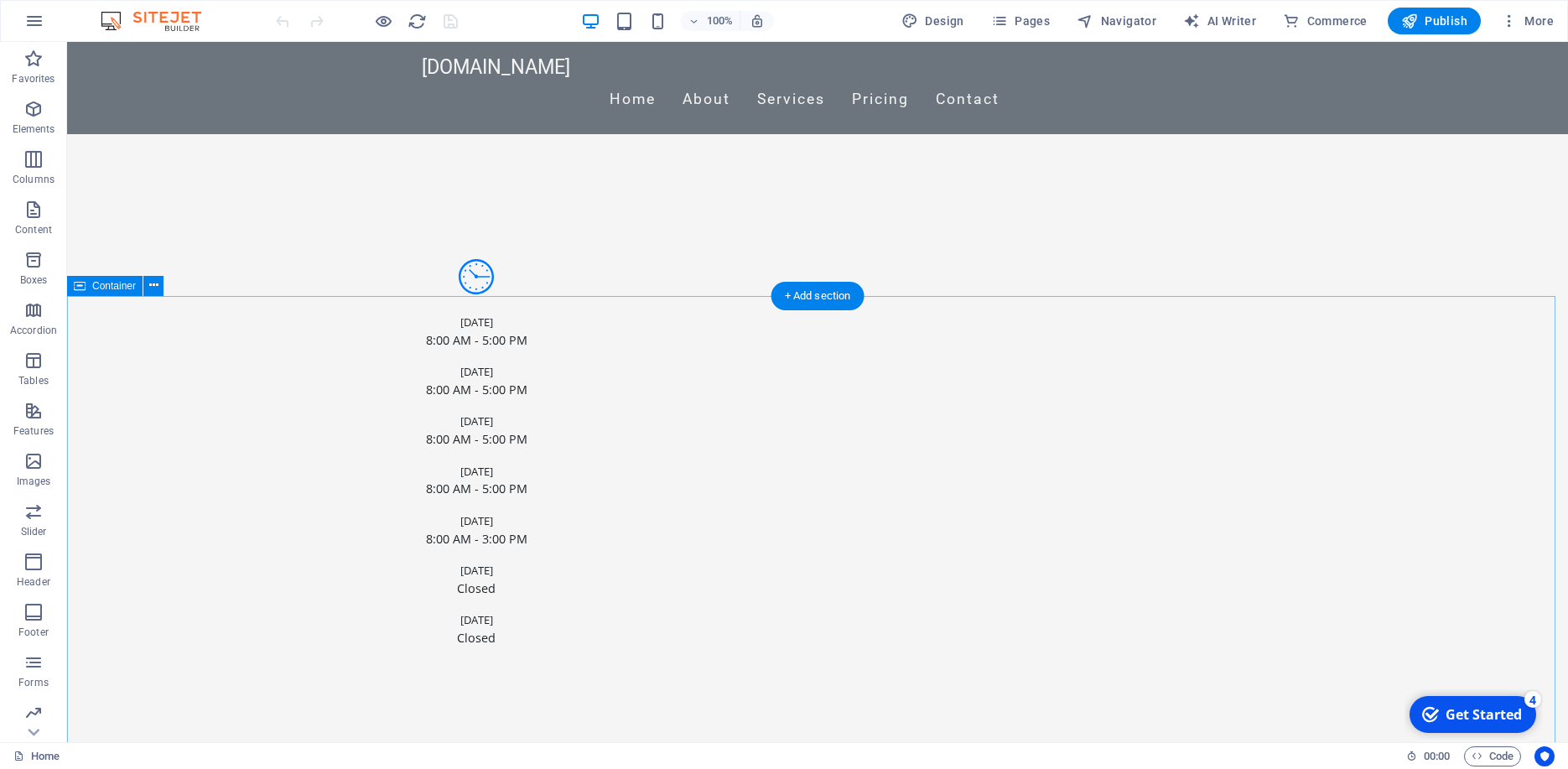
click at [154, 285] on icon at bounding box center [153, 285] width 9 height 18
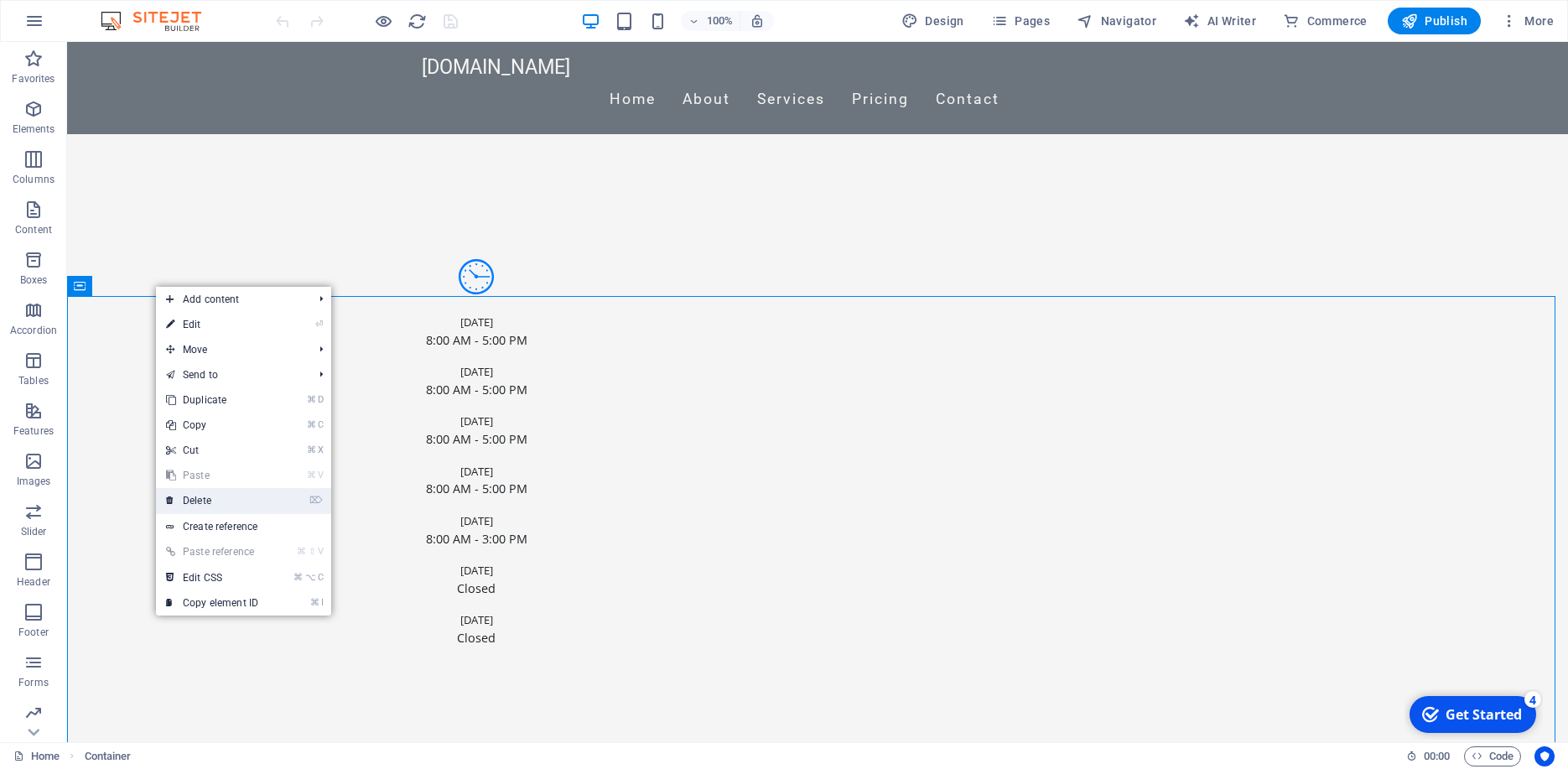
click at [192, 492] on link "⌦ Delete" at bounding box center [212, 500] width 113 height 25
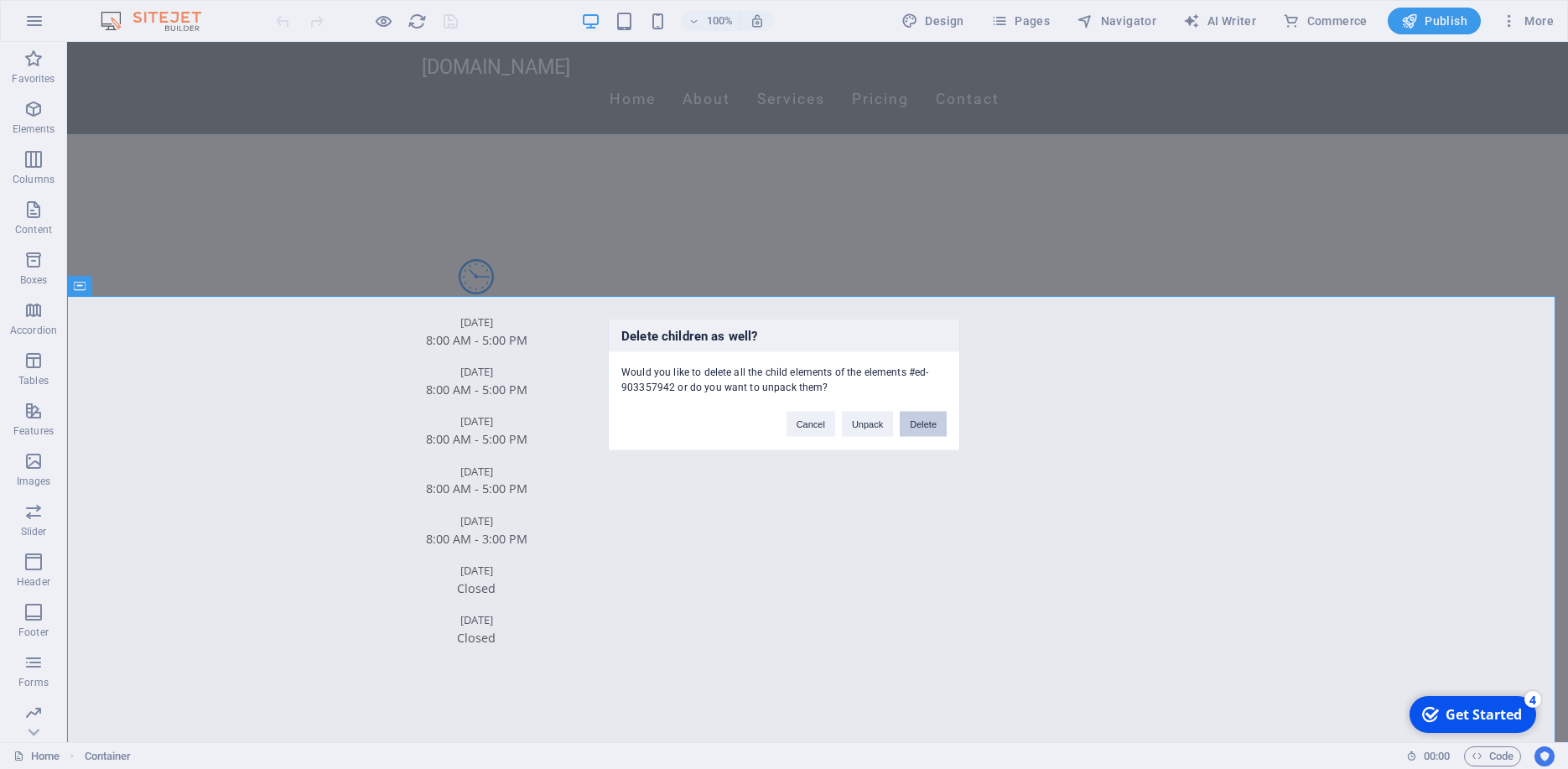
click at [922, 429] on button "Delete" at bounding box center [923, 423] width 47 height 25
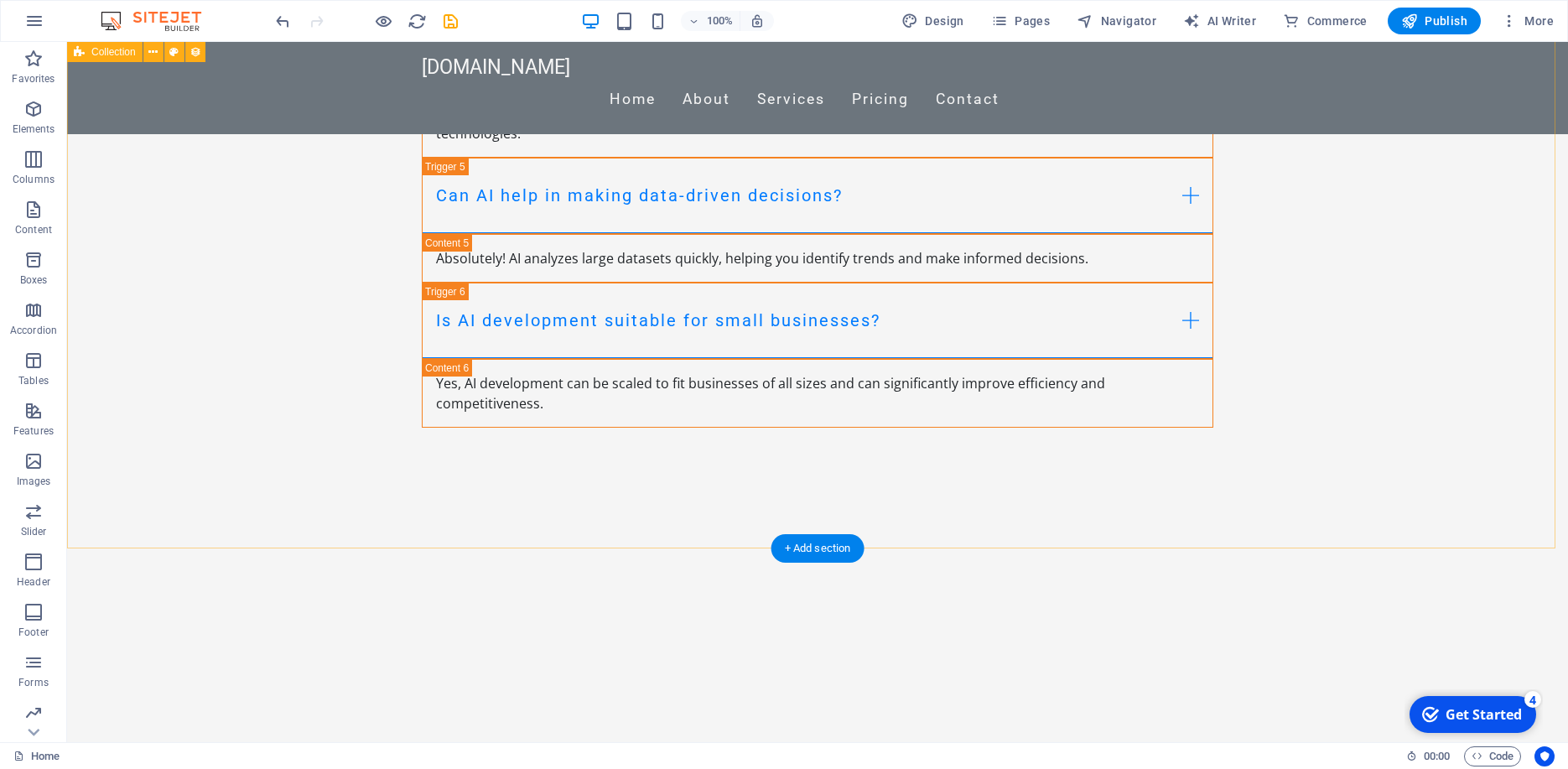
scroll to position [3827, 0]
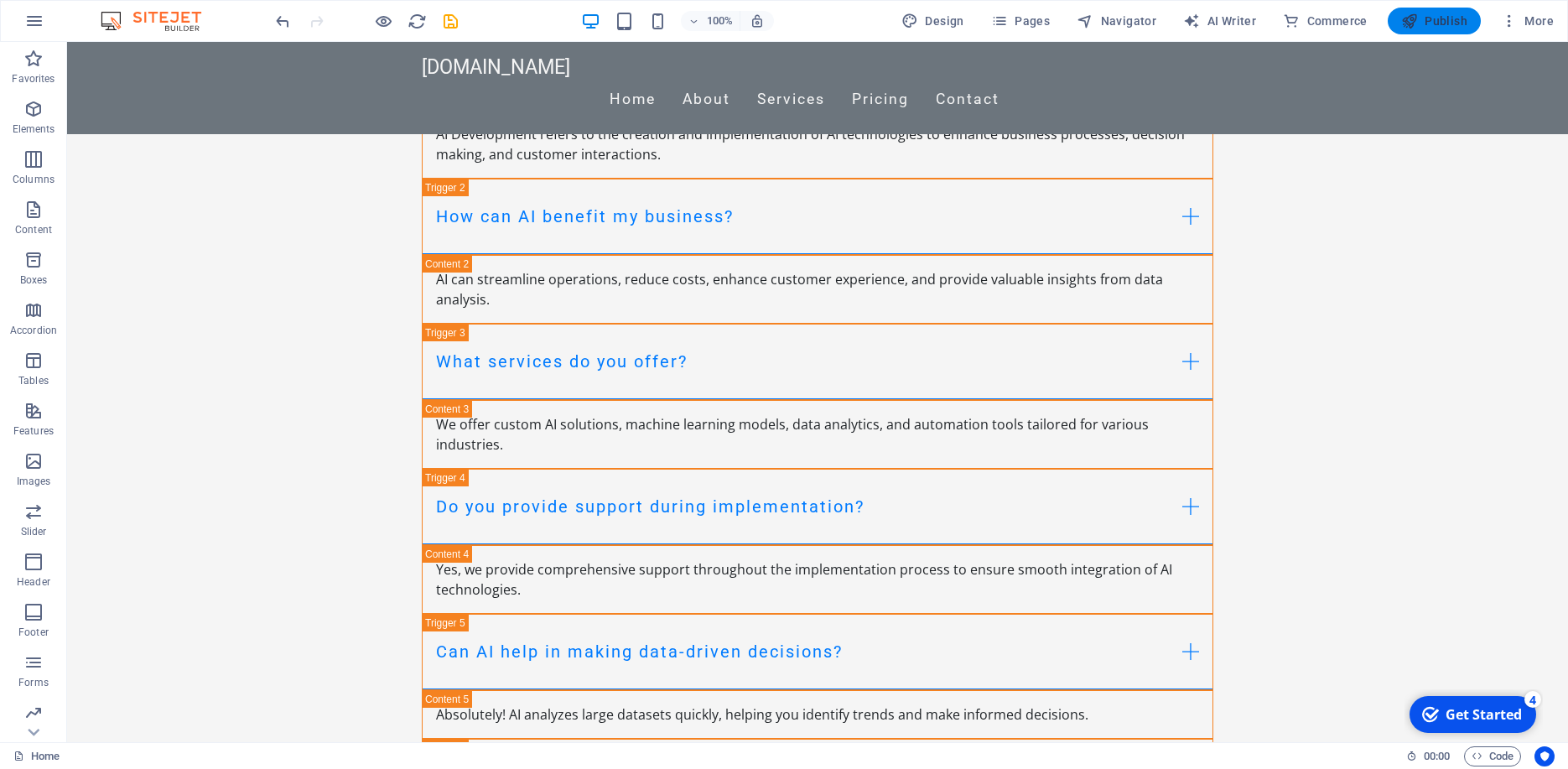
click at [1449, 26] on span "Publish" at bounding box center [1434, 21] width 66 height 17
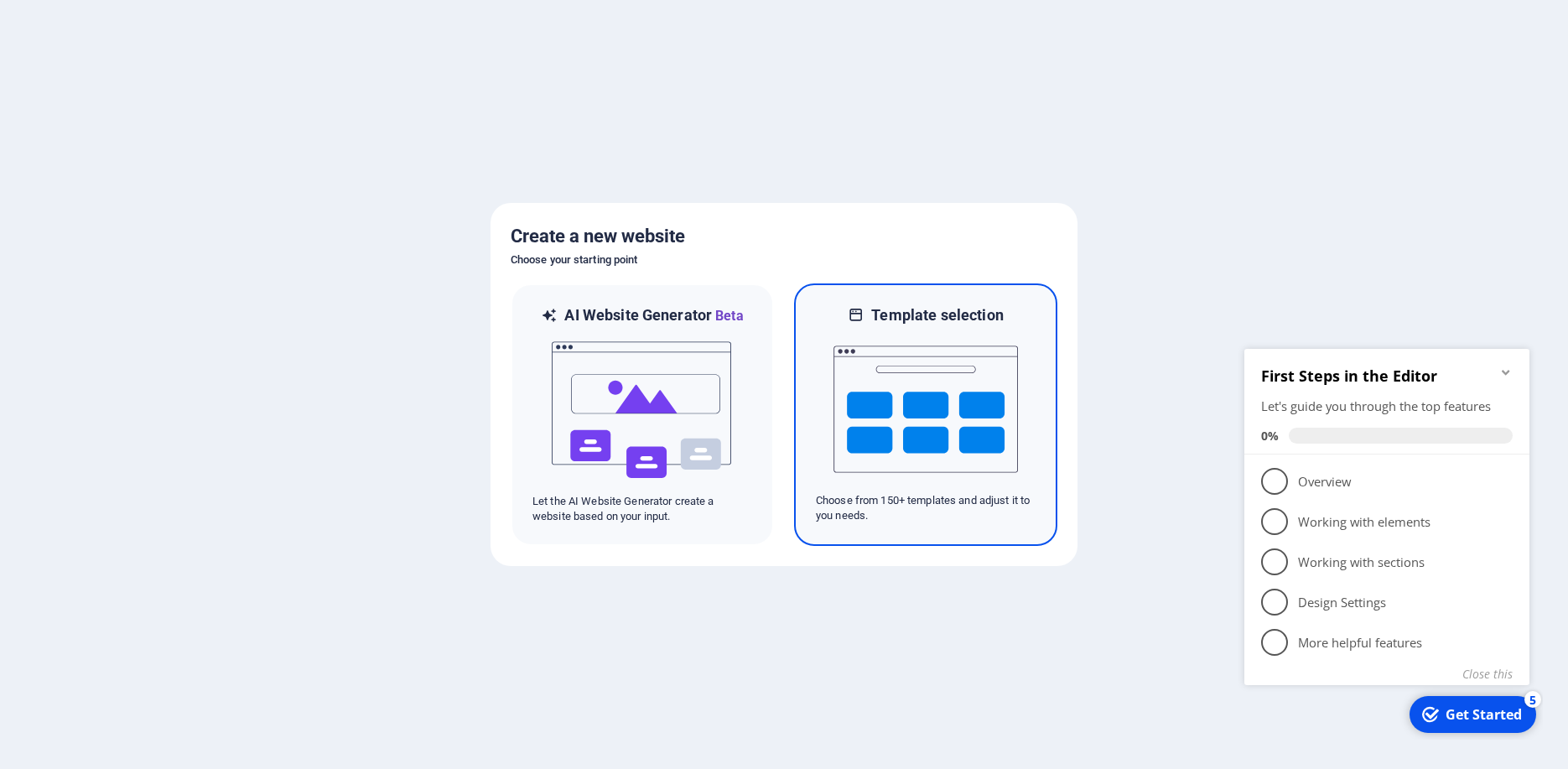
click at [922, 436] on img at bounding box center [925, 409] width 185 height 168
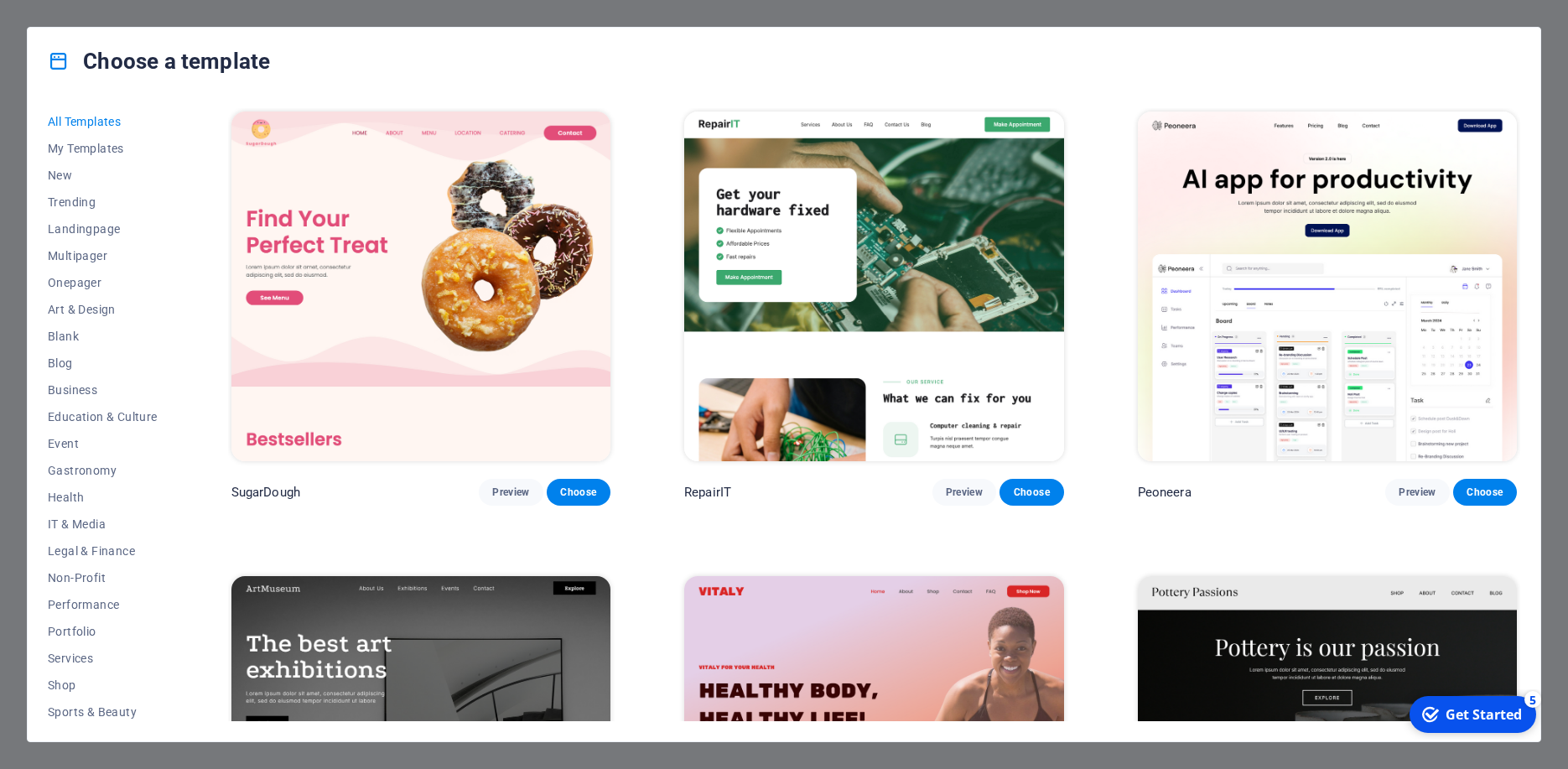
scroll to position [14, 0]
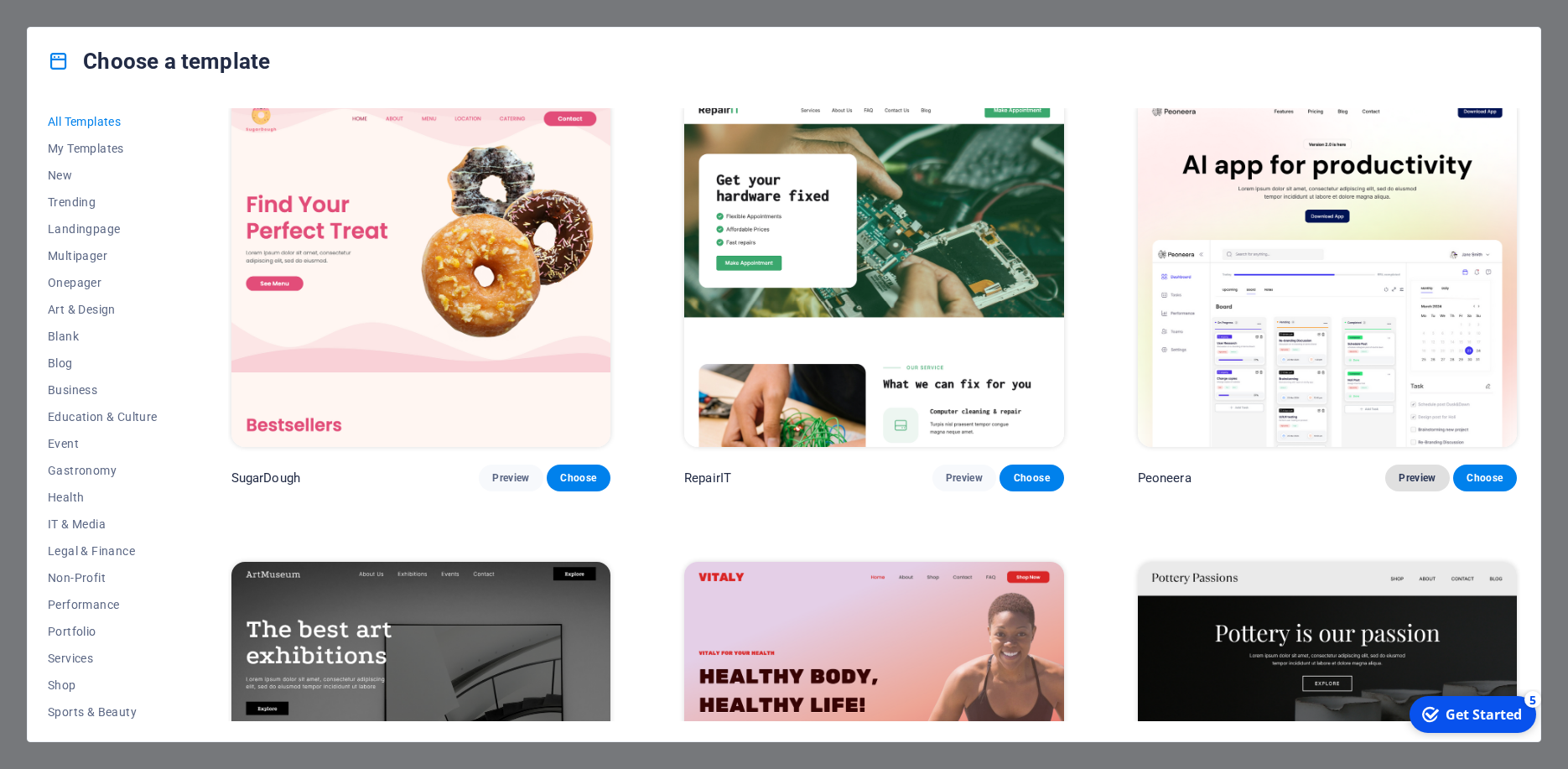
click at [1401, 471] on span "Preview" at bounding box center [1416, 478] width 37 height 14
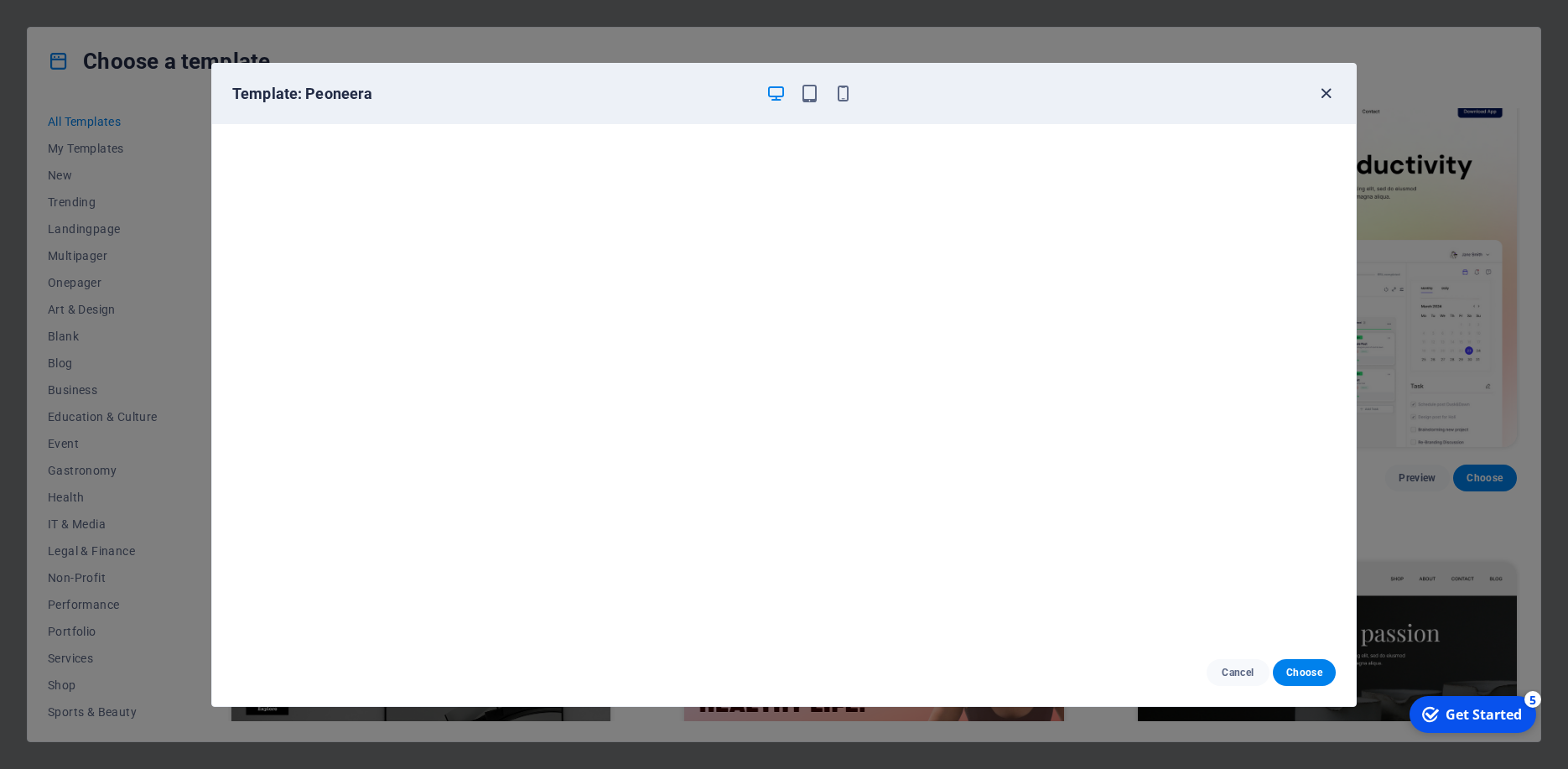
click at [1326, 95] on icon "button" at bounding box center [1326, 94] width 20 height 20
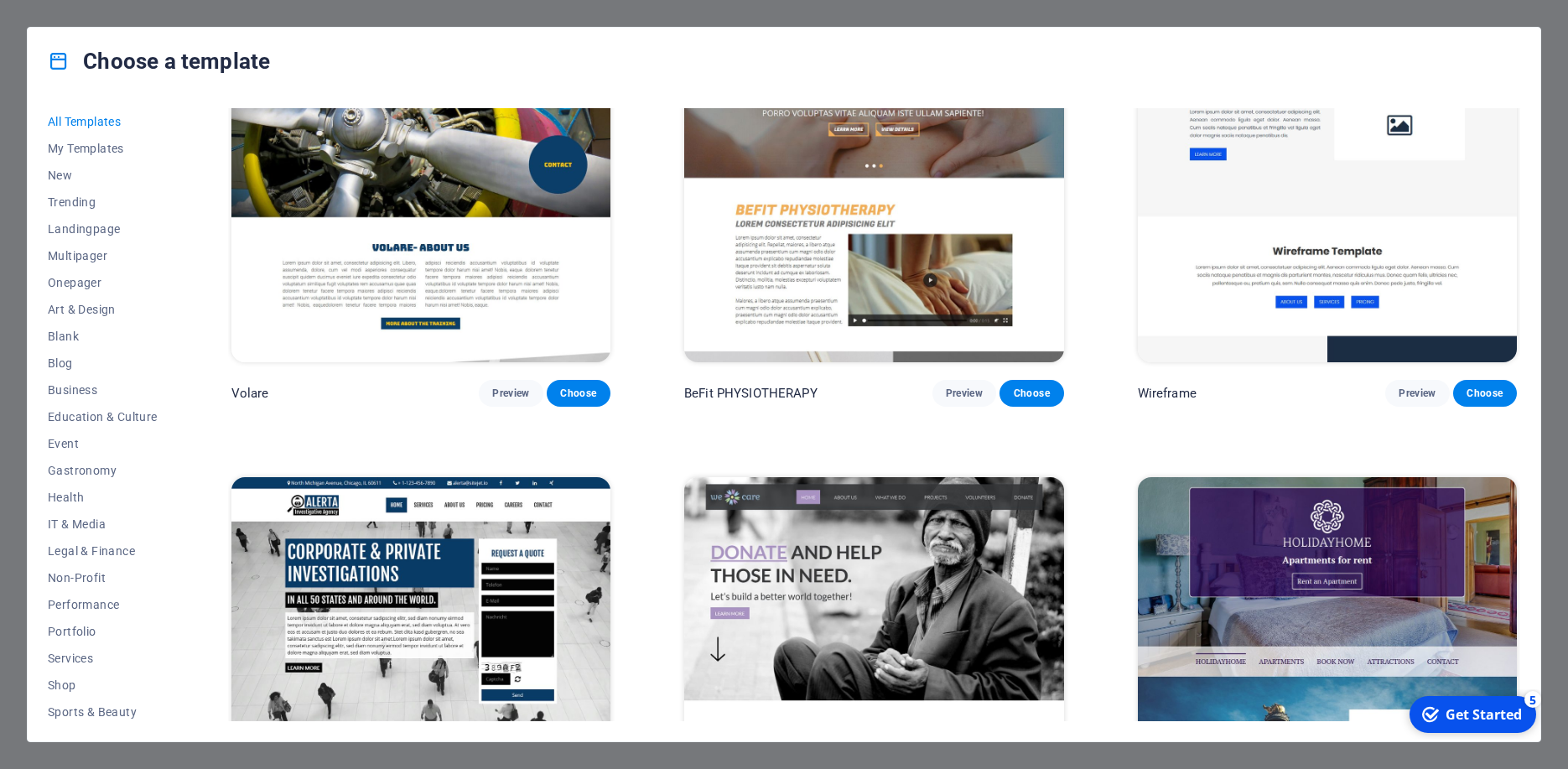
scroll to position [12641, 0]
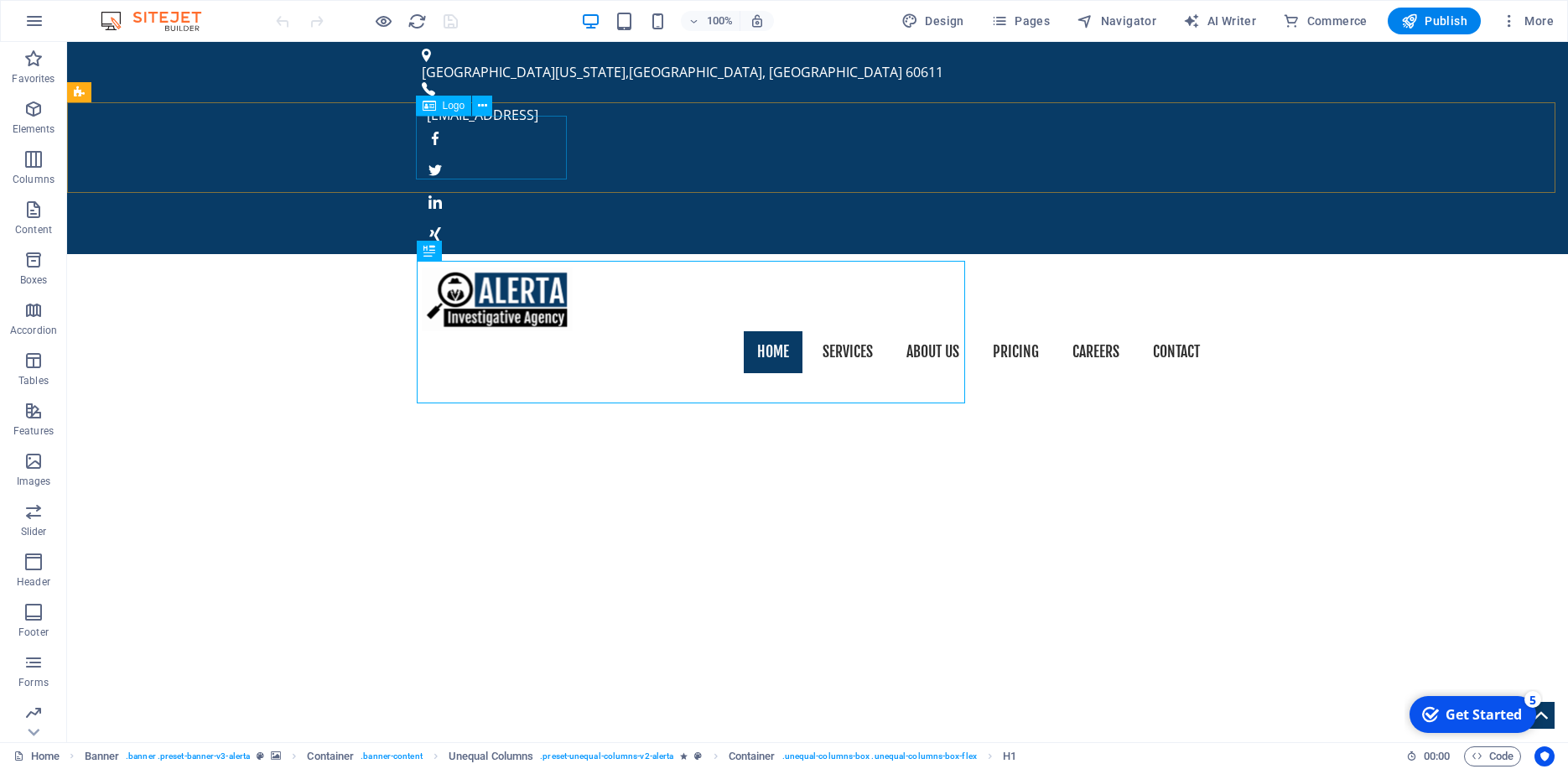
click at [458, 107] on span "Logo" at bounding box center [453, 106] width 23 height 10
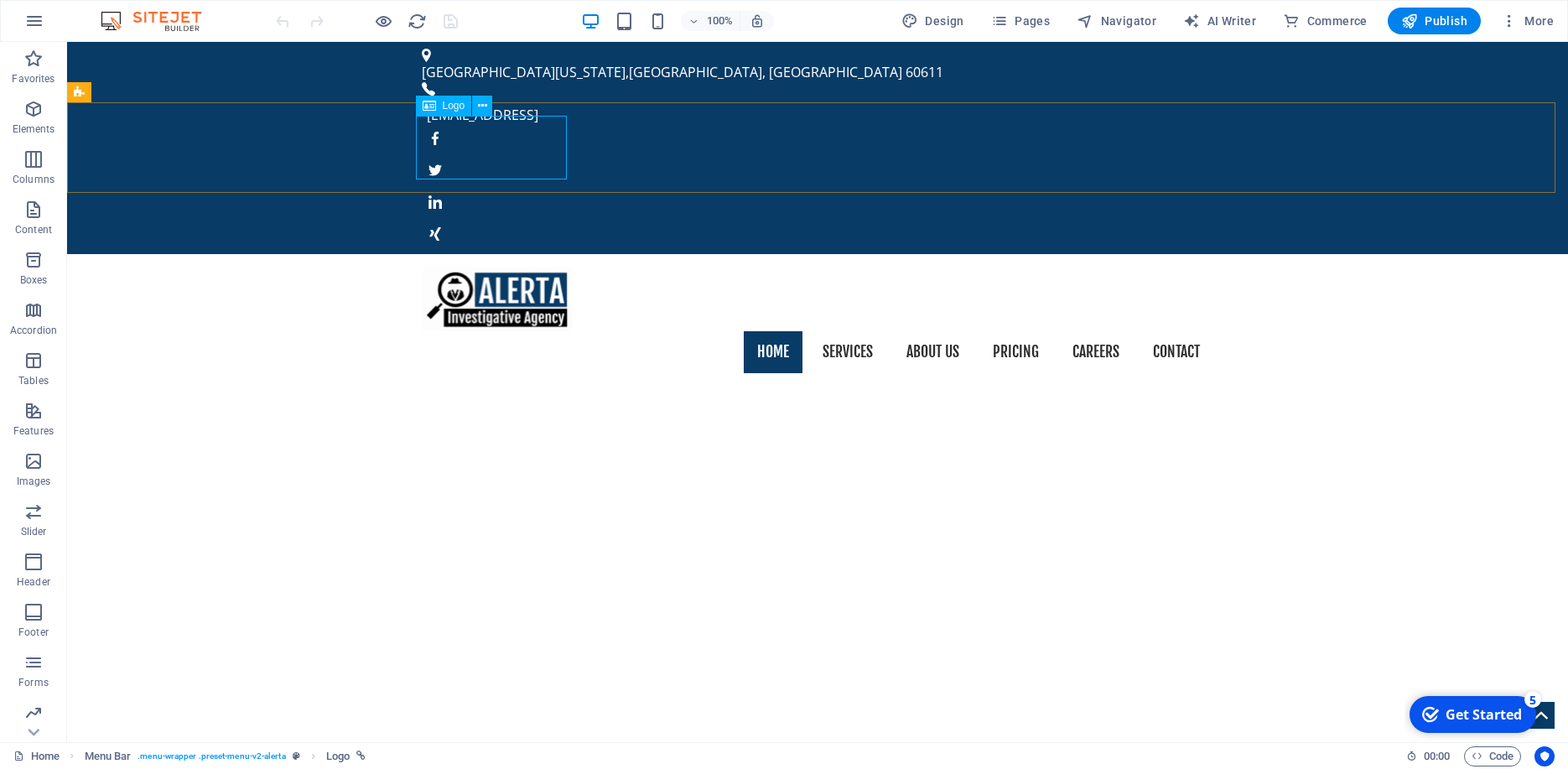
click at [459, 107] on span "Logo" at bounding box center [453, 106] width 23 height 10
click at [449, 268] on div at bounding box center [818, 299] width 792 height 64
click at [487, 105] on icon at bounding box center [482, 107] width 9 height 18
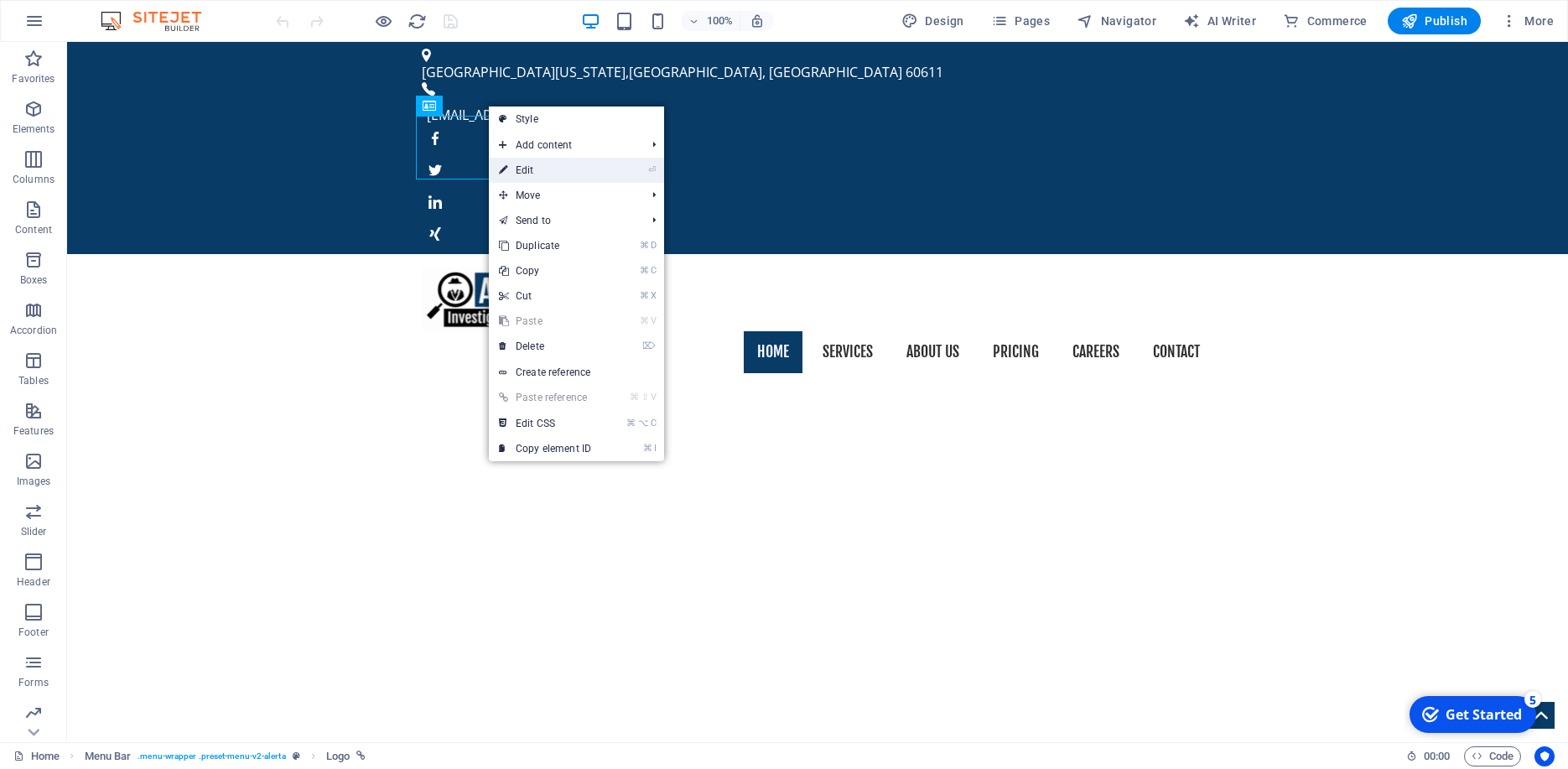
click at [552, 171] on link "⏎ Edit" at bounding box center [545, 170] width 113 height 25
select select "px"
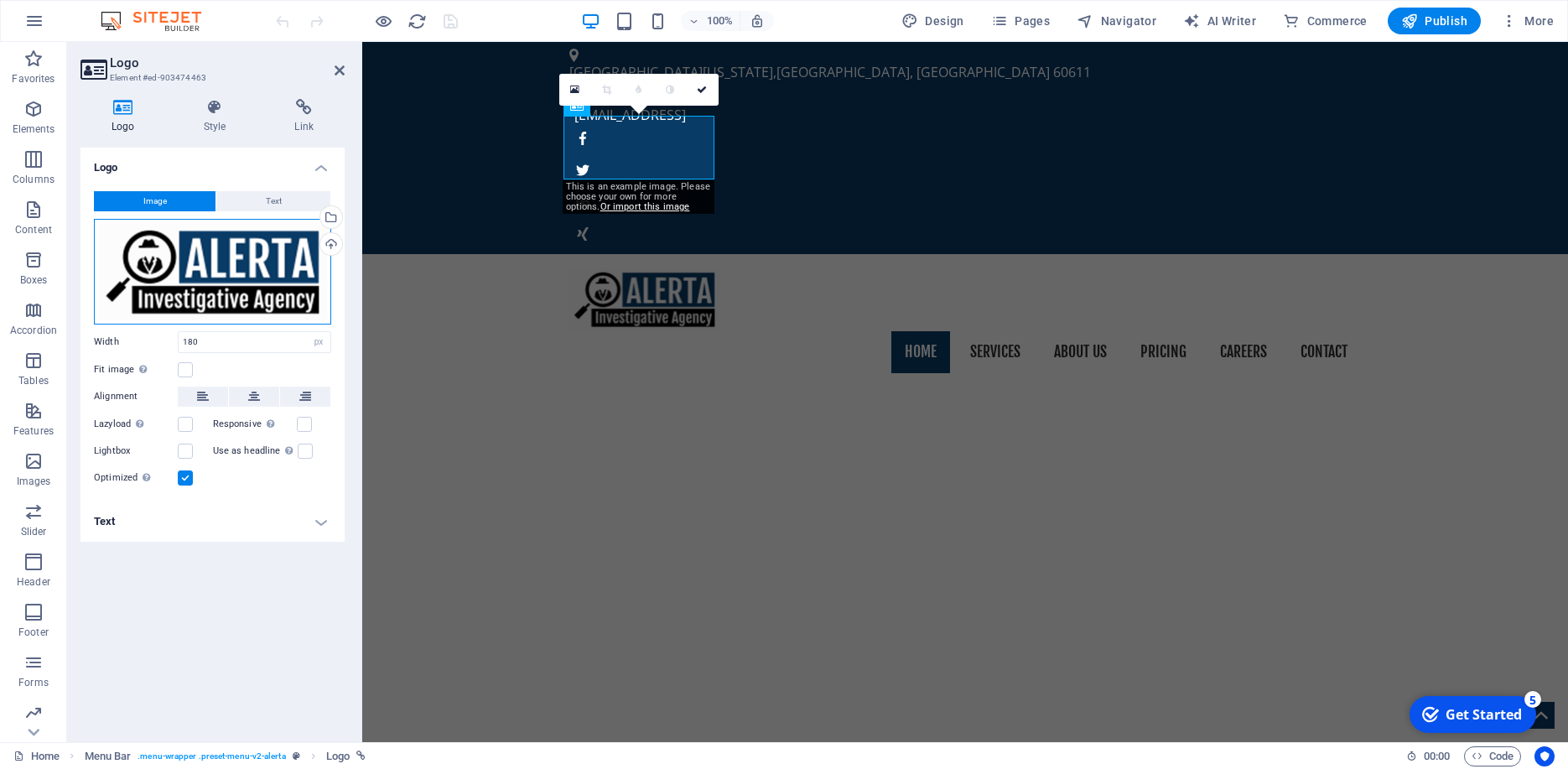
click at [202, 253] on div "Drag files here, click to choose files or select files from Files or our free s…" at bounding box center [212, 271] width 237 height 106
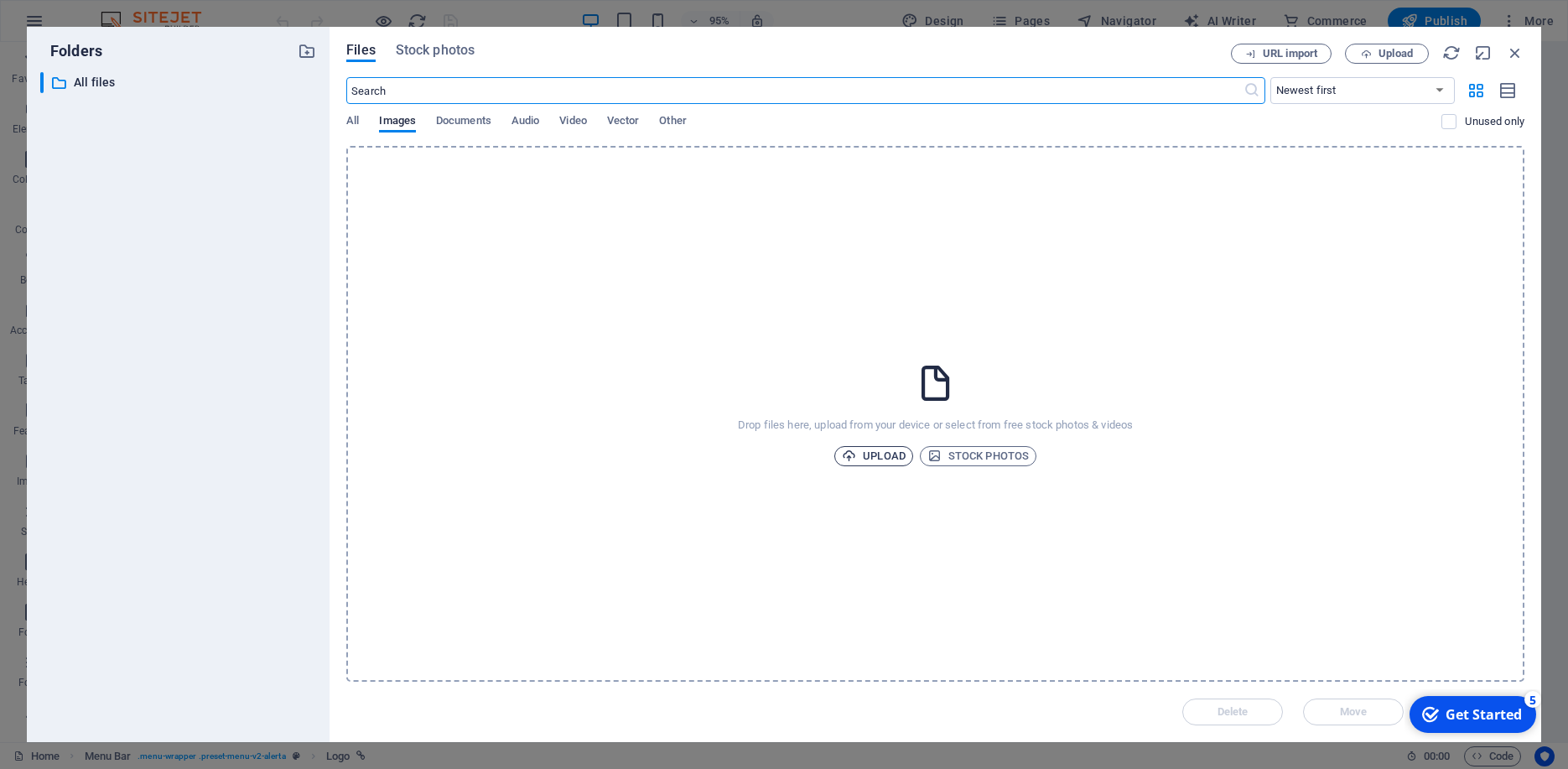
click at [893, 461] on span "Upload" at bounding box center [874, 456] width 64 height 20
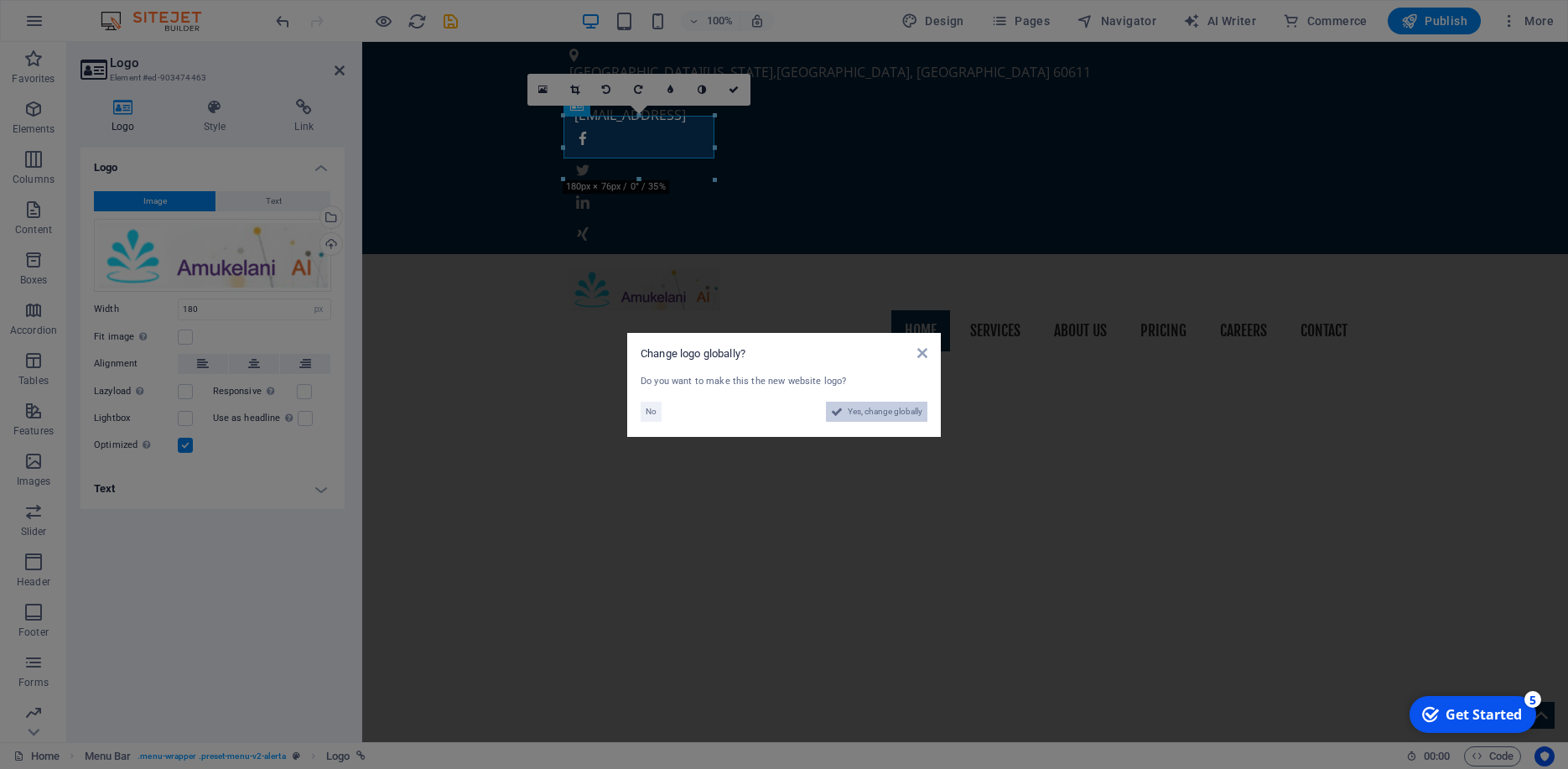
click at [862, 414] on span "Yes, change globally" at bounding box center [886, 412] width 75 height 20
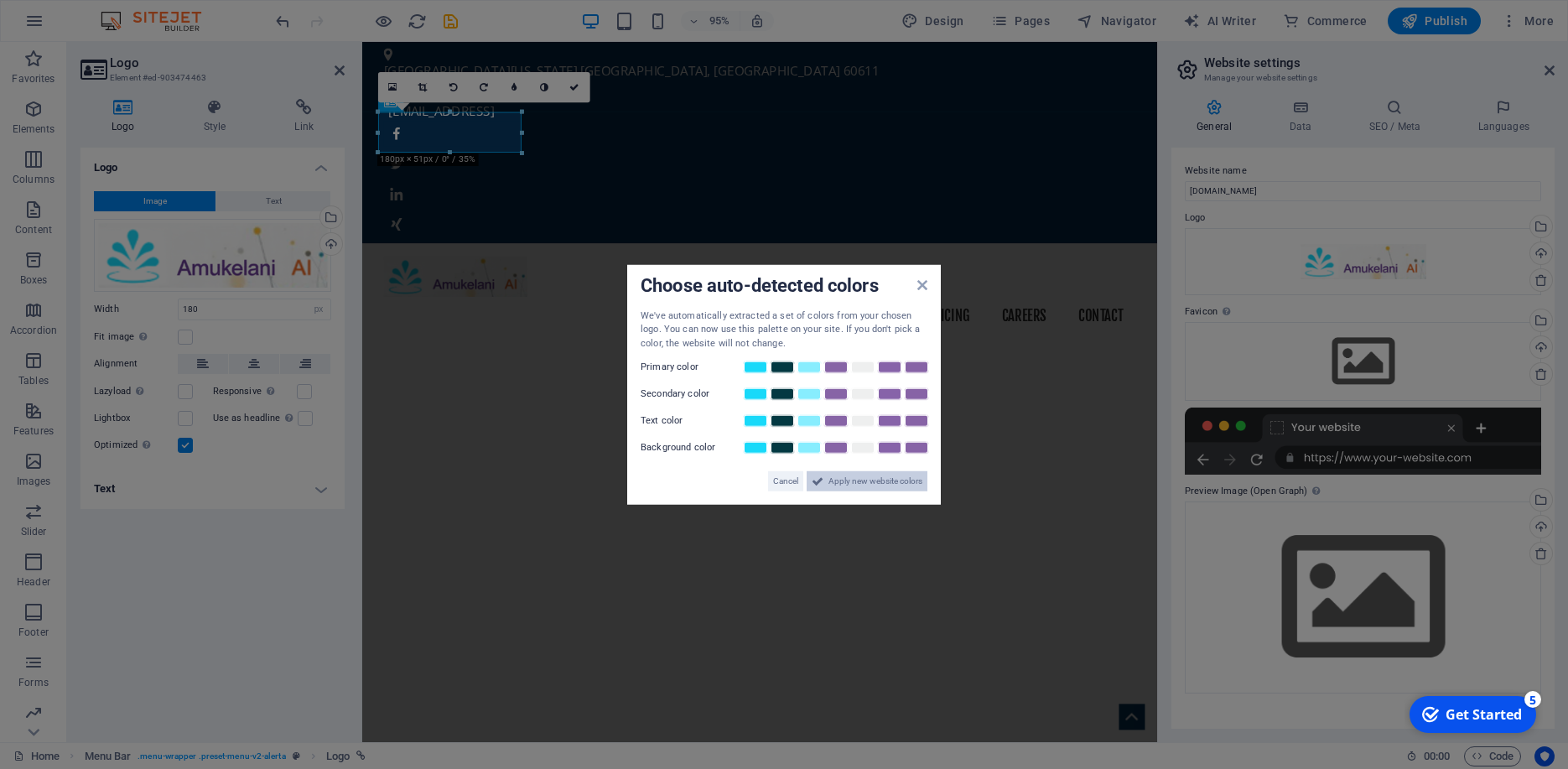
click at [855, 475] on span "Apply new website colors" at bounding box center [875, 481] width 94 height 20
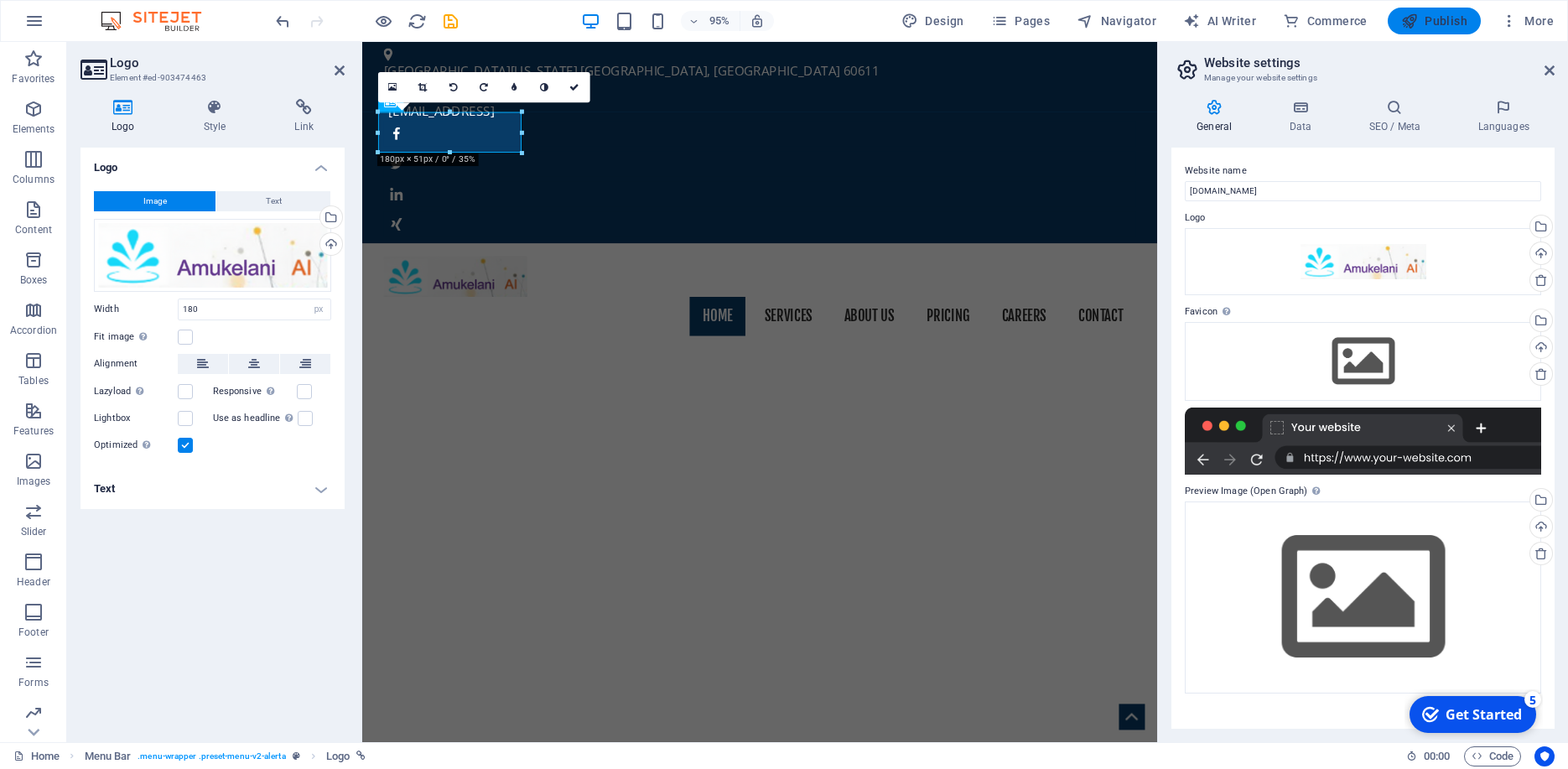
click at [1416, 16] on icon "button" at bounding box center [1409, 21] width 17 height 17
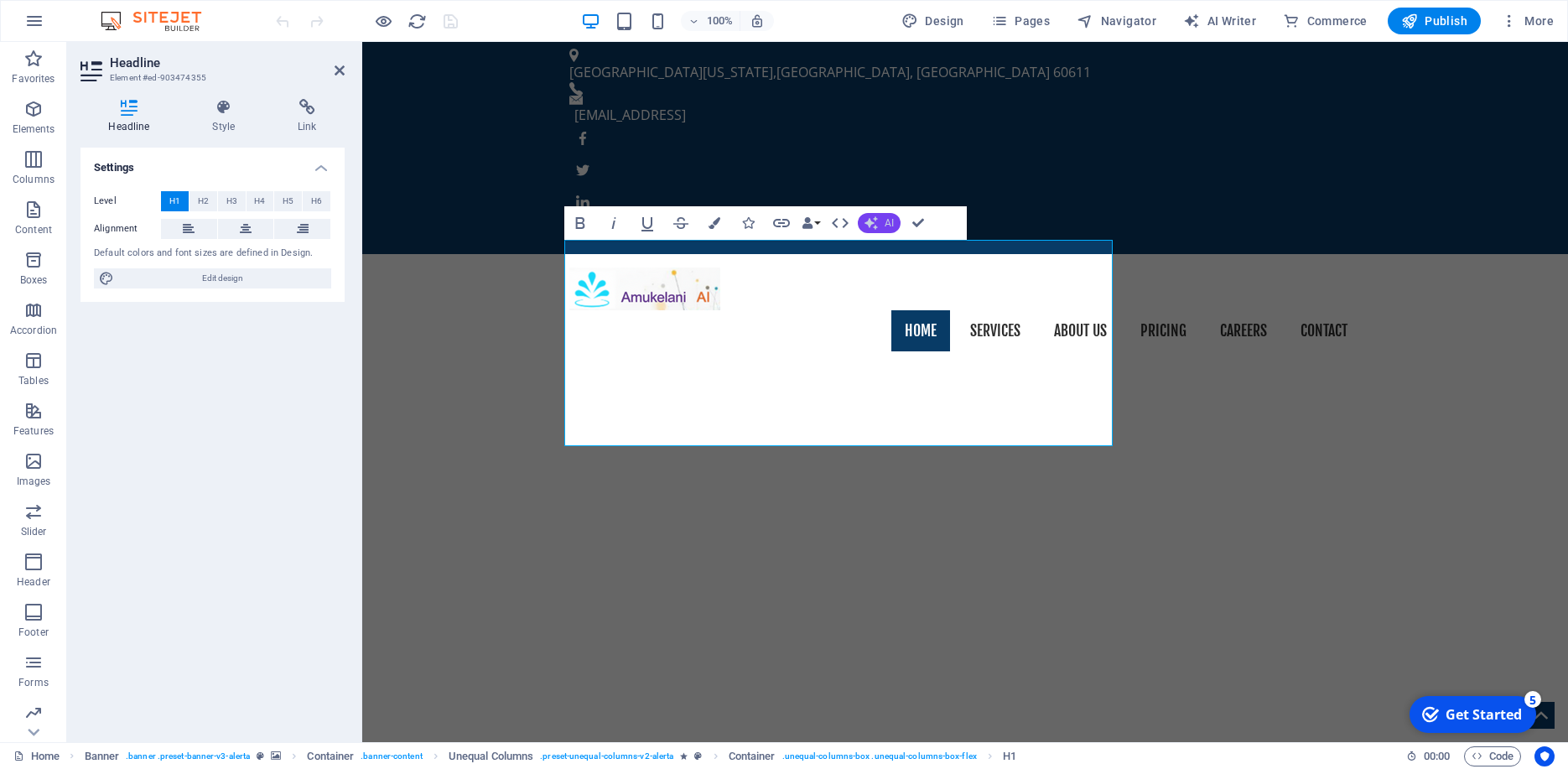
click at [868, 221] on icon "button" at bounding box center [871, 223] width 14 height 14
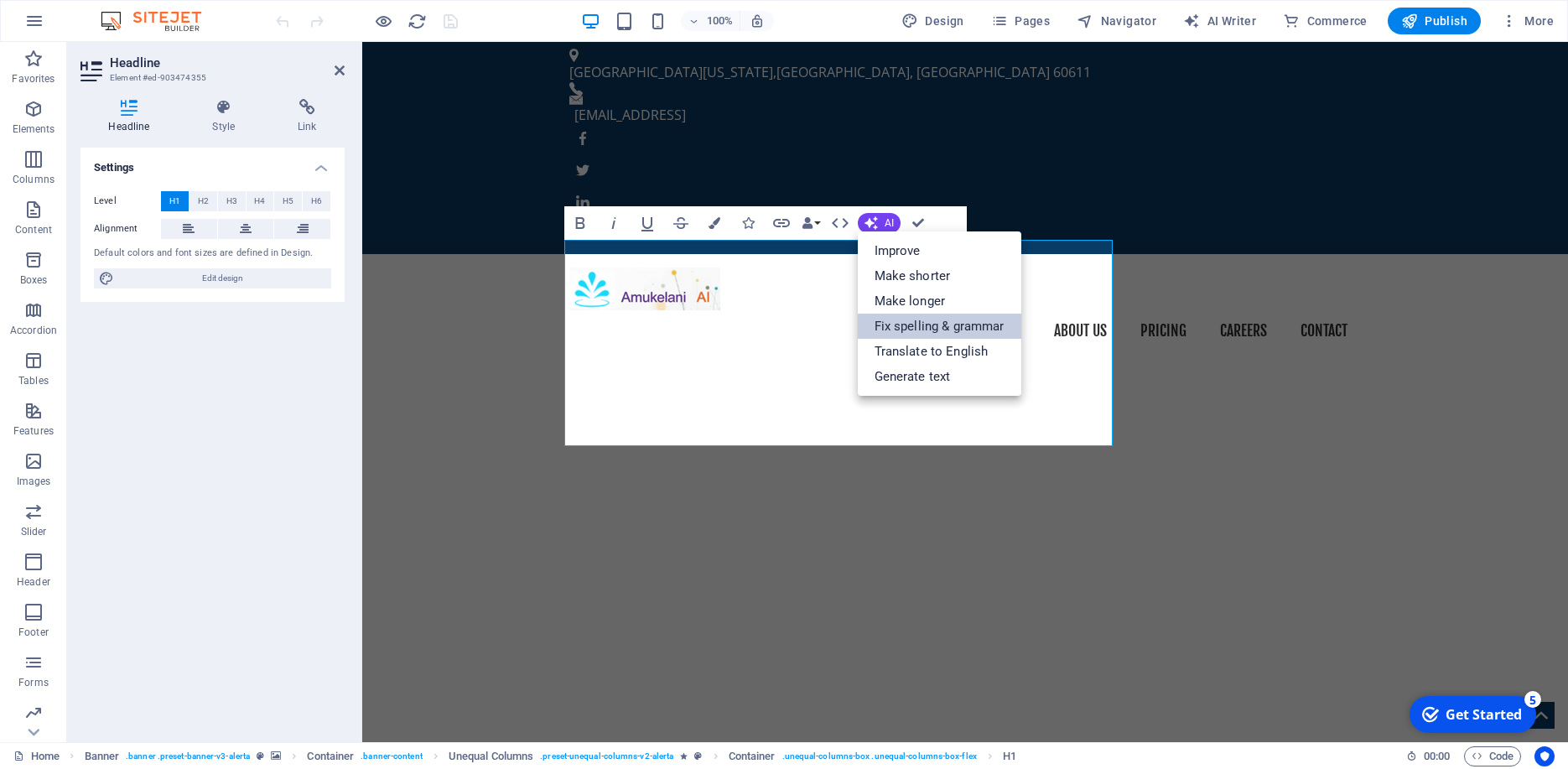
click at [889, 330] on link "Fix spelling & grammar" at bounding box center [940, 326] width 164 height 25
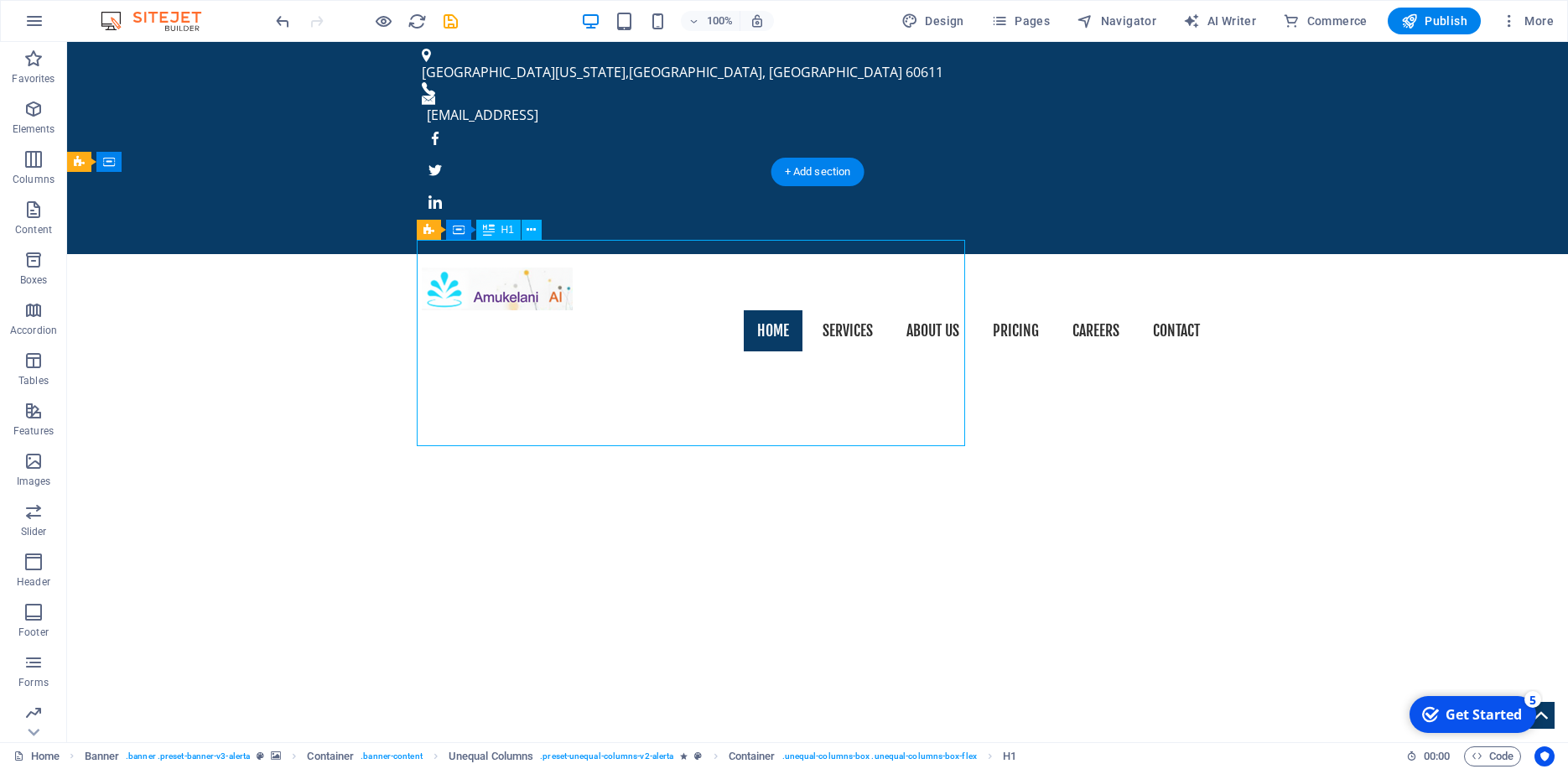
drag, startPoint x: 595, startPoint y: 405, endPoint x: 431, endPoint y: 273, distance: 210.5
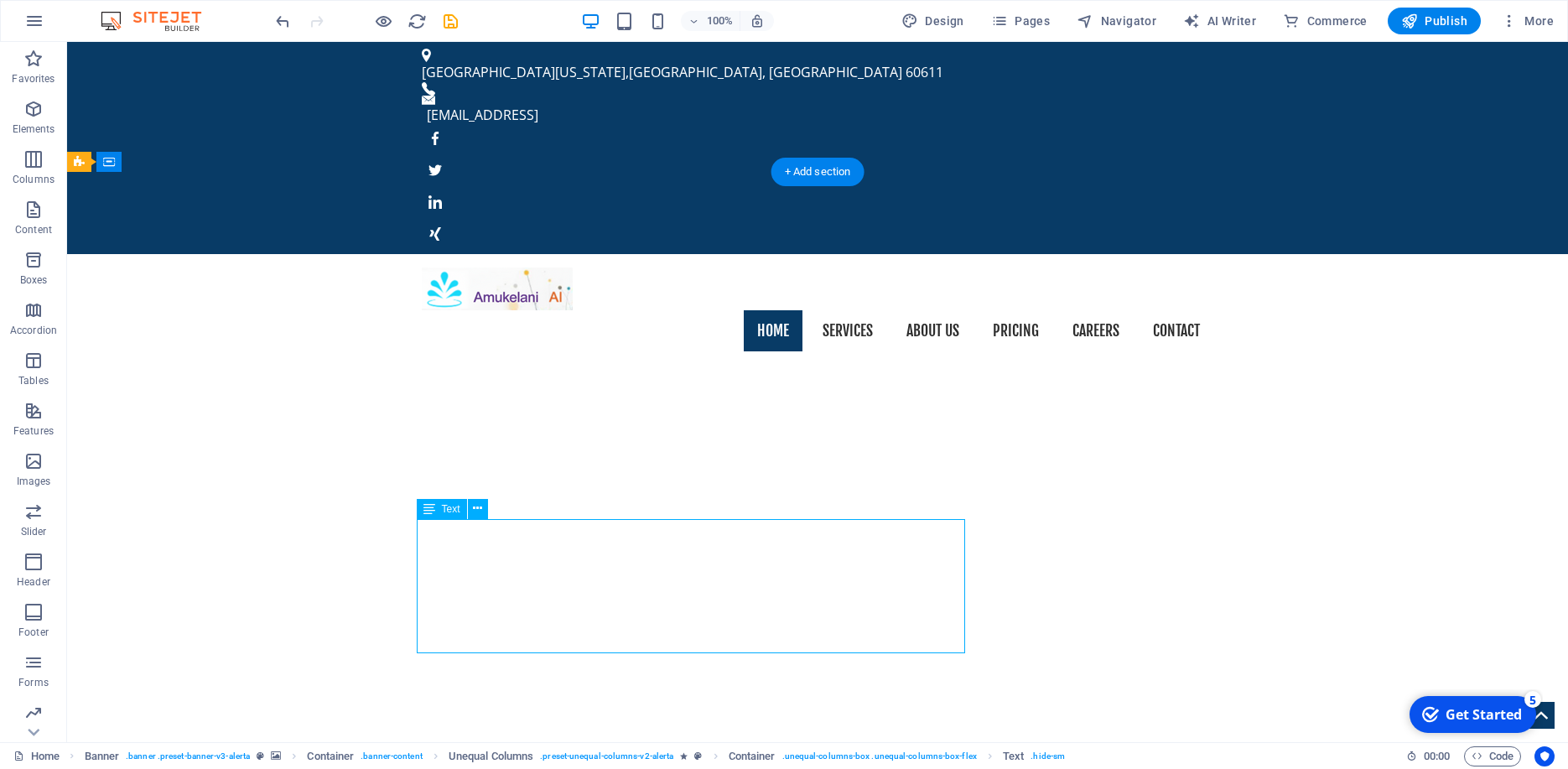
drag, startPoint x: 749, startPoint y: 639, endPoint x: 488, endPoint y: 565, distance: 271.3
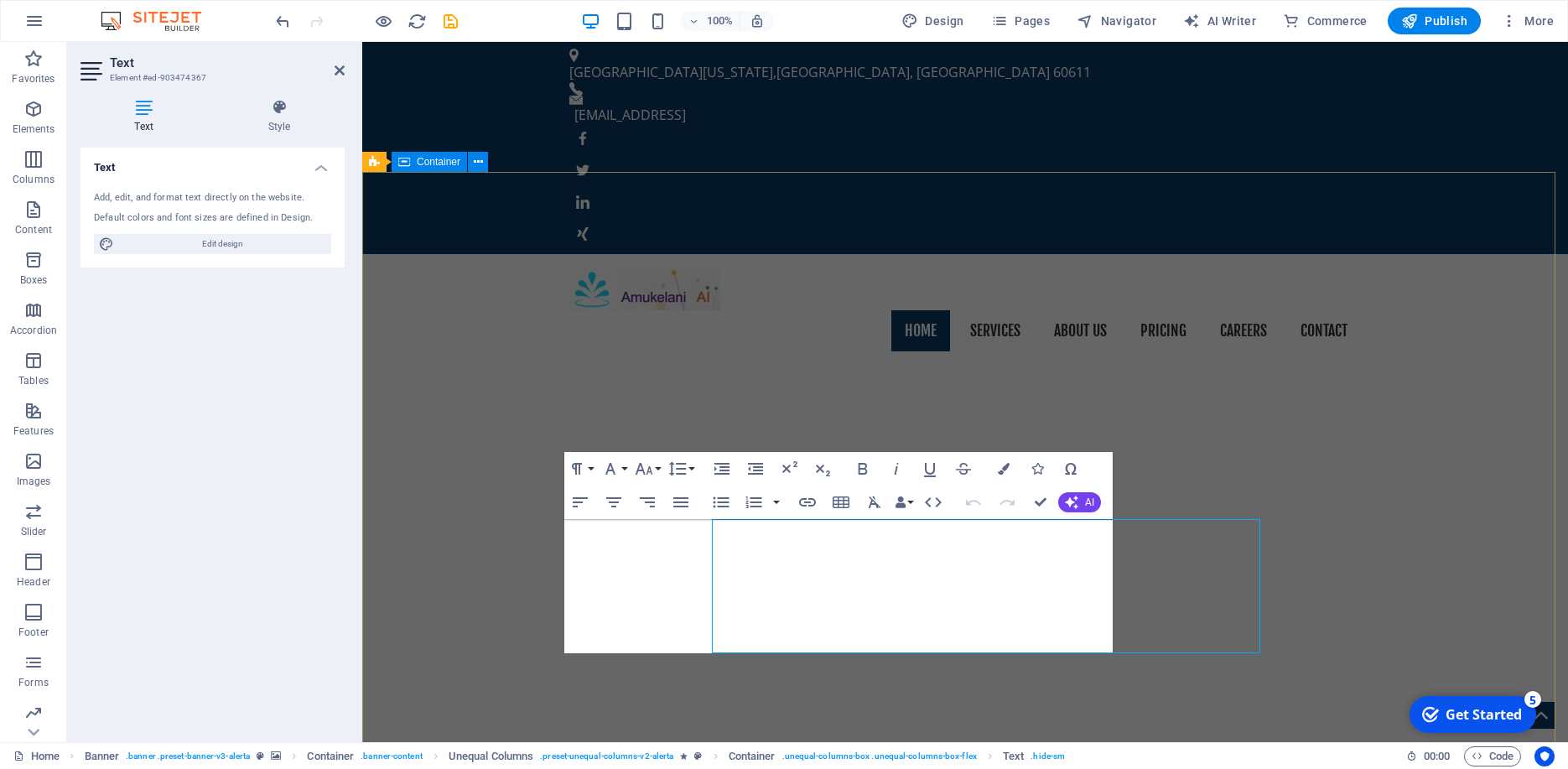
drag, startPoint x: 736, startPoint y: 536, endPoint x: 440, endPoint y: 536, distance: 296.0
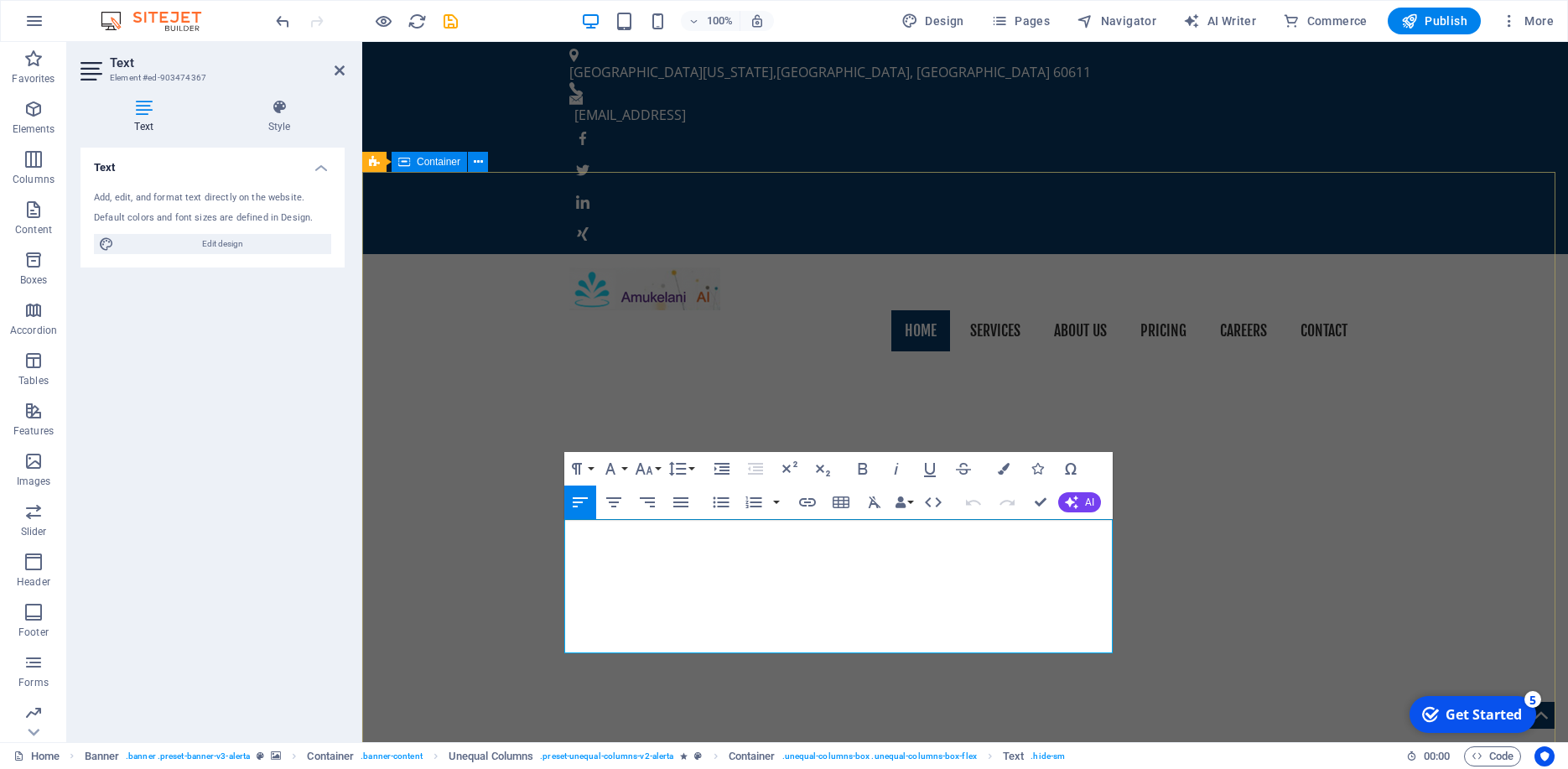
drag, startPoint x: 765, startPoint y: 536, endPoint x: 470, endPoint y: 537, distance: 295.0
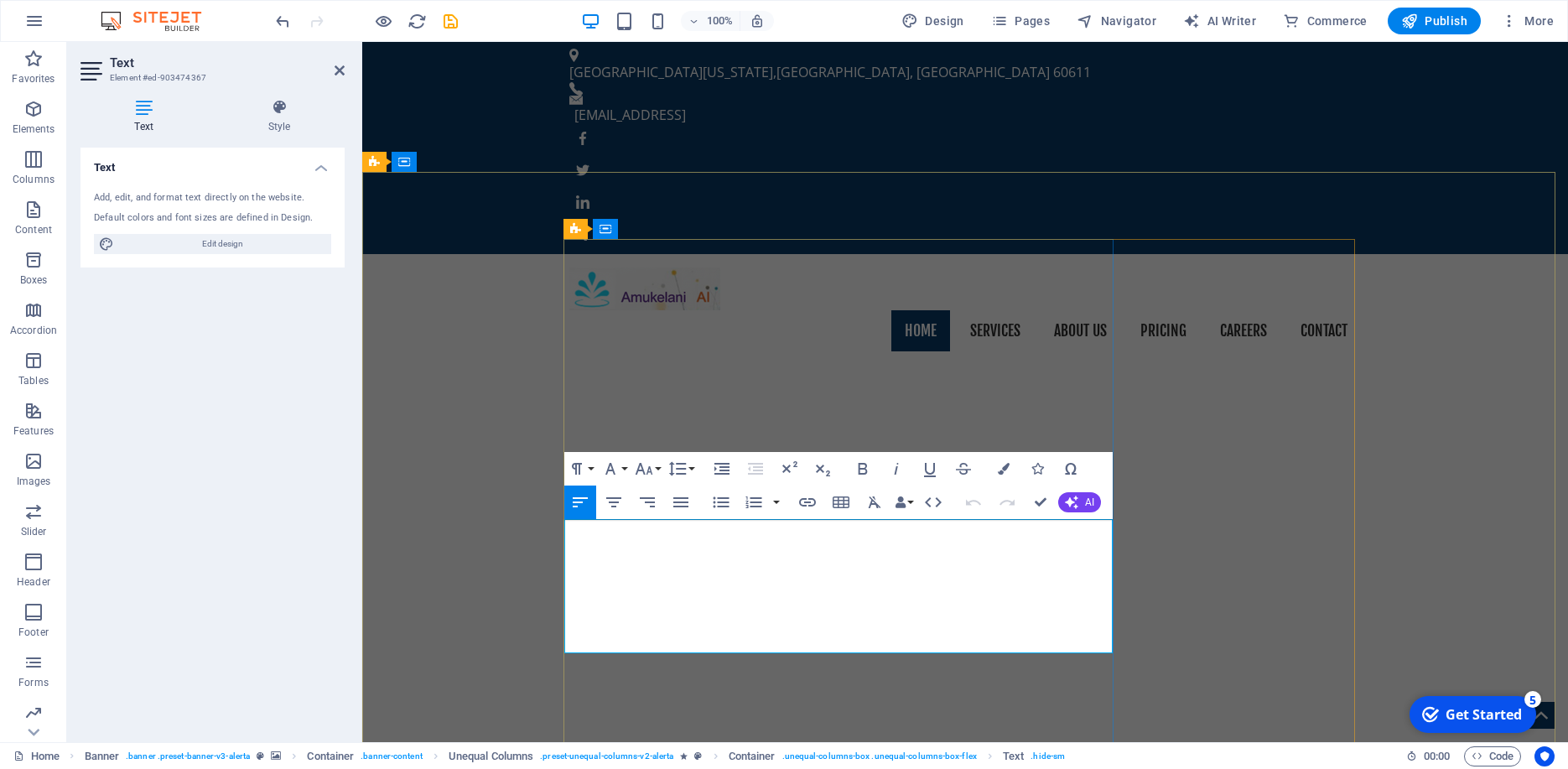
drag, startPoint x: 572, startPoint y: 534, endPoint x: 892, endPoint y: 640, distance: 337.1
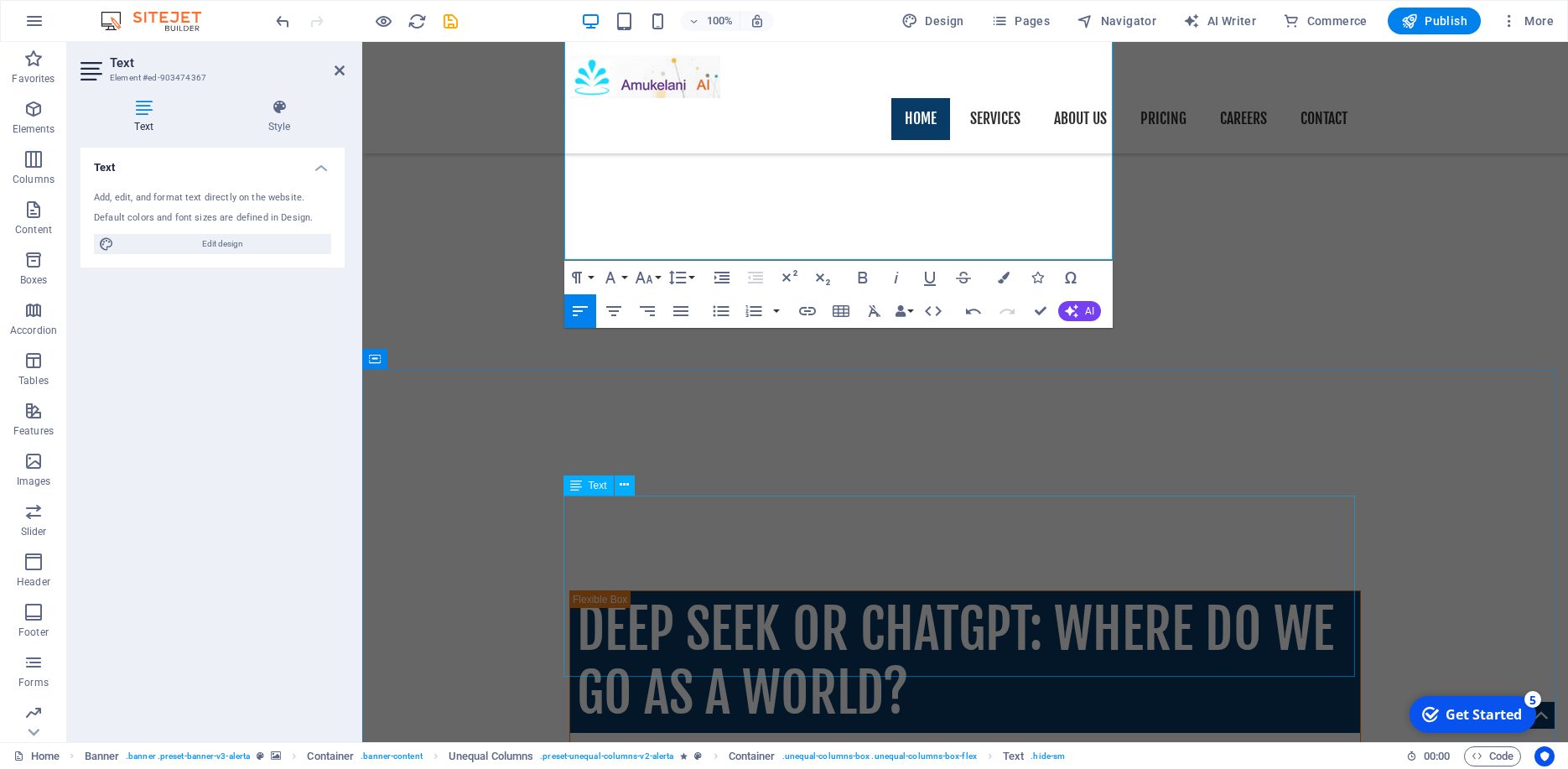
scroll to position [1395, 0]
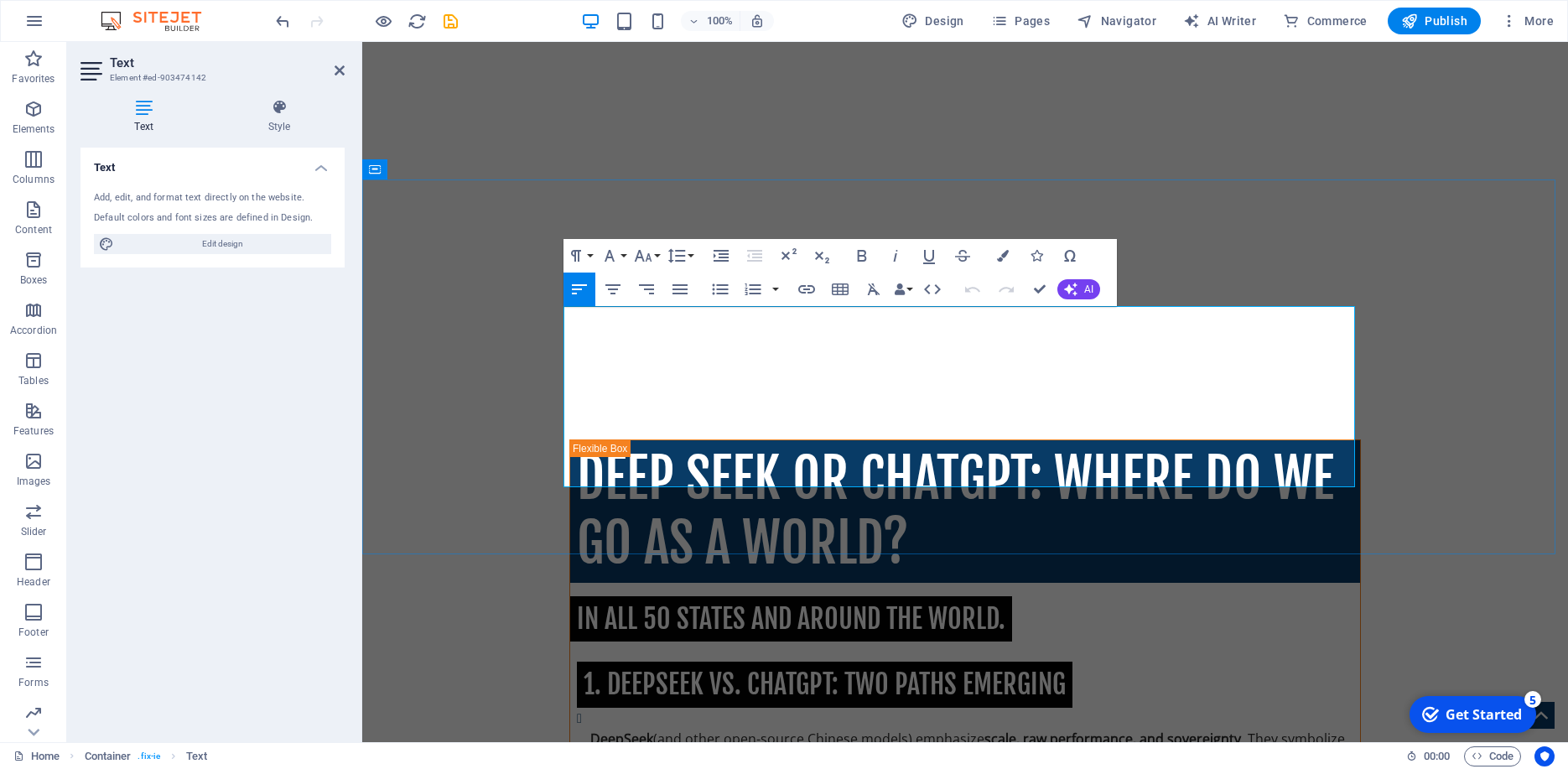
drag, startPoint x: 870, startPoint y: 475, endPoint x: 578, endPoint y: 331, distance: 325.6
drag, startPoint x: 565, startPoint y: 313, endPoint x: 941, endPoint y: 479, distance: 411.0
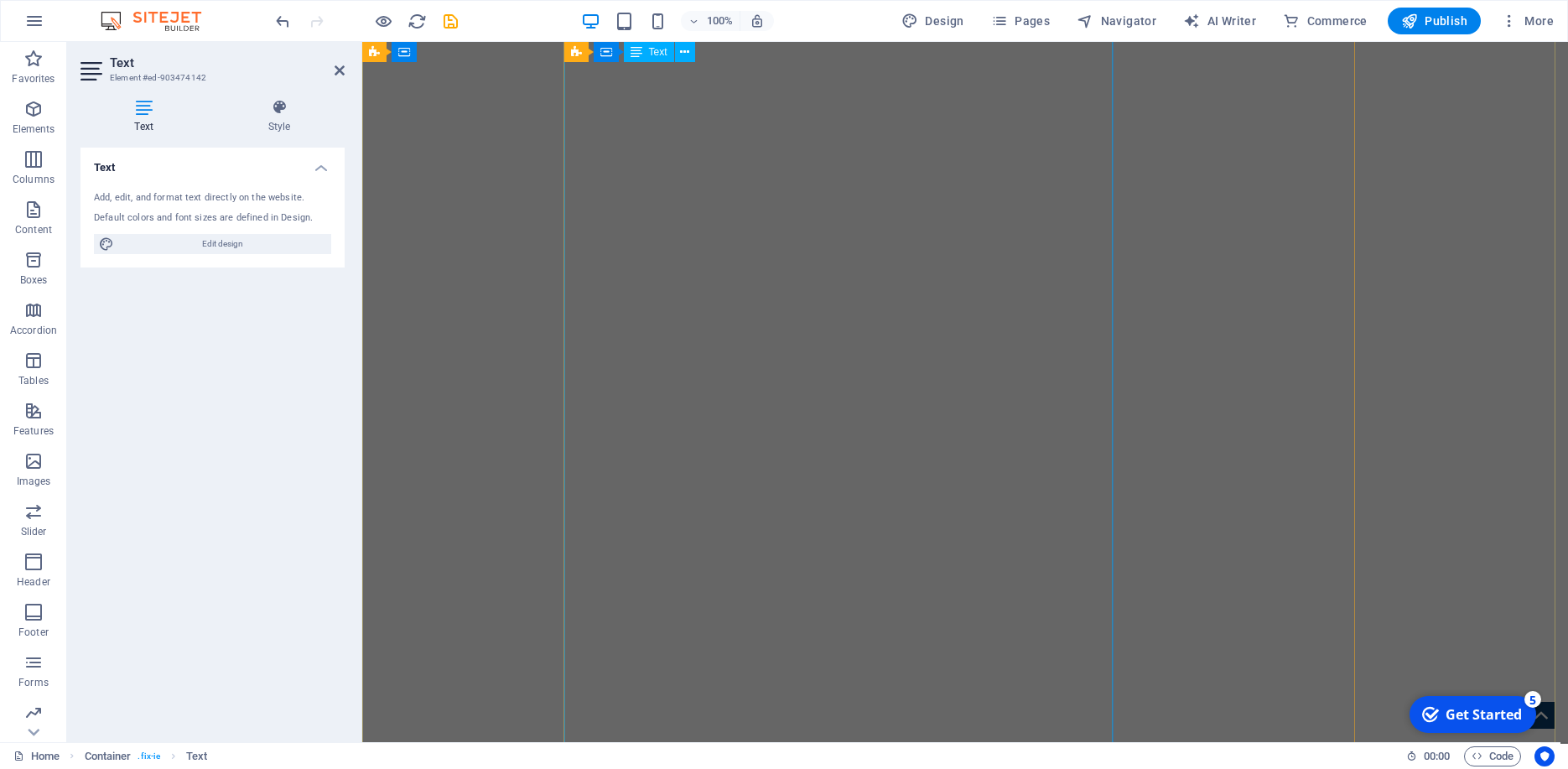
scroll to position [631, 0]
click at [1444, 28] on span "Publish" at bounding box center [1434, 21] width 66 height 17
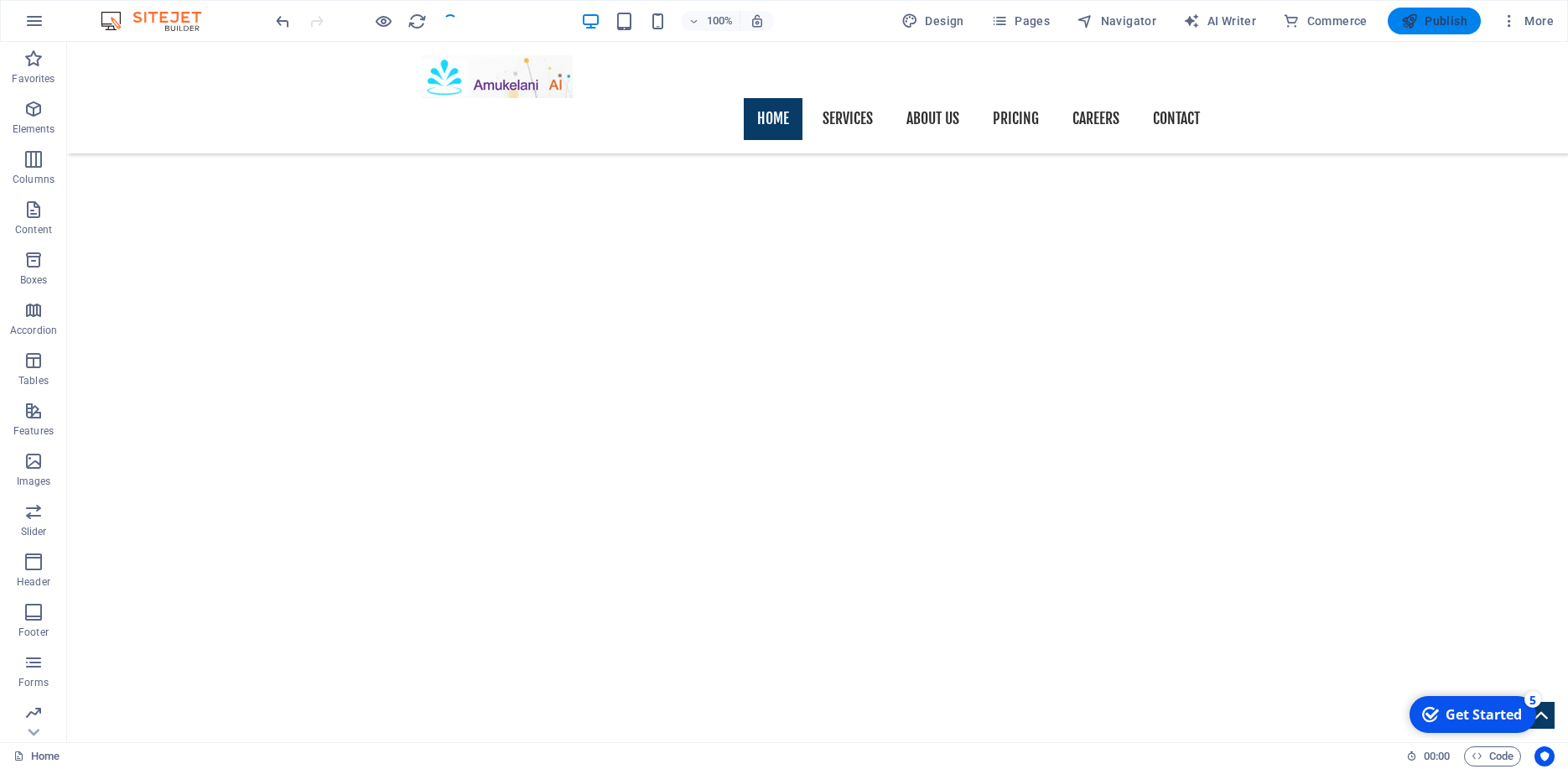
scroll to position [2321, 0]
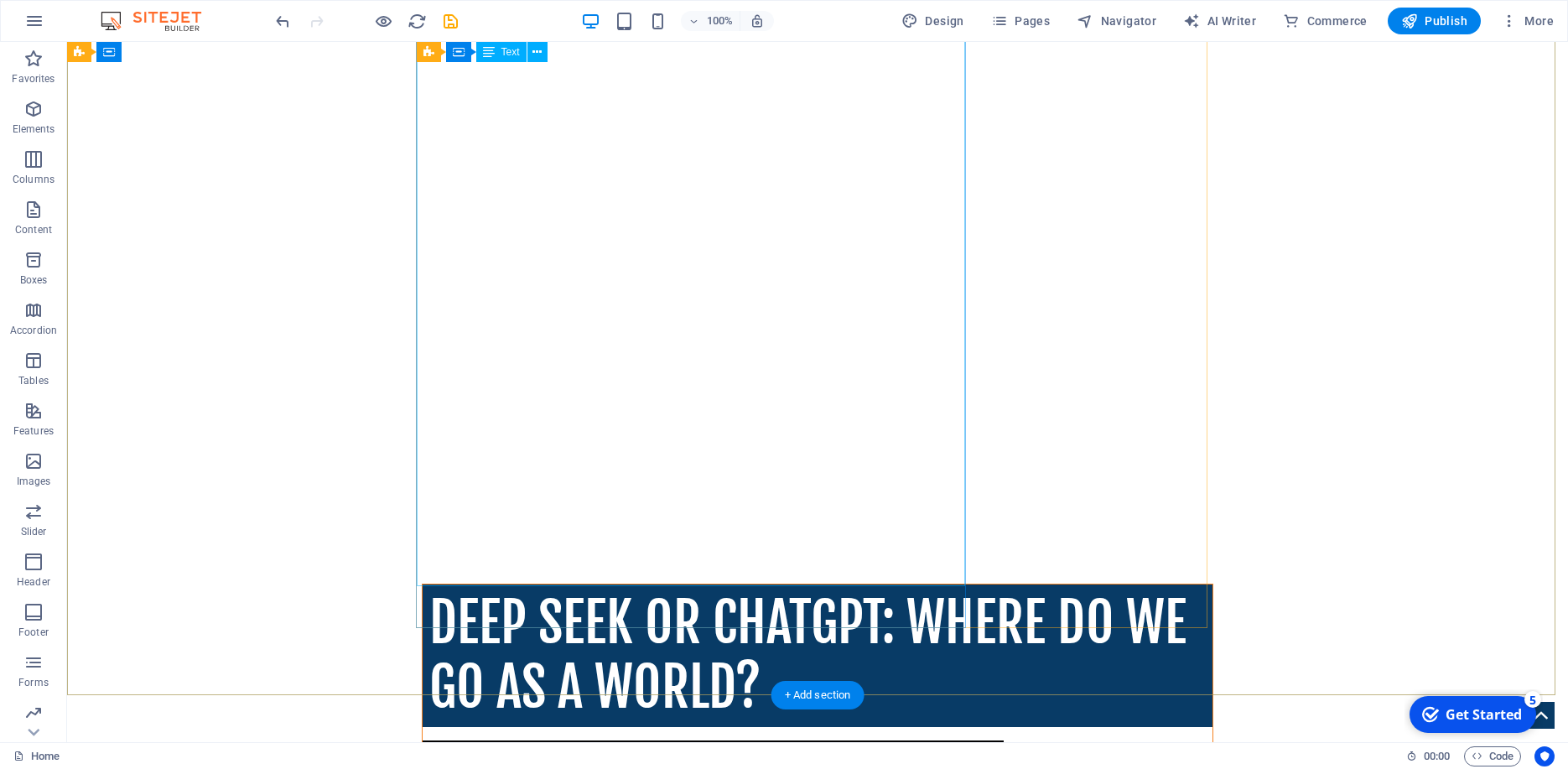
scroll to position [1435, 0]
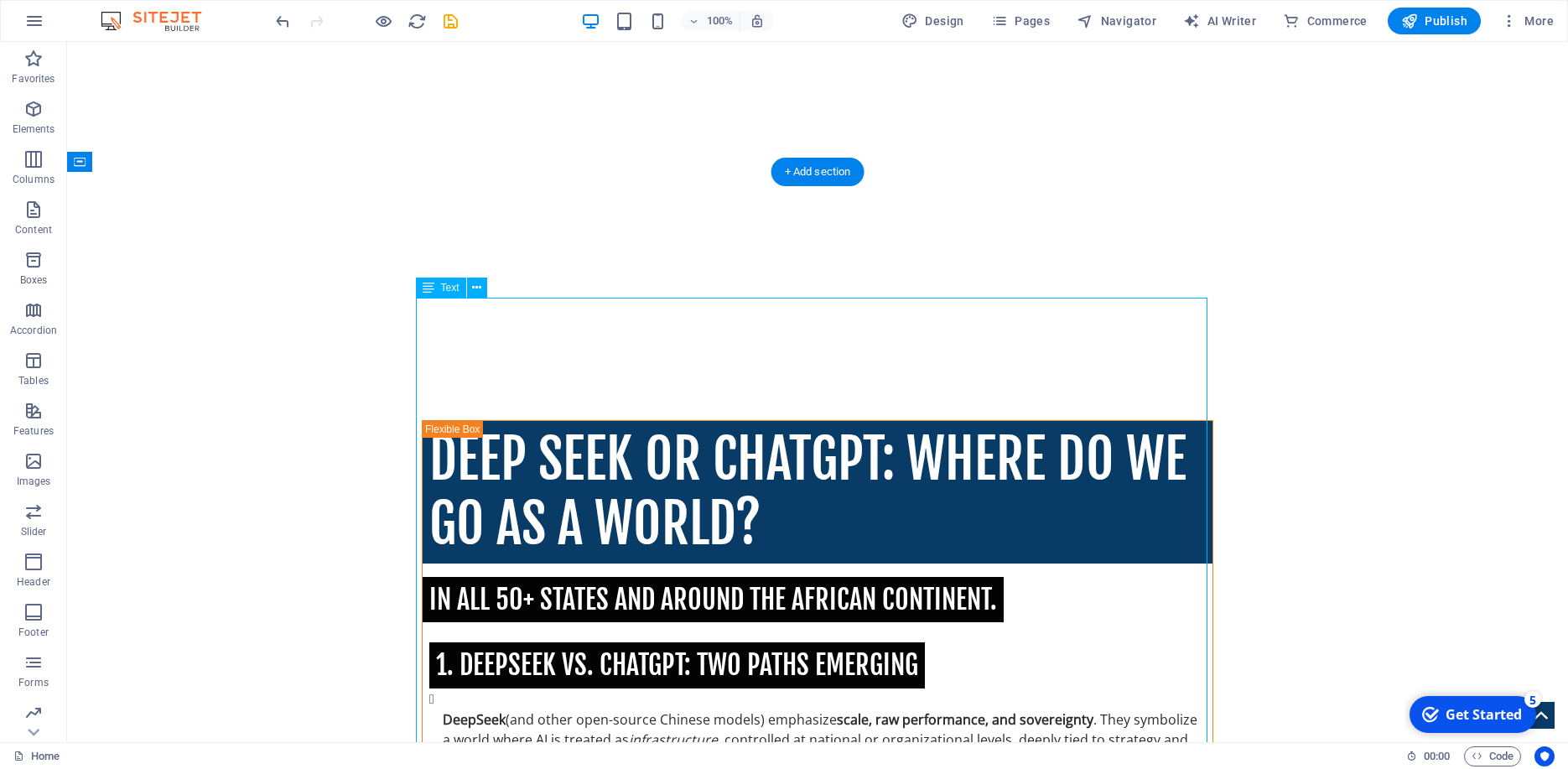
scroll to position [1448, 0]
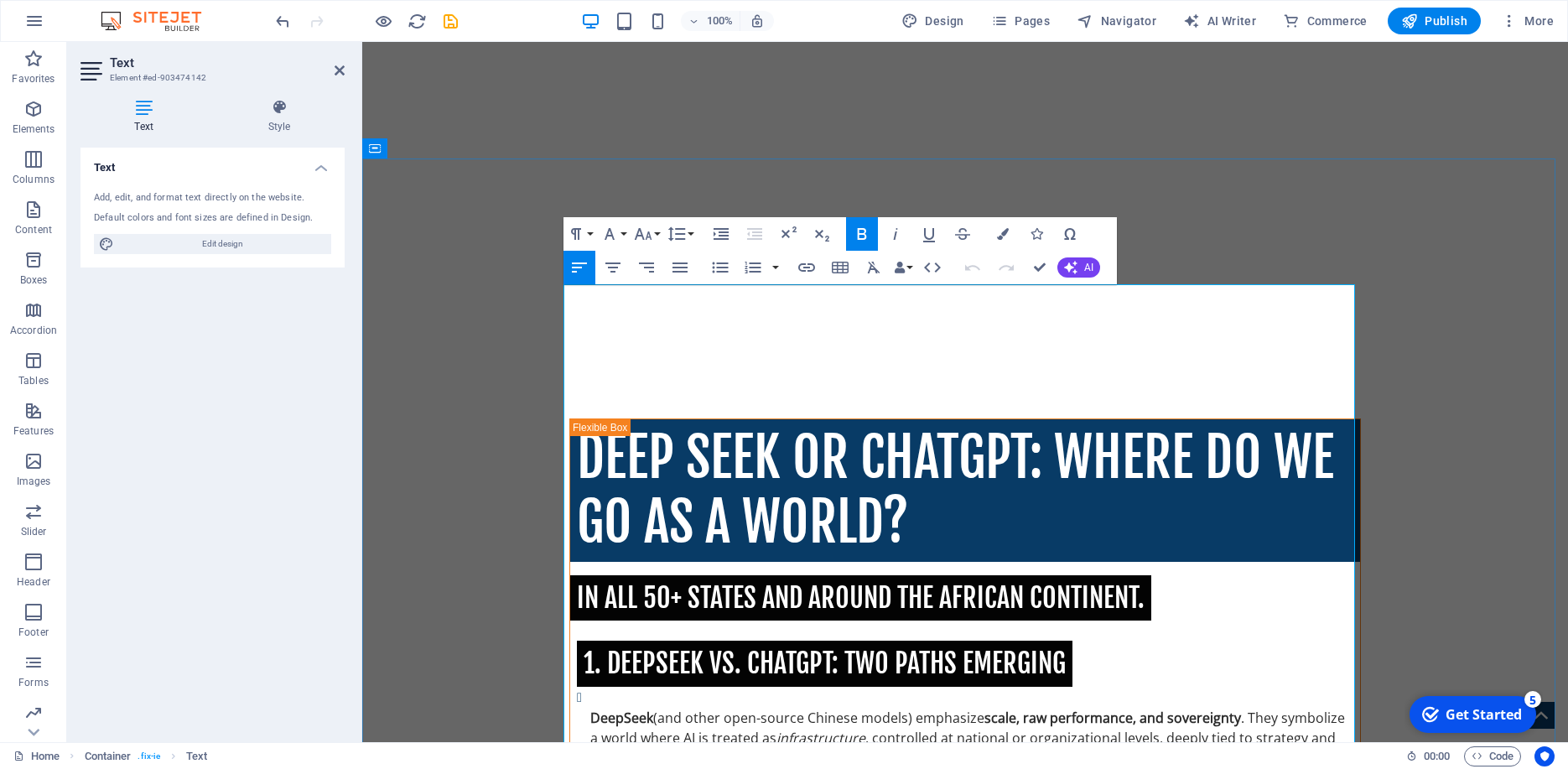
drag, startPoint x: 785, startPoint y: 396, endPoint x: 606, endPoint y: 325, distance: 192.6
click at [623, 232] on button "Font Family" at bounding box center [613, 234] width 32 height 34
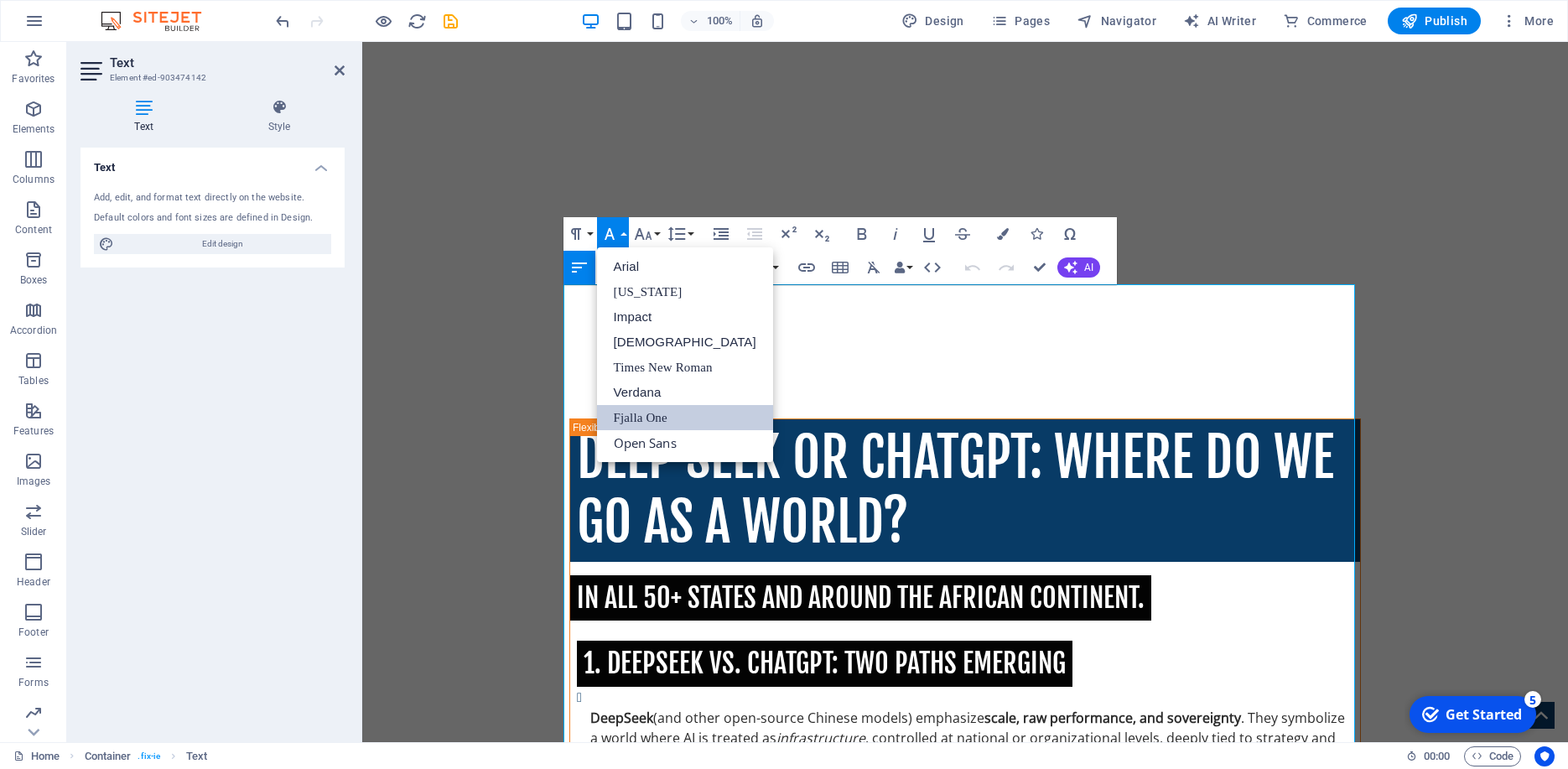
scroll to position [0, 0]
click at [623, 232] on button "Font Family" at bounding box center [613, 234] width 32 height 34
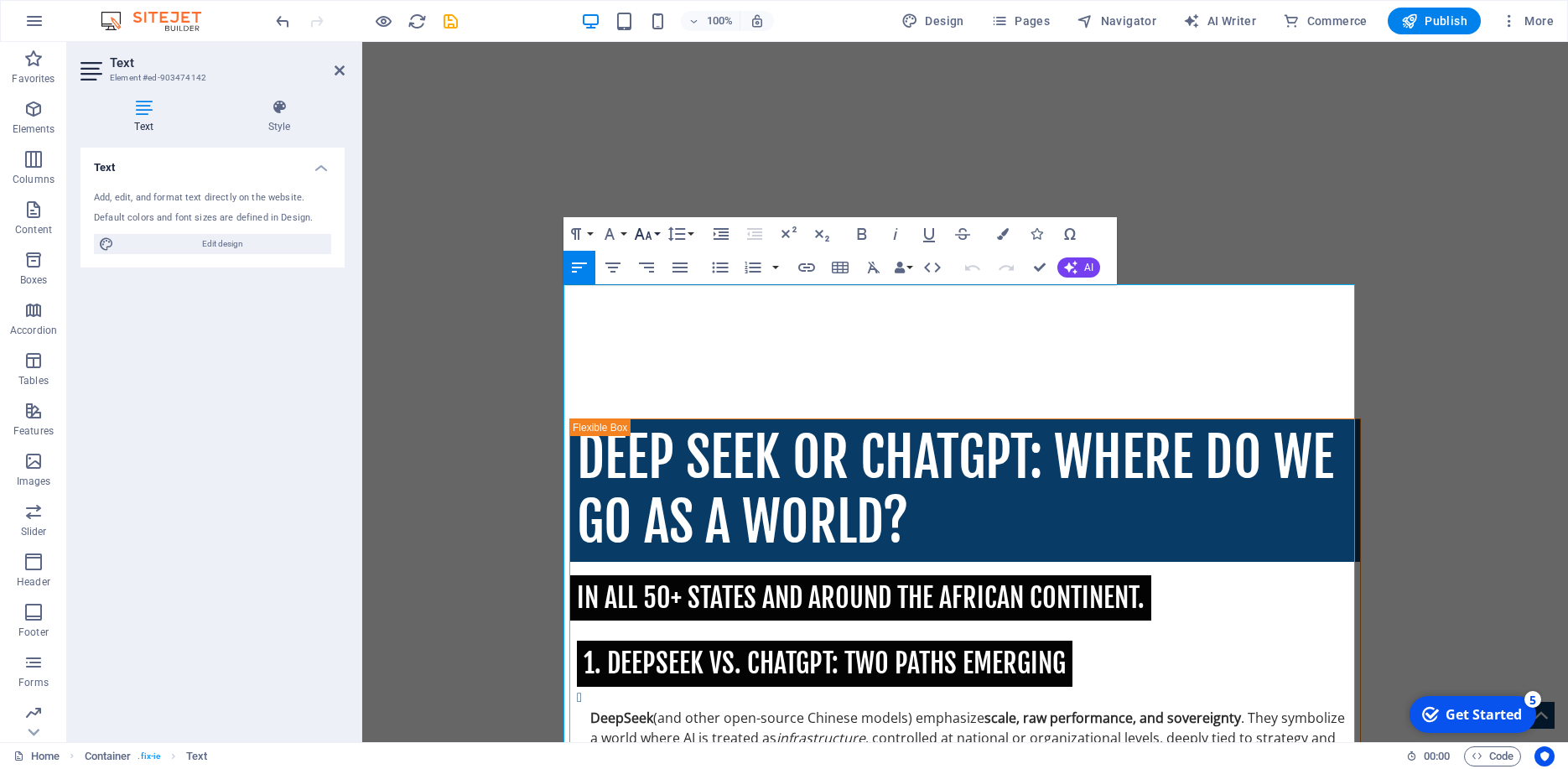
click at [651, 233] on icon "button" at bounding box center [643, 234] width 20 height 20
click at [656, 412] on link "18" at bounding box center [661, 417] width 60 height 25
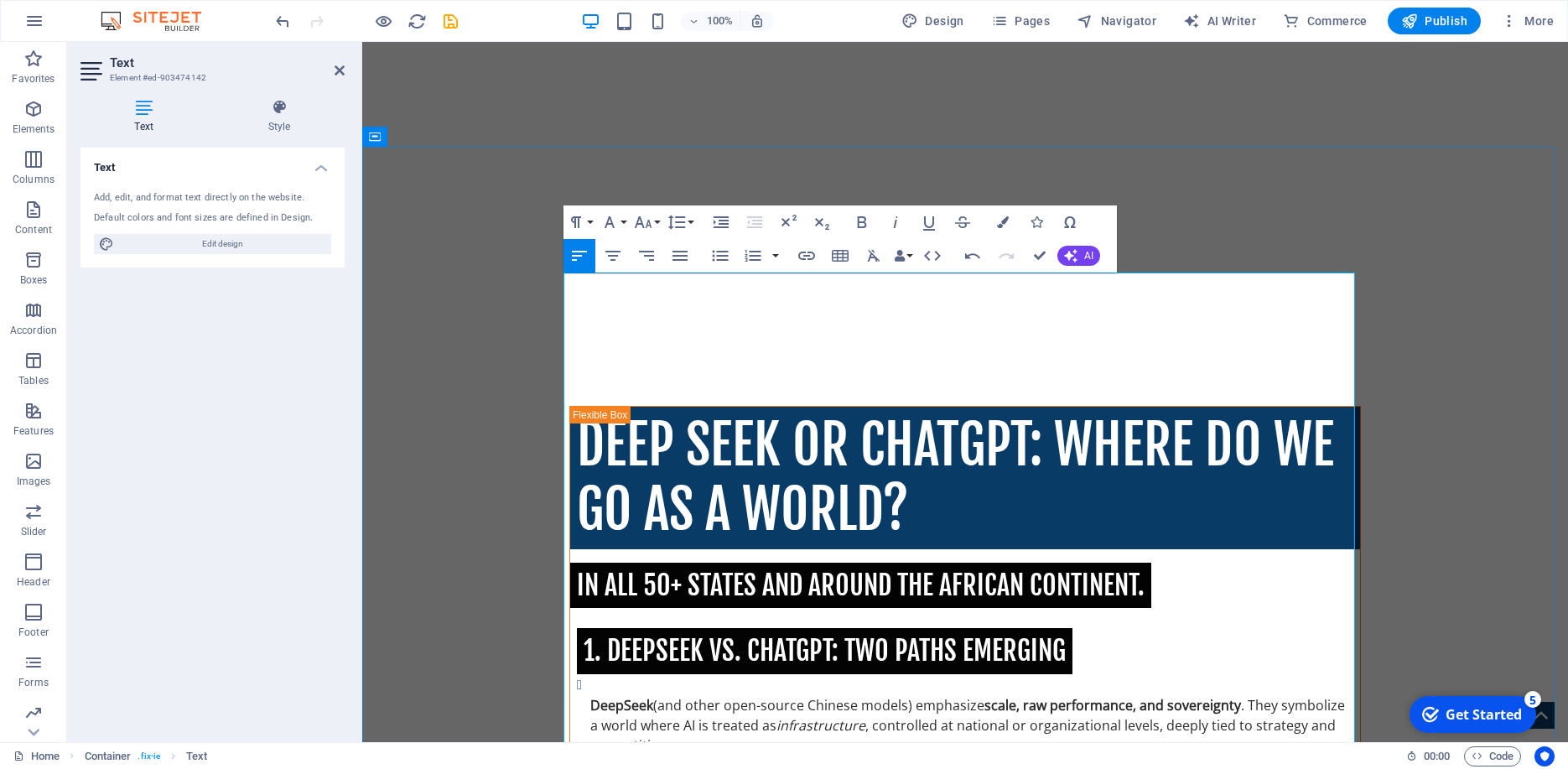
scroll to position [1462, 0]
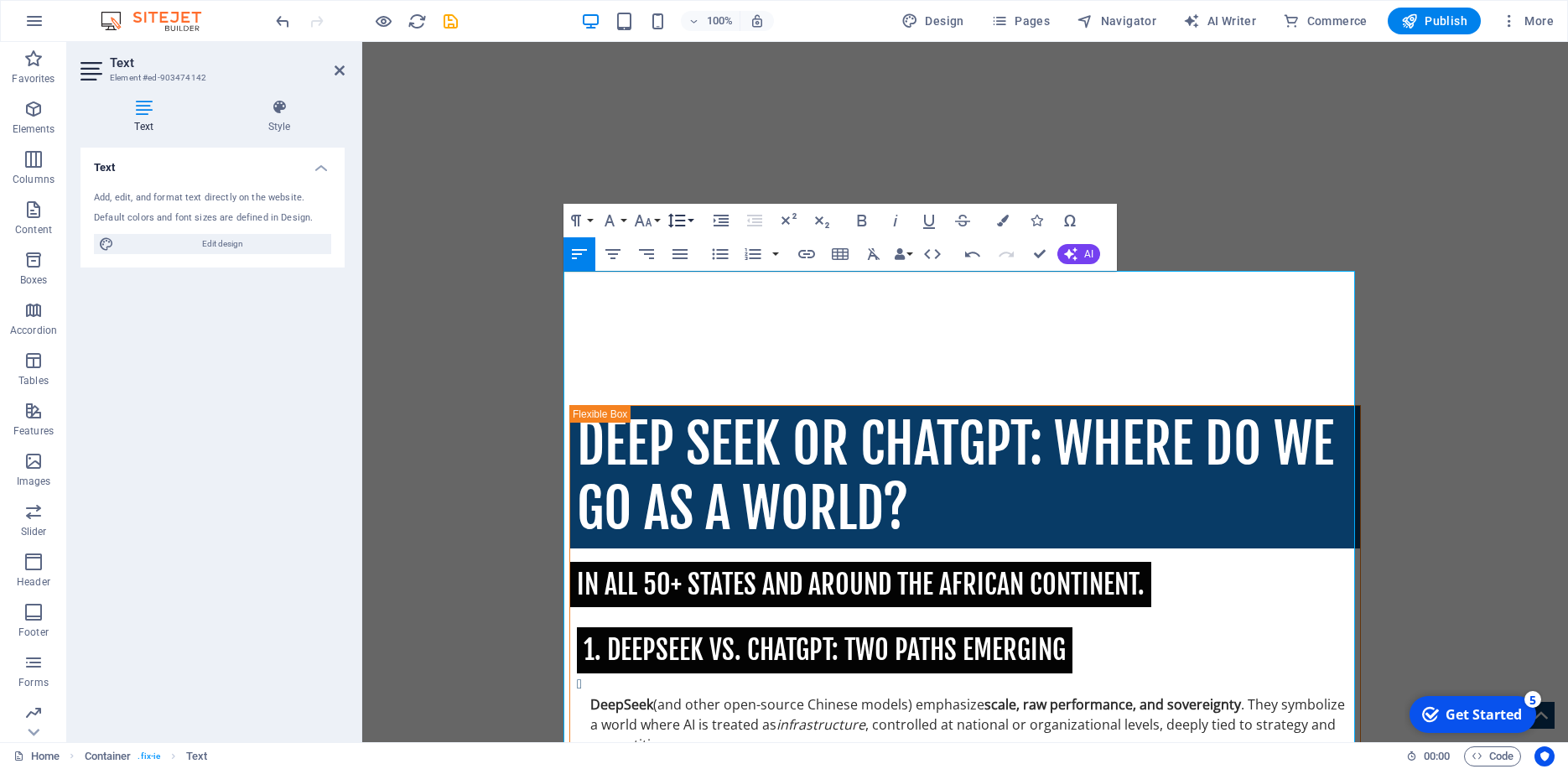
click at [691, 220] on button "Line Height" at bounding box center [680, 220] width 32 height 34
click at [660, 216] on button "Font Size" at bounding box center [647, 220] width 32 height 34
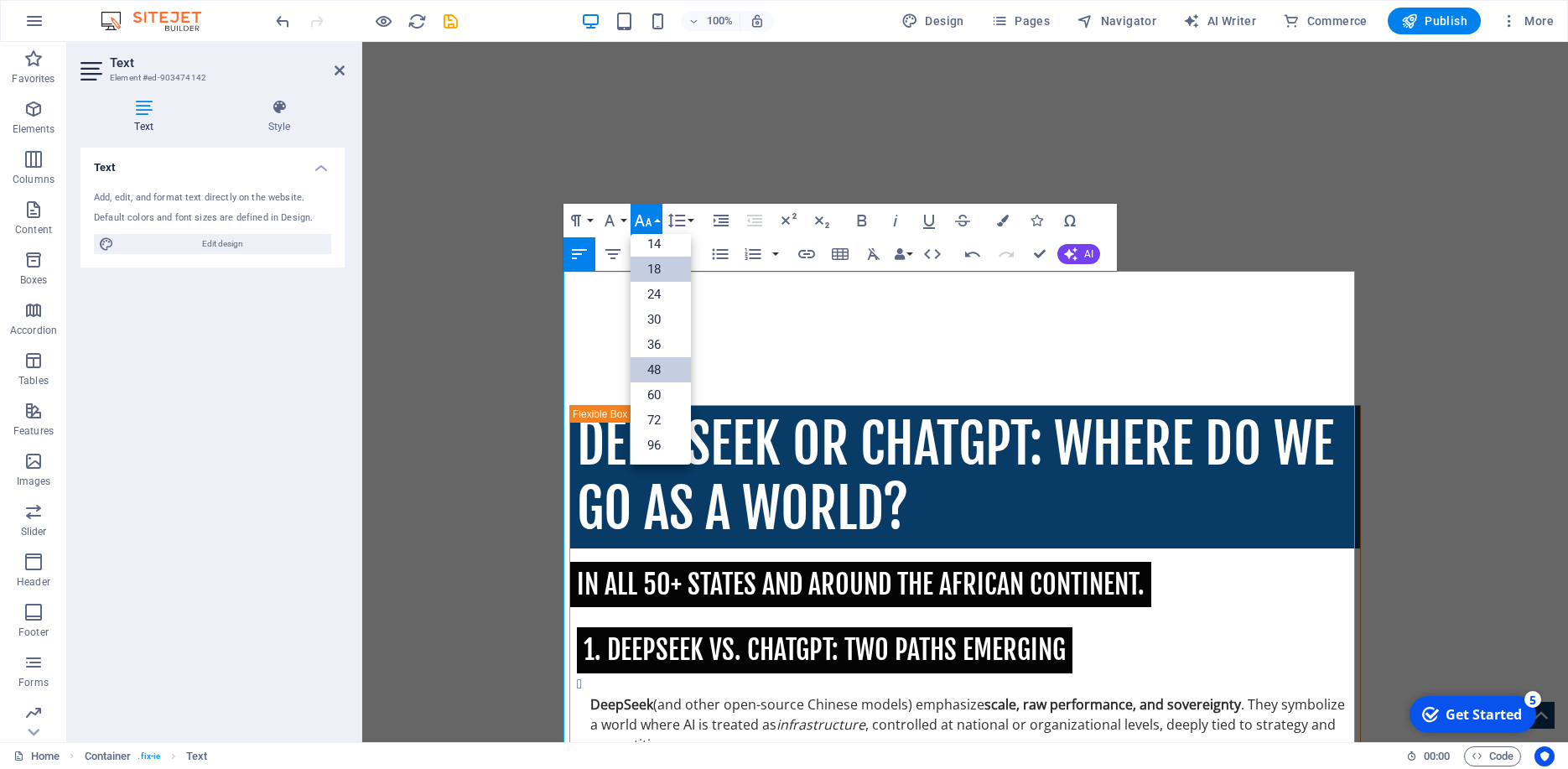
click at [652, 369] on link "48" at bounding box center [661, 369] width 60 height 25
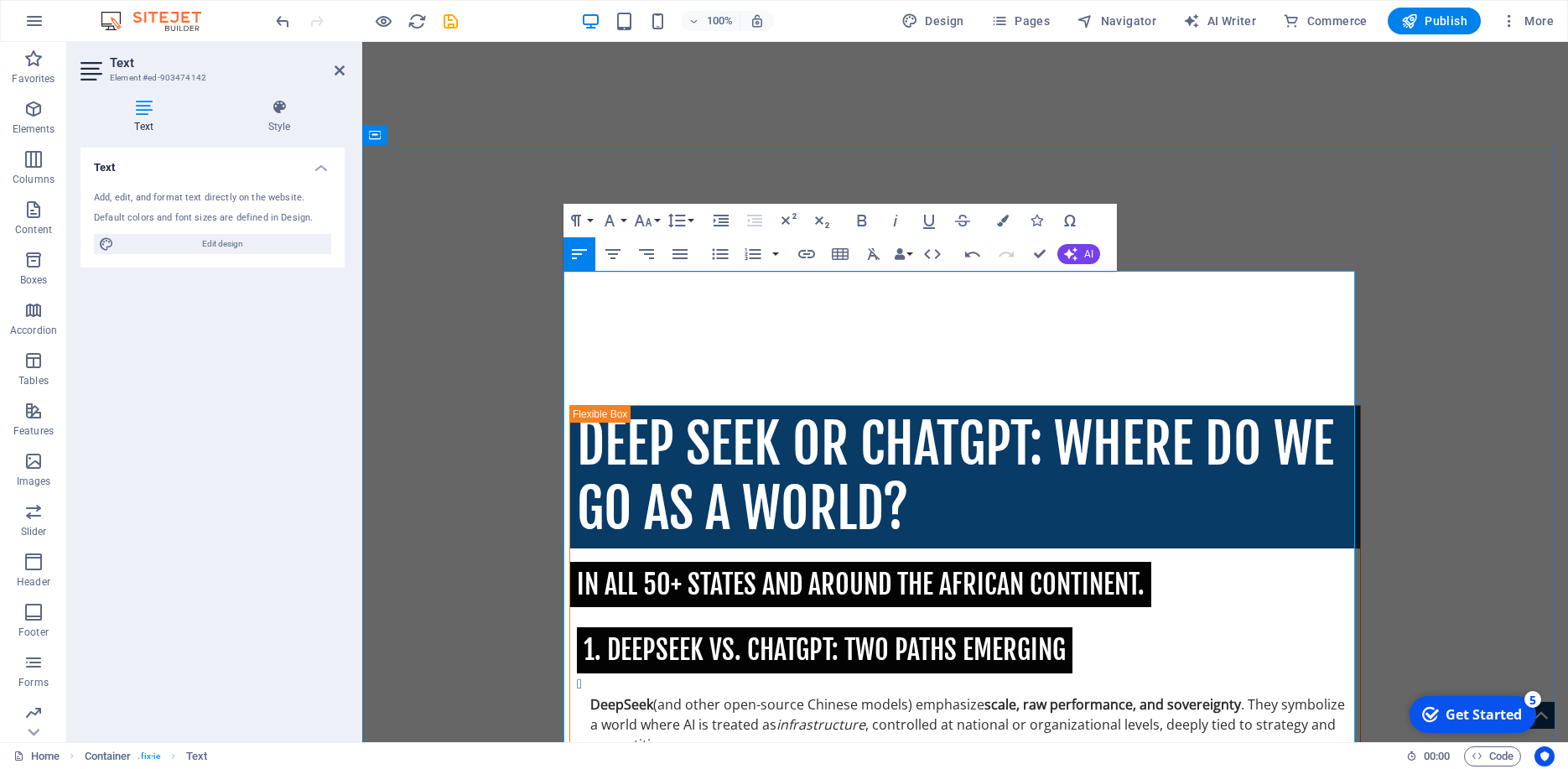
click at [976, 254] on icon "button" at bounding box center [973, 254] width 20 height 20
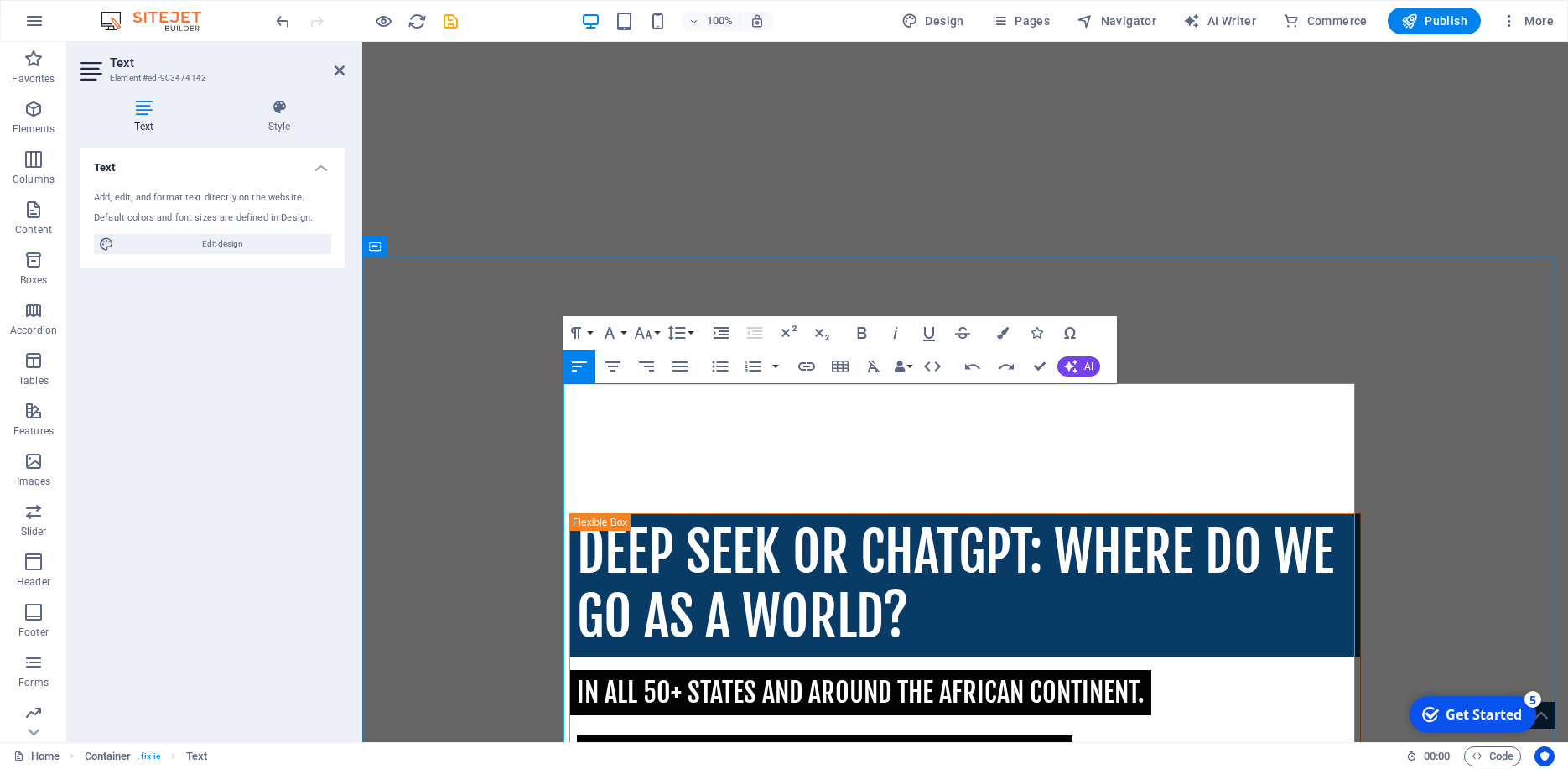
scroll to position [1342, 0]
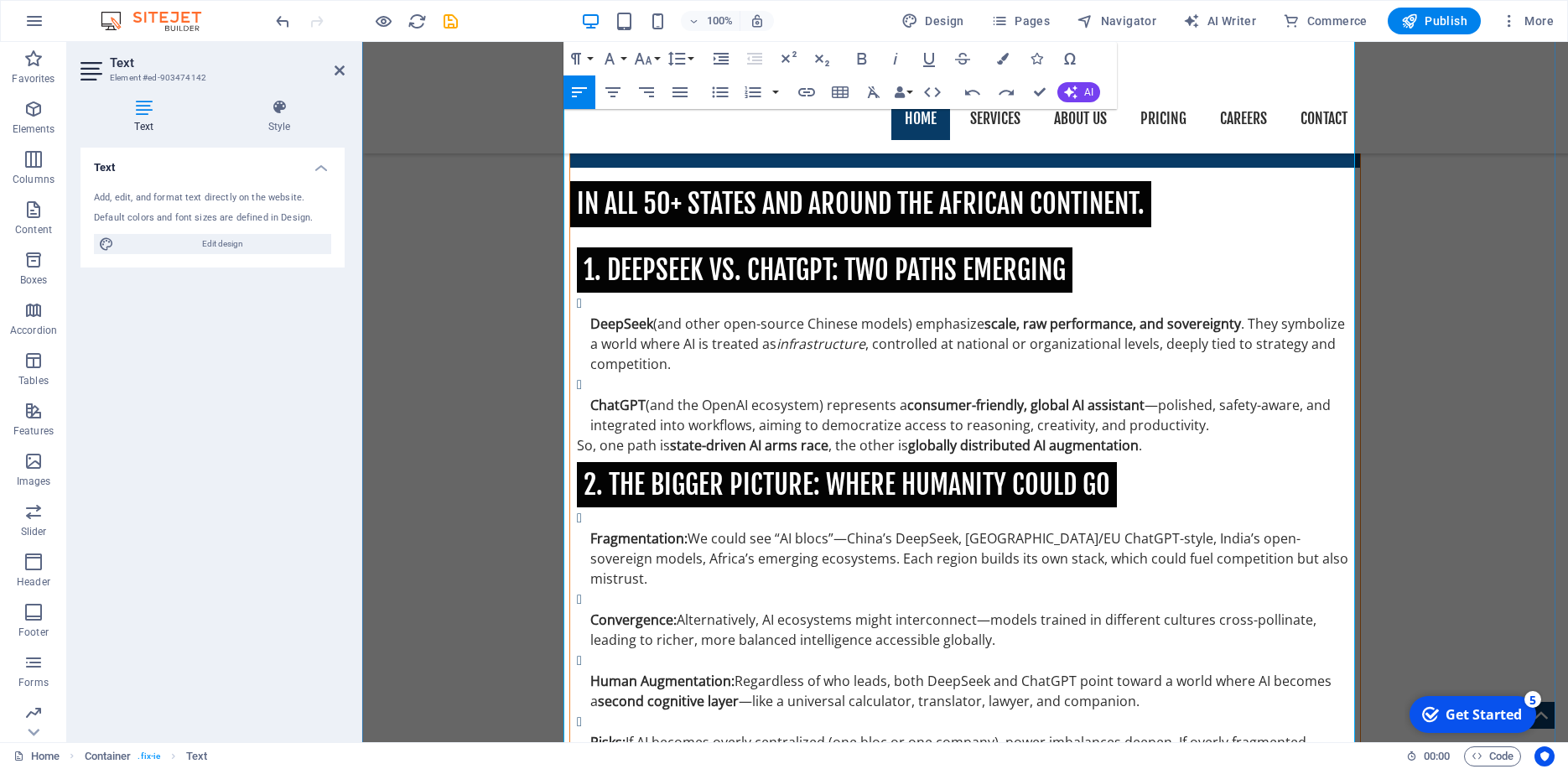
scroll to position [2026, 0]
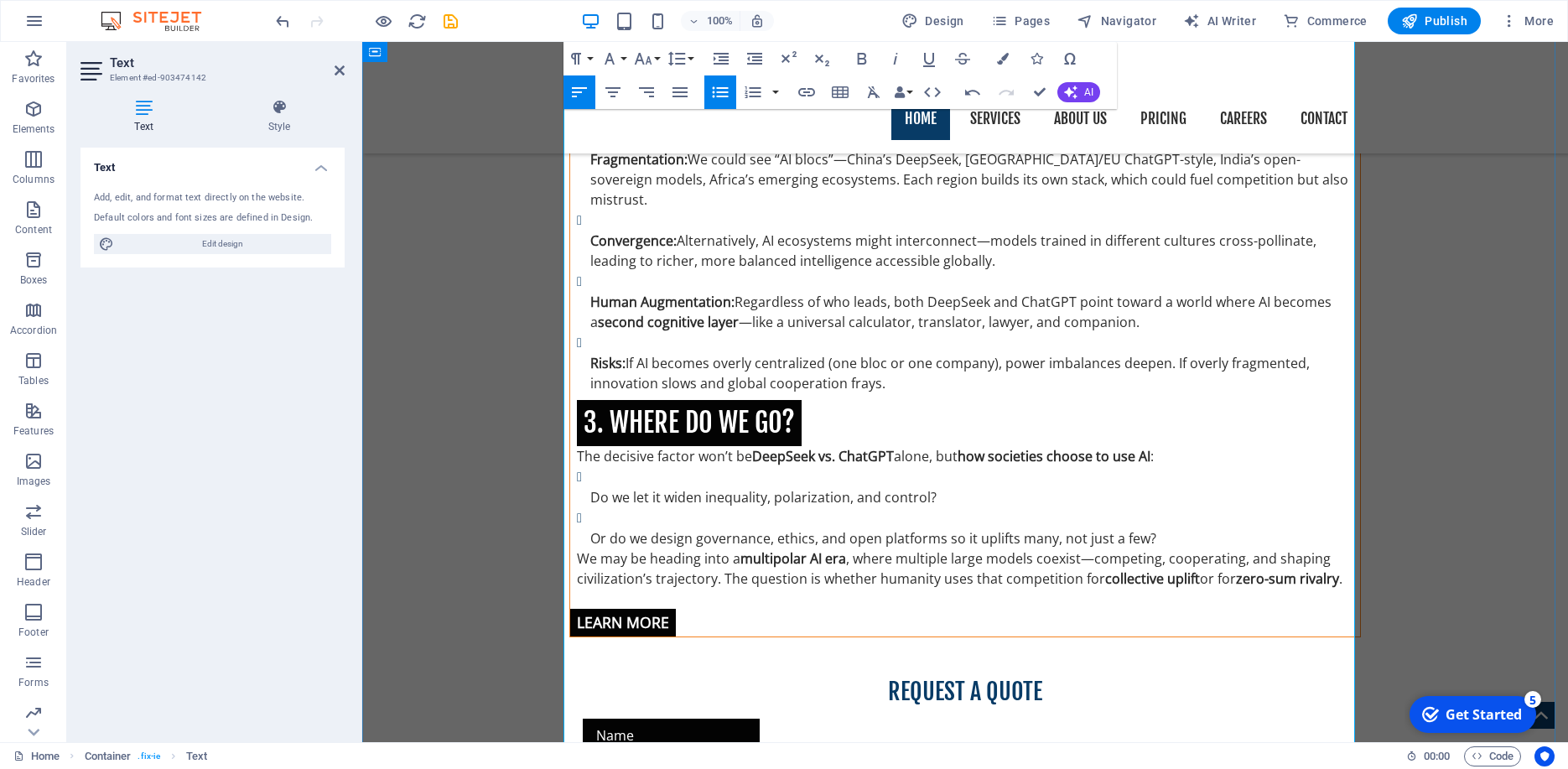
scroll to position [2427, 0]
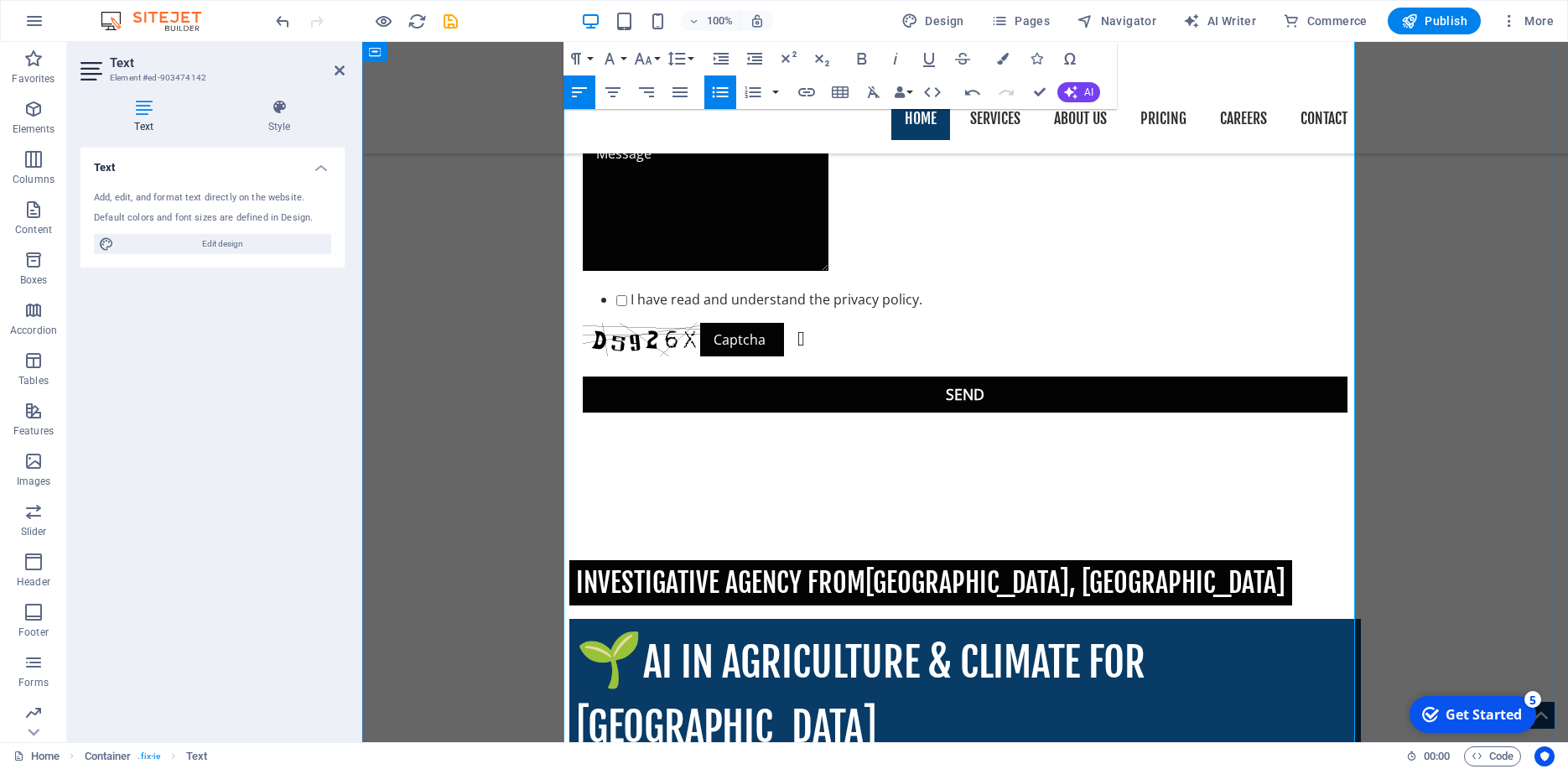
scroll to position [2977, 0]
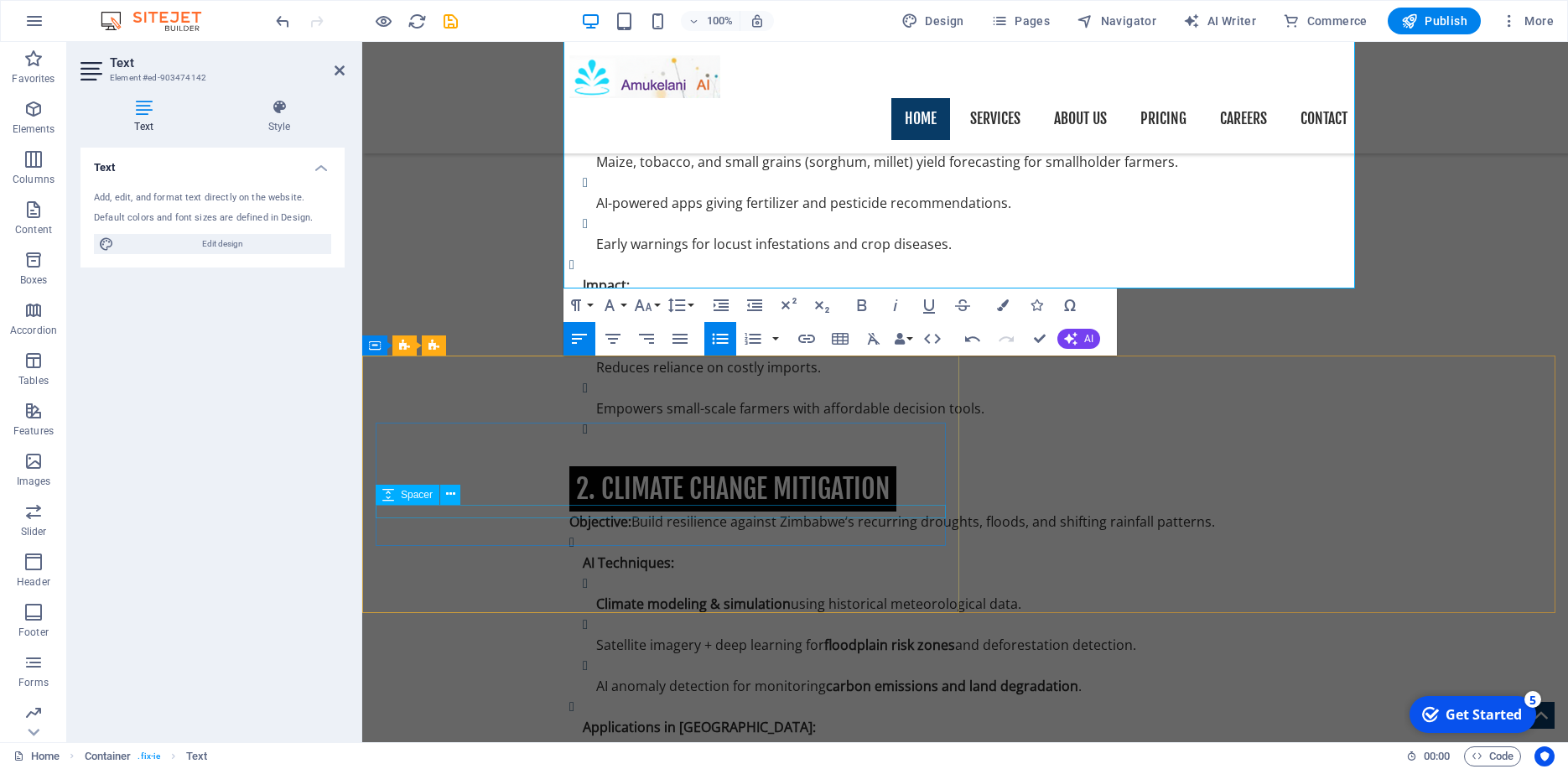
scroll to position [3863, 0]
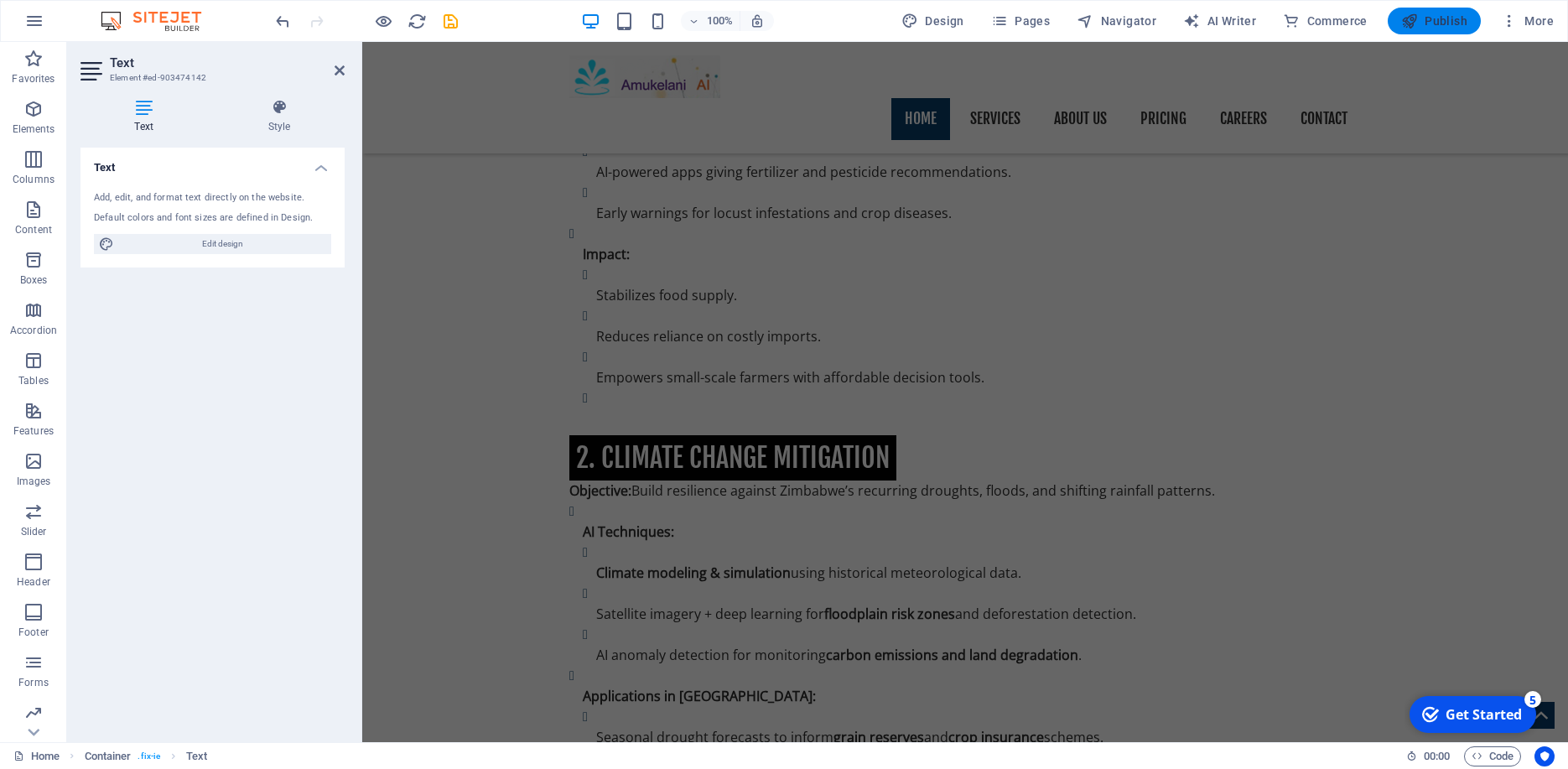
click at [1446, 23] on span "Publish" at bounding box center [1434, 21] width 66 height 17
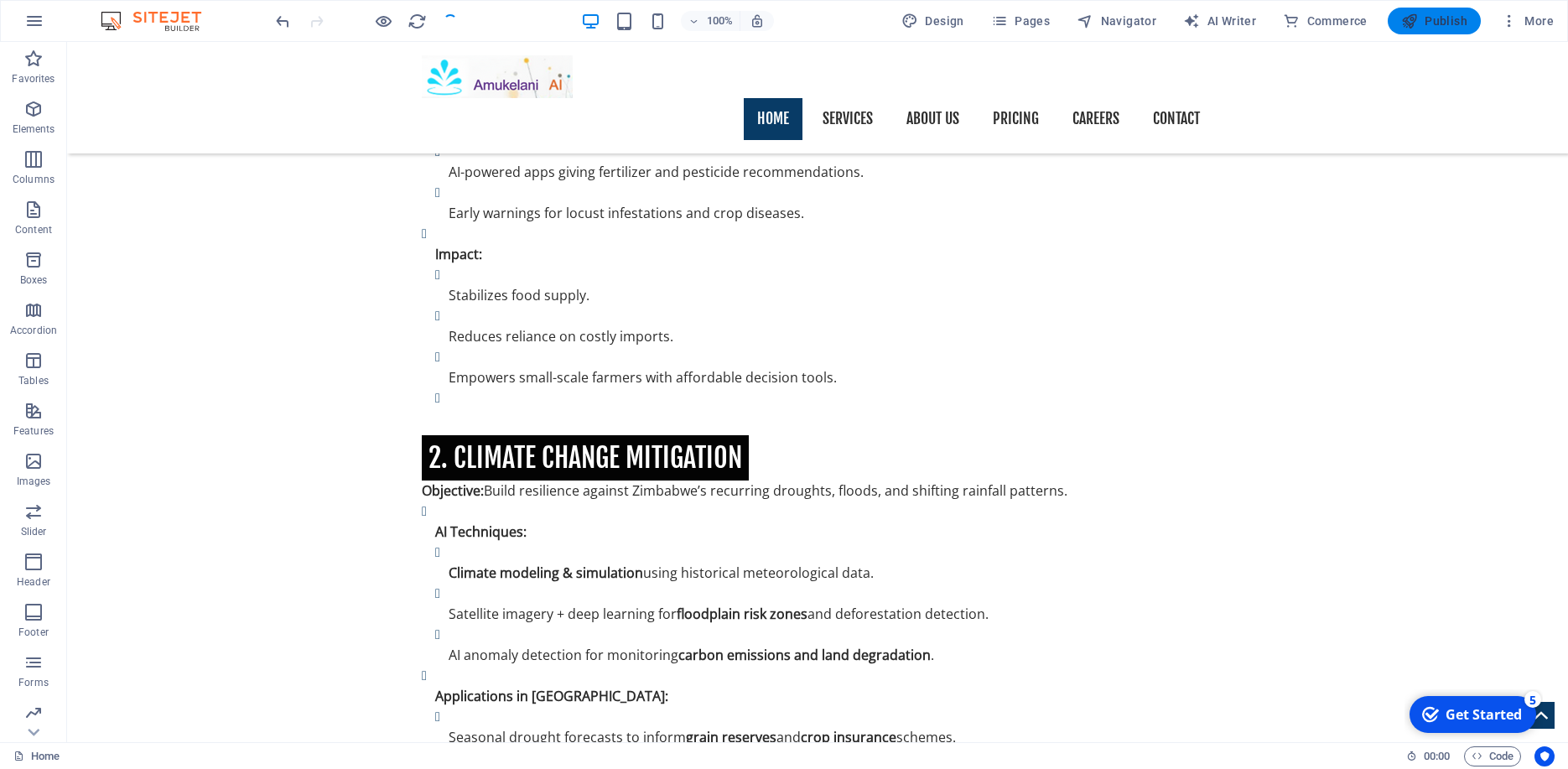
scroll to position [2382, 0]
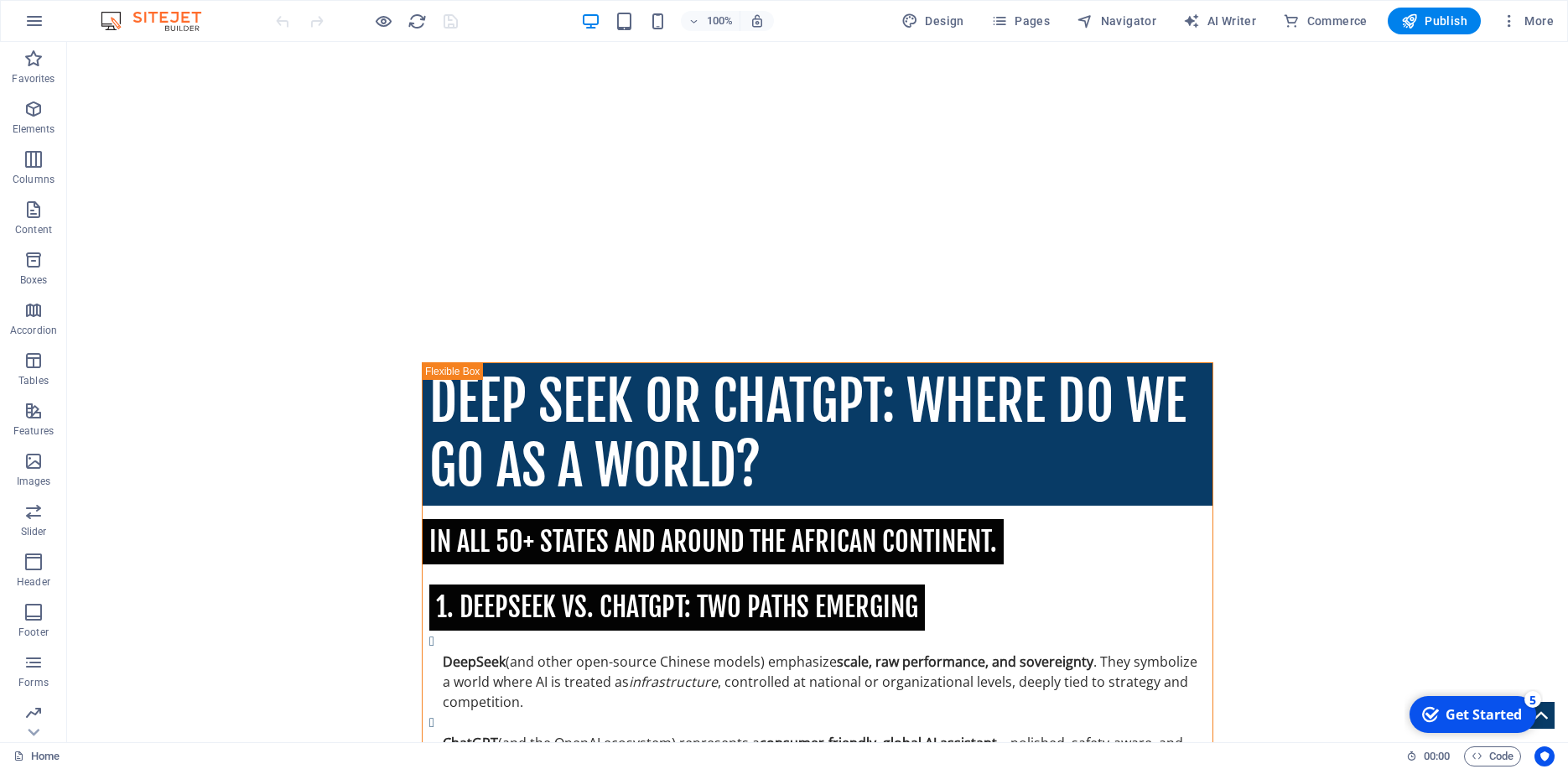
scroll to position [1502, 0]
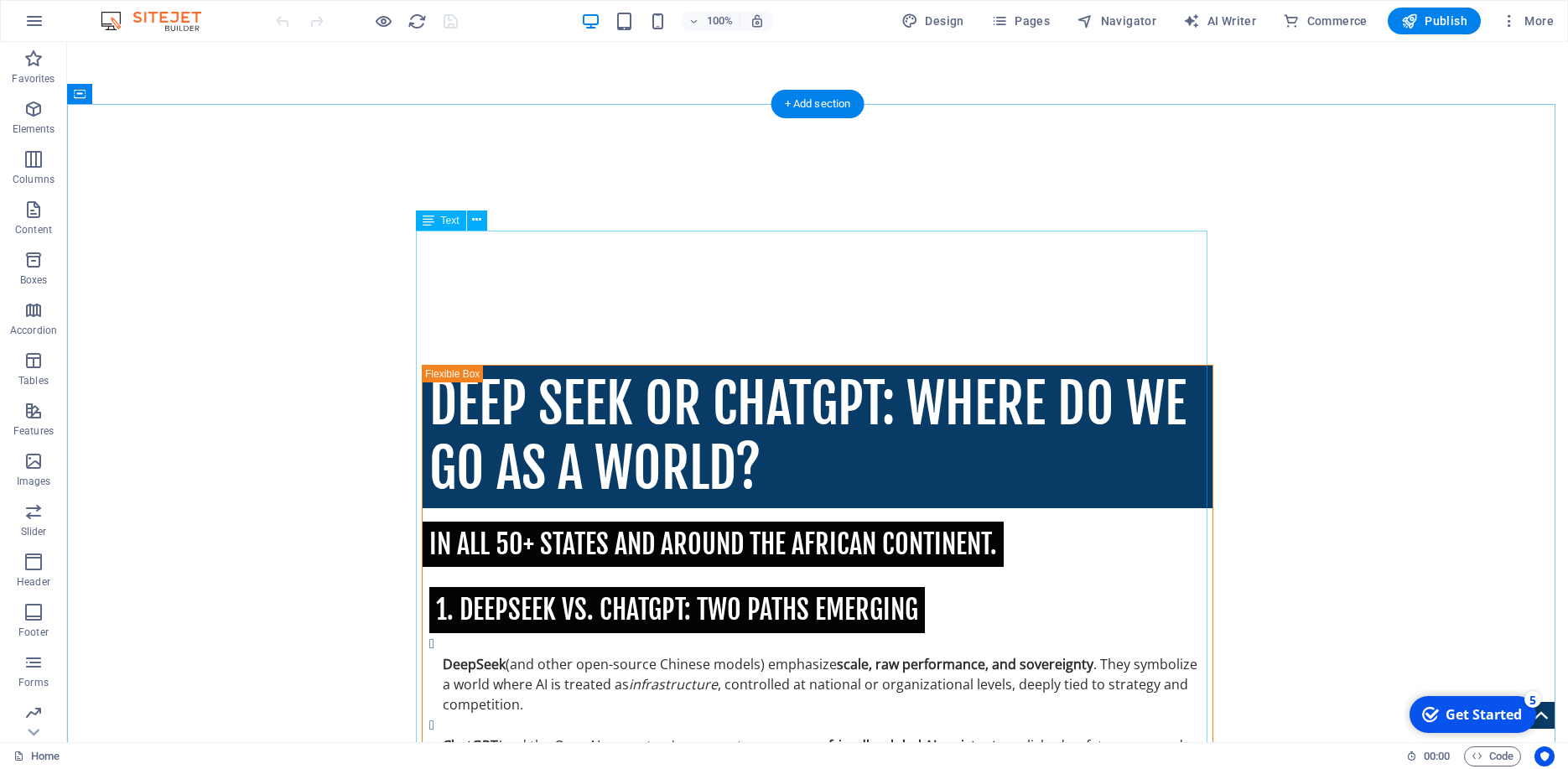
click at [476, 223] on icon at bounding box center [476, 220] width 9 height 18
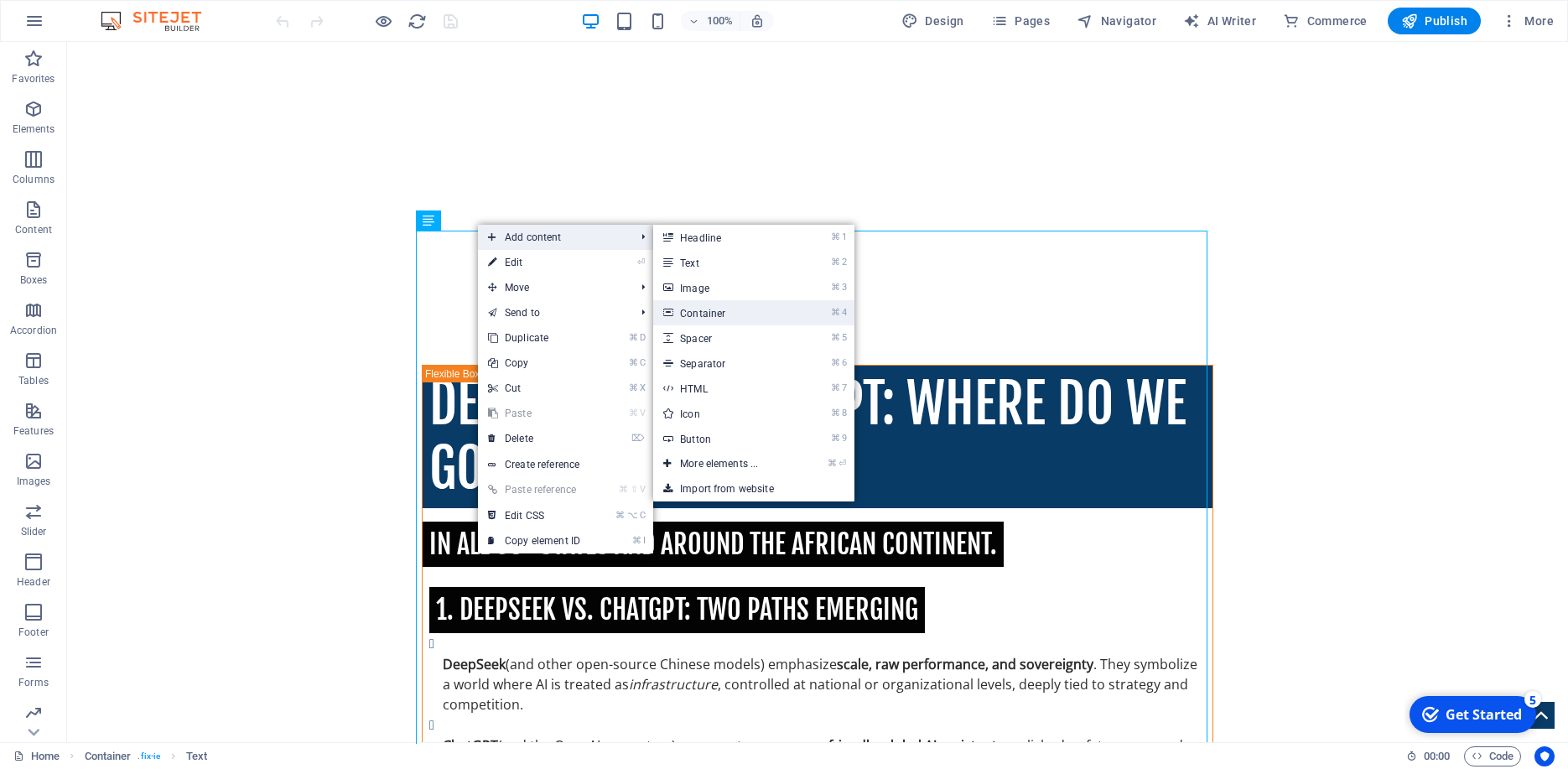
click at [743, 308] on link "⌘ 4 Container" at bounding box center [722, 312] width 138 height 25
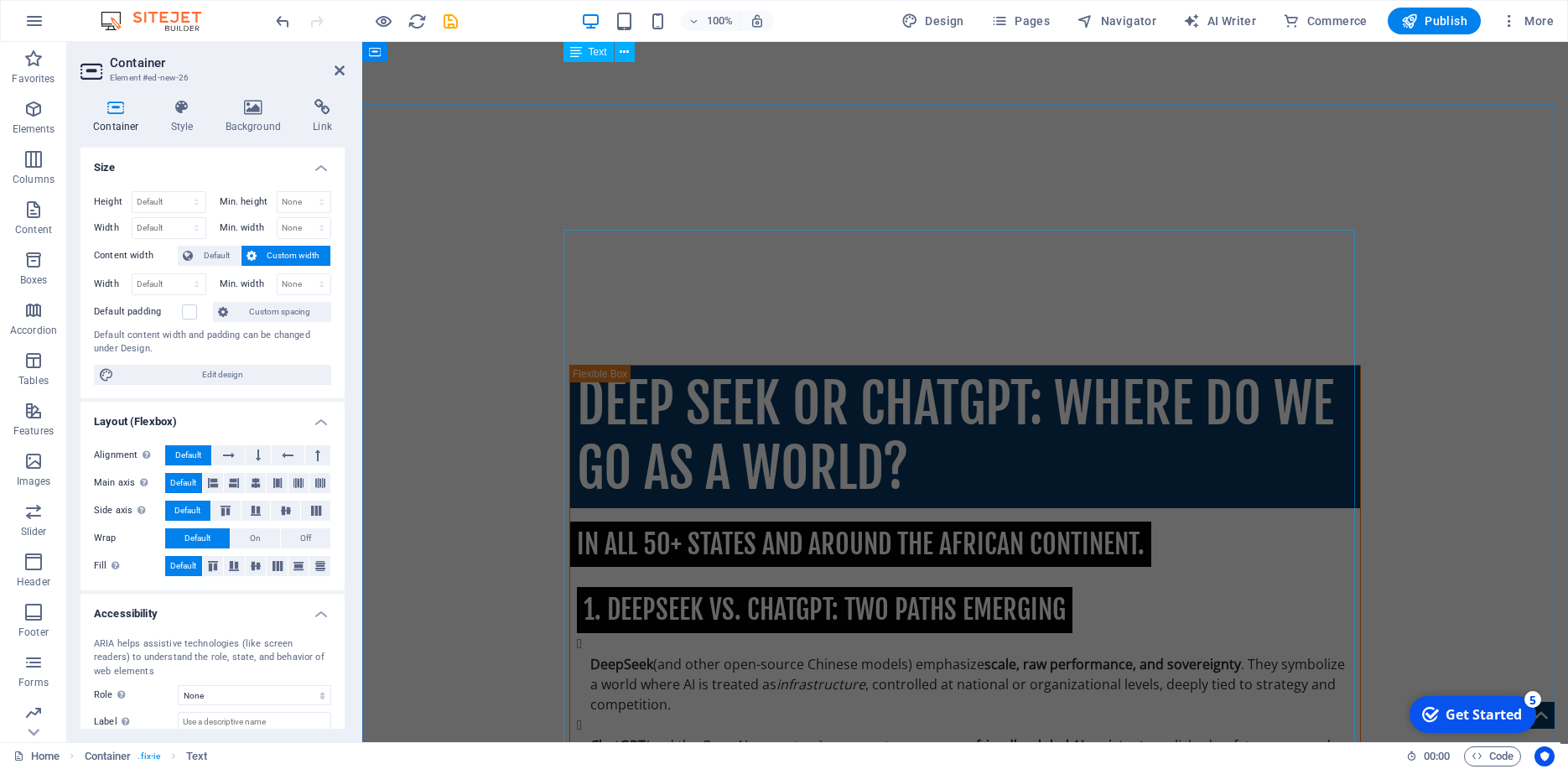
scroll to position [3484, 0]
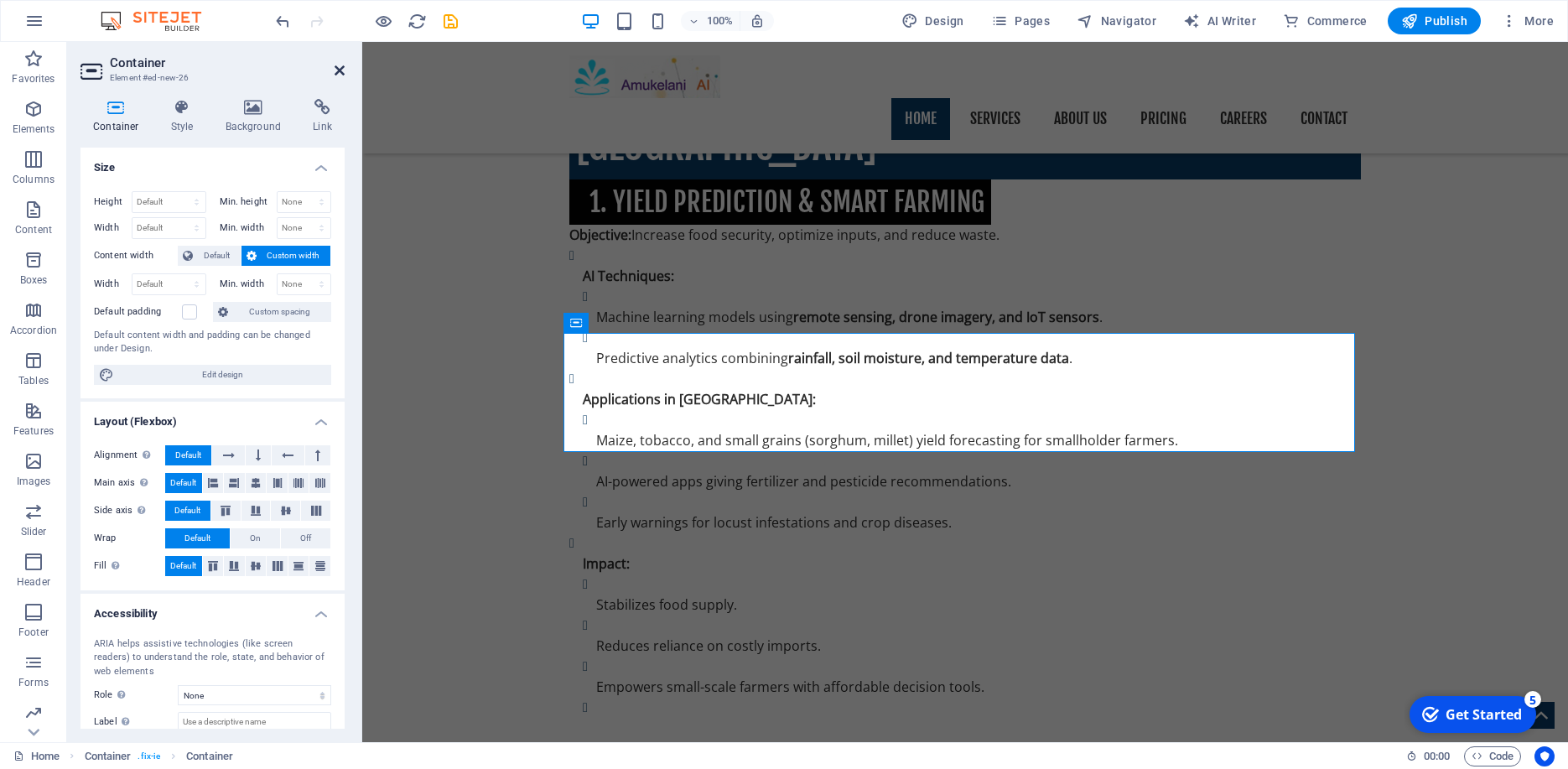
click at [338, 65] on icon at bounding box center [340, 71] width 10 height 14
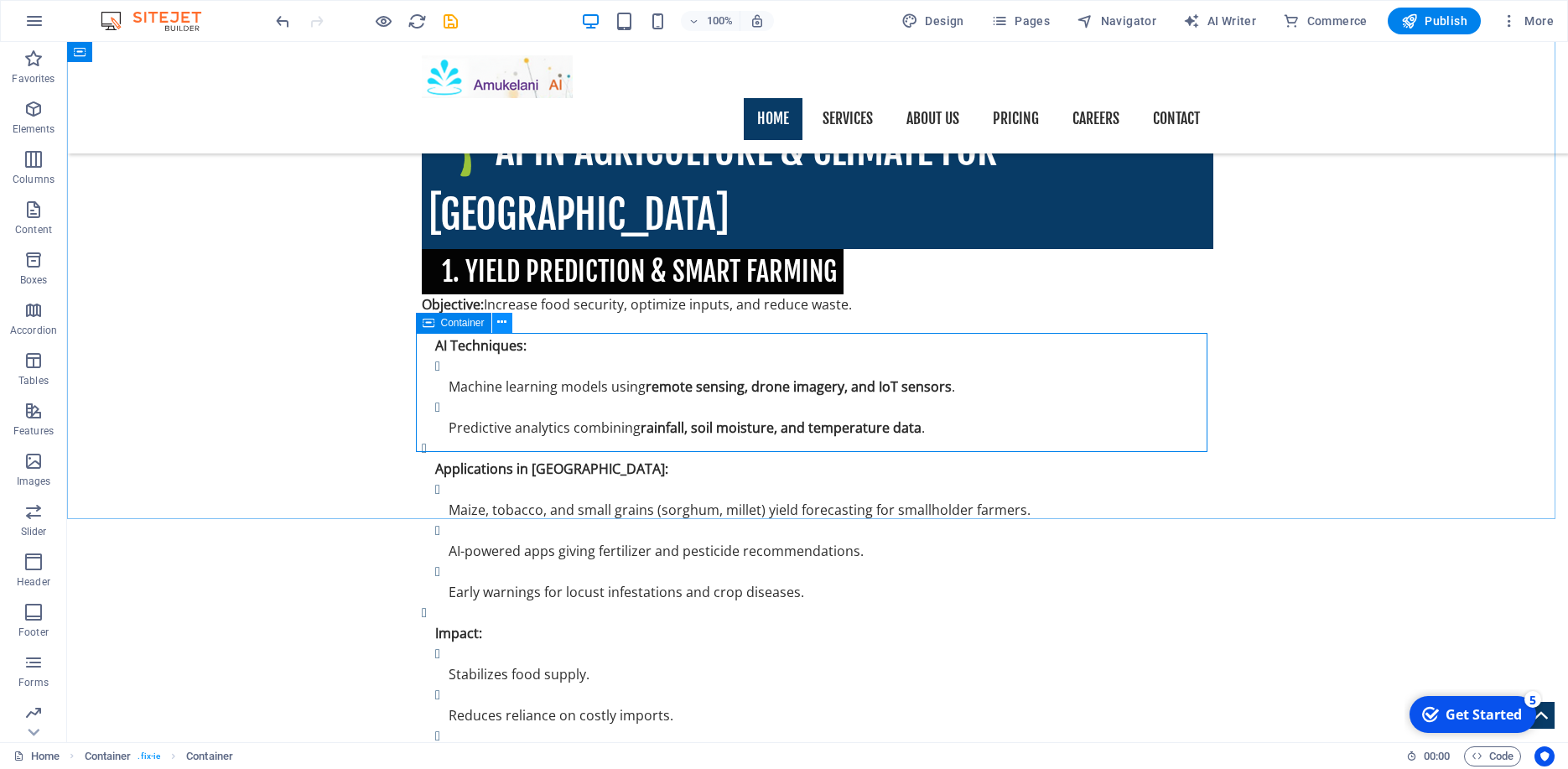
click at [505, 319] on icon at bounding box center [502, 323] width 9 height 18
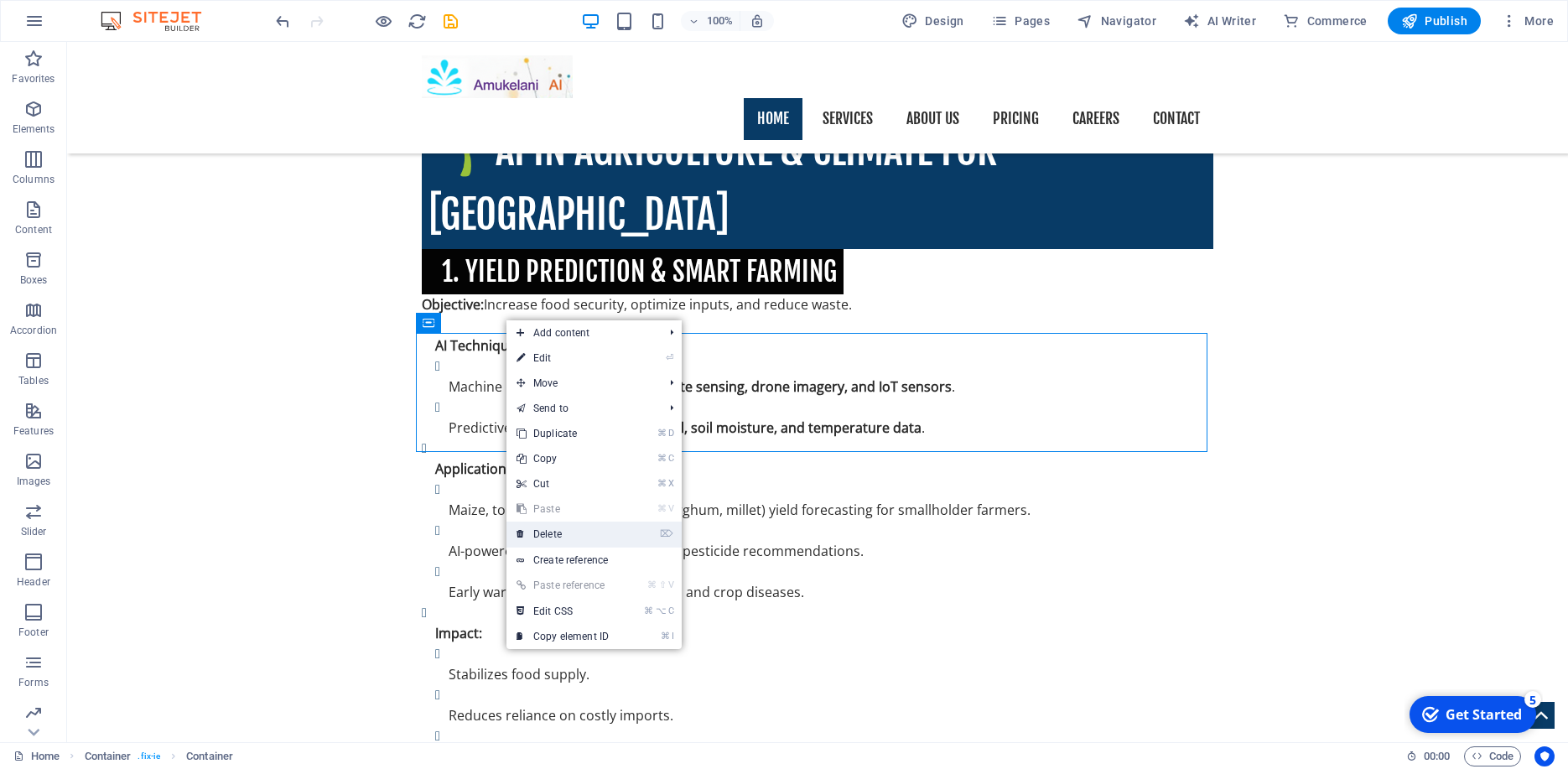
drag, startPoint x: 549, startPoint y: 535, endPoint x: 482, endPoint y: 493, distance: 79.1
click at [549, 535] on link "⌦ Delete" at bounding box center [563, 533] width 113 height 25
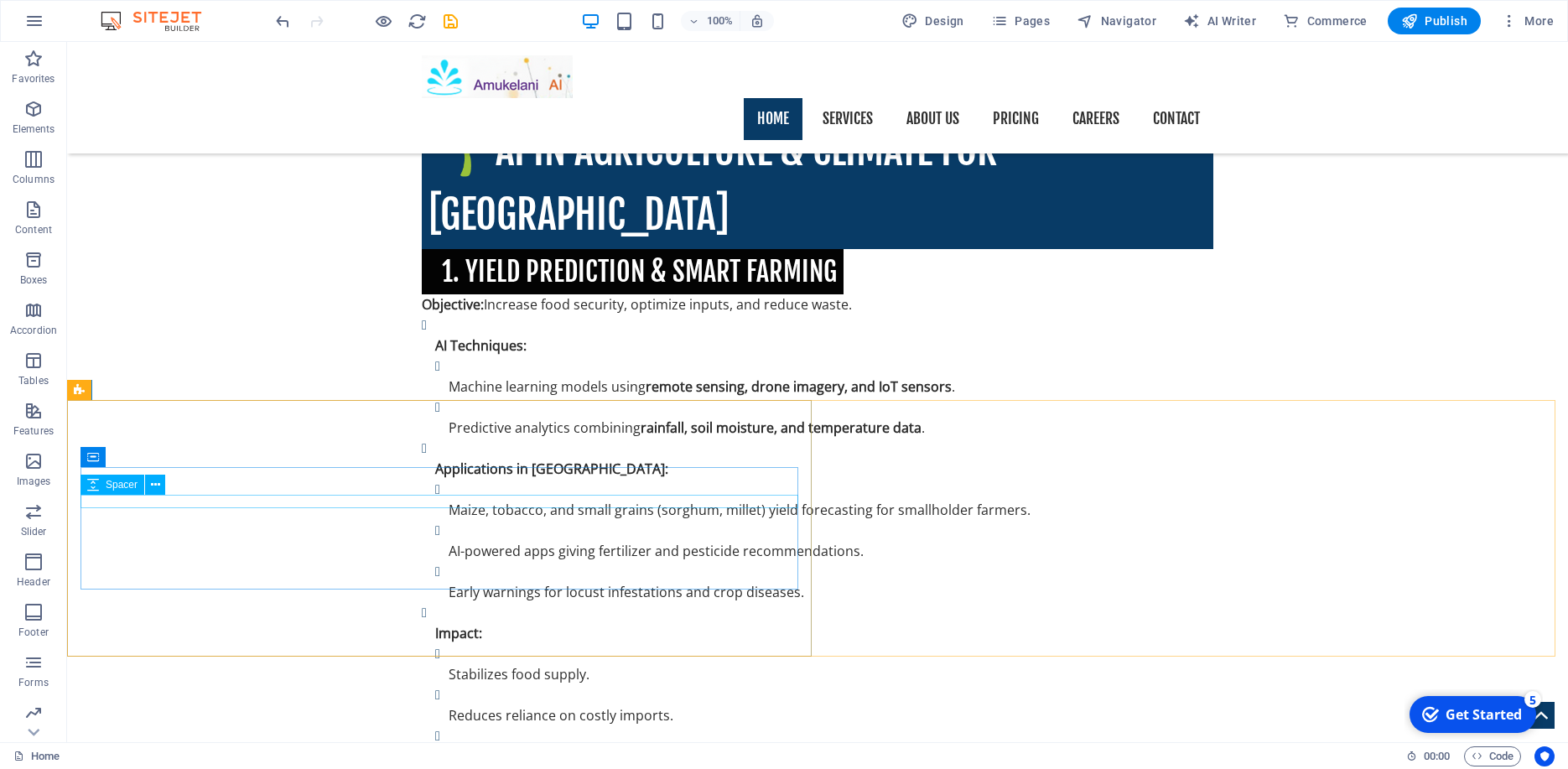
click at [169, 490] on div "Spacer" at bounding box center [128, 485] width 96 height 21
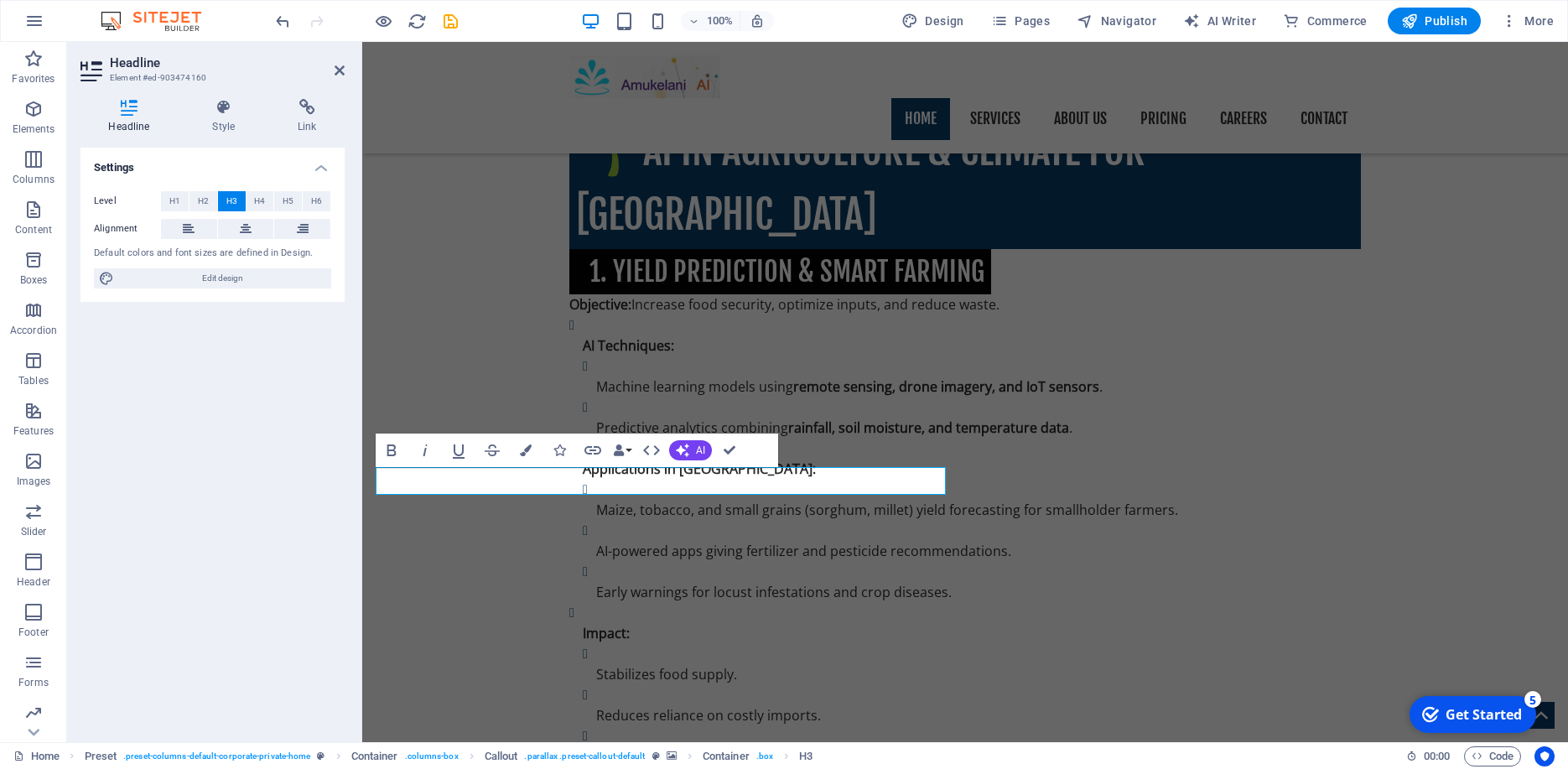
click at [176, 477] on div "Headline Element #ed-903474160 Headline Style Link Settings Level H1 H2 H3 H4 H…" at bounding box center [818, 391] width 1501 height 700
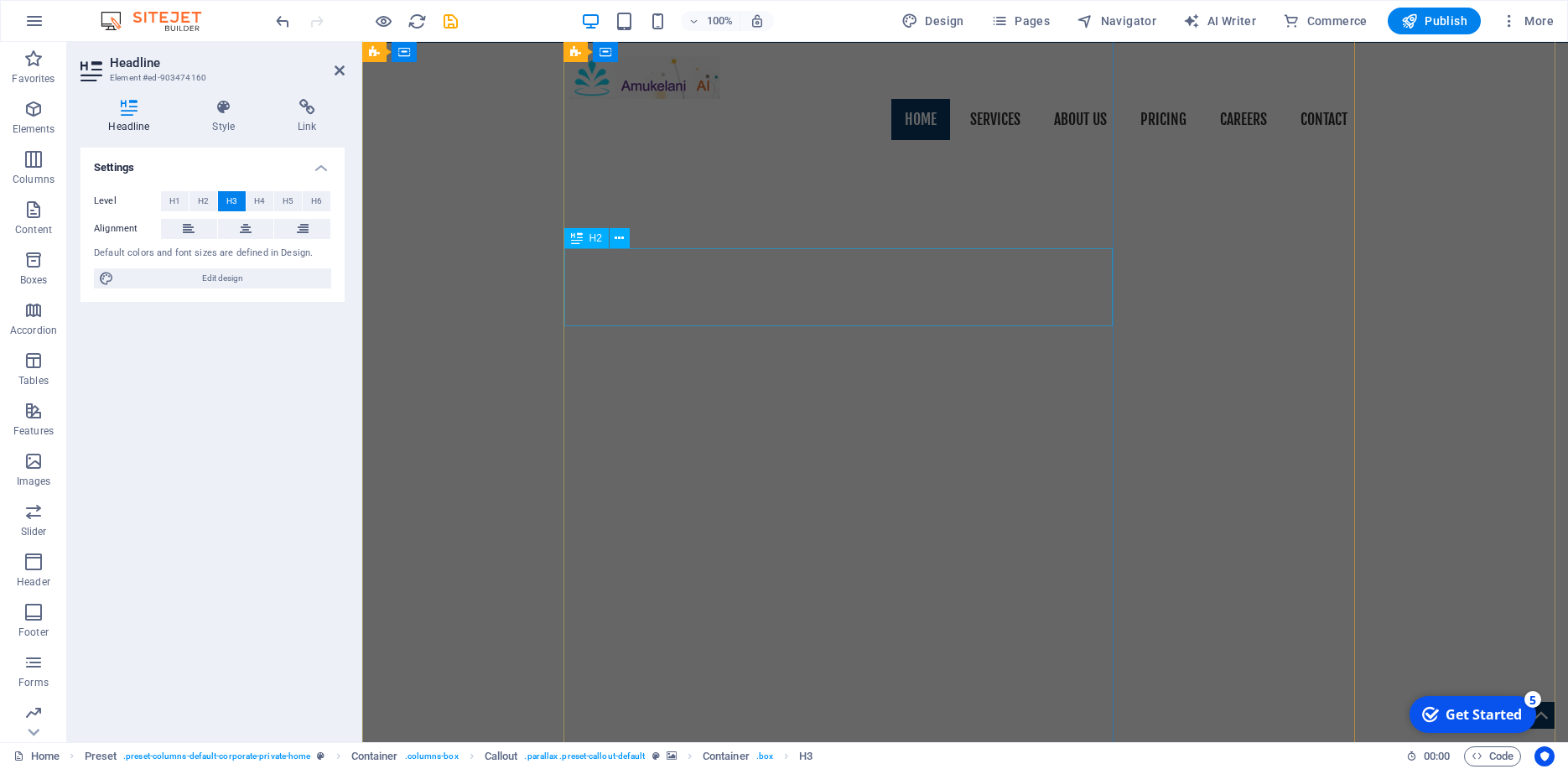
scroll to position [0, 0]
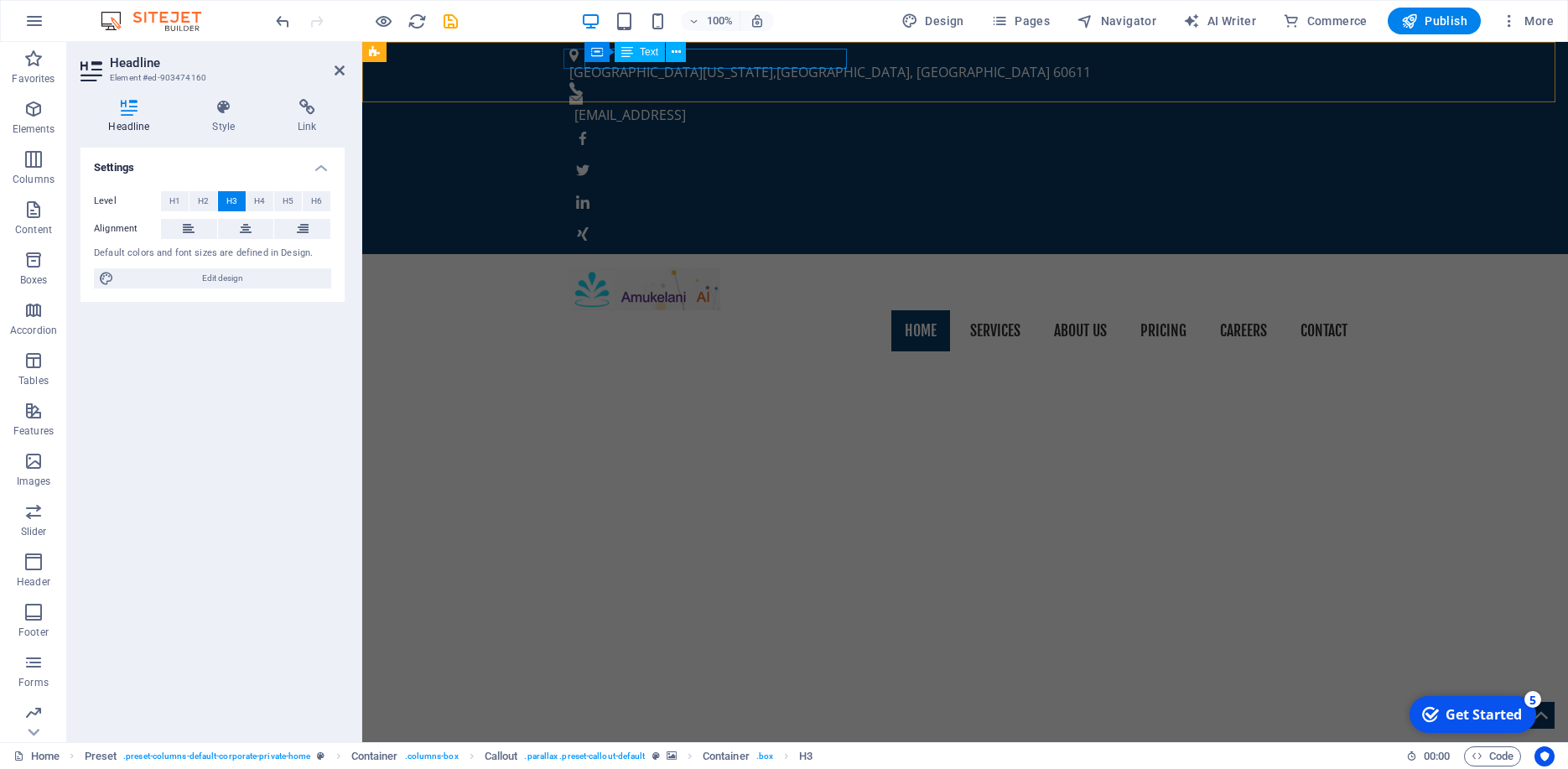
click at [745, 62] on div "North Michigan Avenue , Chicago, IL 60611" at bounding box center [959, 72] width 778 height 20
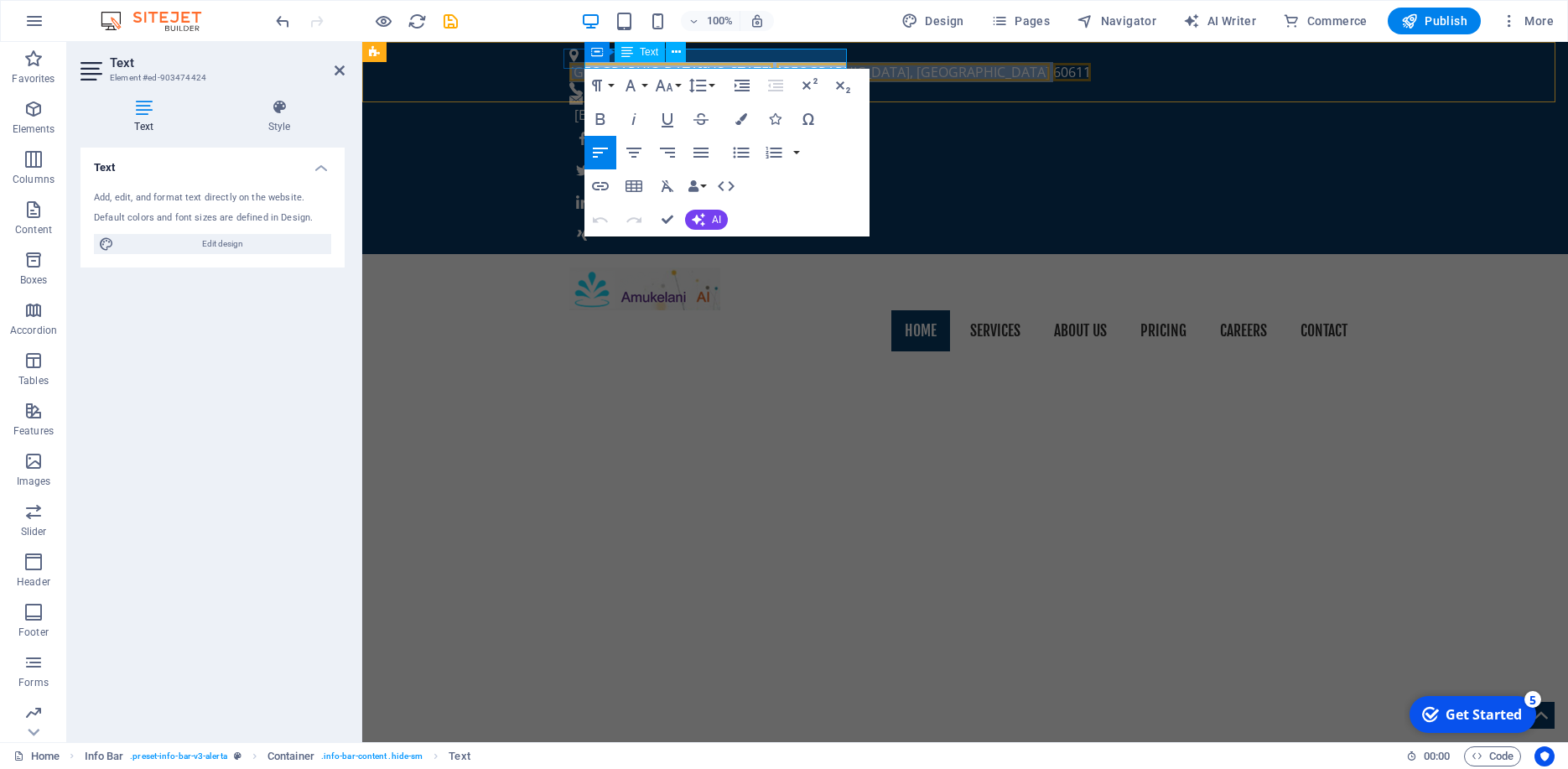
click at [776, 63] on span "[GEOGRAPHIC_DATA], [GEOGRAPHIC_DATA]" at bounding box center [912, 72] width 274 height 19
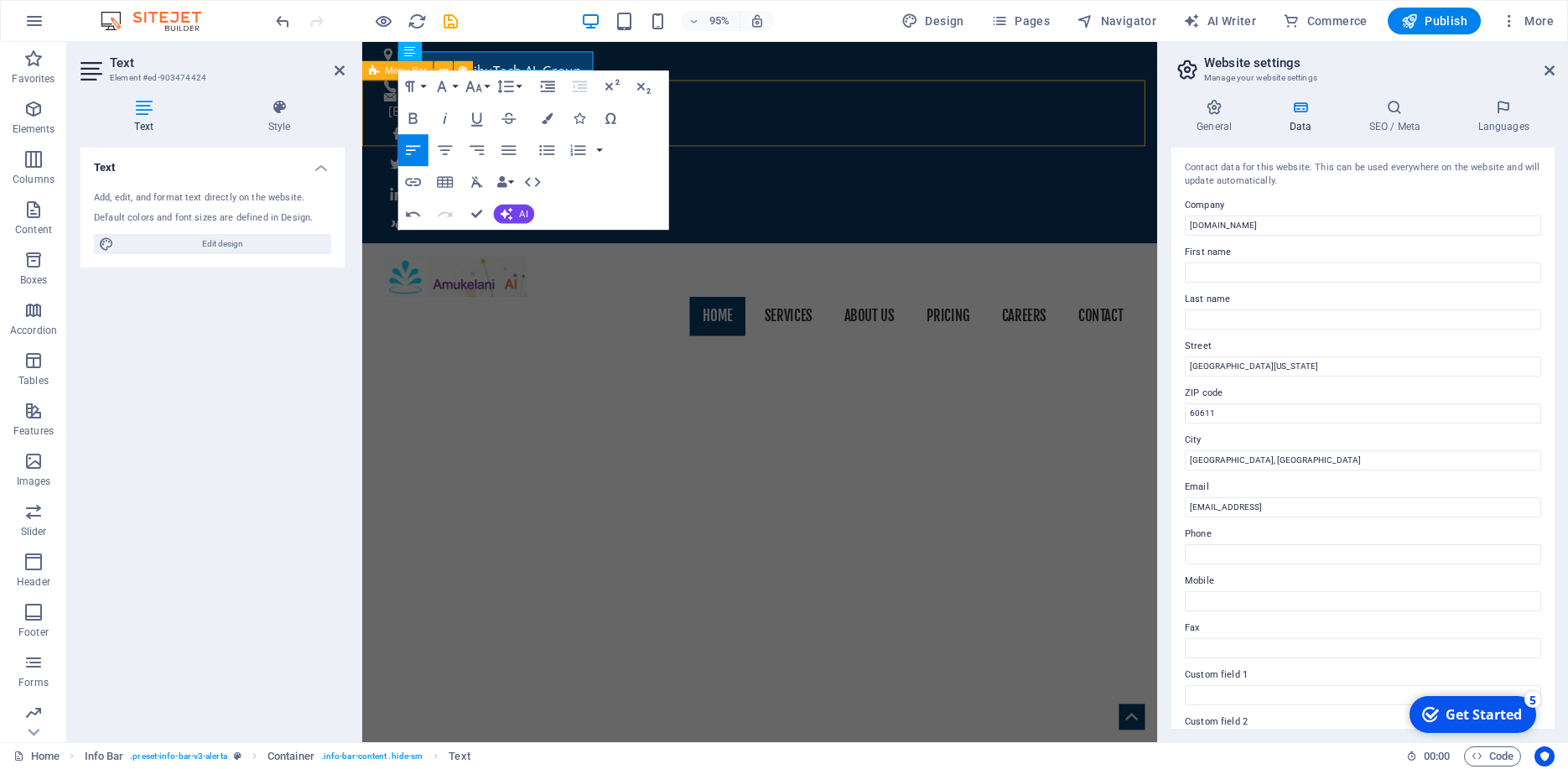
click at [772, 254] on div "Home Services About us Pricing Careers Contact" at bounding box center [780, 309] width 836 height 112
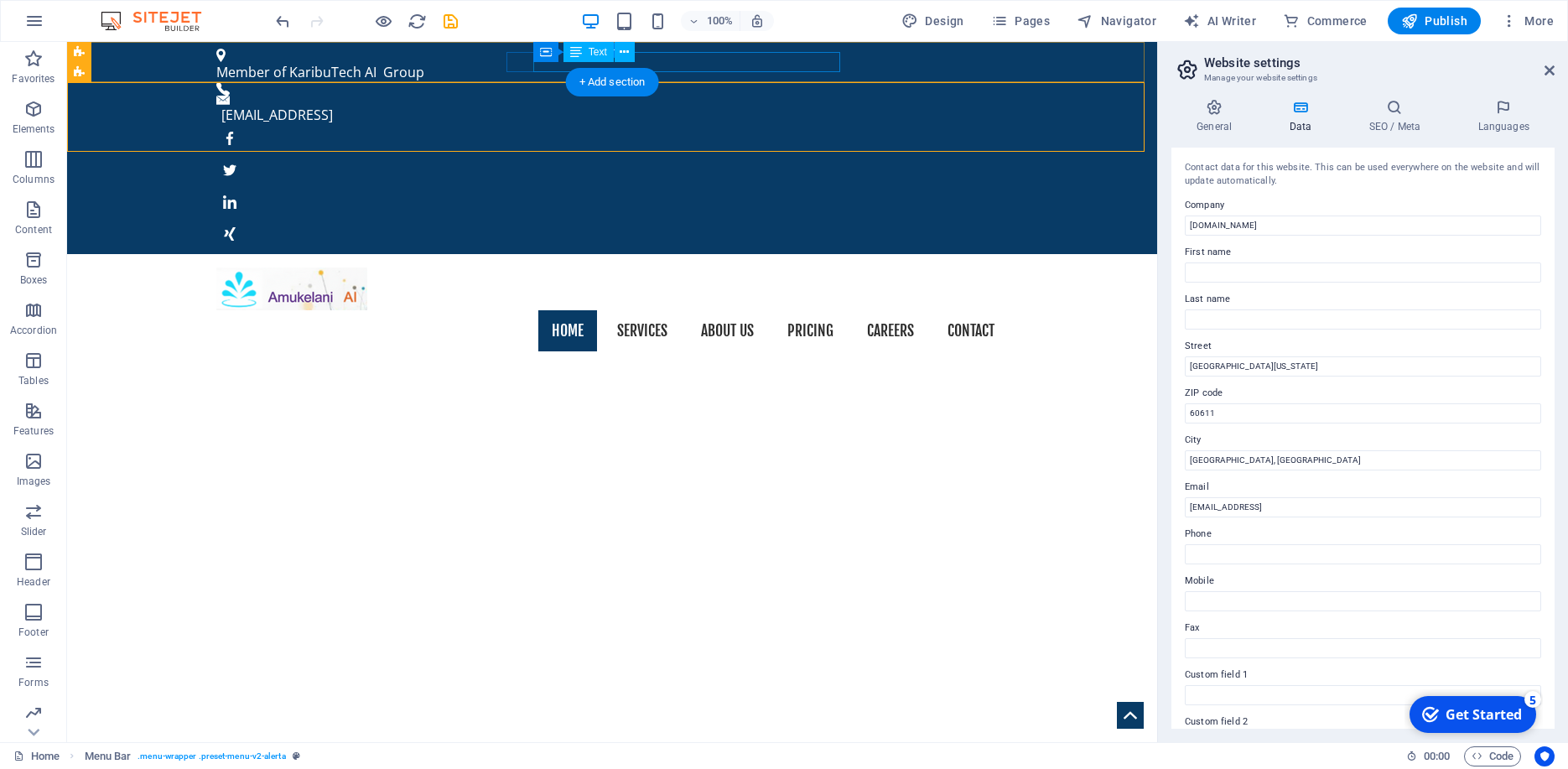
click at [703, 105] on div "[EMAIL_ADDRESS]" at bounding box center [607, 115] width 773 height 20
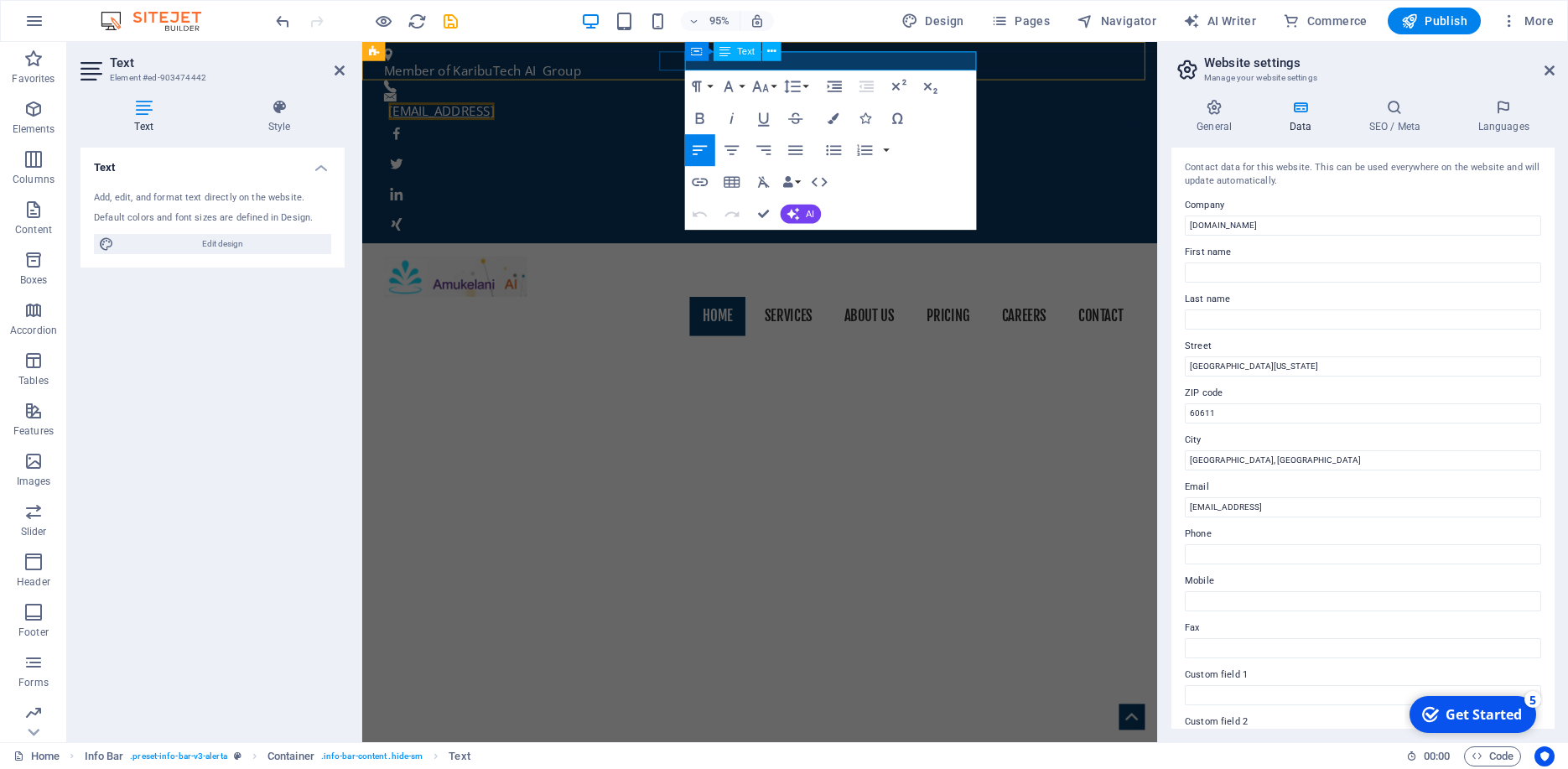
click at [502, 106] on link "[EMAIL_ADDRESS]" at bounding box center [445, 115] width 112 height 19
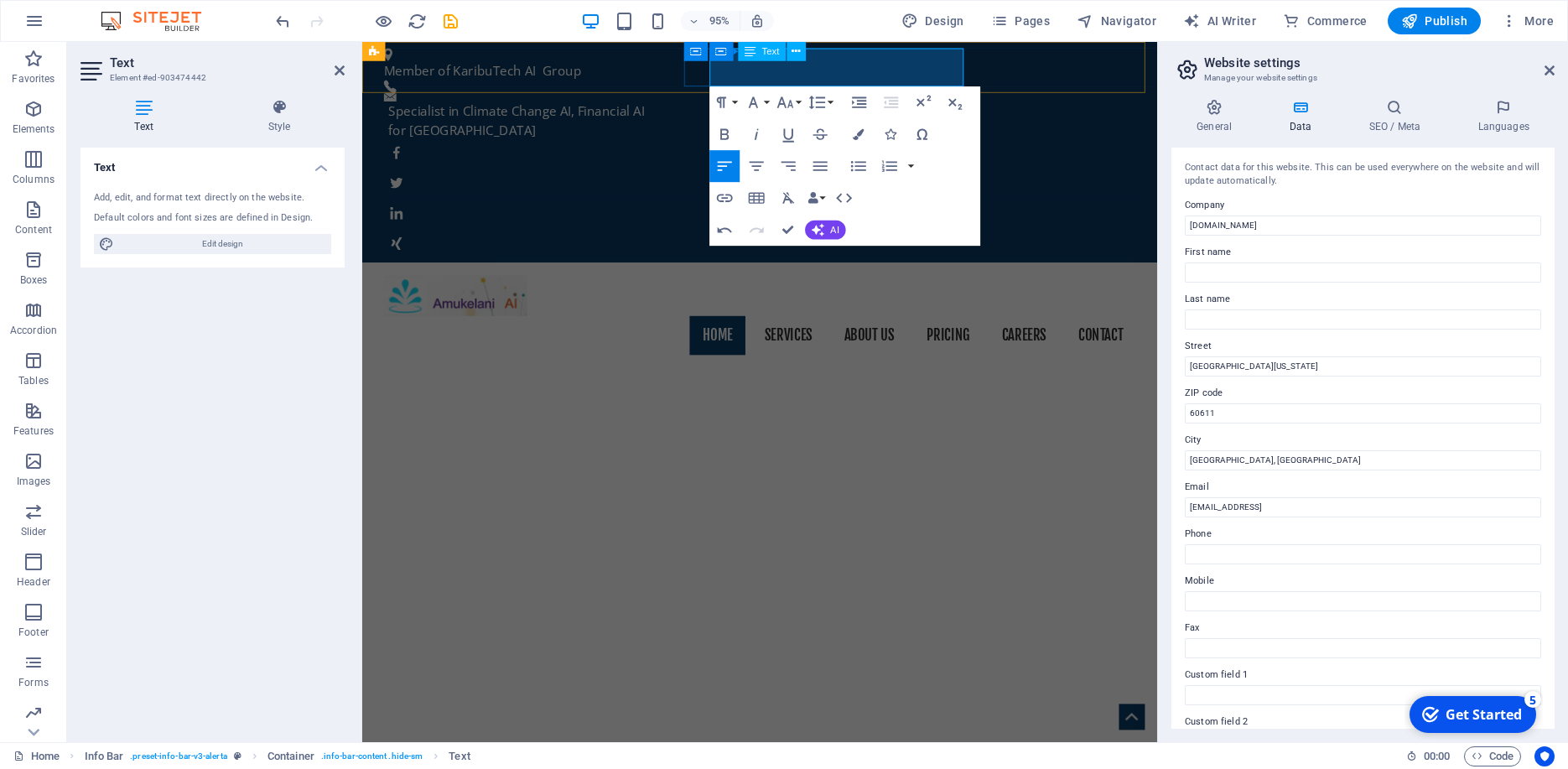
click at [730, 125] on p "for [GEOGRAPHIC_DATA]" at bounding box center [776, 135] width 773 height 20
click at [1047, 95] on div "Member of KaribuTech AI Group Specialist in Climate Change AI, Financial AI for…" at bounding box center [780, 157] width 836 height 232
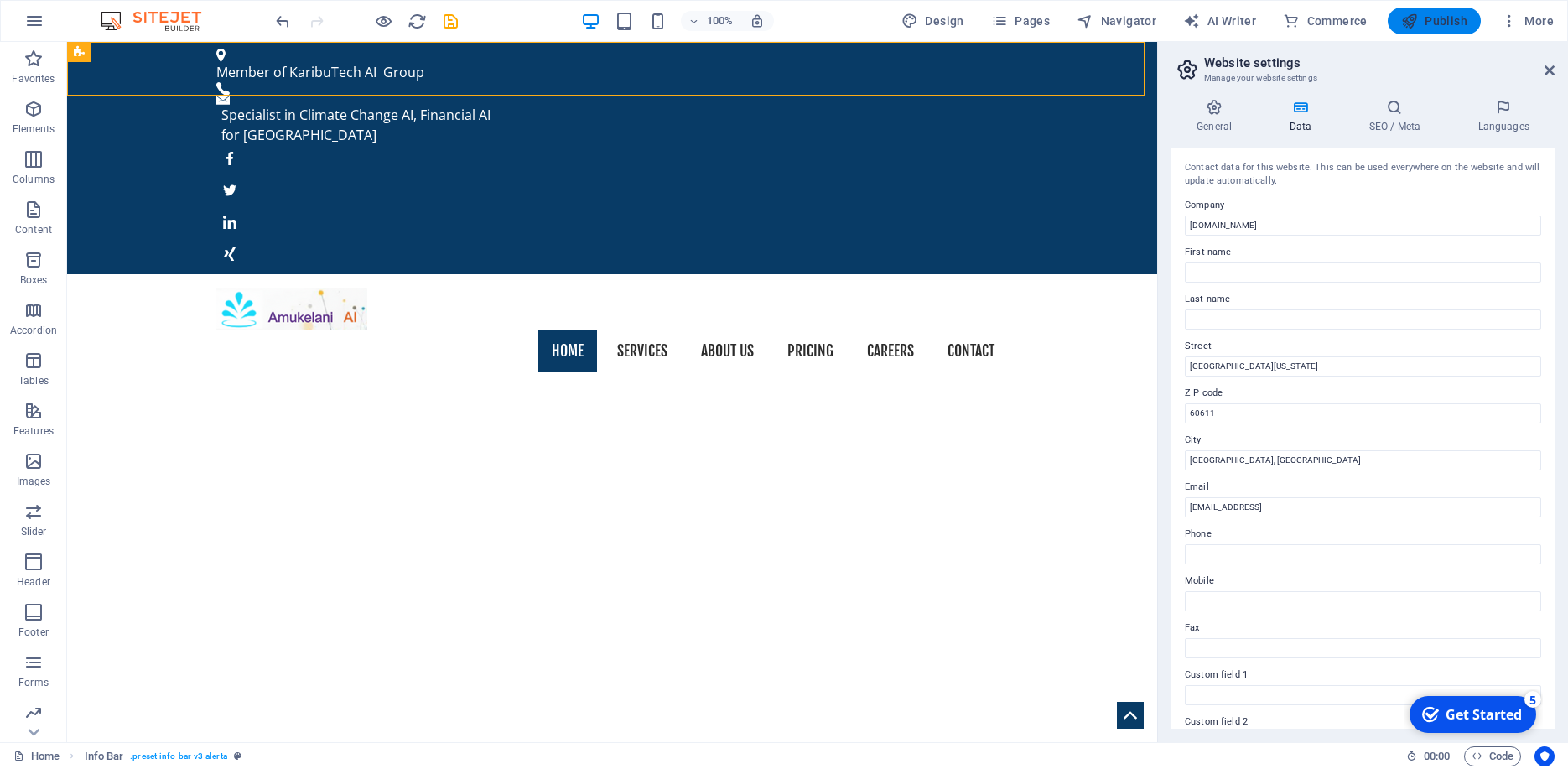
click at [1443, 17] on span "Publish" at bounding box center [1434, 21] width 66 height 17
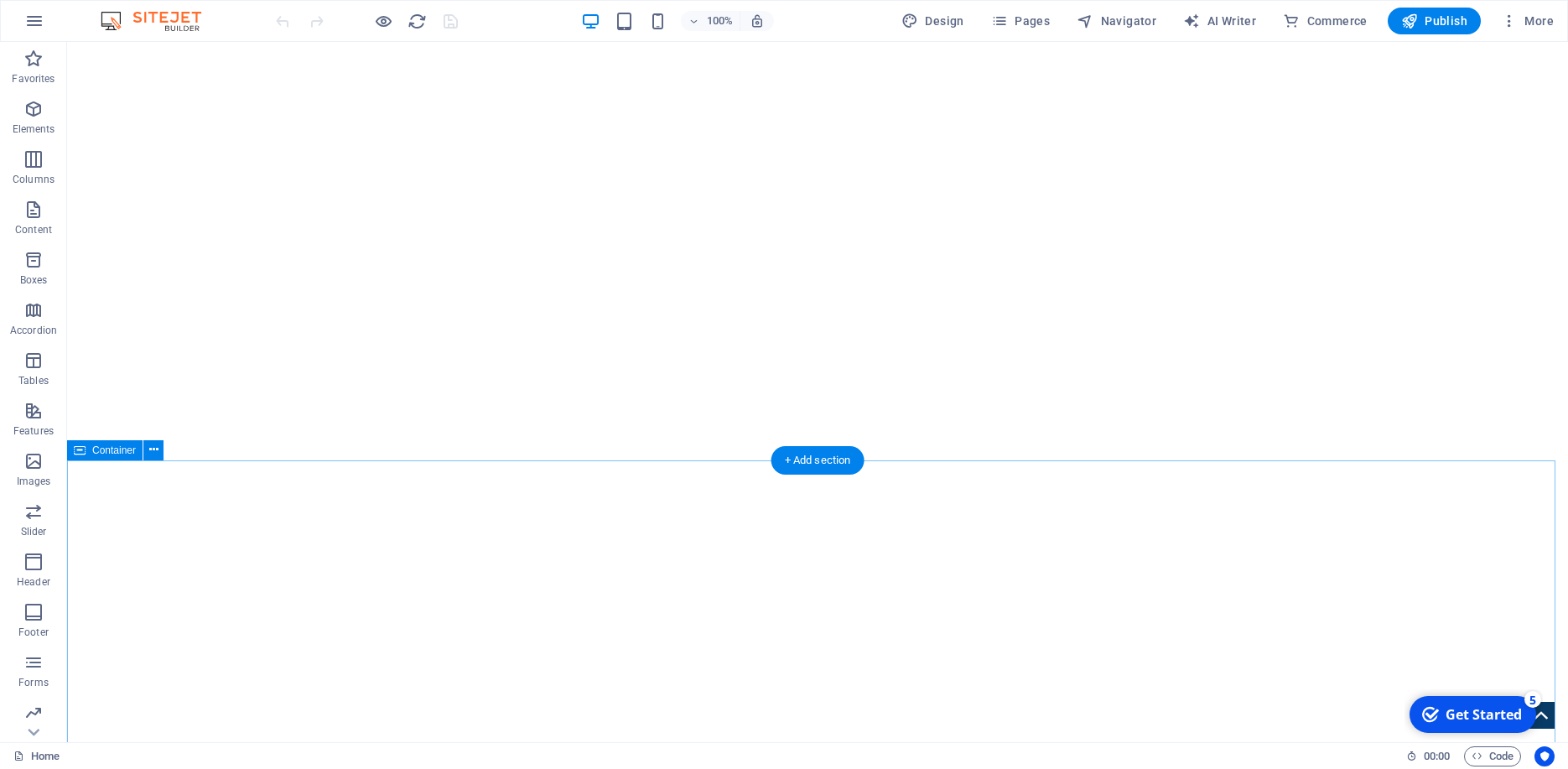
scroll to position [1167, 0]
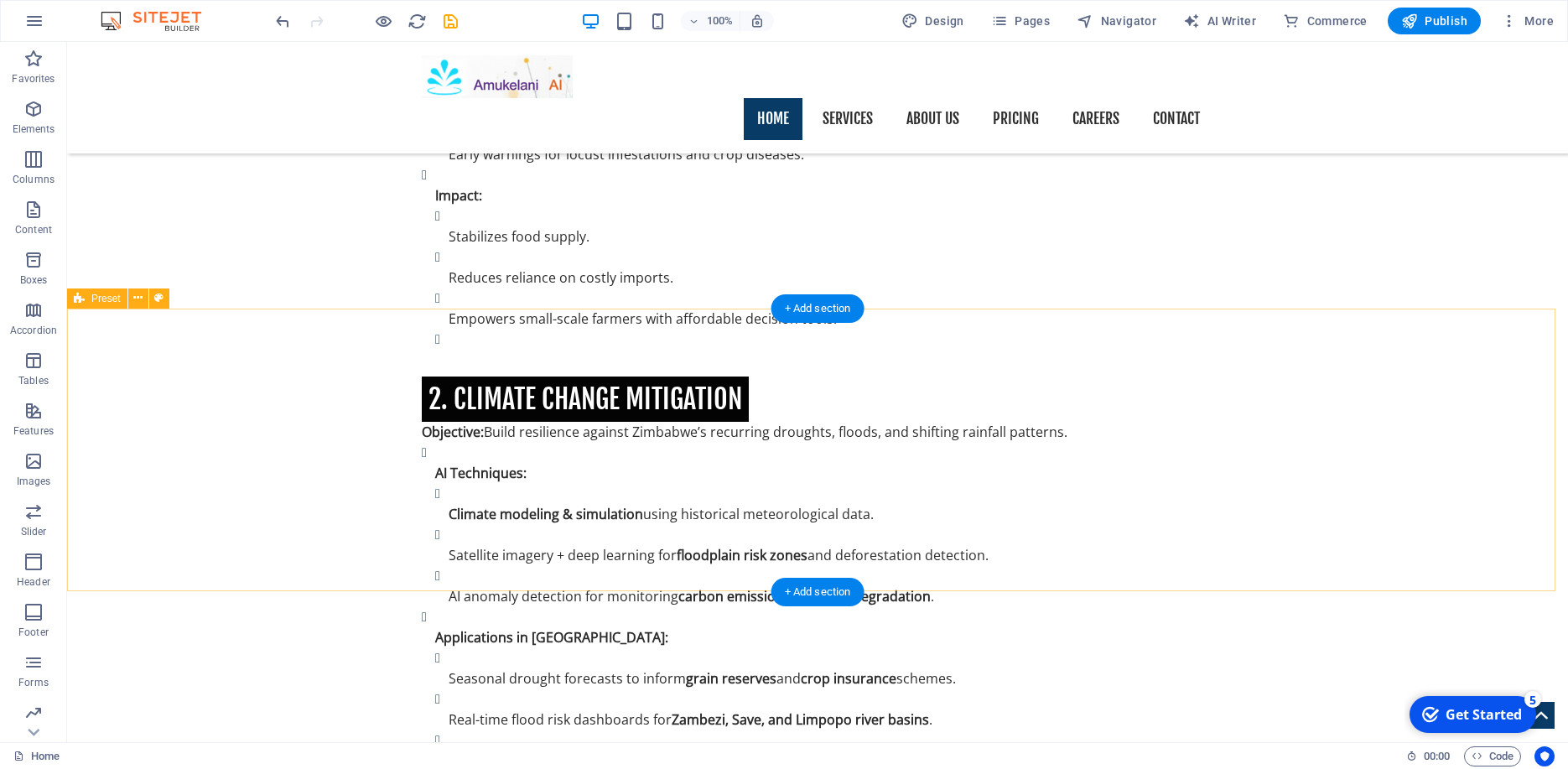
scroll to position [3877, 0]
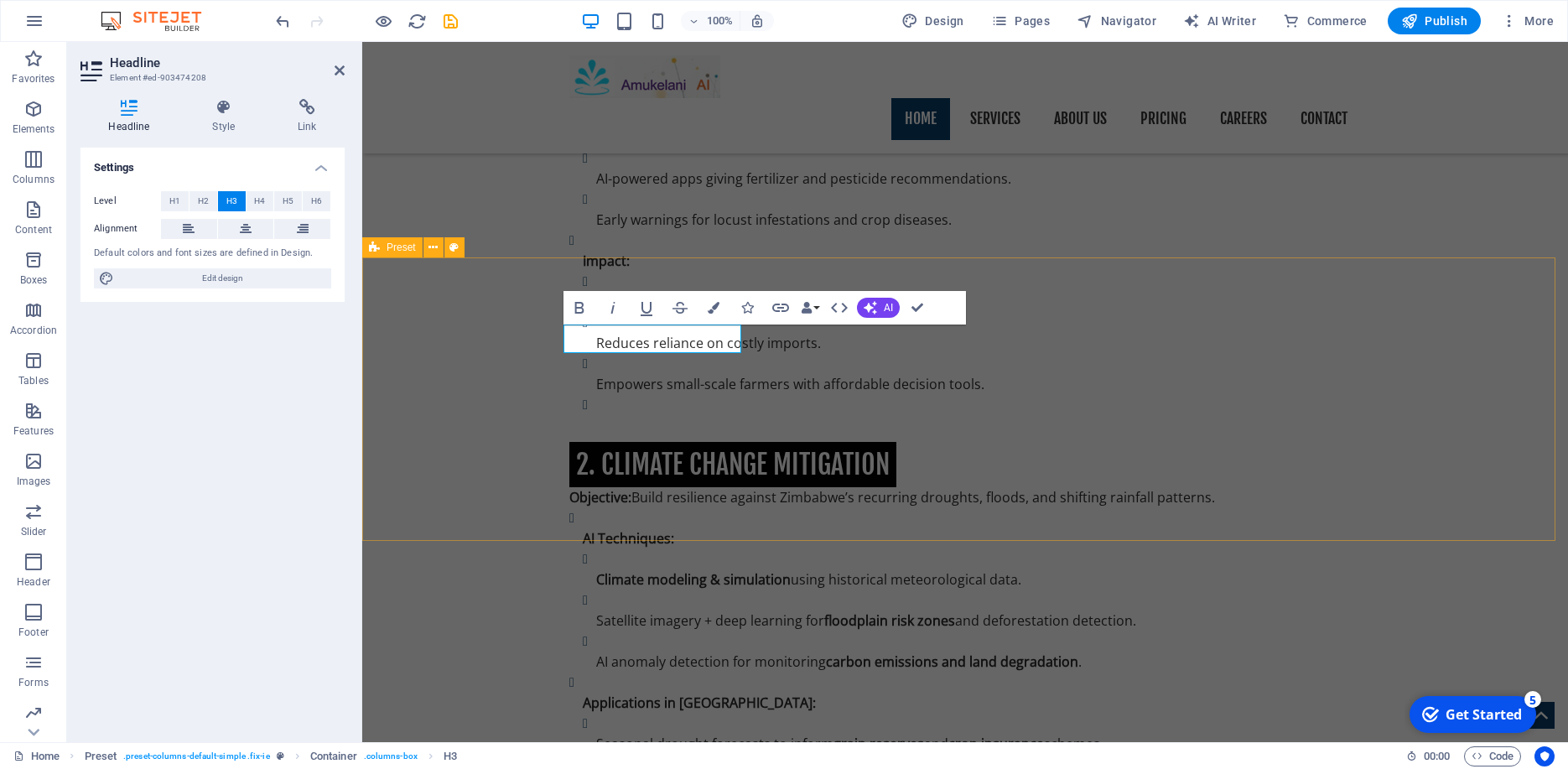
drag, startPoint x: 745, startPoint y: 340, endPoint x: 464, endPoint y: 346, distance: 281.1
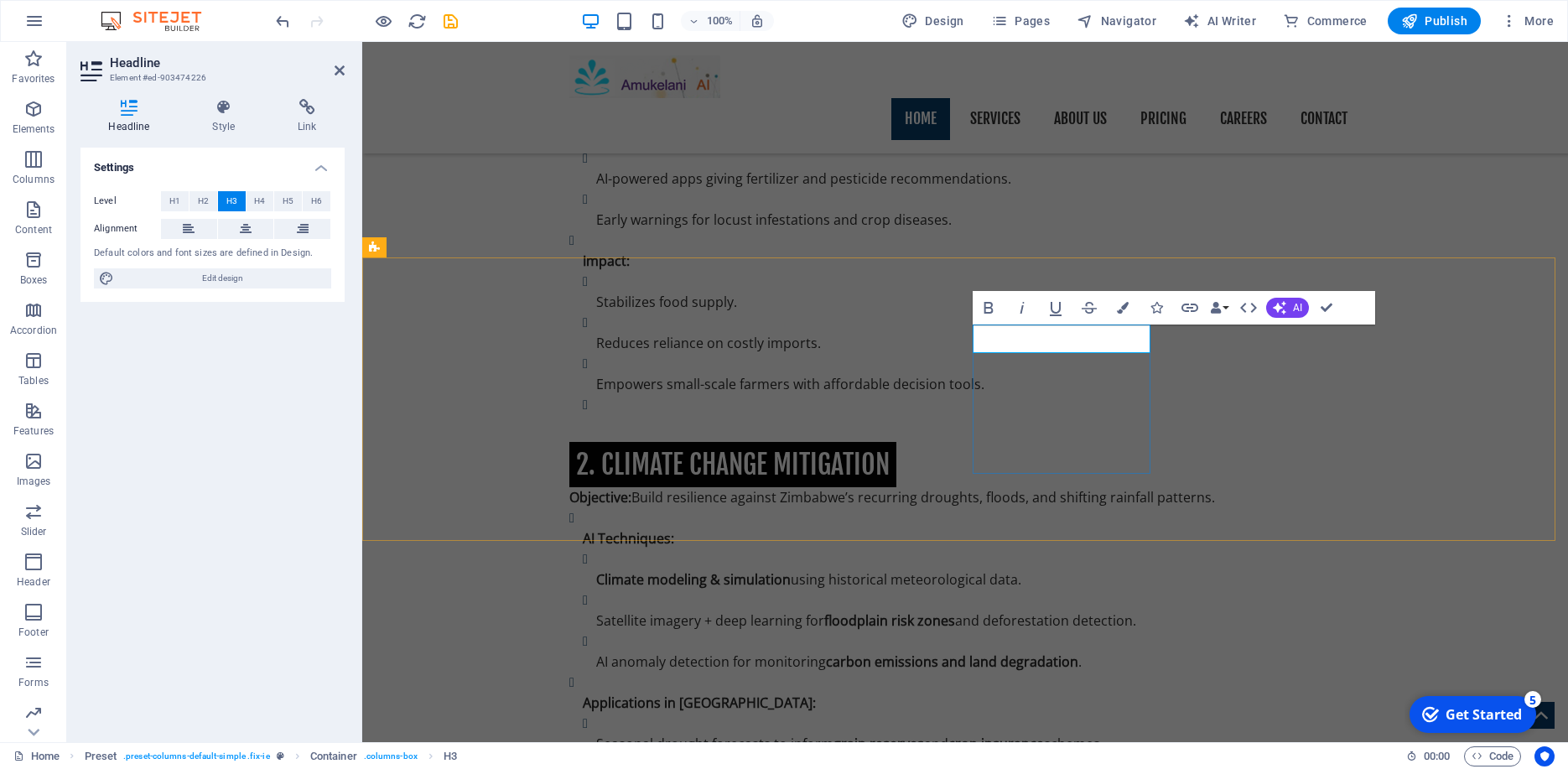
click at [1218, 346] on span "Text" at bounding box center [1212, 343] width 19 height 10
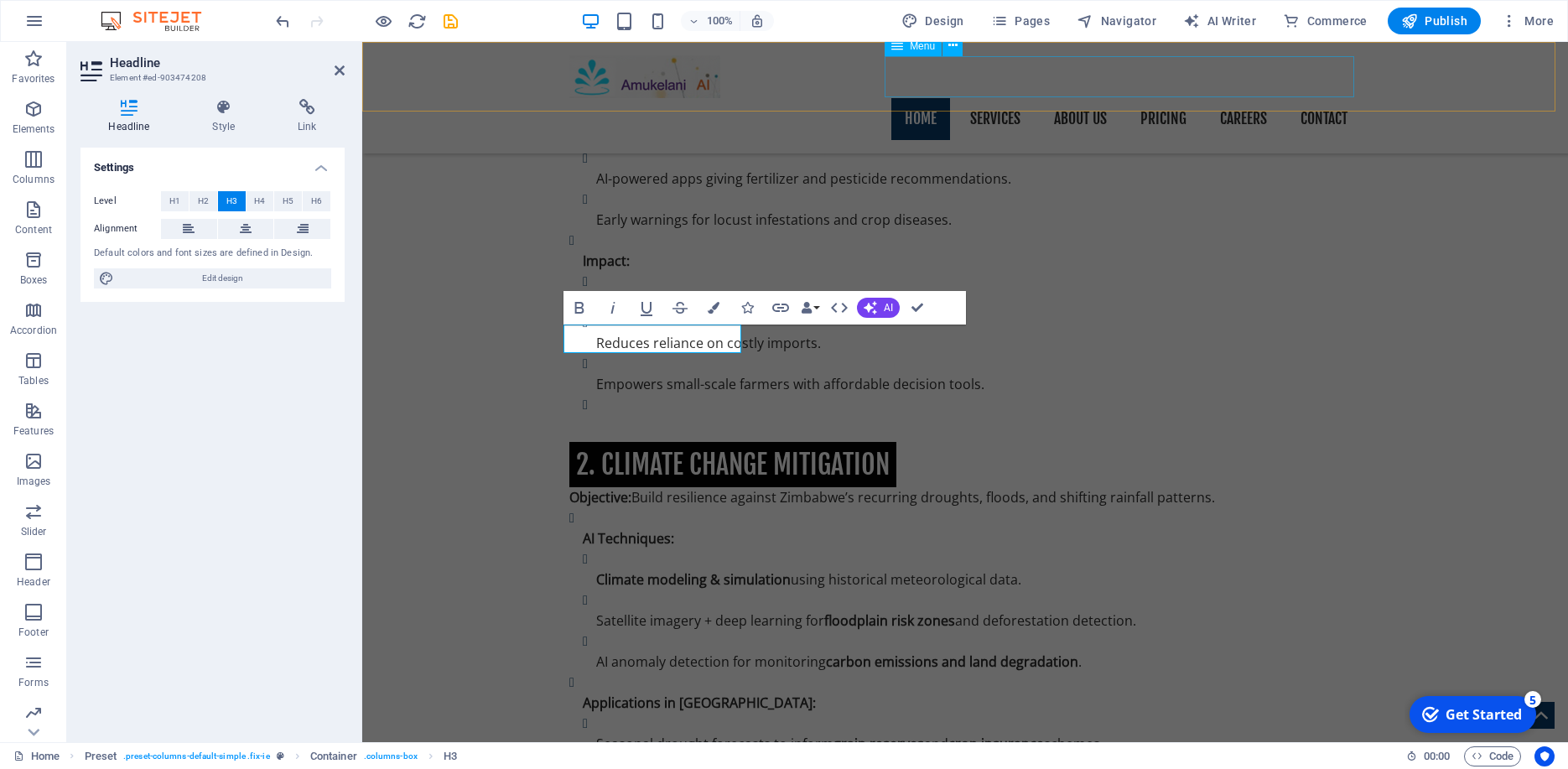
click at [1003, 98] on nav "Home Services About us Pricing Careers Contact" at bounding box center [966, 118] width 792 height 41
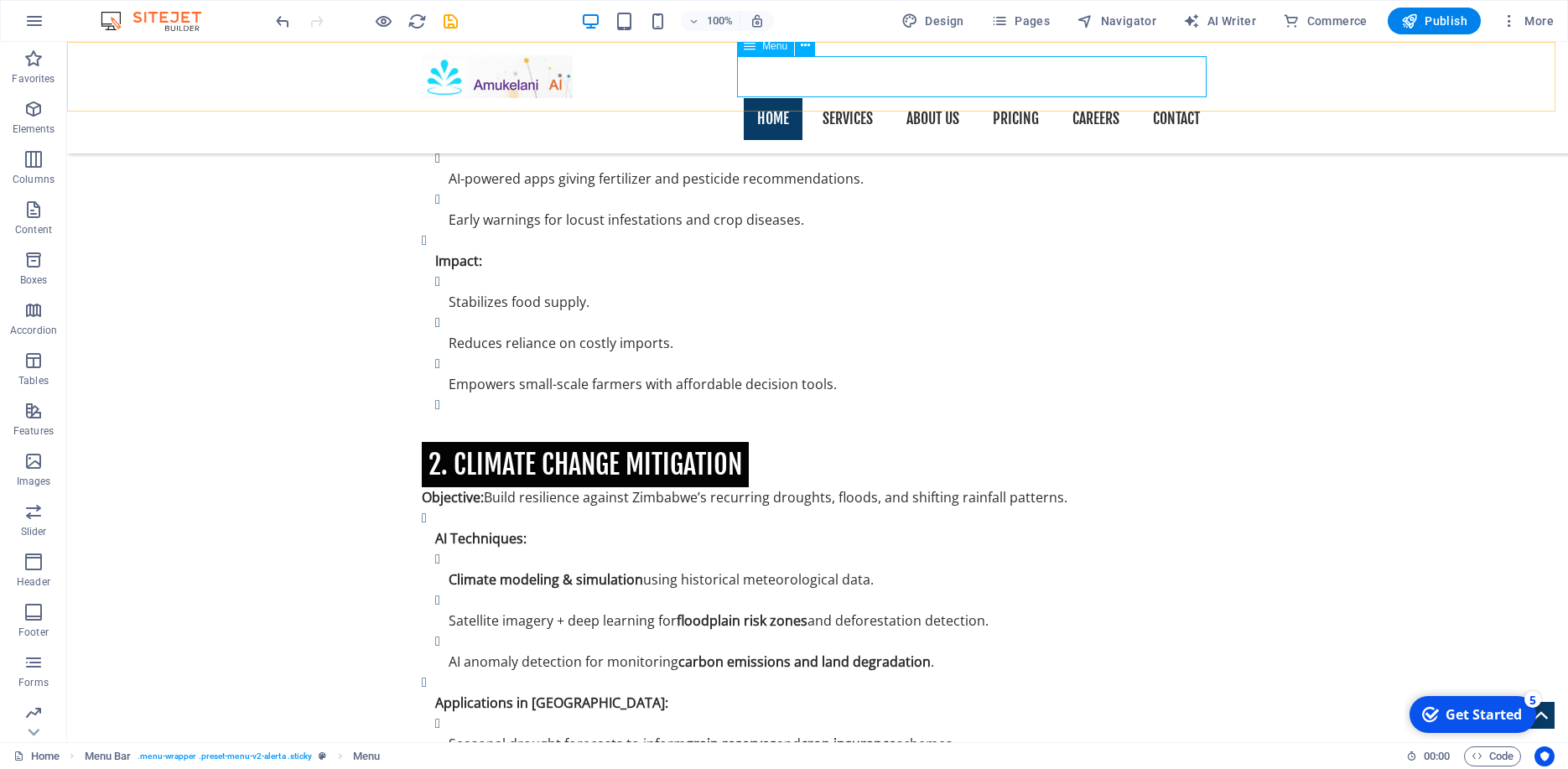
click at [848, 98] on nav "Home Services About us Pricing Careers Contact" at bounding box center [818, 118] width 792 height 41
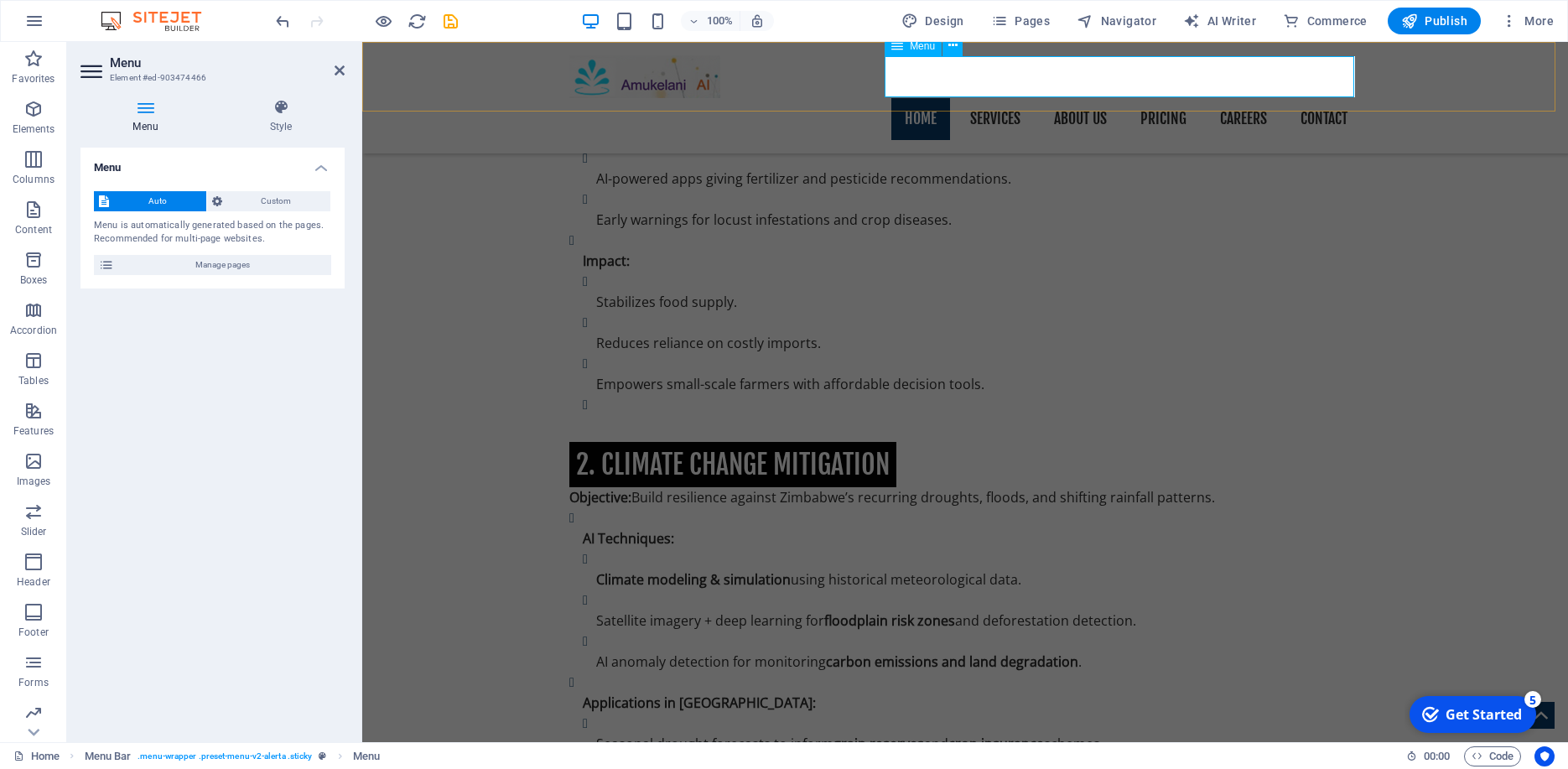
click at [980, 98] on nav "Home Services About us Pricing Careers Contact" at bounding box center [966, 118] width 792 height 41
click at [1018, 19] on span "Pages" at bounding box center [1020, 21] width 58 height 17
click at [1003, 21] on icon "button" at bounding box center [999, 21] width 17 height 17
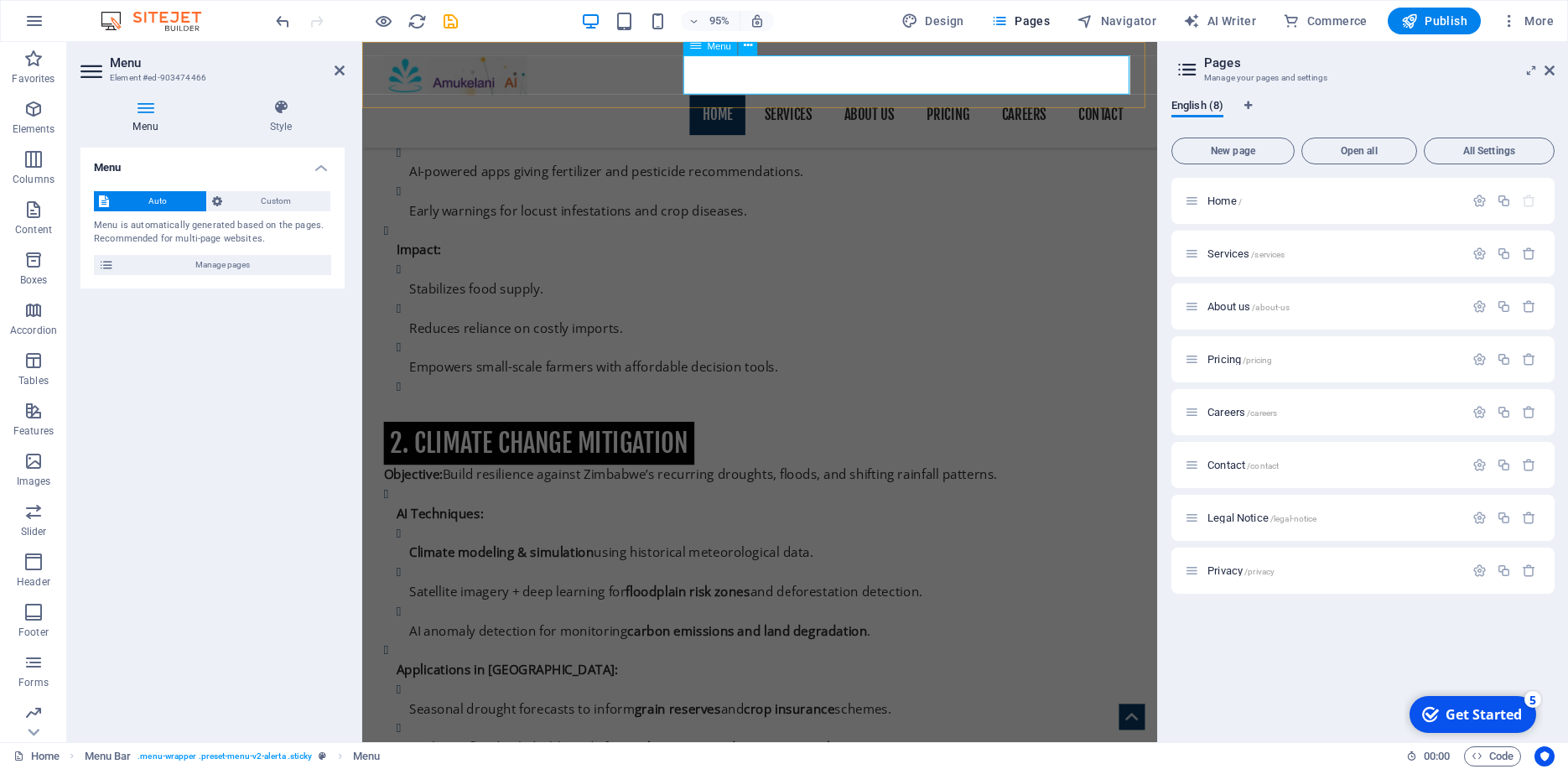
click at [811, 98] on nav "Home Services About us Pricing Careers Contact" at bounding box center [781, 118] width 792 height 41
click at [1230, 250] on span "Services /services" at bounding box center [1246, 254] width 77 height 13
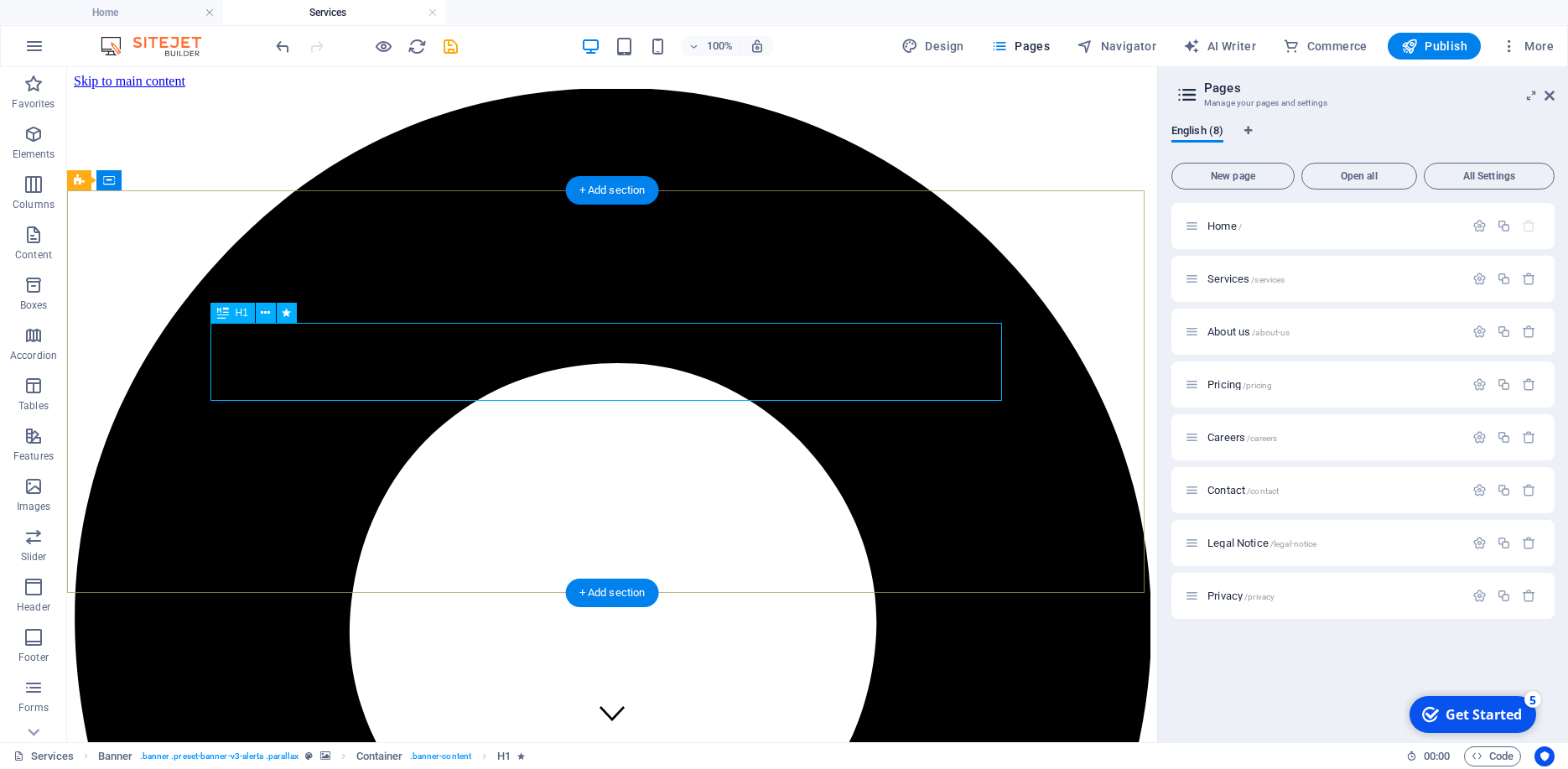
scroll to position [0, 0]
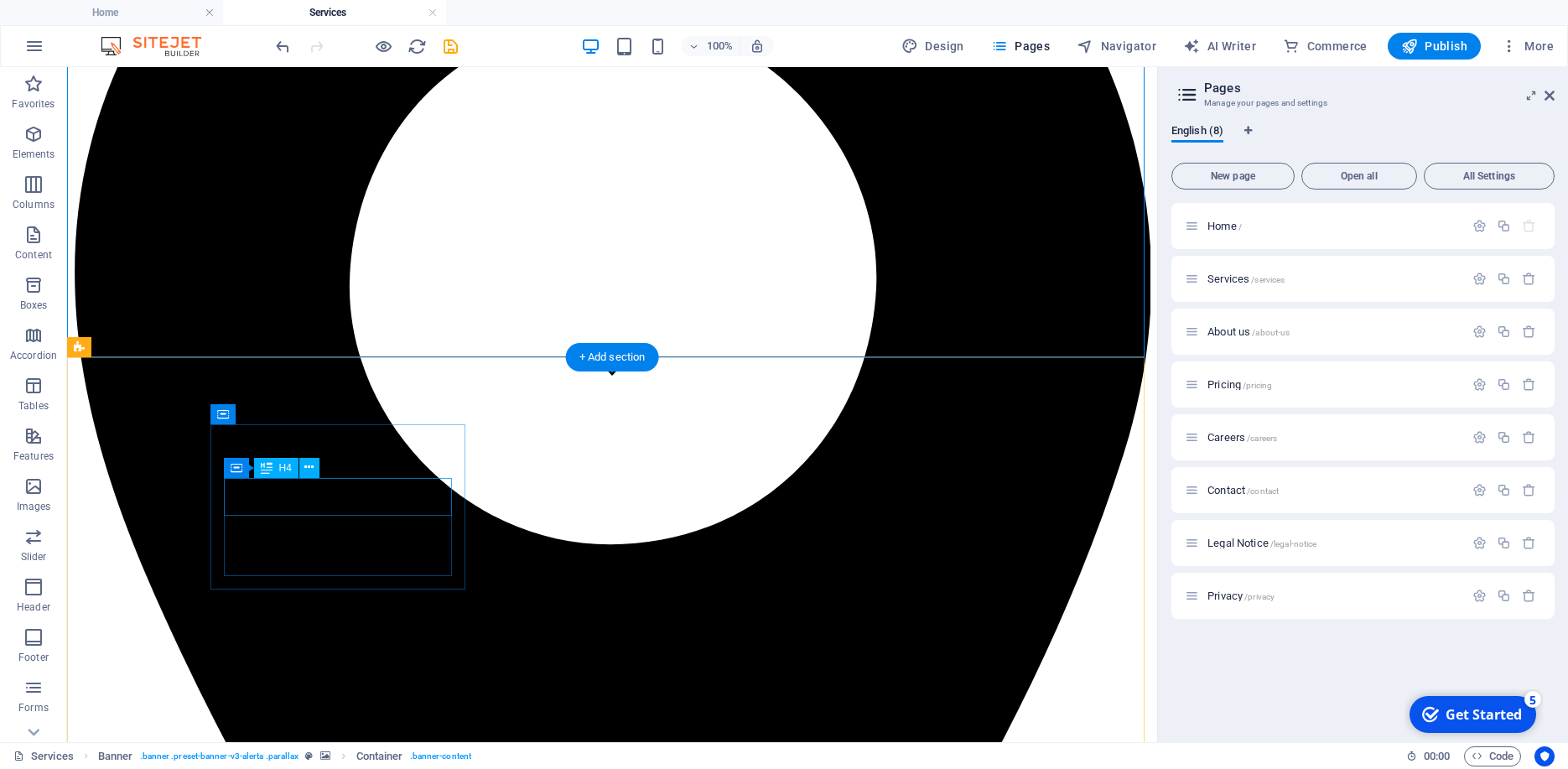
scroll to position [416, 0]
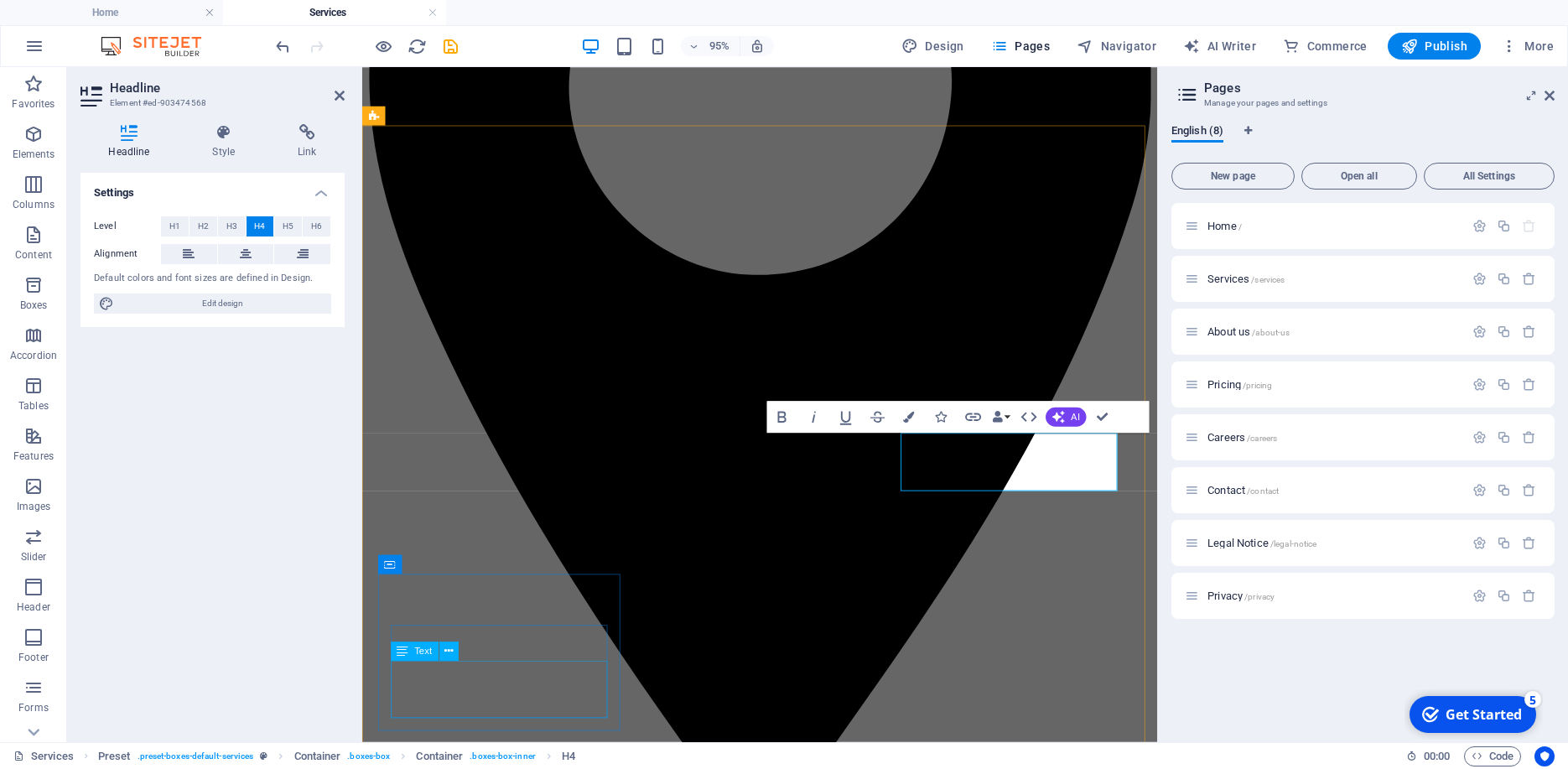
scroll to position [576, 0]
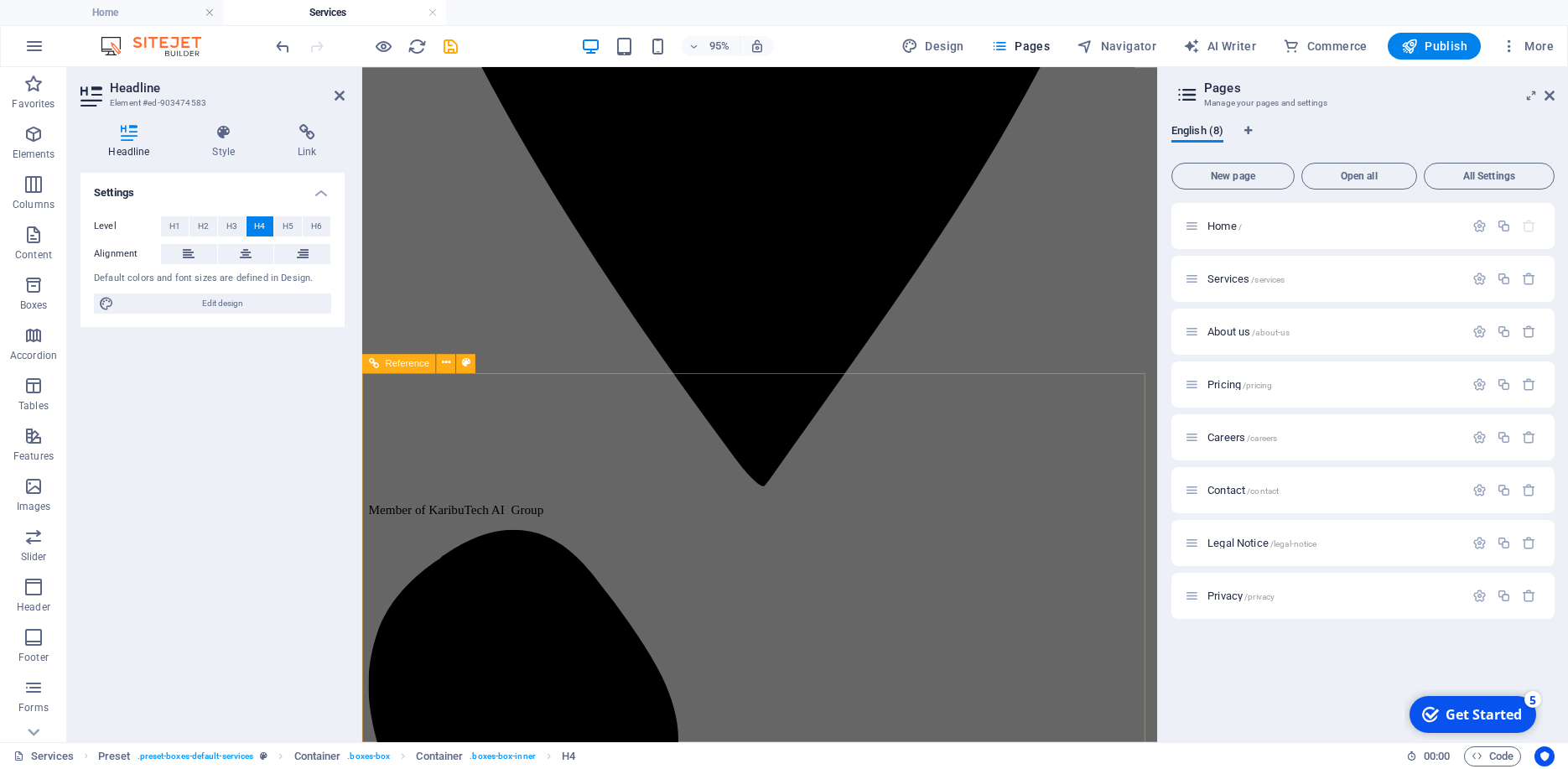
scroll to position [731, 0]
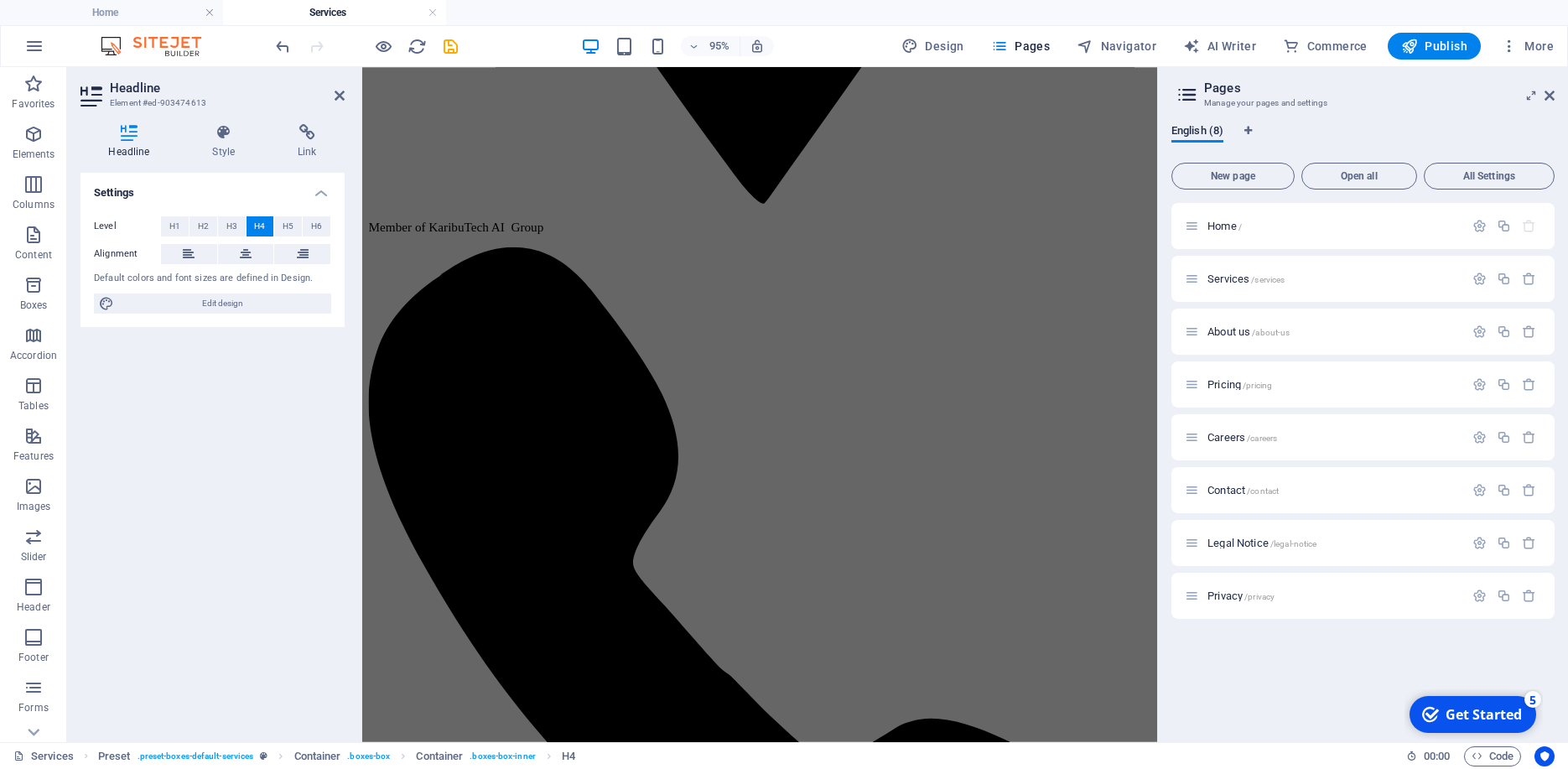
scroll to position [1093, 0]
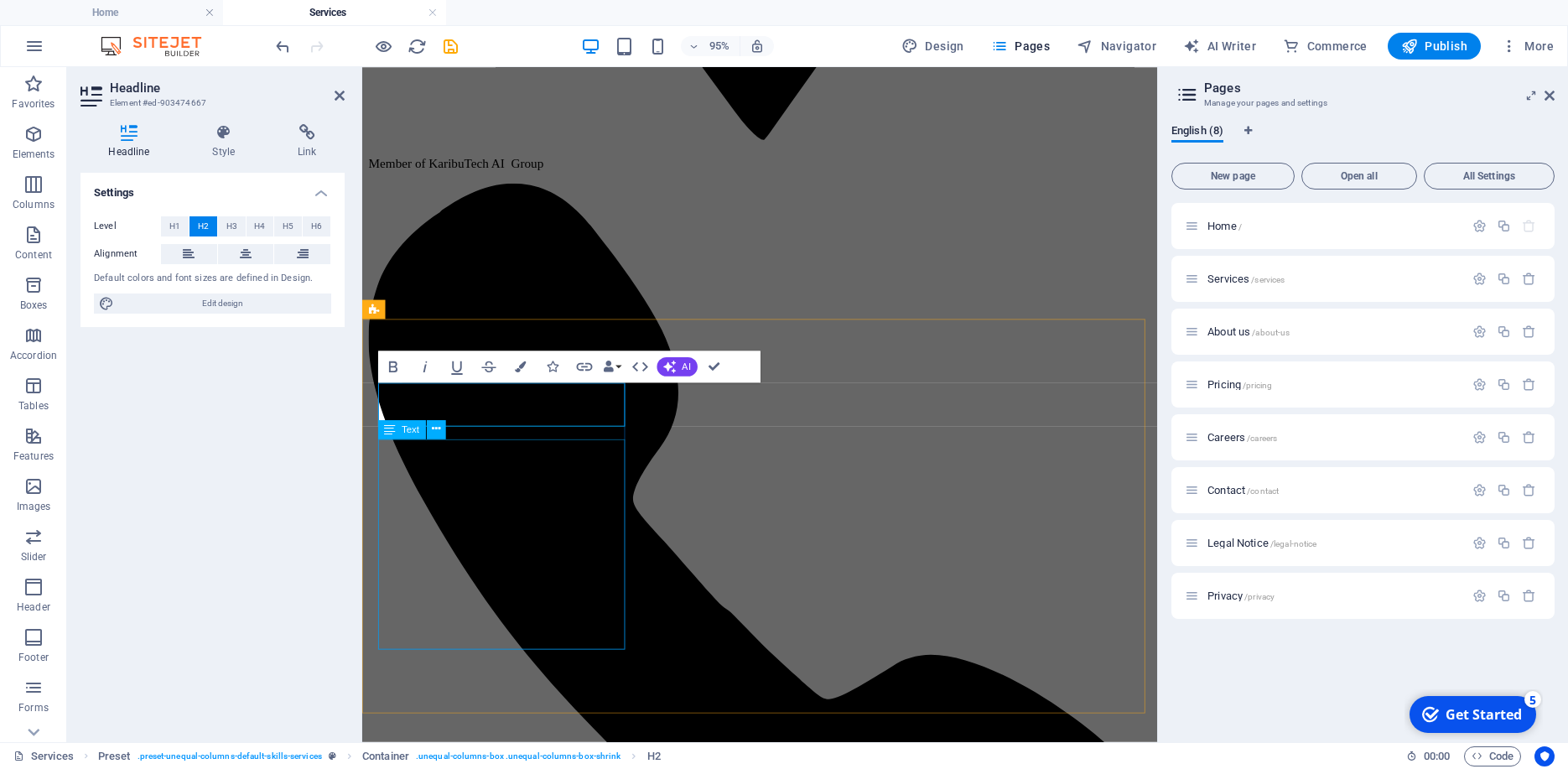
scroll to position [1160, 0]
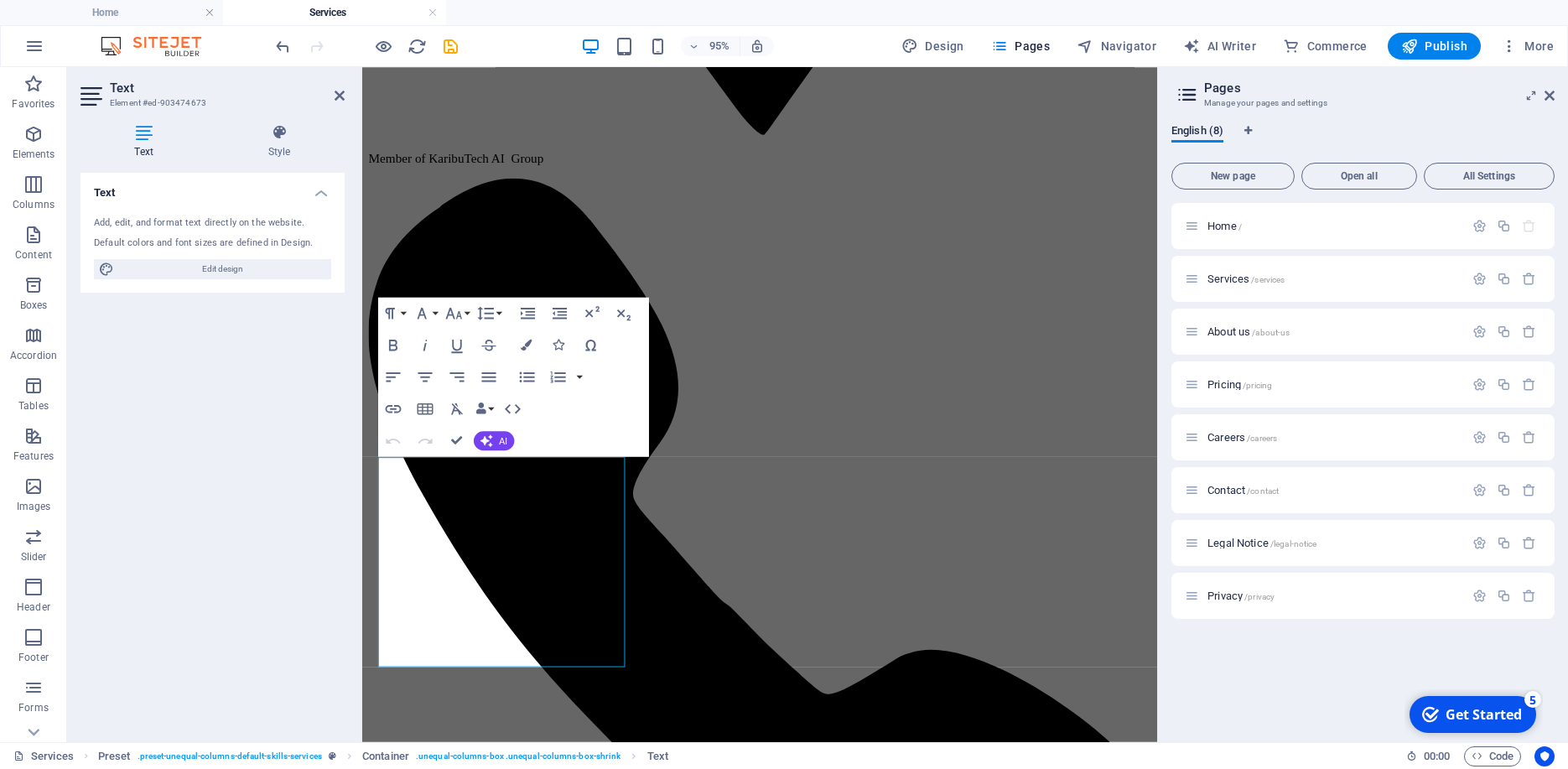
click at [310, 501] on div "Text Add, edit, and format text directly on the website. Default colors and fon…" at bounding box center [212, 450] width 264 height 556
drag, startPoint x: 382, startPoint y: 491, endPoint x: 517, endPoint y: 725, distance: 270.1
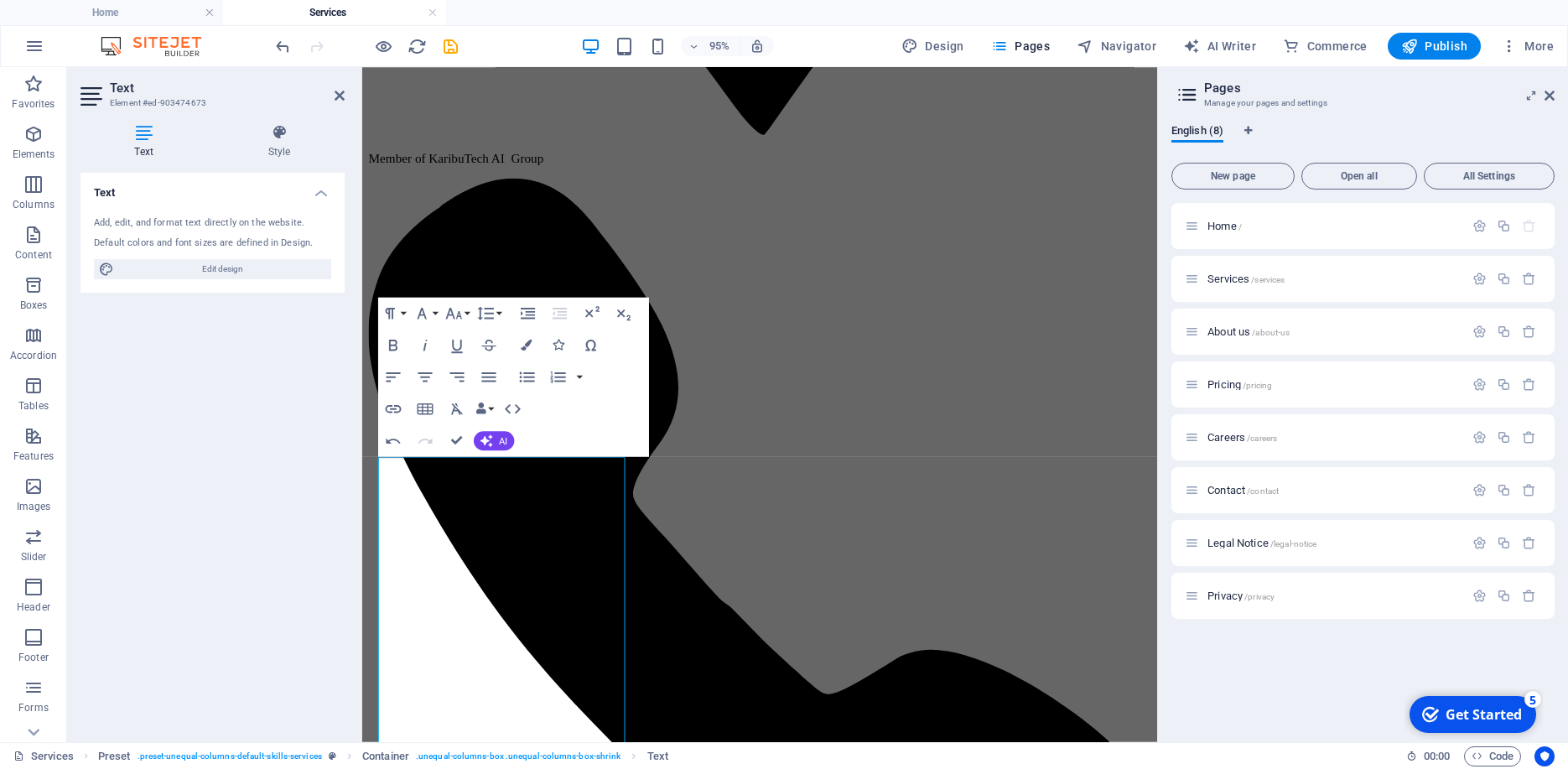
click at [293, 500] on div "Text Add, edit, and format text directly on the website. Default colors and fon…" at bounding box center [212, 450] width 264 height 556
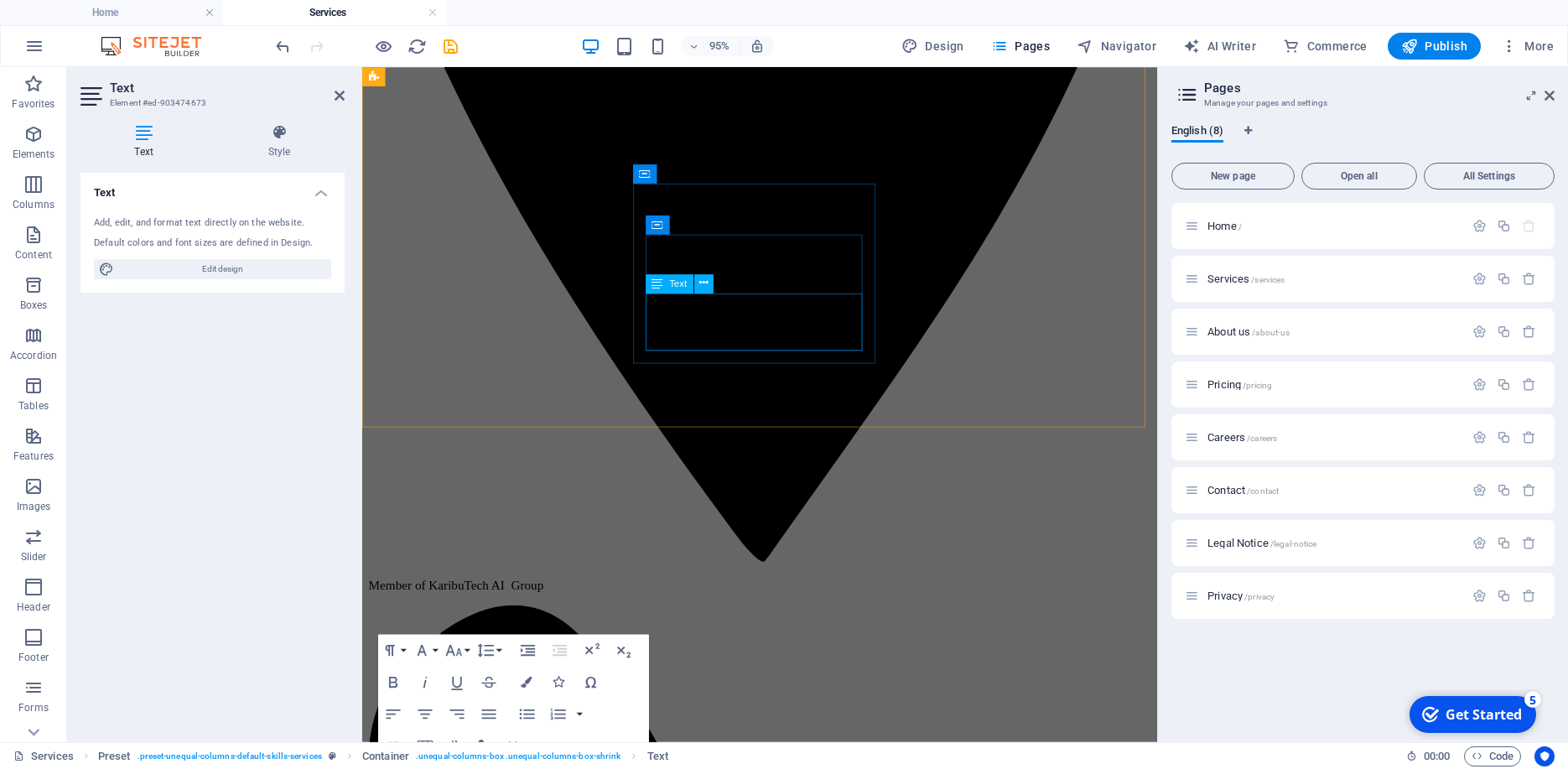
scroll to position [664, 0]
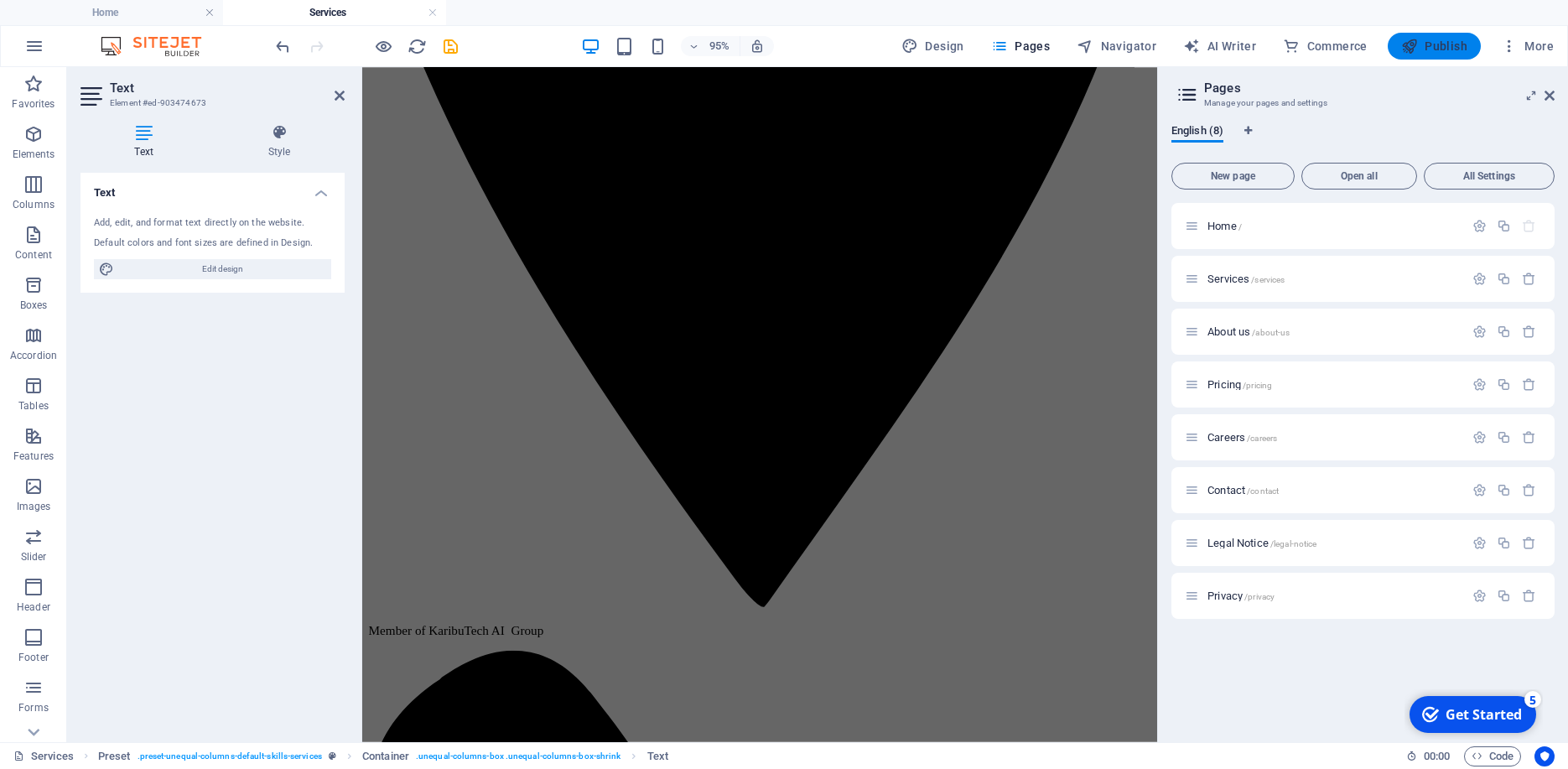
click at [1429, 38] on span "Publish" at bounding box center [1434, 45] width 66 height 17
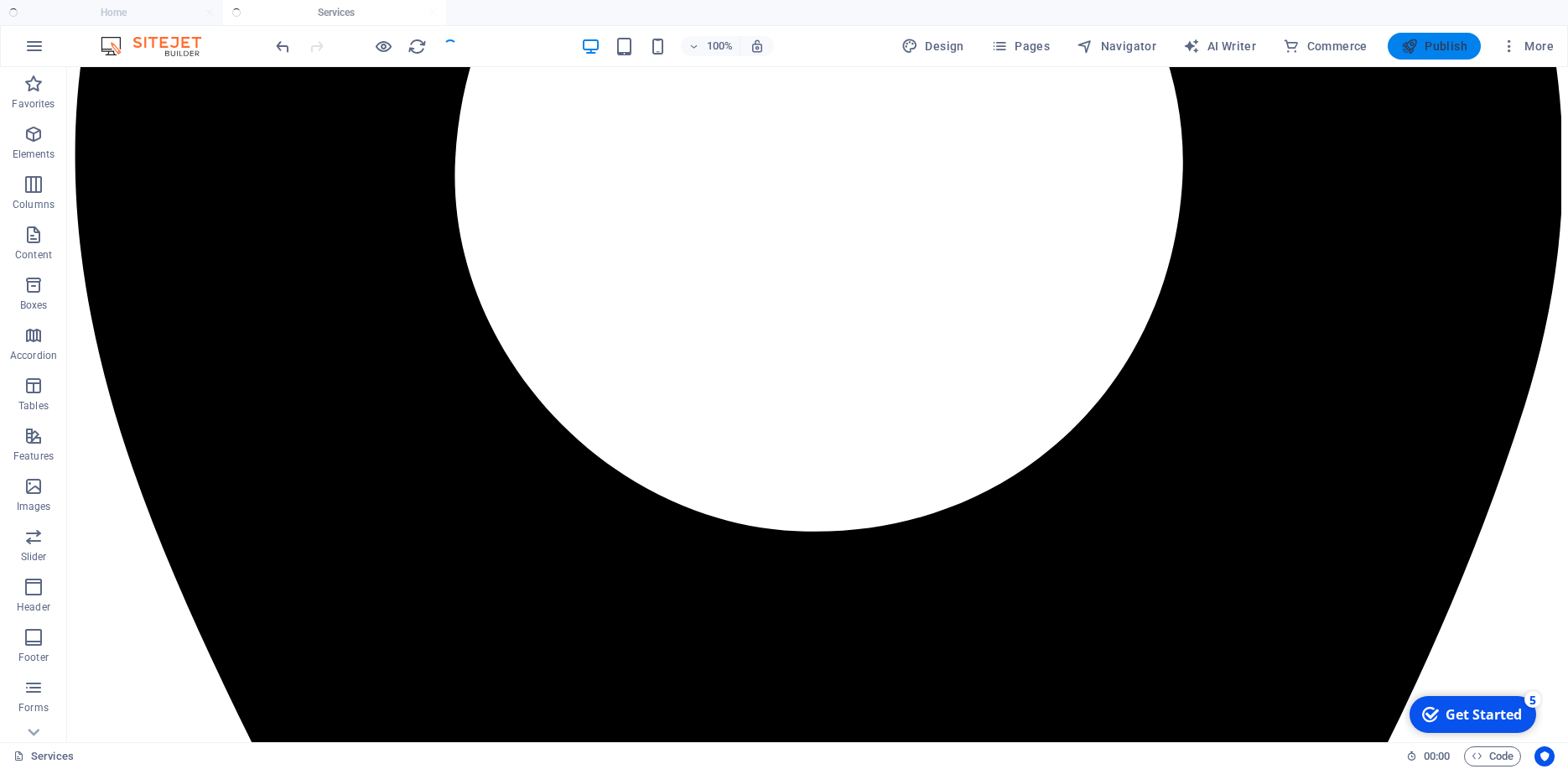
scroll to position [2524, 0]
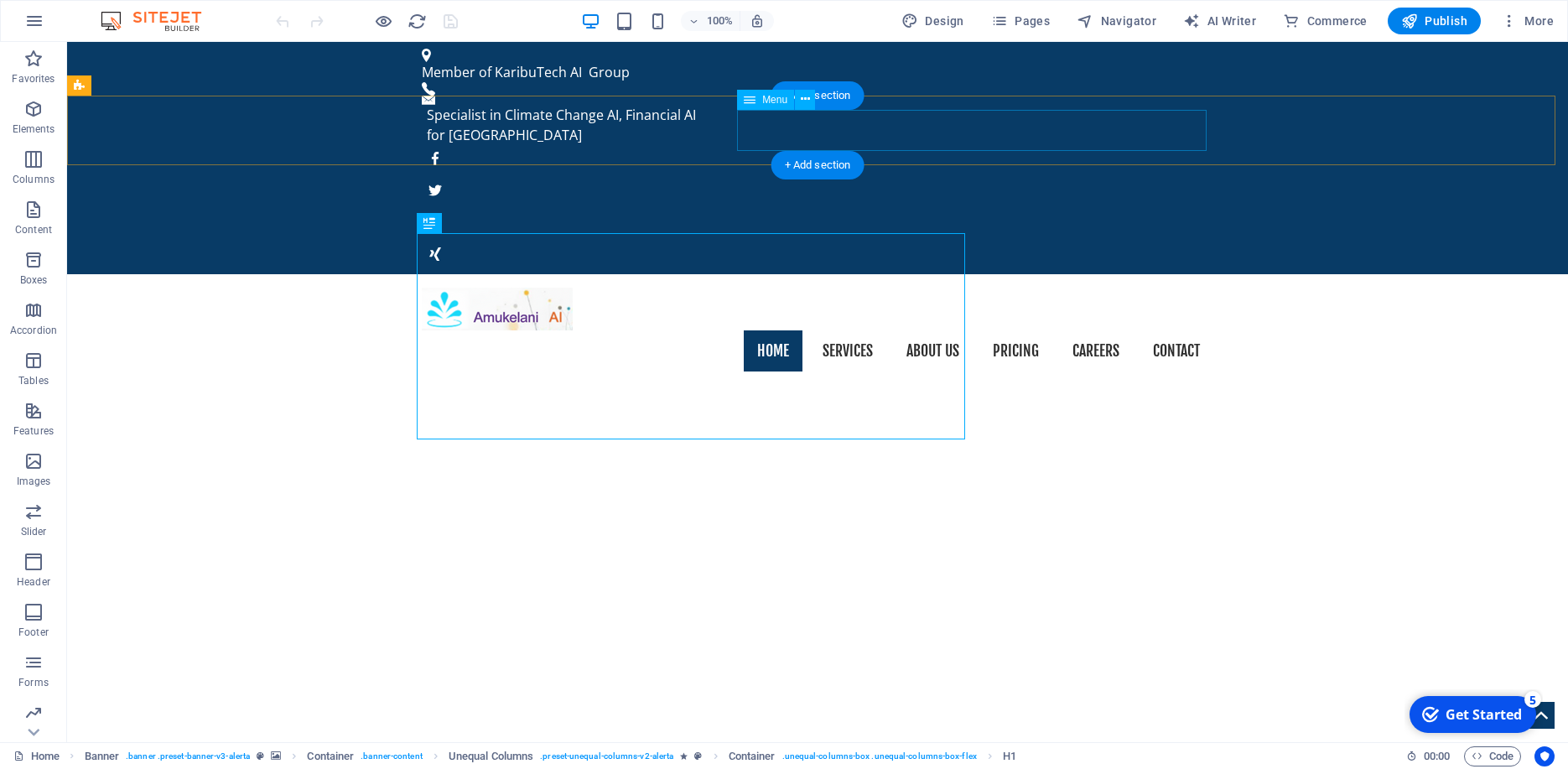
click at [1086, 331] on nav "Home Services About us Pricing Careers Contact" at bounding box center [818, 351] width 792 height 41
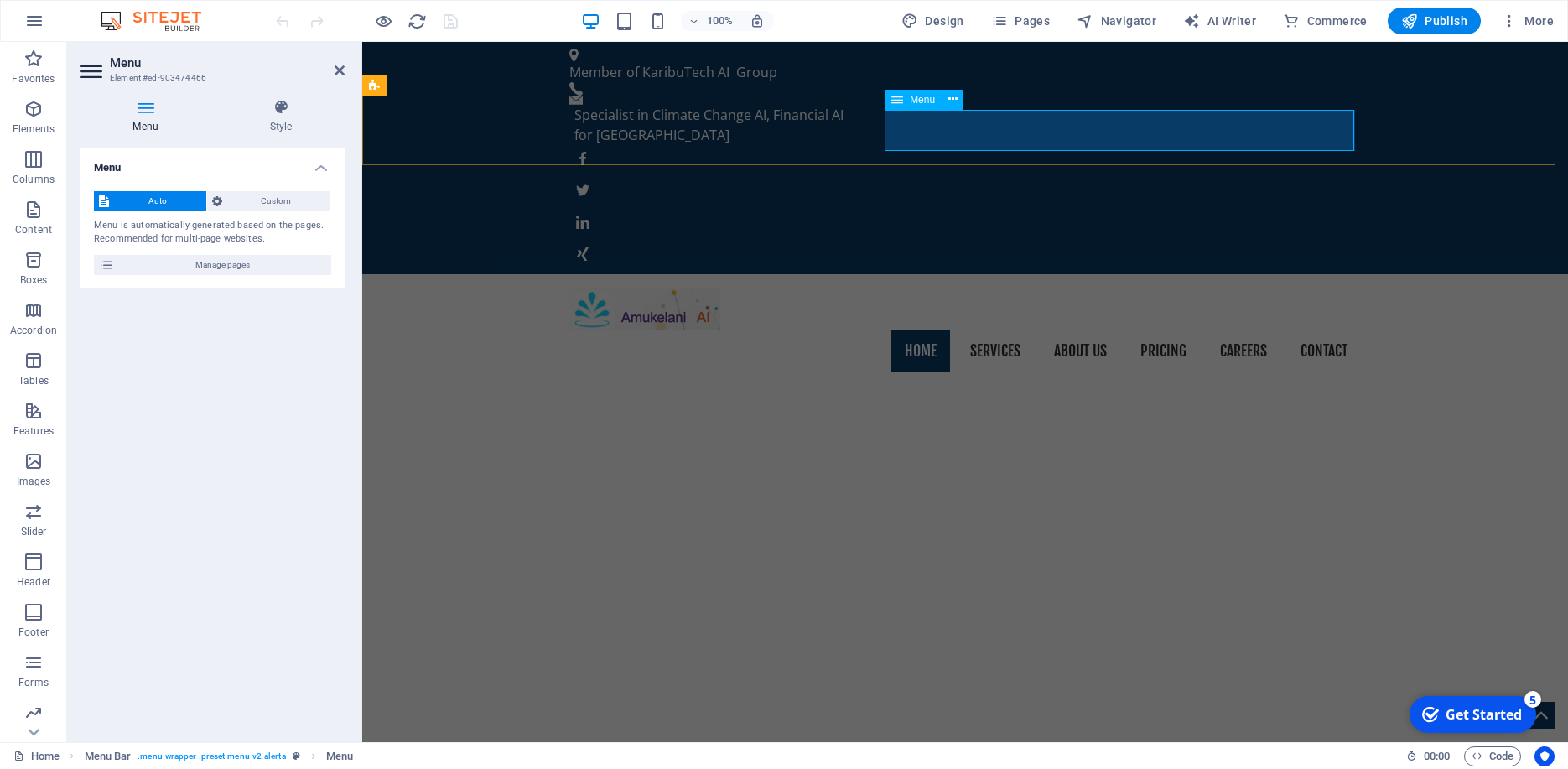
click at [1231, 331] on nav "Home Services About us Pricing Careers Contact" at bounding box center [966, 351] width 792 height 41
click at [150, 112] on icon at bounding box center [146, 107] width 130 height 17
click at [136, 125] on h4 "Menu" at bounding box center [149, 116] width 136 height 36
click at [139, 124] on h4 "Menu" at bounding box center [149, 116] width 136 height 36
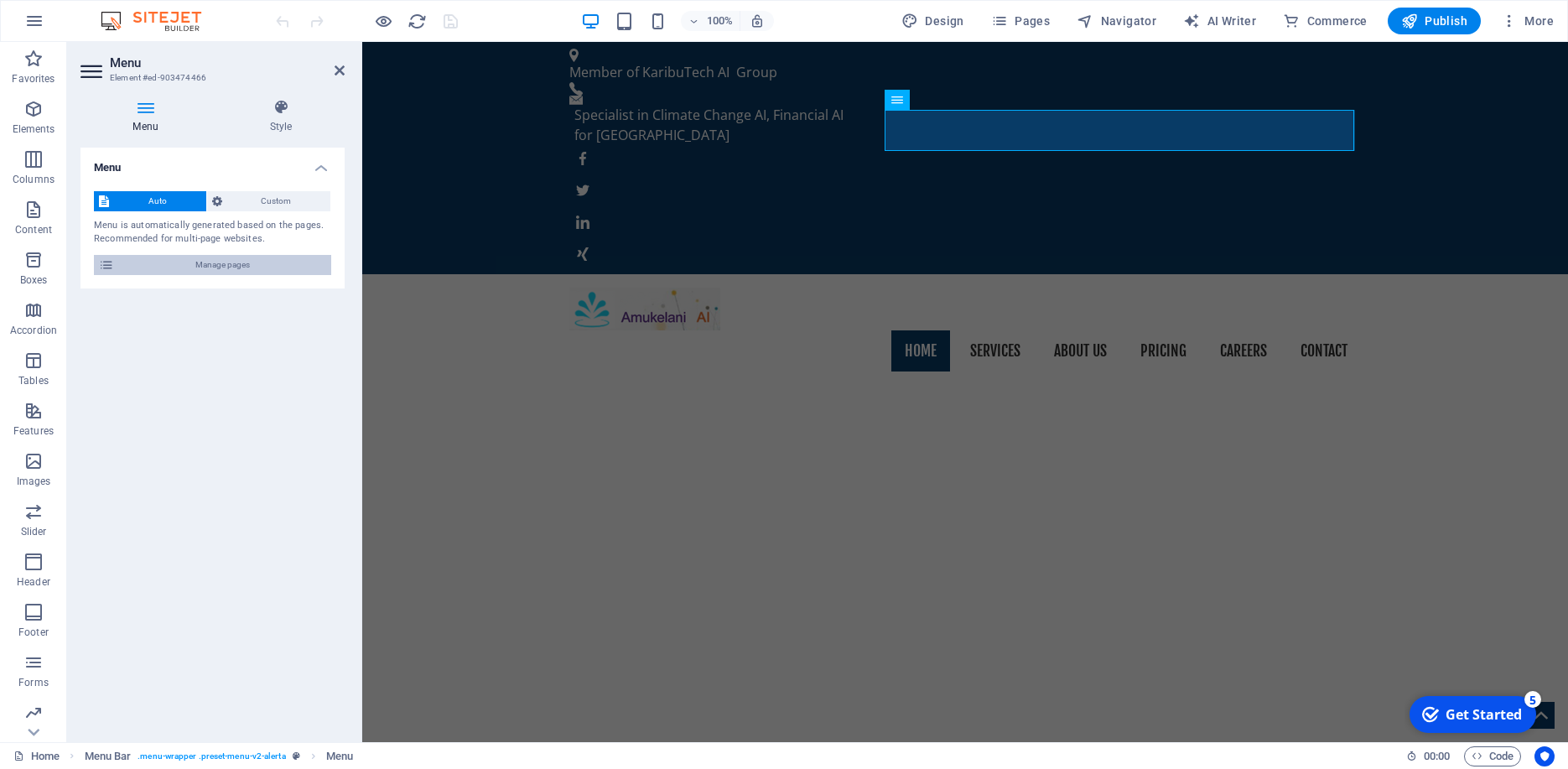
click at [109, 268] on icon at bounding box center [106, 265] width 15 height 20
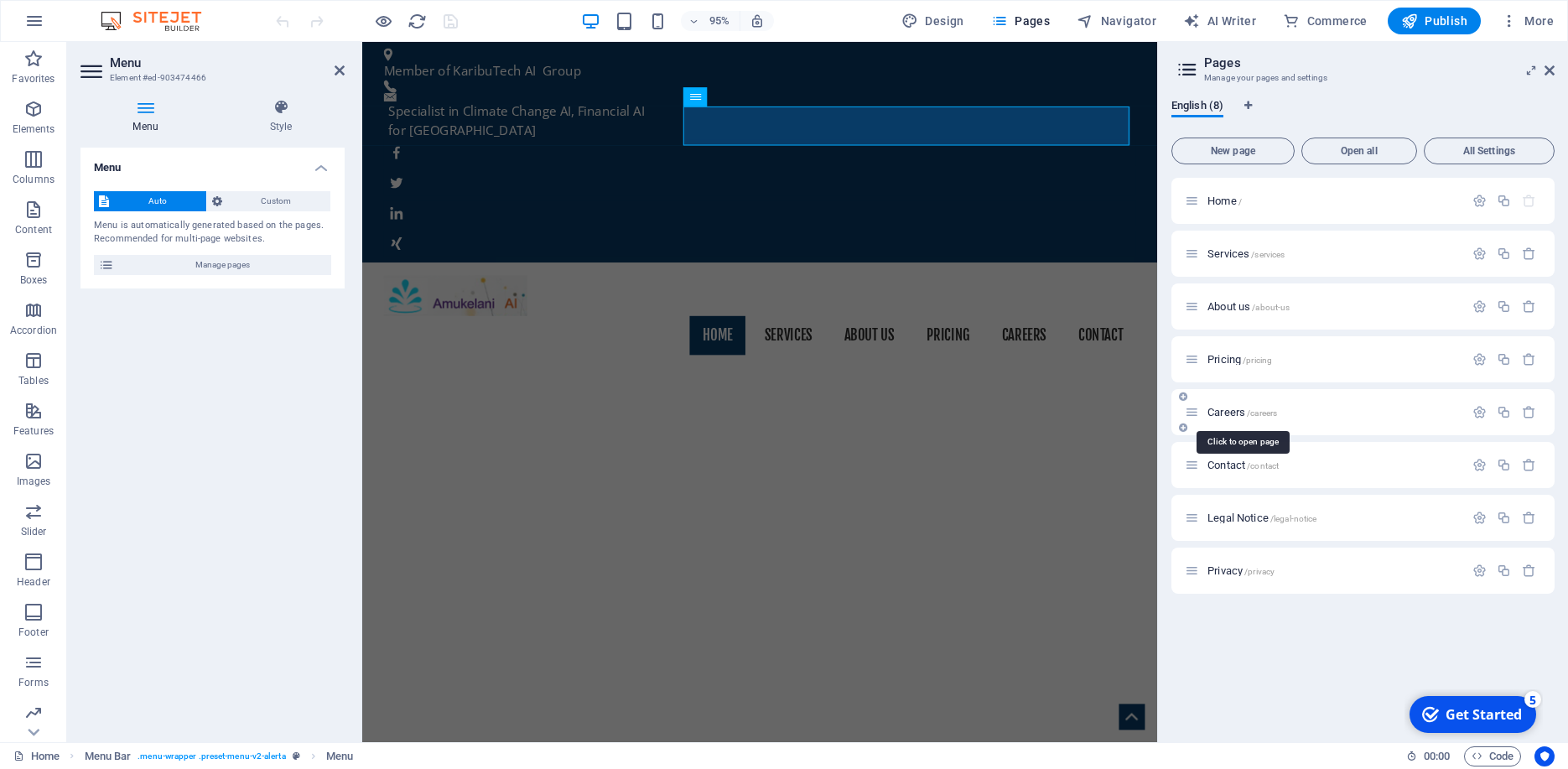
click at [1237, 411] on span "Careers /careers" at bounding box center [1242, 412] width 69 height 13
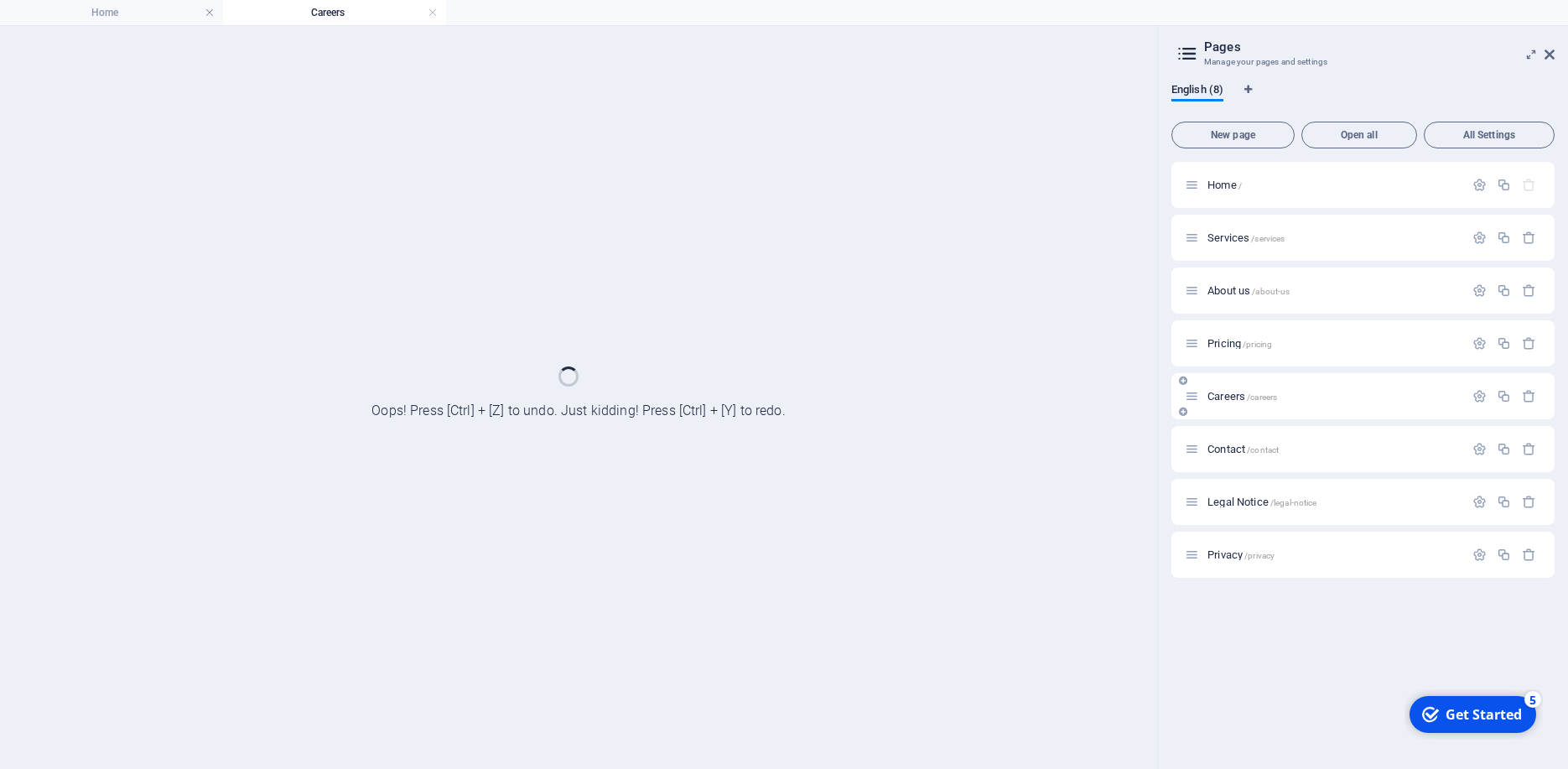
click at [1237, 411] on div "Careers /careers" at bounding box center [1363, 396] width 383 height 46
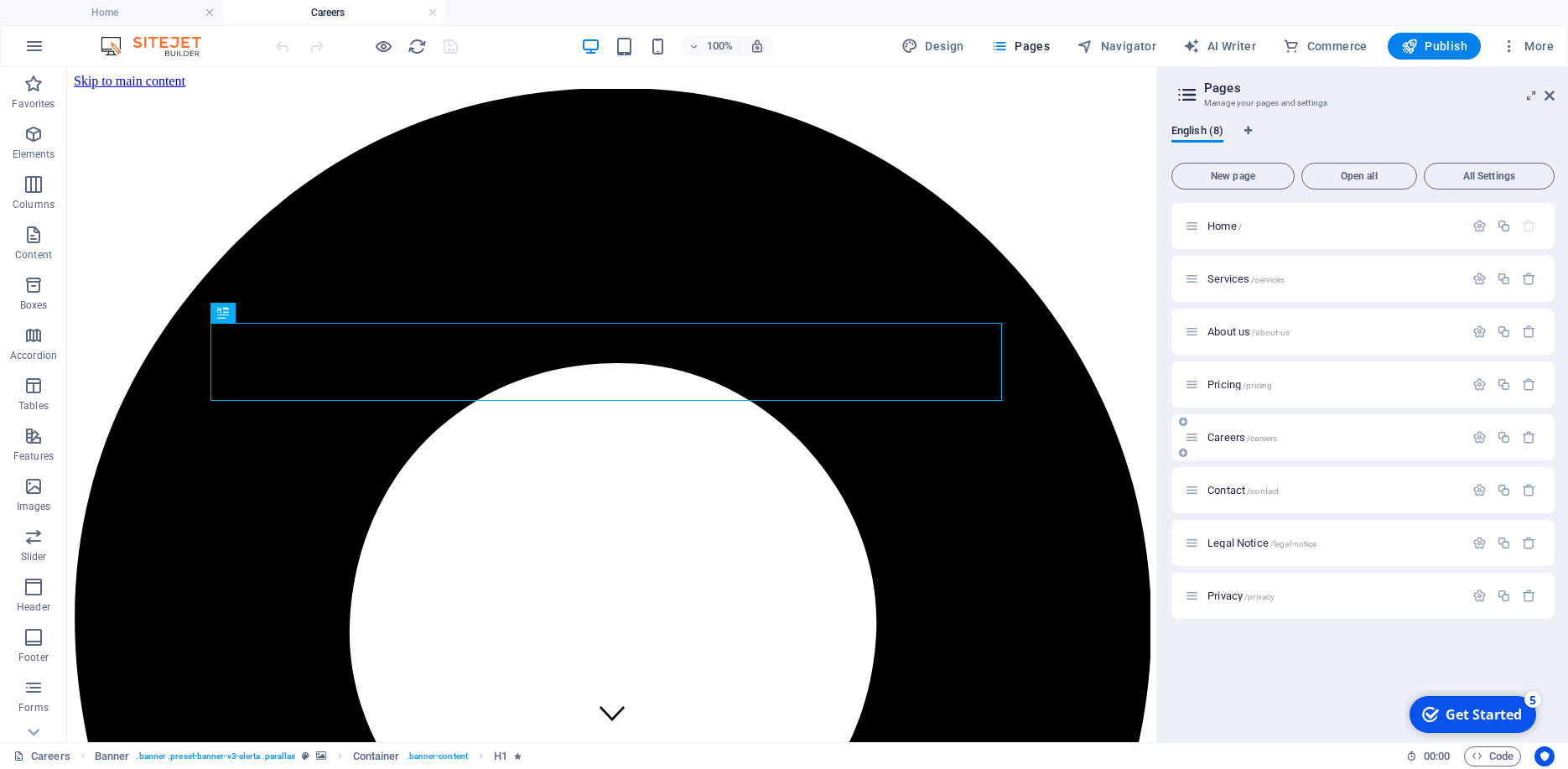
click at [1233, 432] on span "Careers /careers" at bounding box center [1242, 436] width 69 height 13
click at [1478, 437] on icon "button" at bounding box center [1479, 437] width 14 height 14
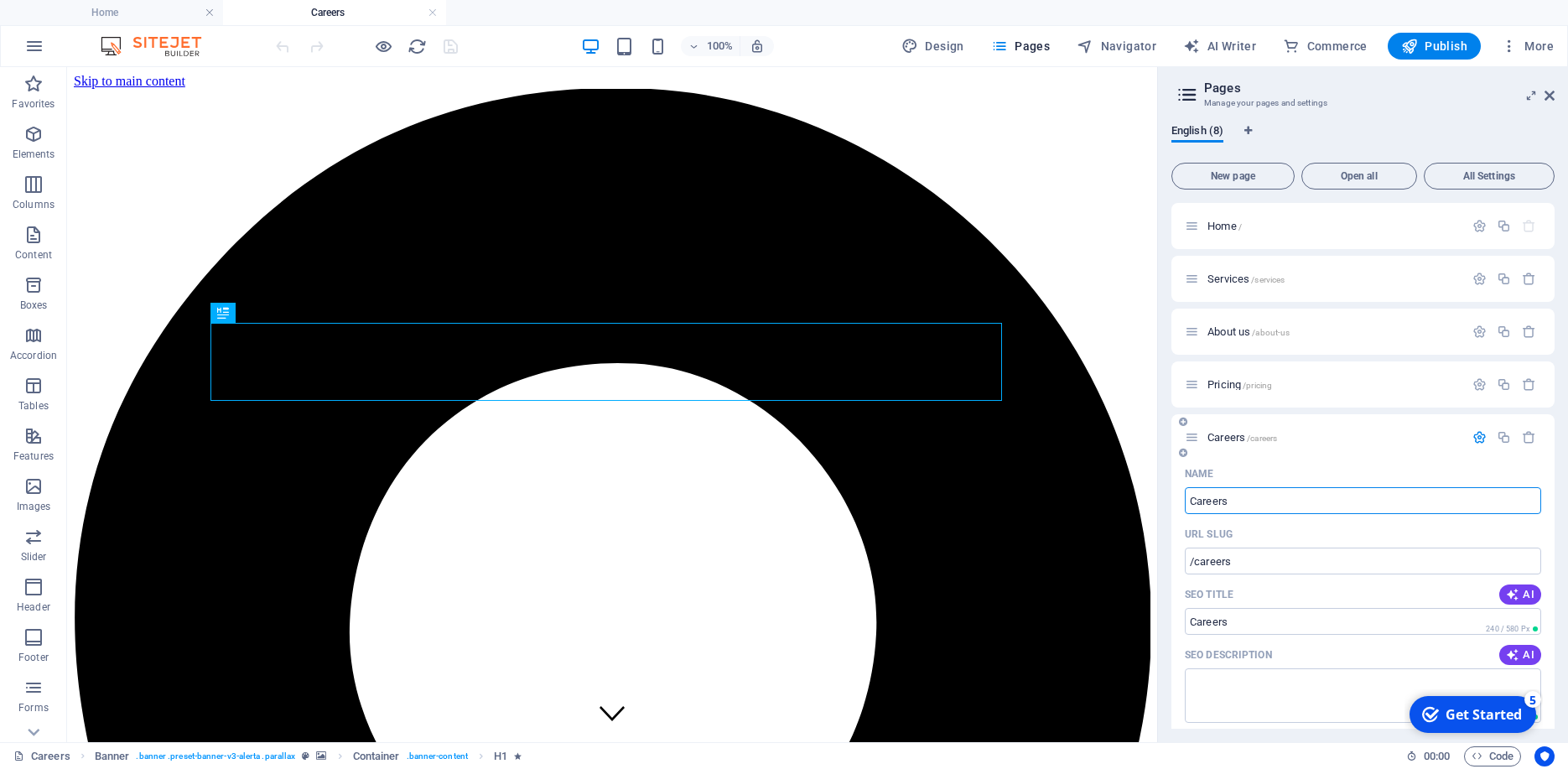
click at [1262, 506] on input "Careers" at bounding box center [1363, 500] width 356 height 27
click at [1258, 623] on input "Careers" at bounding box center [1363, 621] width 356 height 27
type input "AI News"
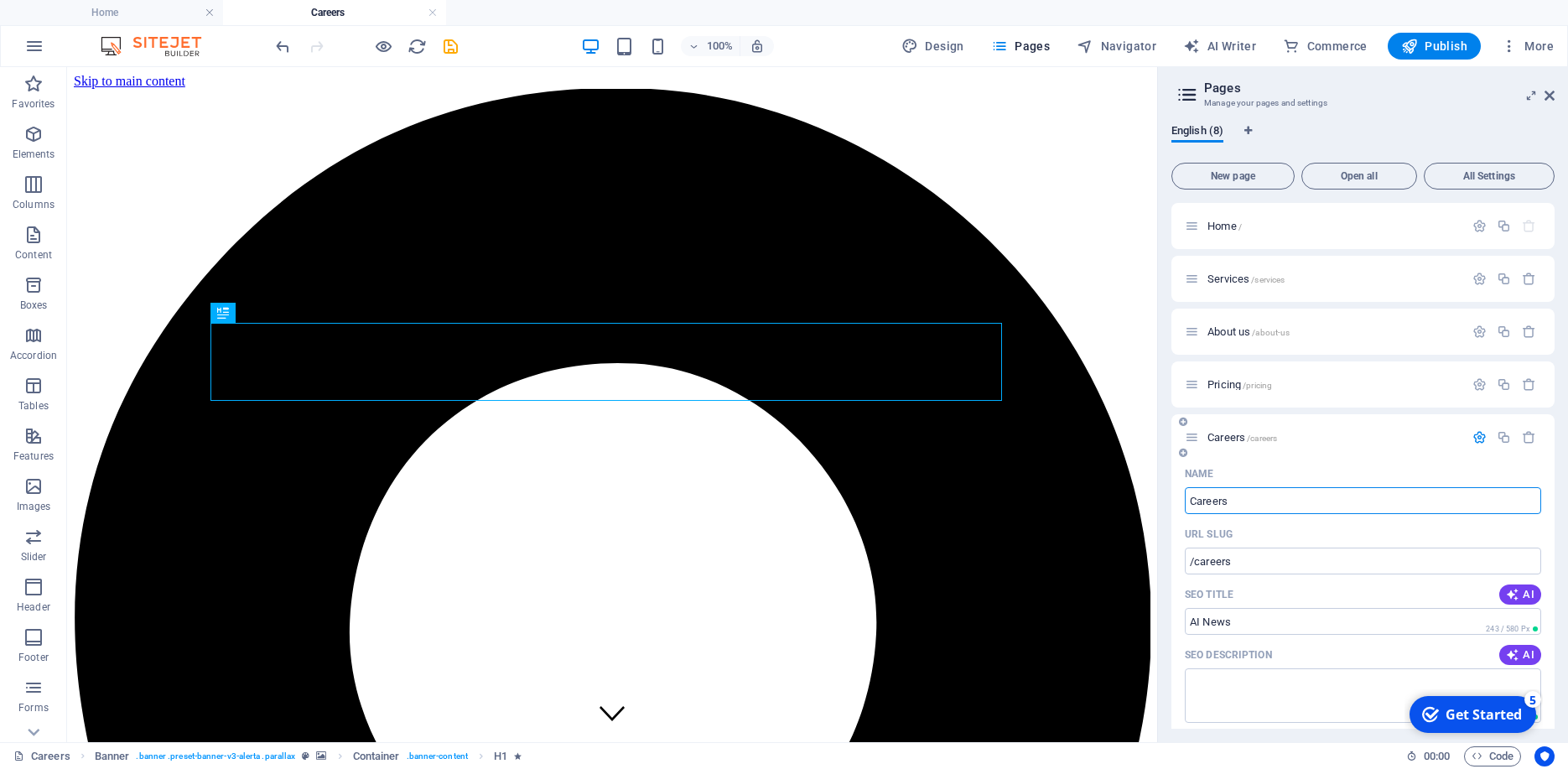
click at [1198, 495] on input "Careers" at bounding box center [1363, 500] width 356 height 27
type input "AI"
type input "/ai"
type input "AI News"
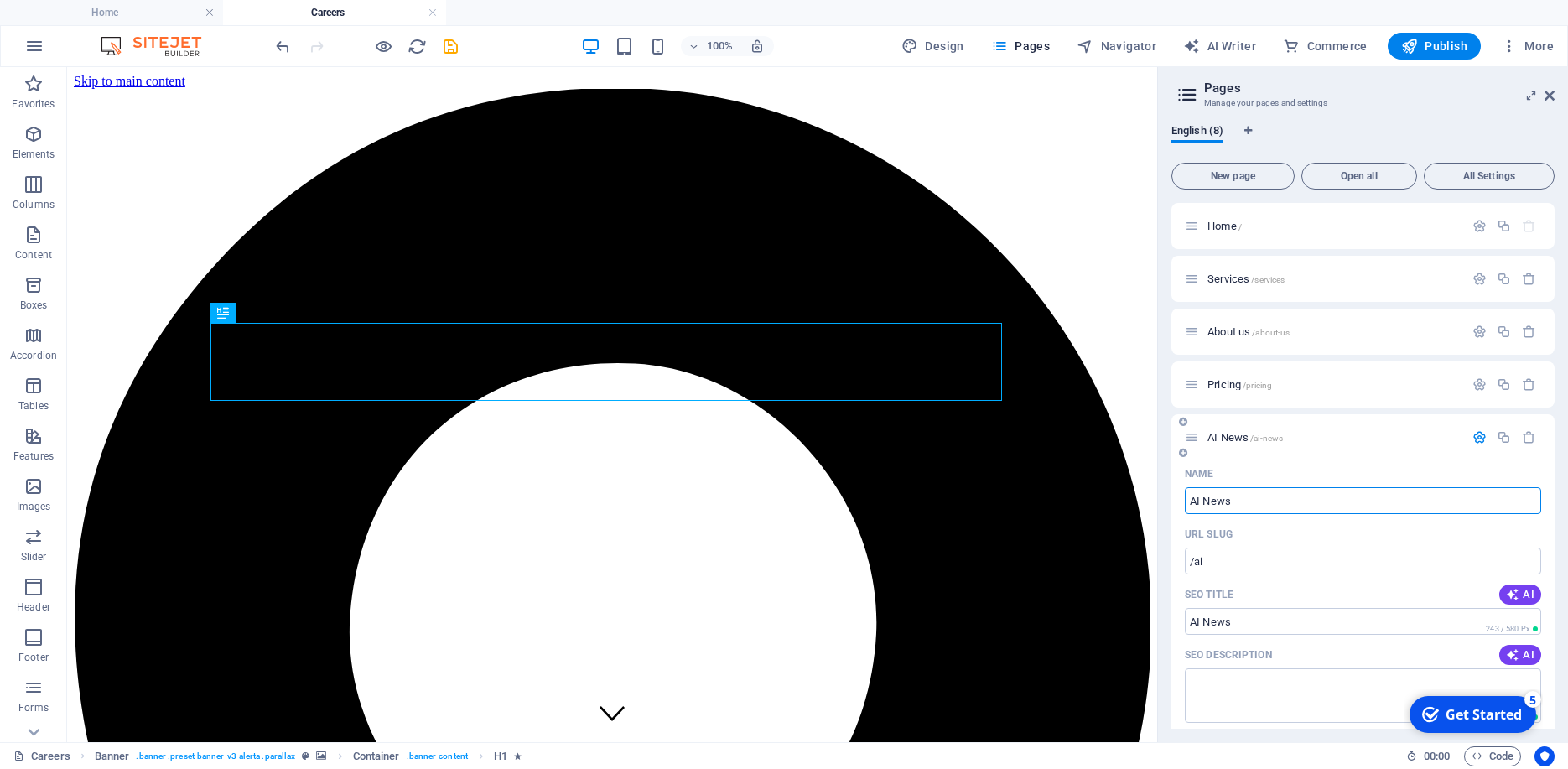
type input "/ai-news"
click at [1198, 555] on input "/ai-news" at bounding box center [1363, 561] width 356 height 27
click at [1190, 614] on input "AI News" at bounding box center [1363, 621] width 356 height 27
type input "Zimbabwean AI News"
click at [1287, 535] on div "URL SLUG" at bounding box center [1363, 533] width 356 height 27
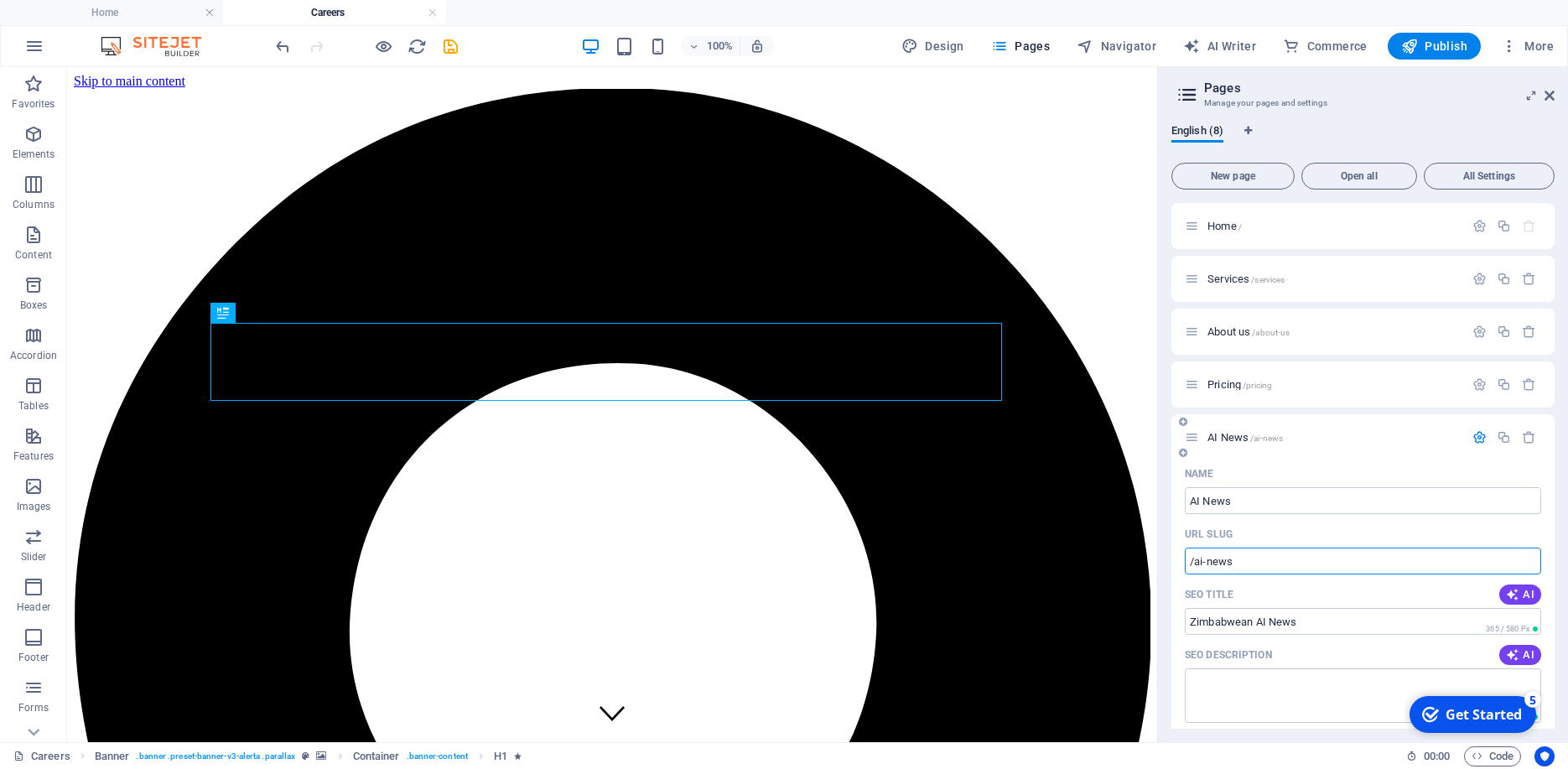
click at [1272, 553] on input "/ai-news" at bounding box center [1363, 561] width 356 height 27
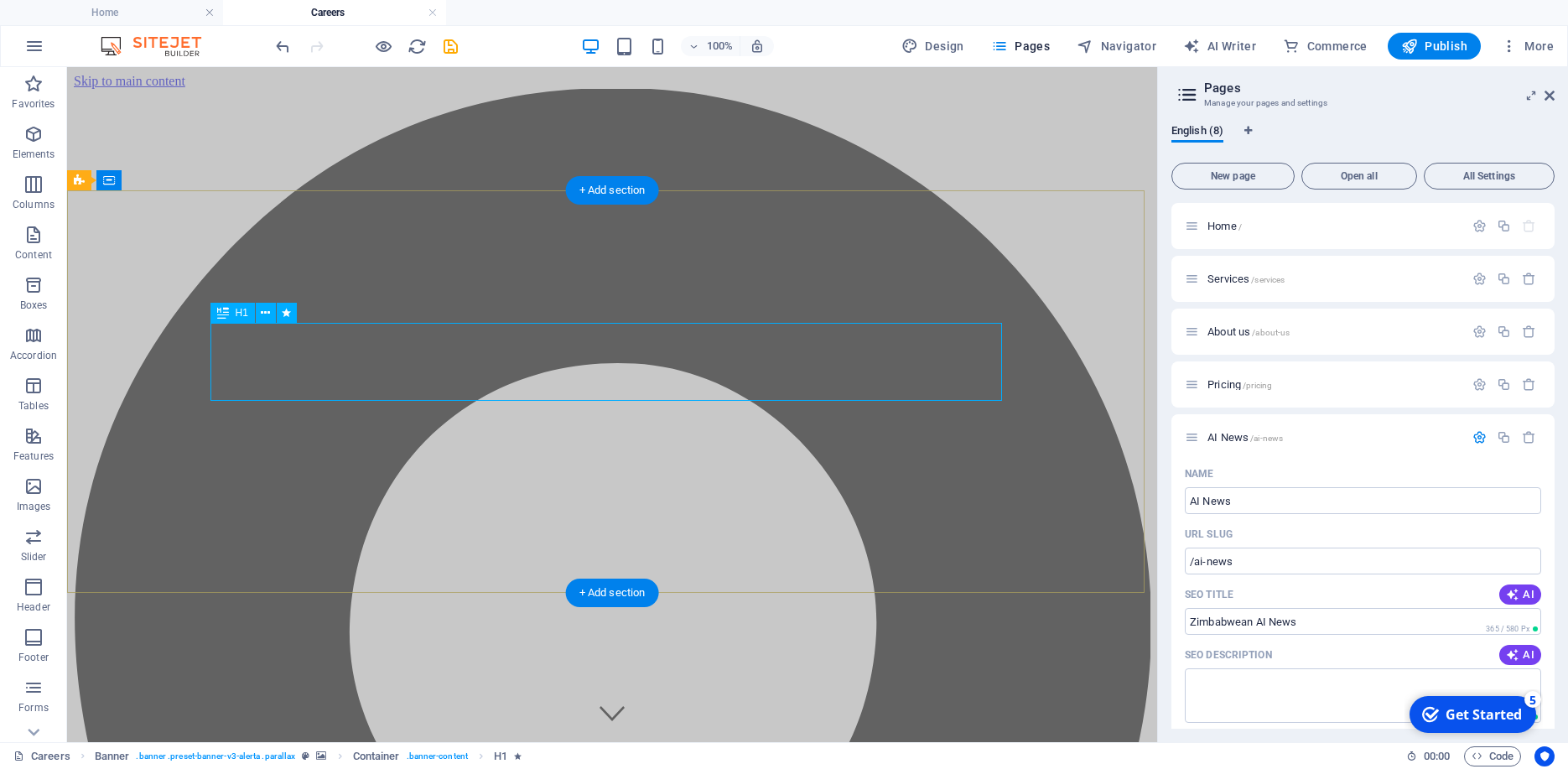
click at [344, 372] on div "Drag here to replace the existing content. Press “Ctrl” if you want to create a…" at bounding box center [612, 405] width 1090 height 675
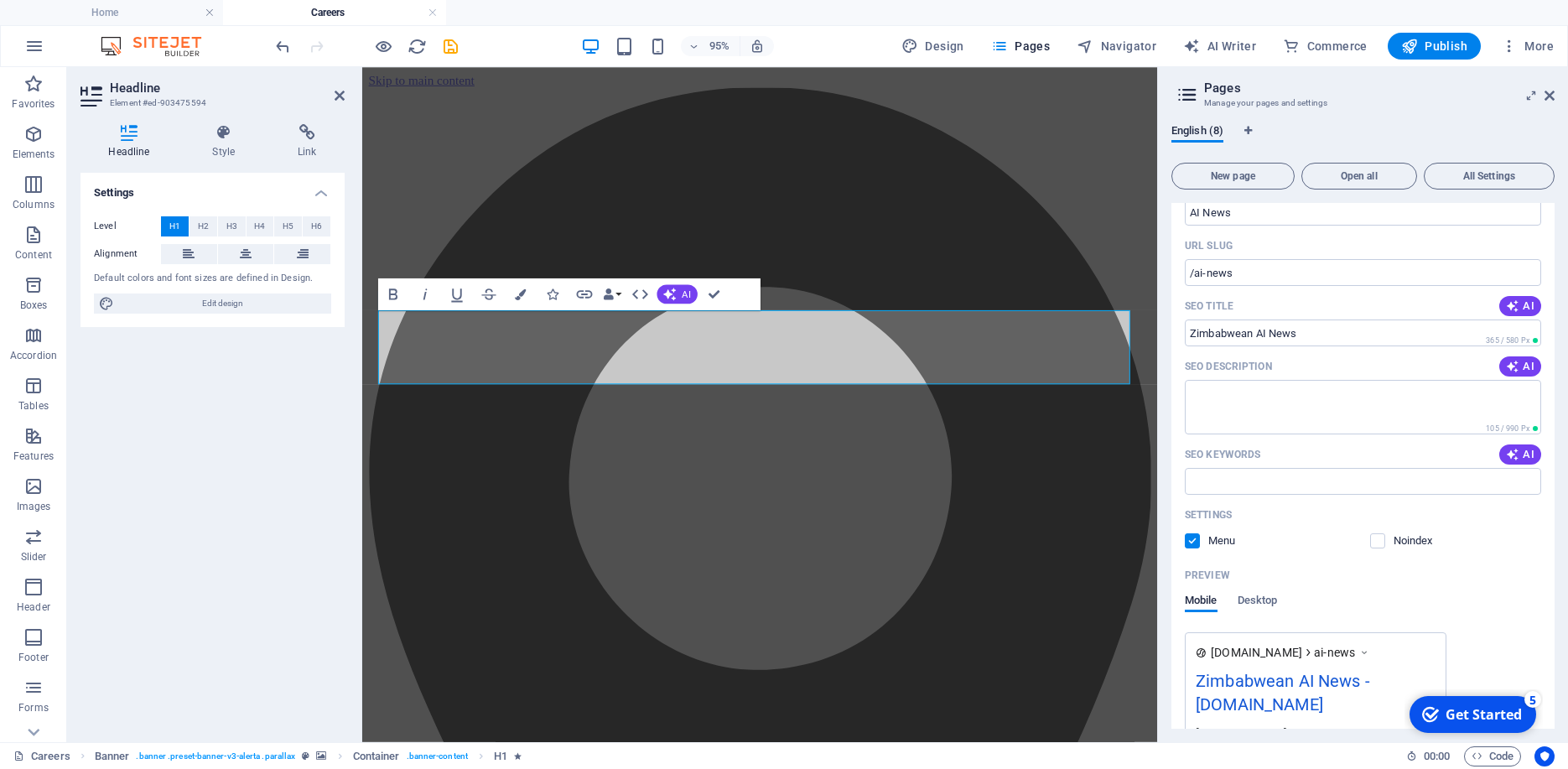
scroll to position [328, 0]
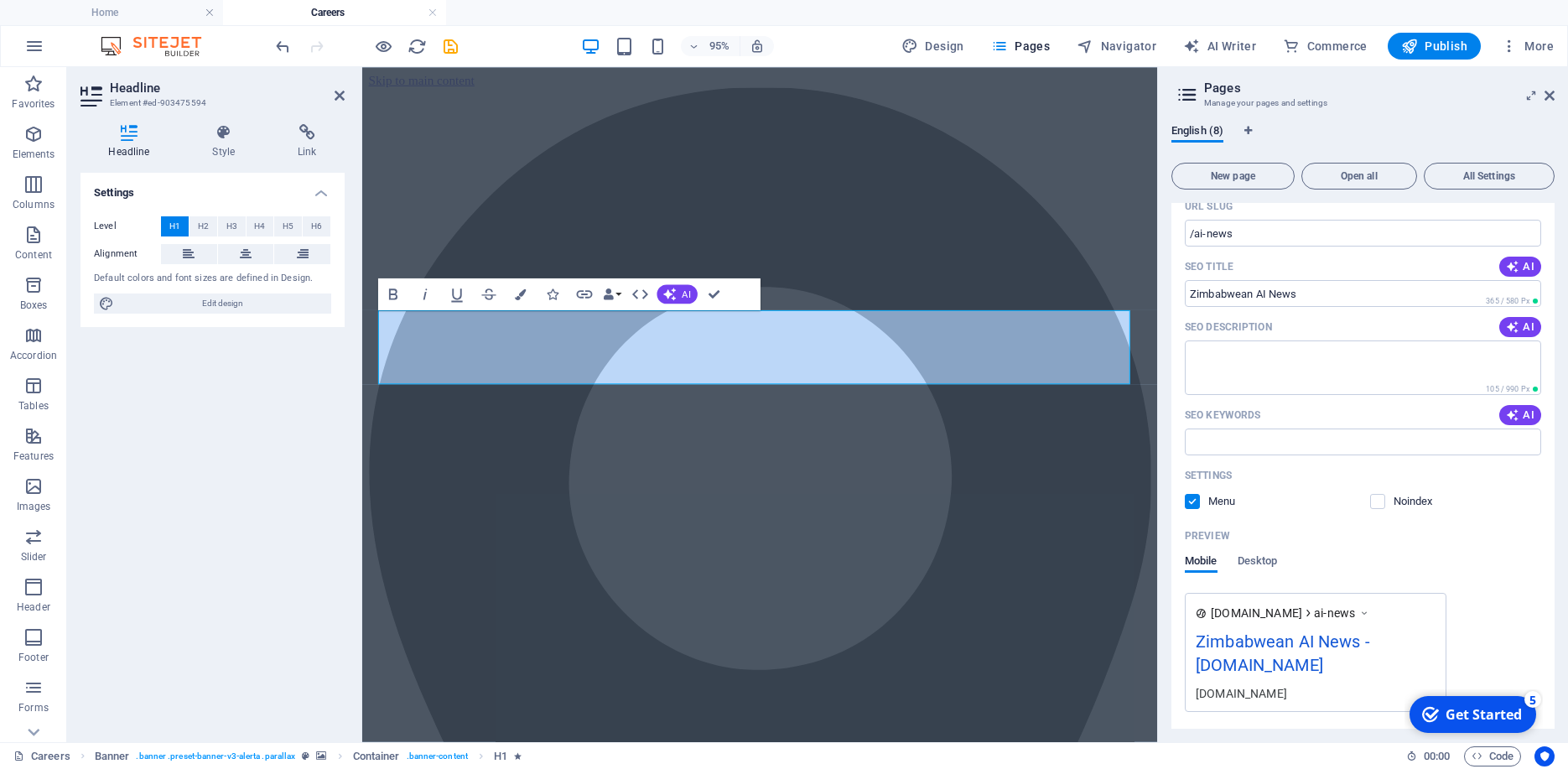
click at [333, 96] on header "Headline Element #ed-903475594" at bounding box center [212, 89] width 264 height 43
click at [337, 94] on icon at bounding box center [340, 96] width 10 height 14
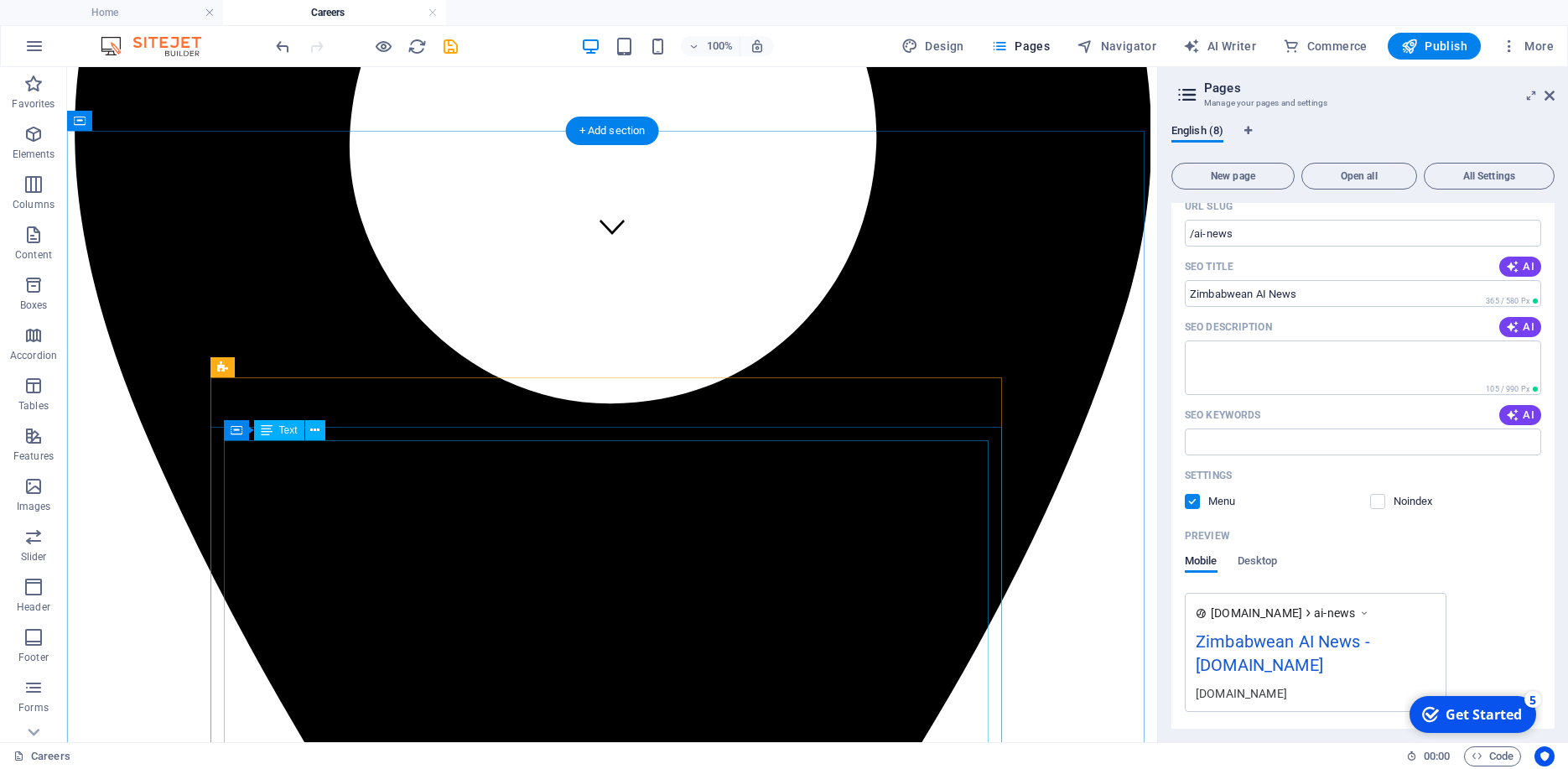
scroll to position [509, 0]
